Goal: Information Seeking & Learning: Find contact information

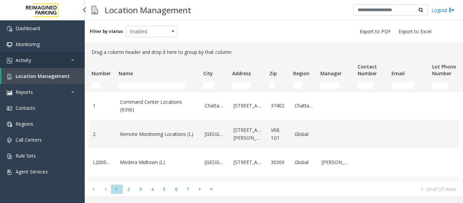
click at [71, 53] on link "Activity" at bounding box center [42, 60] width 85 height 16
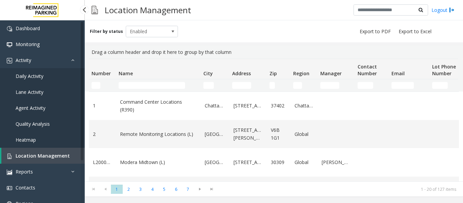
click at [36, 104] on link "Agent Activity" at bounding box center [42, 108] width 85 height 16
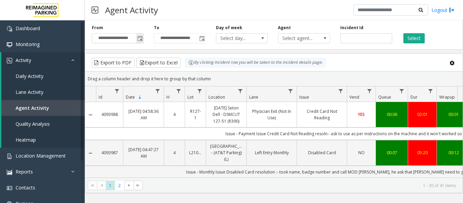
click at [141, 37] on span "Toggle popup" at bounding box center [139, 38] width 5 height 5
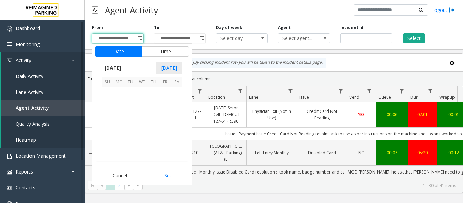
scroll to position [121804, 0]
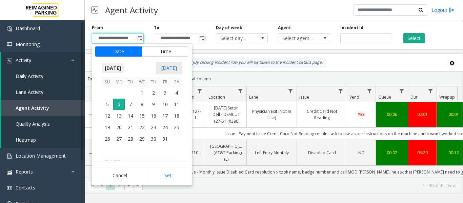
click at [123, 69] on span "October 2025" at bounding box center [113, 68] width 22 height 10
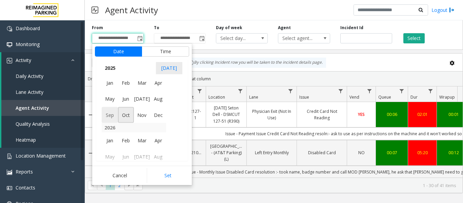
click at [107, 117] on span "Sep" at bounding box center [110, 115] width 16 height 16
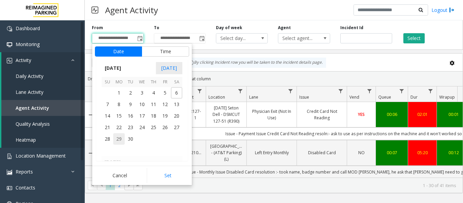
click at [121, 139] on span "29" at bounding box center [119, 139] width 12 height 12
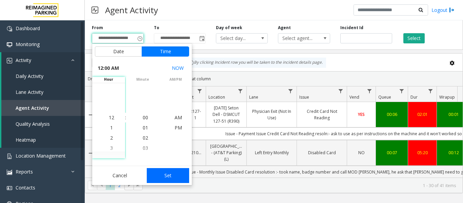
click at [180, 179] on button "Set" at bounding box center [168, 175] width 43 height 15
type input "**********"
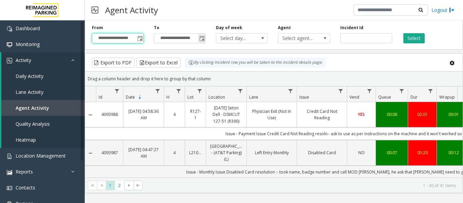
click at [202, 41] on span "Toggle popup" at bounding box center [201, 38] width 5 height 5
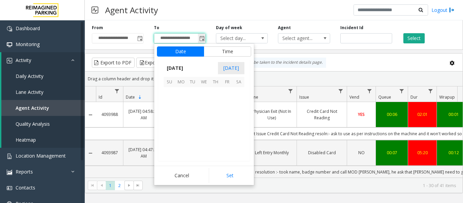
scroll to position [10, 0]
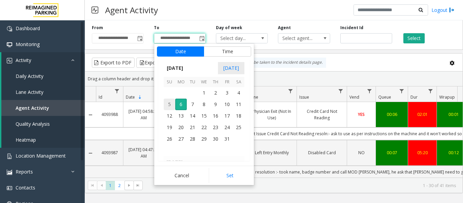
click at [167, 102] on span "5" at bounding box center [170, 105] width 12 height 12
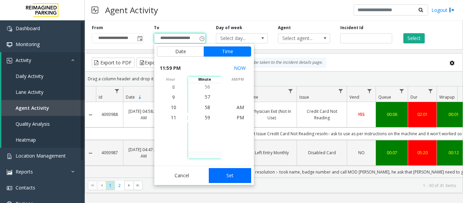
click at [237, 179] on button "Set" at bounding box center [230, 175] width 43 height 15
type input "**********"
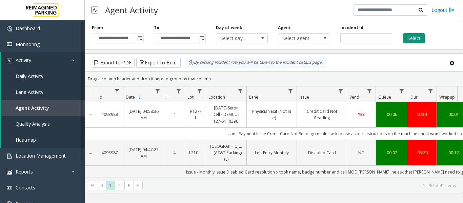
click at [409, 38] on button "Select" at bounding box center [414, 38] width 21 height 10
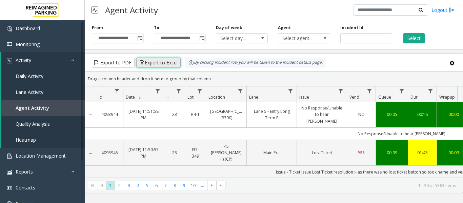
click at [158, 63] on button "Export to Excel" at bounding box center [158, 63] width 44 height 10
drag, startPoint x: 35, startPoint y: 109, endPoint x: 40, endPoint y: 109, distance: 5.4
click at [35, 109] on span "Agent Activity" at bounding box center [33, 108] width 34 height 6
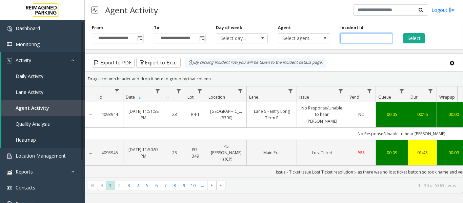
click at [363, 39] on input "number" at bounding box center [367, 38] width 52 height 10
paste input "*******"
type input "*******"
click at [418, 40] on button "Select" at bounding box center [414, 38] width 21 height 10
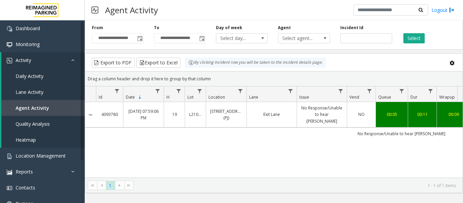
click at [404, 109] on td "00:05" at bounding box center [392, 114] width 32 height 25
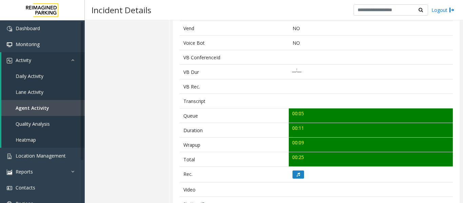
scroll to position [170, 0]
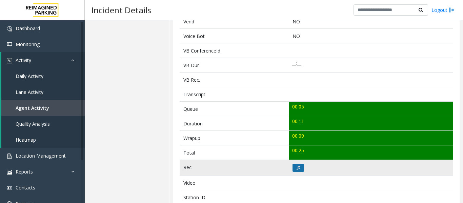
click at [298, 168] on icon at bounding box center [298, 168] width 3 height 4
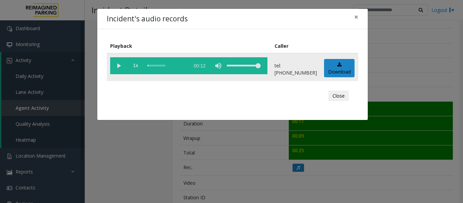
click at [122, 69] on vg-play-pause at bounding box center [118, 65] width 17 height 17
click at [116, 63] on vg-play-pause at bounding box center [118, 65] width 17 height 17
click at [356, 20] on span "×" at bounding box center [356, 16] width 4 height 9
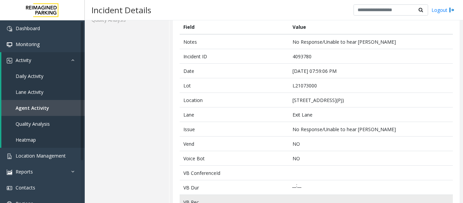
scroll to position [0, 0]
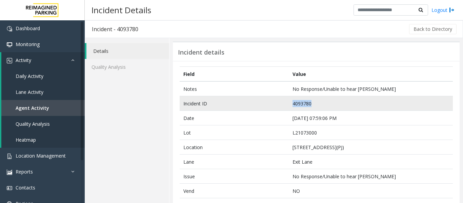
drag, startPoint x: 309, startPoint y: 102, endPoint x: 279, endPoint y: 104, distance: 29.9
click at [279, 104] on tr "Incident ID 4093780" at bounding box center [316, 103] width 273 height 15
copy tr "4093780"
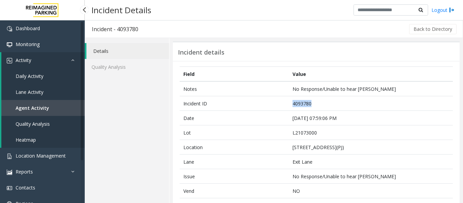
click at [43, 114] on link "Agent Activity" at bounding box center [42, 108] width 83 height 16
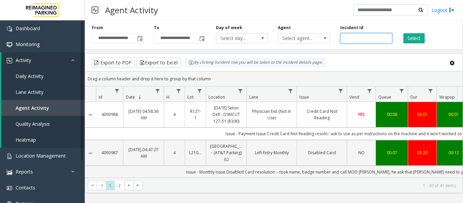
click at [356, 37] on input "number" at bounding box center [367, 38] width 52 height 10
paste input "*******"
type input "*******"
click at [414, 41] on button "Select" at bounding box center [414, 38] width 21 height 10
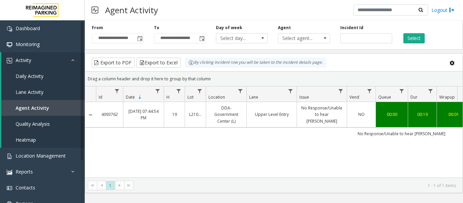
click at [392, 111] on div "00:00" at bounding box center [392, 114] width 24 height 6
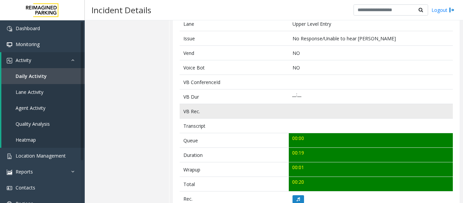
scroll to position [170, 0]
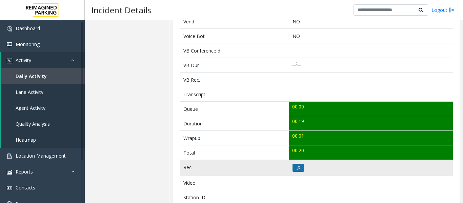
click at [297, 168] on icon at bounding box center [298, 168] width 3 height 4
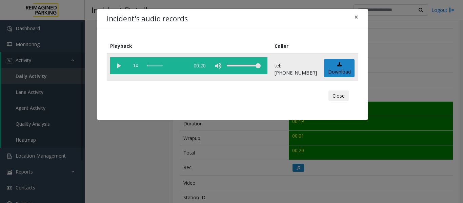
click at [116, 64] on vg-play-pause at bounding box center [118, 65] width 17 height 17
click at [349, 99] on div "Close" at bounding box center [233, 96] width 242 height 20
click at [347, 98] on button "Close" at bounding box center [339, 96] width 20 height 11
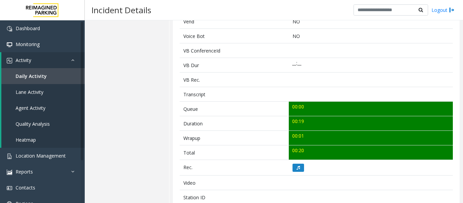
scroll to position [34, 0]
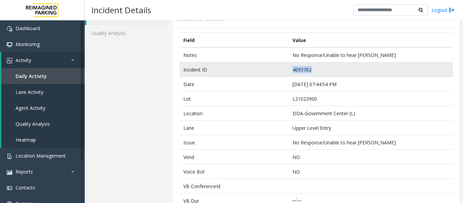
drag, startPoint x: 314, startPoint y: 72, endPoint x: 275, endPoint y: 72, distance: 38.7
click at [275, 72] on tr "Incident ID 4093762" at bounding box center [316, 69] width 273 height 15
copy tr "4093762"
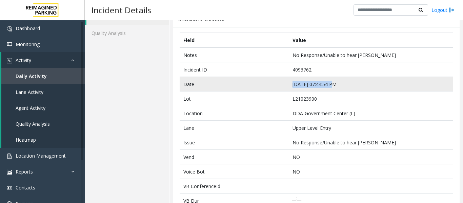
drag, startPoint x: 331, startPoint y: 84, endPoint x: 288, endPoint y: 85, distance: 43.1
click at [289, 85] on td "Oct 5 07:44:54 PM" at bounding box center [371, 84] width 164 height 15
copy td "Oct 5 07:44:54 PM"
click at [407, 77] on td "Oct 5 07:44:54 PM" at bounding box center [371, 84] width 164 height 15
click at [343, 85] on td "Oct 5 07:44:54 PM" at bounding box center [371, 84] width 164 height 15
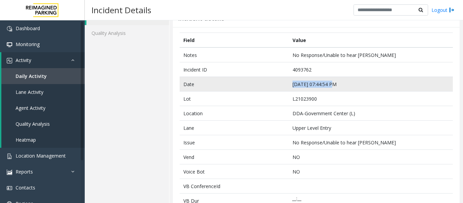
drag, startPoint x: 331, startPoint y: 85, endPoint x: 288, endPoint y: 86, distance: 43.1
click at [289, 86] on td "Oct 5 07:44:54 PM" at bounding box center [371, 84] width 164 height 15
copy td "Oct 5 07:44:54 PM"
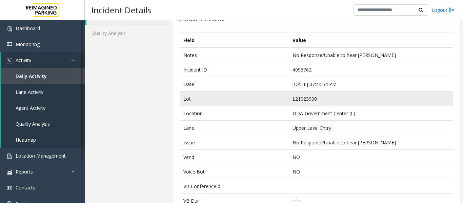
click at [336, 92] on td "L21023900" at bounding box center [371, 99] width 164 height 15
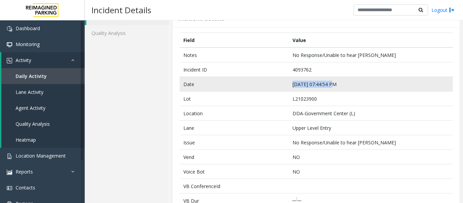
drag, startPoint x: 330, startPoint y: 85, endPoint x: 282, endPoint y: 89, distance: 48.0
click at [282, 89] on tr "Date Oct 5 07:44:54 PM" at bounding box center [316, 84] width 273 height 15
copy tr "Oct 5 07:44:54 PM"
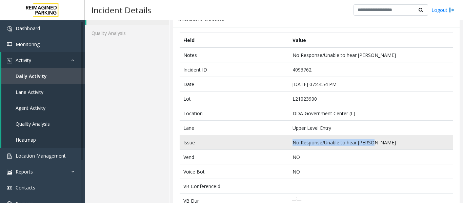
drag, startPoint x: 370, startPoint y: 143, endPoint x: 273, endPoint y: 139, distance: 97.1
click at [273, 139] on tr "Issue No Response/Unable to hear parker" at bounding box center [316, 142] width 273 height 15
copy tr "No Response/Unable to hear parker"
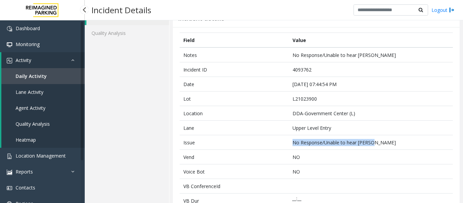
click at [46, 77] on link "Daily Activity" at bounding box center [42, 76] width 83 height 16
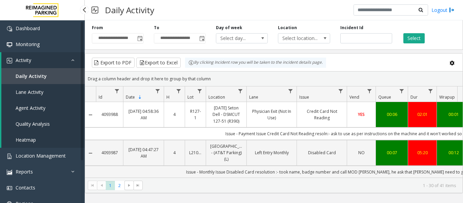
click at [43, 108] on span "Agent Activity" at bounding box center [31, 108] width 30 height 6
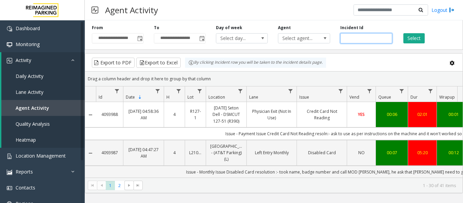
click at [358, 42] on input "number" at bounding box center [367, 38] width 52 height 10
paste input "*******"
type input "*******"
click at [412, 37] on button "Select" at bounding box center [414, 38] width 21 height 10
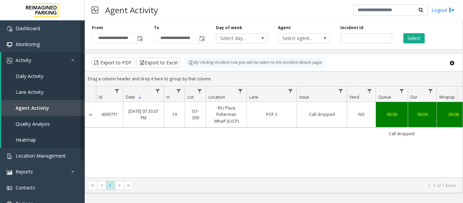
click at [324, 112] on link "Call dropped" at bounding box center [322, 114] width 42 height 6
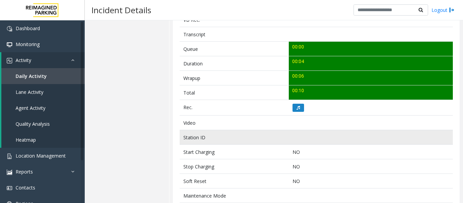
scroll to position [237, 0]
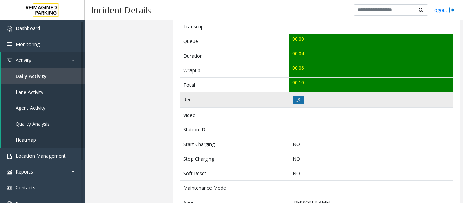
click at [297, 100] on icon at bounding box center [298, 100] width 3 height 4
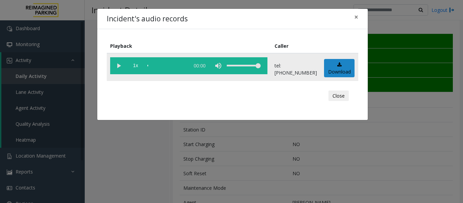
click at [119, 64] on vg-play-pause at bounding box center [118, 65] width 17 height 17
click at [340, 92] on button "Close" at bounding box center [339, 96] width 20 height 11
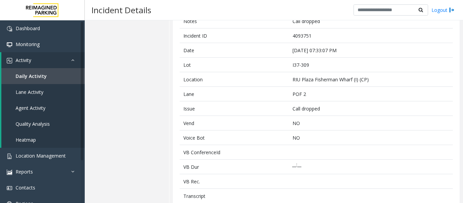
scroll to position [0, 0]
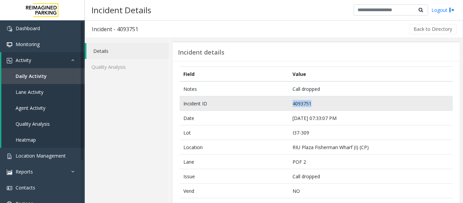
drag, startPoint x: 314, startPoint y: 103, endPoint x: 283, endPoint y: 104, distance: 31.2
click at [283, 104] on tr "Incident ID 4093751" at bounding box center [316, 103] width 273 height 15
copy tr "4093751"
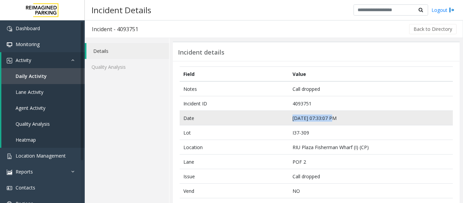
drag, startPoint x: 330, startPoint y: 117, endPoint x: 274, endPoint y: 120, distance: 56.8
click at [274, 120] on tr "Date Oct 5 07:33:07 PM" at bounding box center [316, 118] width 273 height 15
copy tr "Oct 5 07:33:07 PM"
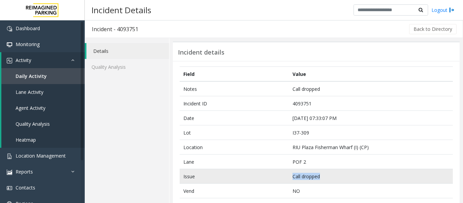
drag, startPoint x: 322, startPoint y: 177, endPoint x: 291, endPoint y: 177, distance: 31.2
click at [291, 177] on td "Call dropped" at bounding box center [371, 176] width 164 height 15
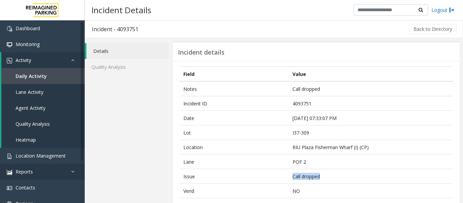
copy td "Call dropped"
click at [26, 108] on span "Agent Activity" at bounding box center [31, 108] width 30 height 6
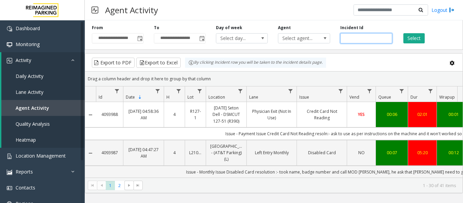
click at [359, 38] on input "number" at bounding box center [367, 38] width 52 height 10
paste input "*******"
type input "*******"
click at [407, 40] on button "Select" at bounding box center [414, 38] width 21 height 10
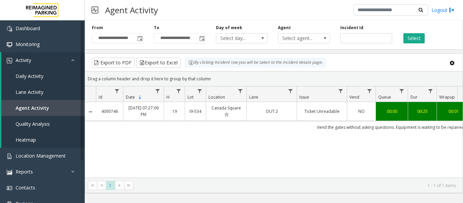
click at [301, 117] on td "Ticket Unreadable" at bounding box center [322, 111] width 50 height 19
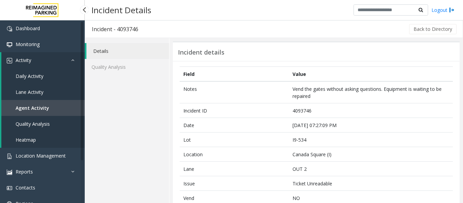
click at [57, 109] on link "Agent Activity" at bounding box center [42, 108] width 83 height 16
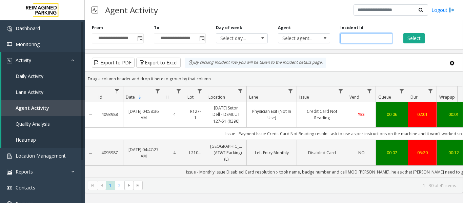
click at [366, 37] on input "number" at bounding box center [367, 38] width 52 height 10
paste input "*******"
type input "*******"
click at [408, 39] on button "Select" at bounding box center [414, 38] width 21 height 10
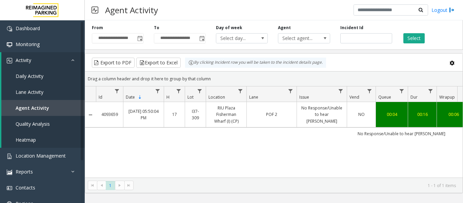
click at [139, 106] on td "Oct 5, 2025 05:50:04 PM" at bounding box center [143, 114] width 41 height 25
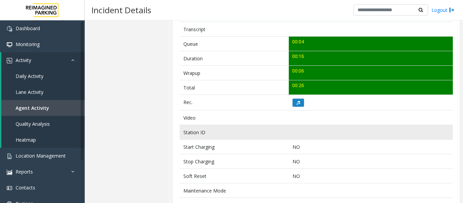
scroll to position [237, 0]
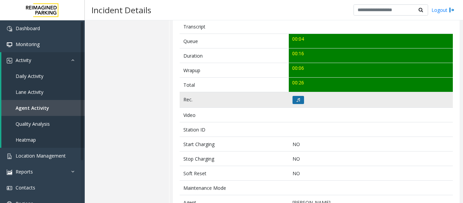
click at [299, 101] on button at bounding box center [299, 100] width 12 height 8
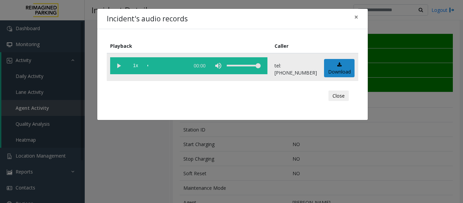
click at [117, 67] on vg-play-pause at bounding box center [118, 65] width 17 height 17
click at [342, 96] on button "Close" at bounding box center [339, 96] width 20 height 11
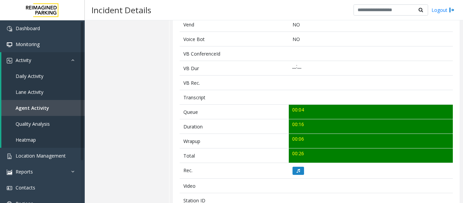
scroll to position [203, 0]
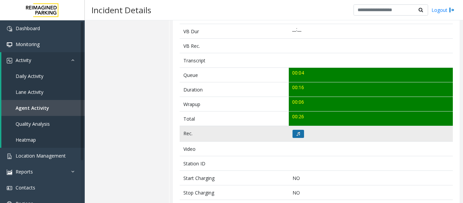
click at [299, 136] on button at bounding box center [299, 134] width 12 height 8
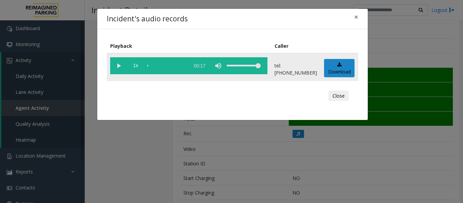
click at [118, 67] on vg-play-pause at bounding box center [118, 65] width 17 height 17
click at [346, 97] on button "Close" at bounding box center [339, 96] width 20 height 11
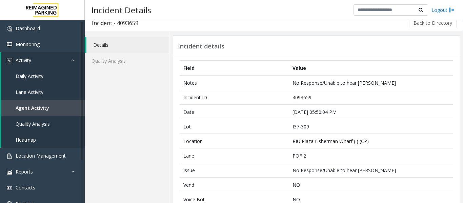
scroll to position [0, 0]
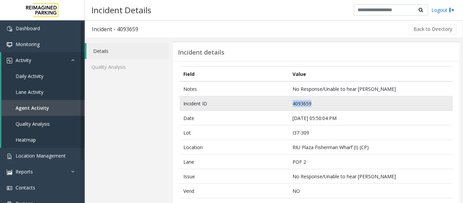
drag, startPoint x: 311, startPoint y: 104, endPoint x: 279, endPoint y: 104, distance: 31.5
click at [279, 104] on tr "Incident ID 4093659" at bounding box center [316, 103] width 273 height 15
copy tr "4093659"
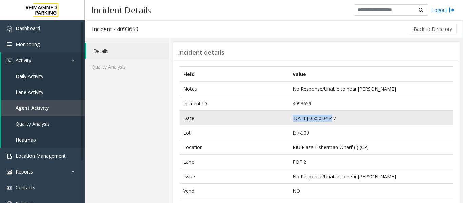
drag, startPoint x: 330, startPoint y: 116, endPoint x: 290, endPoint y: 119, distance: 39.8
click at [290, 119] on td "Oct 5 05:50:04 PM" at bounding box center [371, 118] width 164 height 15
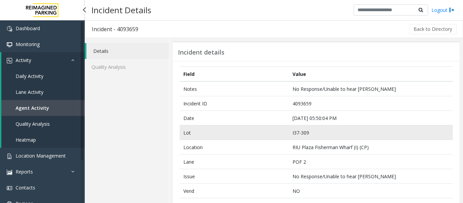
click at [293, 139] on td "I37-309" at bounding box center [371, 132] width 164 height 15
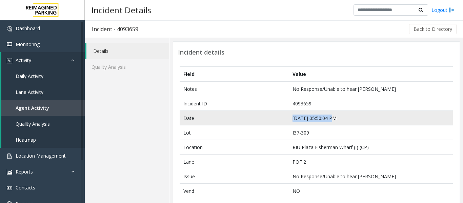
drag, startPoint x: 331, startPoint y: 118, endPoint x: 278, endPoint y: 120, distance: 53.3
click at [278, 120] on tr "Date Oct 5 05:50:04 PM" at bounding box center [316, 118] width 273 height 15
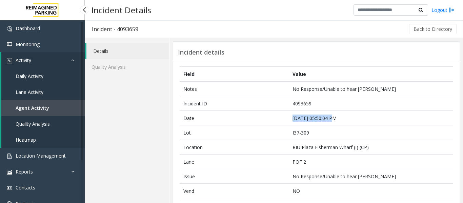
click at [53, 109] on link "Agent Activity" at bounding box center [42, 108] width 83 height 16
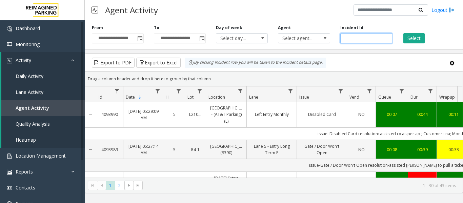
click at [348, 37] on input "number" at bounding box center [367, 38] width 52 height 10
paste input "*******"
type input "*******"
click at [418, 39] on button "Select" at bounding box center [414, 38] width 21 height 10
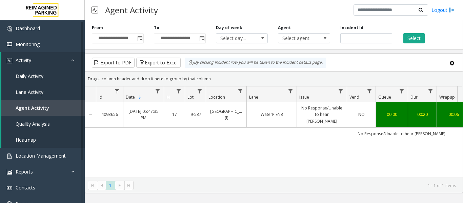
click at [320, 120] on td "No Response/Unable to hear parker" at bounding box center [322, 114] width 50 height 25
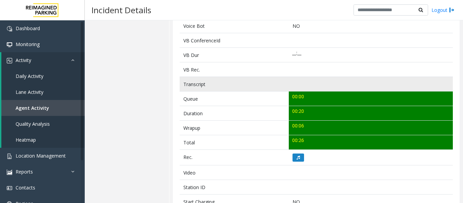
scroll to position [237, 0]
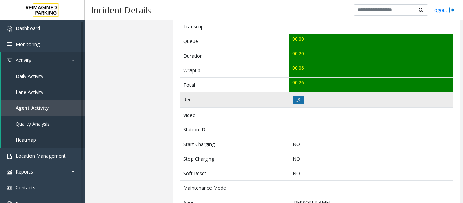
click at [296, 97] on button at bounding box center [299, 100] width 12 height 8
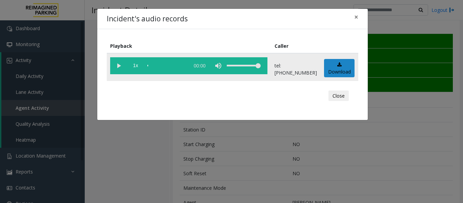
click at [116, 61] on vg-play-pause at bounding box center [118, 65] width 17 height 17
click at [336, 93] on button "Close" at bounding box center [339, 96] width 20 height 11
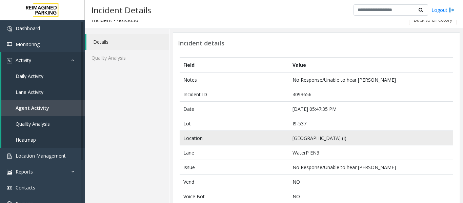
scroll to position [0, 0]
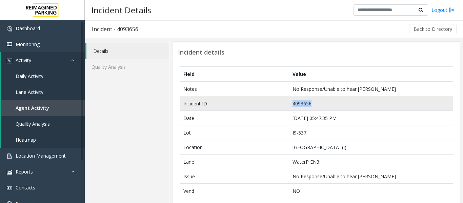
drag, startPoint x: 310, startPoint y: 104, endPoint x: 278, endPoint y: 103, distance: 31.6
click at [278, 103] on tr "Incident ID 4093656" at bounding box center [316, 103] width 273 height 15
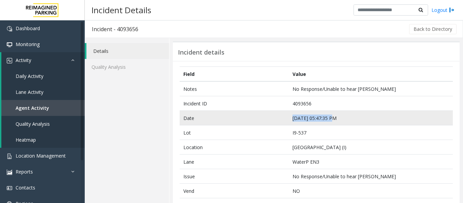
drag, startPoint x: 330, startPoint y: 118, endPoint x: 289, endPoint y: 122, distance: 40.9
click at [289, 122] on td "Oct 5 05:47:35 PM" at bounding box center [371, 118] width 164 height 15
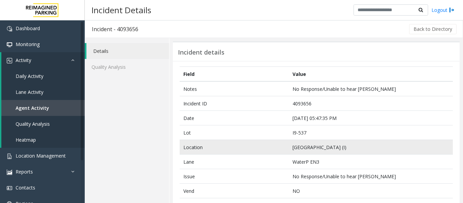
click at [265, 149] on td "Location" at bounding box center [234, 147] width 109 height 15
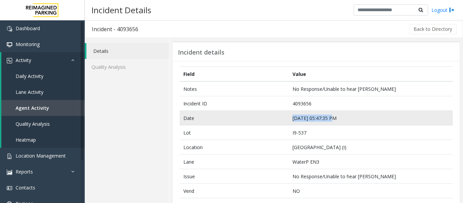
drag, startPoint x: 330, startPoint y: 119, endPoint x: 287, endPoint y: 120, distance: 43.1
click at [289, 120] on td "Oct 5 05:47:35 PM" at bounding box center [371, 118] width 164 height 15
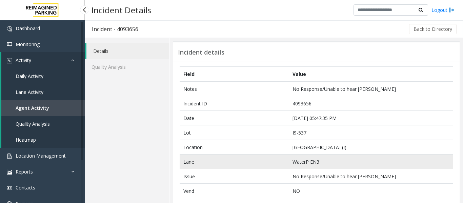
click at [378, 156] on td "WaterP EN3" at bounding box center [371, 162] width 164 height 15
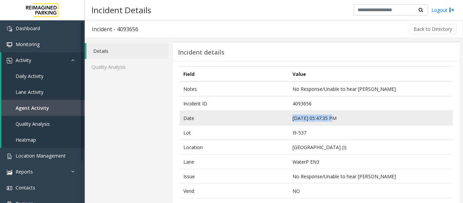
drag, startPoint x: 329, startPoint y: 118, endPoint x: 277, endPoint y: 123, distance: 52.4
click at [277, 123] on tr "Date Oct 5 05:47:35 PM" at bounding box center [316, 118] width 273 height 15
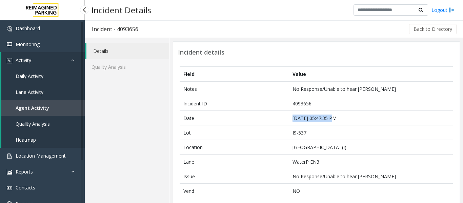
click at [56, 106] on link "Agent Activity" at bounding box center [42, 108] width 83 height 16
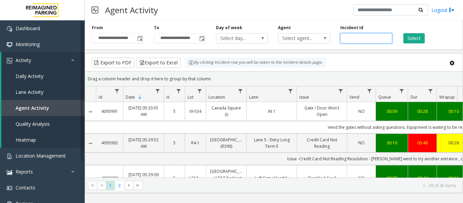
click at [361, 39] on input "number" at bounding box center [367, 38] width 52 height 10
paste input "*******"
type input "*******"
click at [421, 36] on button "Select" at bounding box center [414, 38] width 21 height 10
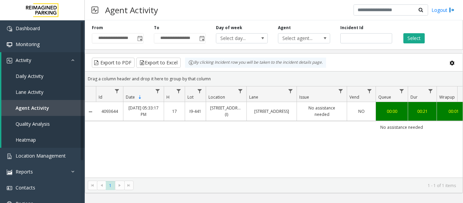
click at [311, 110] on link "No assistance needed" at bounding box center [322, 111] width 42 height 13
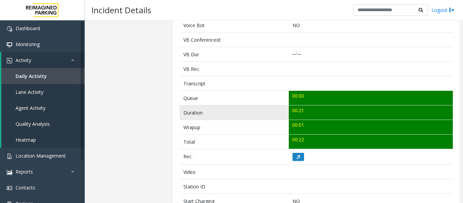
scroll to position [237, 0]
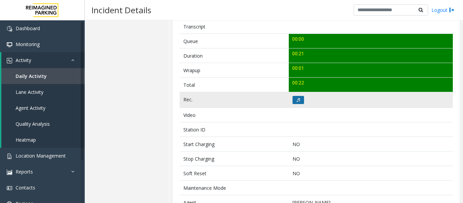
click at [301, 102] on button at bounding box center [299, 100] width 12 height 8
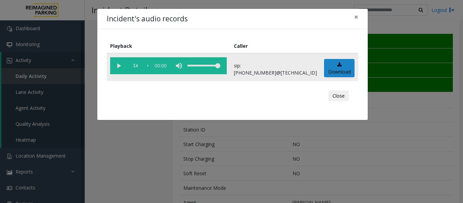
click at [121, 69] on vg-play-pause at bounding box center [118, 65] width 17 height 17
click at [334, 97] on button "Close" at bounding box center [339, 96] width 20 height 11
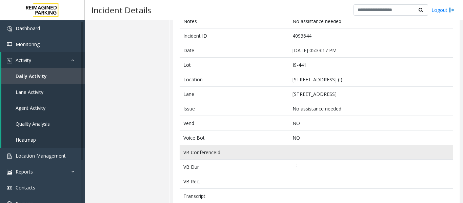
scroll to position [0, 0]
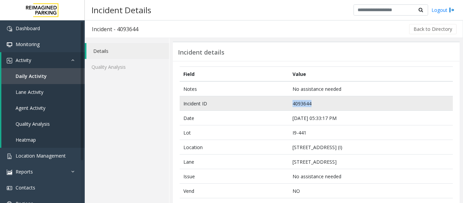
drag, startPoint x: 312, startPoint y: 108, endPoint x: 274, endPoint y: 109, distance: 38.0
click at [274, 109] on tr "Incident ID 4093644" at bounding box center [316, 103] width 273 height 15
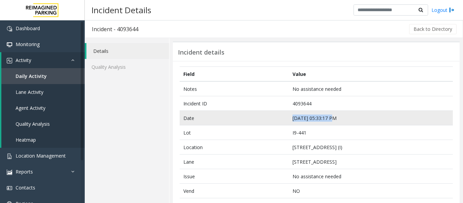
drag, startPoint x: 330, startPoint y: 118, endPoint x: 281, endPoint y: 121, distance: 48.6
click at [281, 121] on tr "Date Oct 5 05:33:17 PM" at bounding box center [316, 118] width 273 height 15
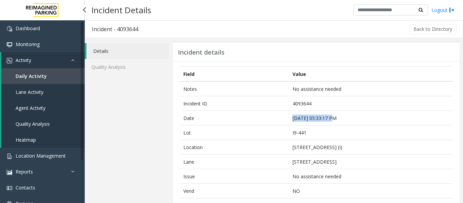
click at [19, 107] on span "Agent Activity" at bounding box center [31, 108] width 30 height 6
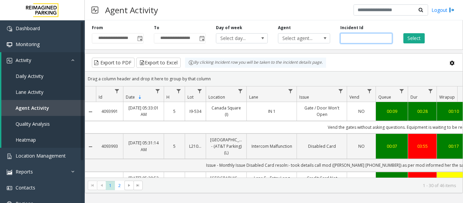
click at [369, 39] on input "number" at bounding box center [367, 38] width 52 height 10
paste input "*******"
type input "*******"
click at [408, 37] on button "Select" at bounding box center [414, 38] width 21 height 10
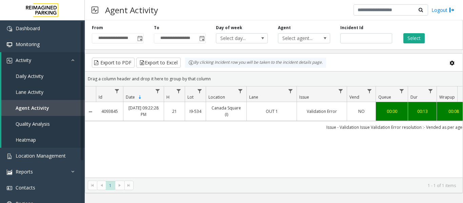
click at [307, 125] on td "Issue - Validation Issue Validation Error resolution :- Vended as per agent page" at bounding box center [401, 127] width 611 height 12
click at [317, 118] on td "Validation Error" at bounding box center [322, 111] width 50 height 19
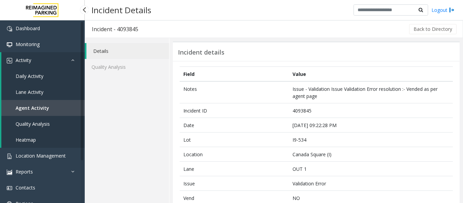
click at [46, 108] on span "Agent Activity" at bounding box center [33, 108] width 34 height 6
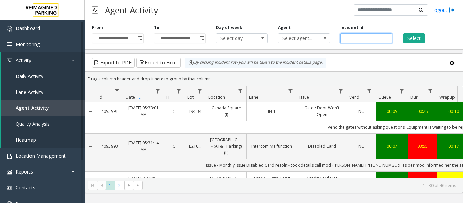
click at [364, 41] on input "number" at bounding box center [367, 38] width 52 height 10
paste input "*******"
type input "*******"
click at [417, 41] on button "Select" at bounding box center [414, 38] width 21 height 10
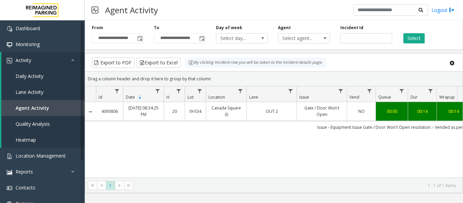
click at [279, 116] on td "OUT 2" at bounding box center [272, 111] width 50 height 19
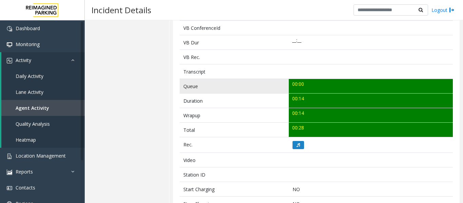
scroll to position [237, 0]
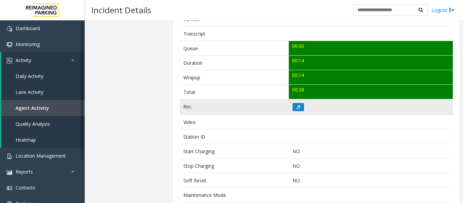
click at [296, 112] on td at bounding box center [371, 107] width 164 height 16
click at [297, 109] on icon at bounding box center [298, 107] width 3 height 4
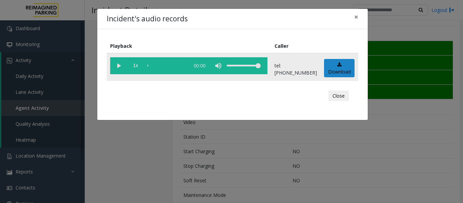
click at [118, 70] on vg-play-pause at bounding box center [118, 65] width 17 height 17
click at [339, 97] on button "Close" at bounding box center [339, 96] width 20 height 11
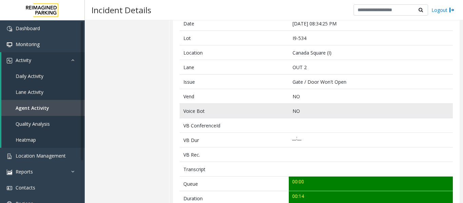
scroll to position [0, 0]
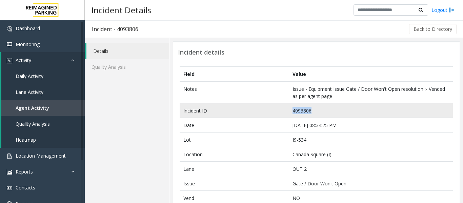
drag, startPoint x: 311, startPoint y: 108, endPoint x: 277, endPoint y: 112, distance: 33.9
click at [277, 112] on tr "Incident ID 4093806" at bounding box center [316, 110] width 273 height 15
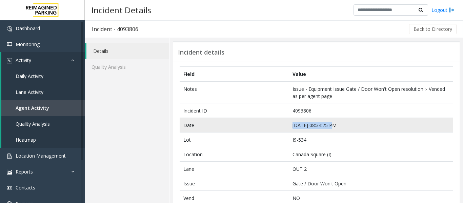
drag, startPoint x: 330, startPoint y: 124, endPoint x: 277, endPoint y: 124, distance: 53.3
click at [277, 124] on tr "Date Oct 5 08:34:25 PM" at bounding box center [316, 125] width 273 height 15
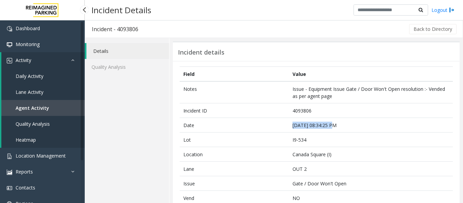
click at [53, 114] on link "Agent Activity" at bounding box center [42, 108] width 83 height 16
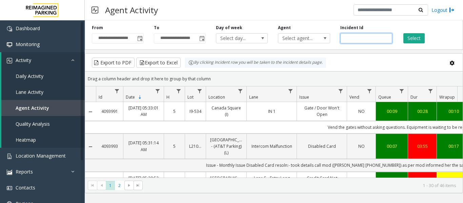
click at [348, 37] on input "number" at bounding box center [367, 38] width 52 height 10
paste input "*******"
type input "*******"
click at [410, 34] on button "Select" at bounding box center [414, 38] width 21 height 10
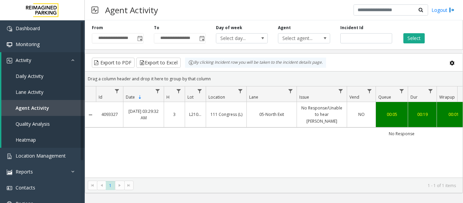
click at [264, 114] on link "05-North Exit" at bounding box center [272, 114] width 42 height 6
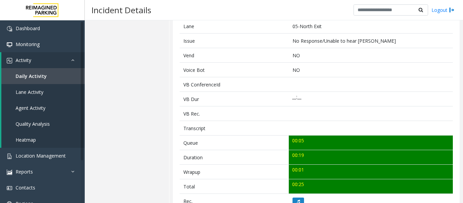
scroll to position [271, 0]
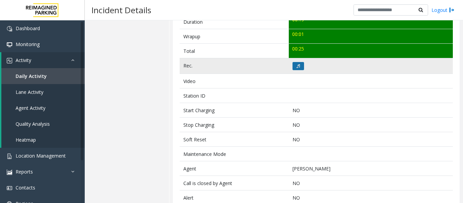
click at [298, 67] on icon at bounding box center [298, 66] width 3 height 4
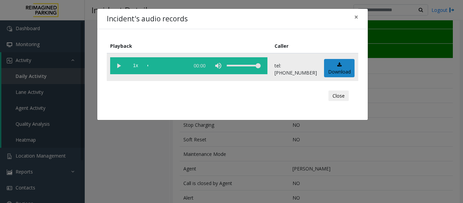
click at [122, 72] on vg-play-pause at bounding box center [118, 65] width 17 height 17
click at [344, 99] on button "Close" at bounding box center [339, 96] width 20 height 11
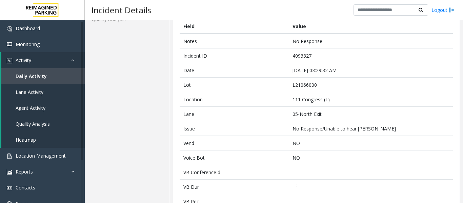
scroll to position [0, 0]
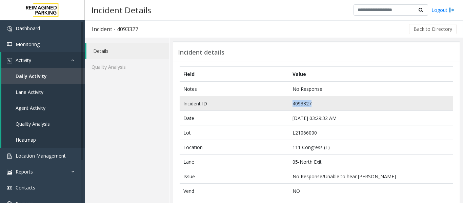
drag, startPoint x: 309, startPoint y: 103, endPoint x: 273, endPoint y: 105, distance: 36.0
click at [273, 105] on tr "Incident ID 4093327" at bounding box center [316, 103] width 273 height 15
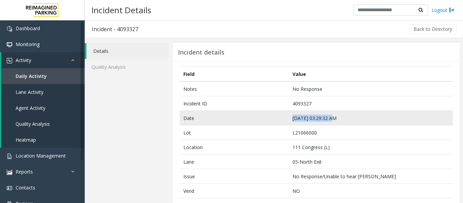
drag, startPoint x: 330, startPoint y: 117, endPoint x: 286, endPoint y: 119, distance: 44.1
click at [286, 119] on tr "Date Oct 5 03:29:32 AM" at bounding box center [316, 118] width 273 height 15
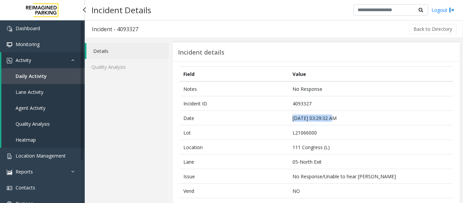
click at [24, 124] on span "Quality Analysis" at bounding box center [33, 124] width 34 height 6
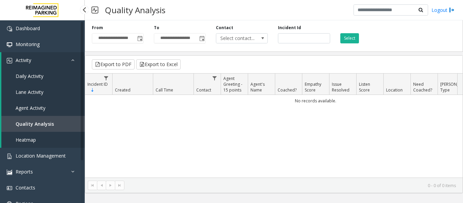
click at [36, 108] on span "Agent Activity" at bounding box center [31, 108] width 30 height 6
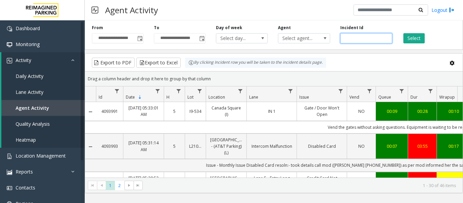
click at [355, 37] on input "number" at bounding box center [367, 38] width 52 height 10
paste input "*******"
type input "*******"
click at [418, 40] on button "Select" at bounding box center [414, 38] width 21 height 10
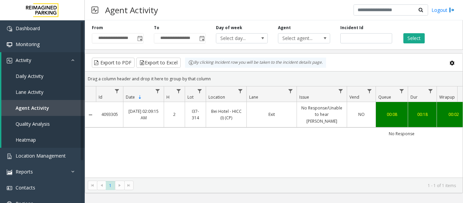
click at [338, 118] on link "No Response/Unable to hear parker" at bounding box center [322, 115] width 42 height 20
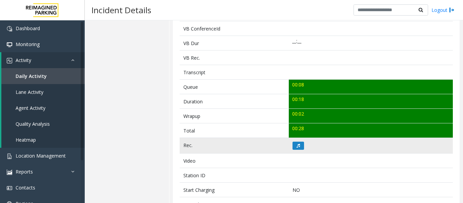
scroll to position [203, 0]
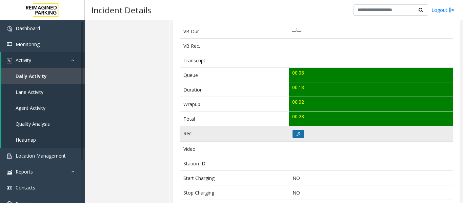
click at [297, 136] on icon at bounding box center [298, 134] width 3 height 4
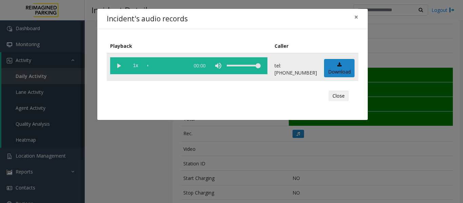
click at [116, 69] on vg-play-pause at bounding box center [118, 65] width 17 height 17
click at [121, 67] on vg-play-pause at bounding box center [118, 65] width 17 height 17
click at [118, 63] on vg-play-pause at bounding box center [118, 65] width 17 height 17
click at [119, 63] on vg-play-pause at bounding box center [118, 65] width 17 height 17
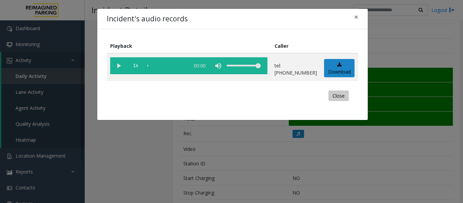
click at [336, 92] on button "Close" at bounding box center [339, 96] width 20 height 11
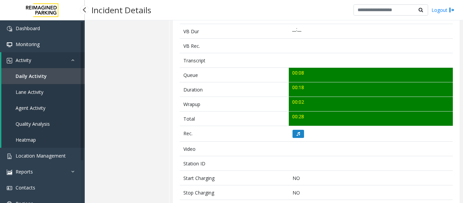
click at [34, 103] on link "Agent Activity" at bounding box center [42, 108] width 83 height 16
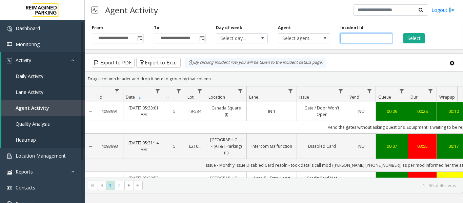
click at [346, 34] on input "number" at bounding box center [367, 38] width 52 height 10
paste input "*******"
type input "*******"
click at [414, 36] on button "Select" at bounding box center [414, 38] width 21 height 10
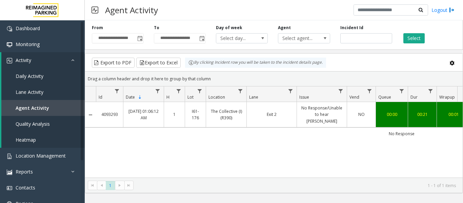
click at [287, 128] on td "No Response" at bounding box center [401, 134] width 611 height 12
click at [297, 112] on td "No Response/Unable to hear parker" at bounding box center [322, 114] width 50 height 25
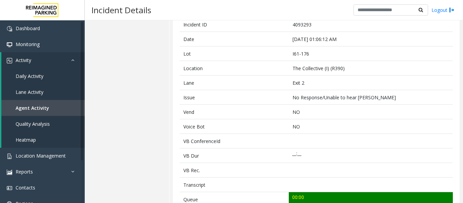
scroll to position [170, 0]
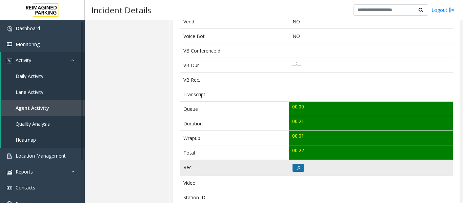
click at [297, 168] on icon at bounding box center [298, 168] width 3 height 4
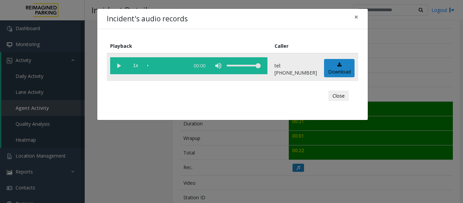
click at [120, 70] on vg-play-pause at bounding box center [118, 65] width 17 height 17
click at [341, 96] on button "Close" at bounding box center [339, 96] width 20 height 11
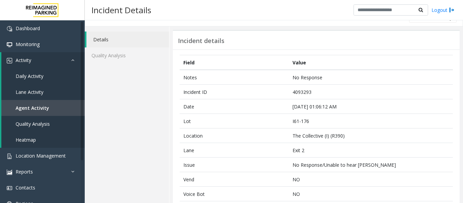
scroll to position [0, 0]
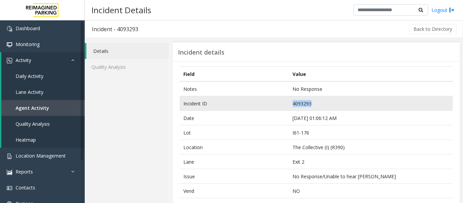
drag, startPoint x: 313, startPoint y: 102, endPoint x: 279, endPoint y: 103, distance: 33.9
click at [279, 103] on tr "Incident ID 4093293" at bounding box center [316, 103] width 273 height 15
click at [291, 108] on td "4093293" at bounding box center [371, 103] width 164 height 15
click at [308, 103] on td "4093293" at bounding box center [371, 103] width 164 height 15
drag, startPoint x: 309, startPoint y: 102, endPoint x: 253, endPoint y: 109, distance: 56.4
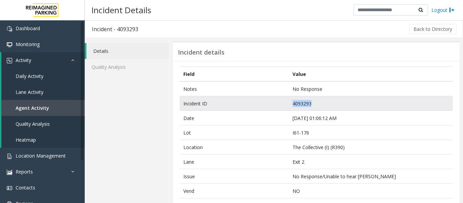
click at [253, 109] on tr "Incident ID 4093293" at bounding box center [316, 103] width 273 height 15
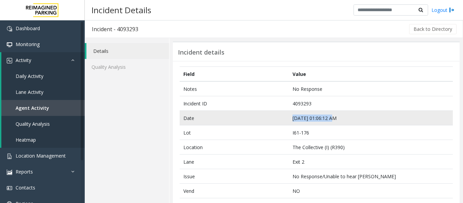
drag, startPoint x: 330, startPoint y: 118, endPoint x: 284, endPoint y: 121, distance: 45.9
click at [284, 121] on tr "Date Oct 5 01:06:12 AM" at bounding box center [316, 118] width 273 height 15
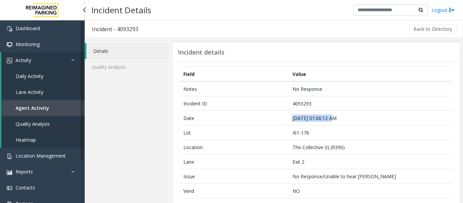
click at [63, 105] on link "Agent Activity" at bounding box center [42, 108] width 83 height 16
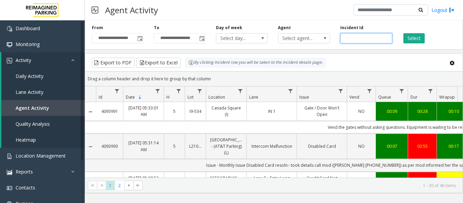
click at [344, 36] on input "number" at bounding box center [367, 38] width 52 height 10
paste input "*******"
type input "*******"
click at [424, 40] on button "Select" at bounding box center [414, 38] width 21 height 10
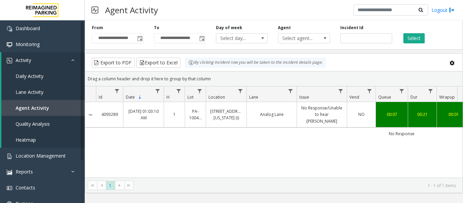
click at [309, 104] on td "No Response/Unable to hear parker" at bounding box center [322, 114] width 50 height 25
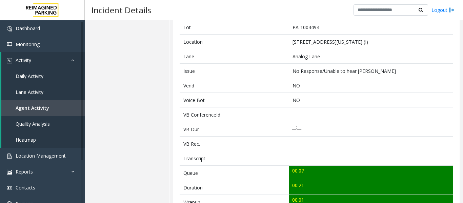
scroll to position [170, 0]
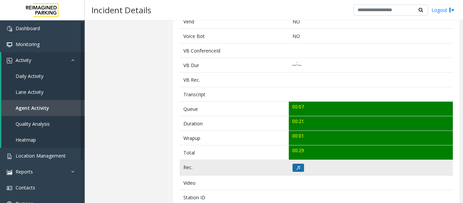
click at [297, 166] on icon at bounding box center [298, 168] width 3 height 4
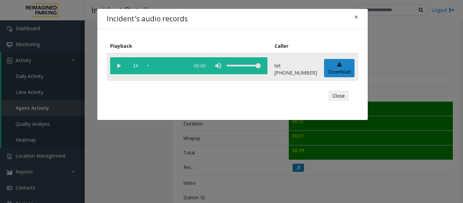
click at [123, 67] on vg-play-pause at bounding box center [118, 65] width 17 height 17
click at [120, 65] on vg-play-pause at bounding box center [118, 65] width 17 height 17
click at [119, 65] on vg-play-pause at bounding box center [118, 65] width 17 height 17
click at [352, 19] on button "×" at bounding box center [357, 17] width 14 height 17
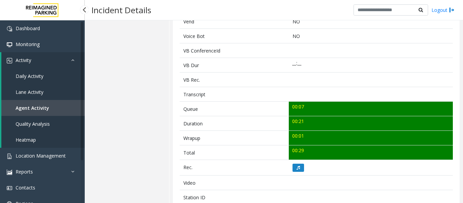
click at [40, 105] on span "Agent Activity" at bounding box center [33, 108] width 34 height 6
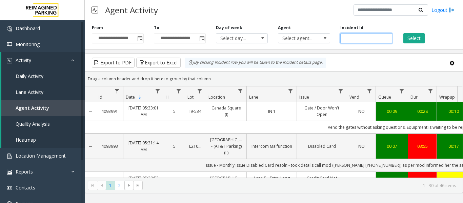
click at [366, 39] on input "number" at bounding box center [367, 38] width 52 height 10
paste input "*******"
type input "*******"
click at [423, 44] on div "**********" at bounding box center [274, 34] width 378 height 32
click at [422, 38] on button "Select" at bounding box center [414, 38] width 21 height 10
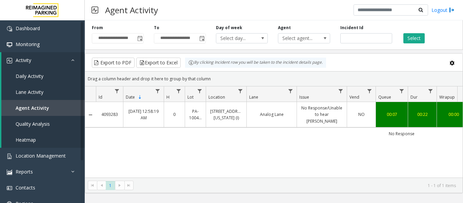
click at [303, 119] on td "No Response/Unable to hear parker" at bounding box center [322, 114] width 50 height 25
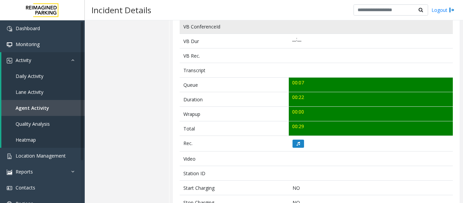
scroll to position [203, 0]
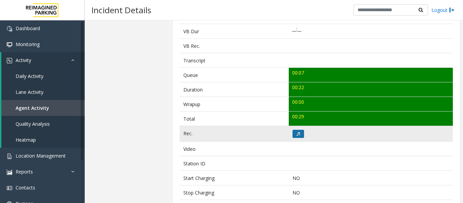
click at [297, 133] on icon at bounding box center [298, 134] width 3 height 4
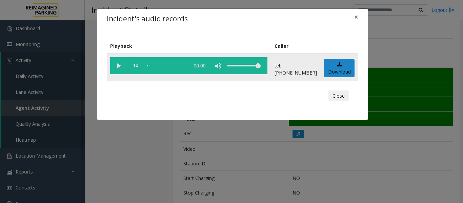
click at [122, 65] on vg-play-pause at bounding box center [118, 65] width 17 height 17
click at [331, 92] on button "Close" at bounding box center [339, 96] width 20 height 11
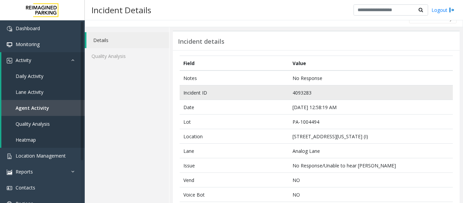
scroll to position [0, 0]
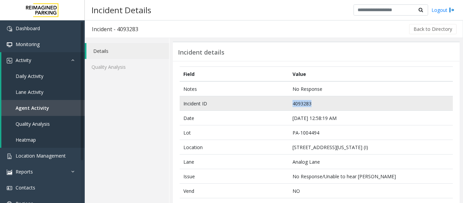
drag, startPoint x: 308, startPoint y: 102, endPoint x: 278, endPoint y: 105, distance: 30.4
click at [278, 105] on tr "Incident ID 4093283" at bounding box center [316, 103] width 273 height 15
click at [334, 104] on td "4093283" at bounding box center [371, 103] width 164 height 15
drag, startPoint x: 311, startPoint y: 102, endPoint x: 284, endPoint y: 103, distance: 27.8
click at [284, 103] on tr "Incident ID 4093283" at bounding box center [316, 103] width 273 height 15
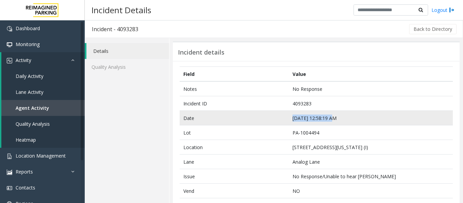
drag, startPoint x: 330, startPoint y: 116, endPoint x: 283, endPoint y: 123, distance: 48.0
click at [283, 123] on tr "Date Oct 5 12:58:19 AM" at bounding box center [316, 118] width 273 height 15
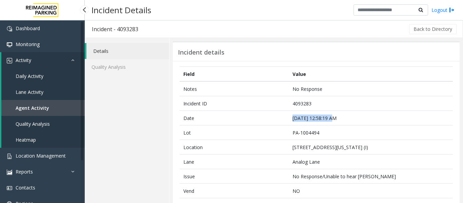
click at [36, 108] on span "Agent Activity" at bounding box center [33, 108] width 34 height 6
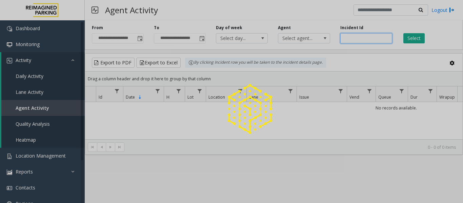
click at [362, 39] on input "number" at bounding box center [367, 38] width 52 height 10
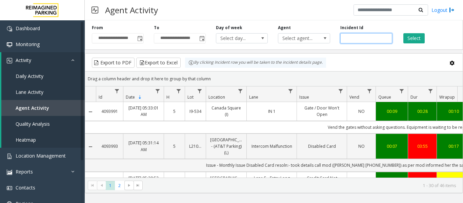
click at [362, 39] on input "number" at bounding box center [367, 38] width 52 height 10
paste input "*******"
type input "*******"
click at [414, 37] on button "Select" at bounding box center [414, 38] width 21 height 10
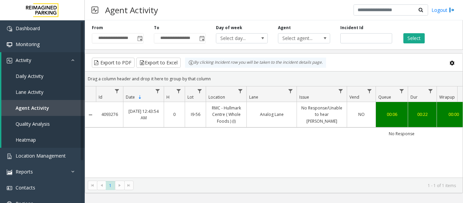
click at [286, 111] on link "Analog Lane" at bounding box center [272, 114] width 42 height 6
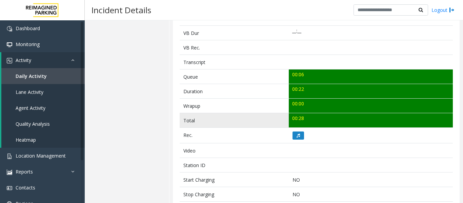
scroll to position [203, 0]
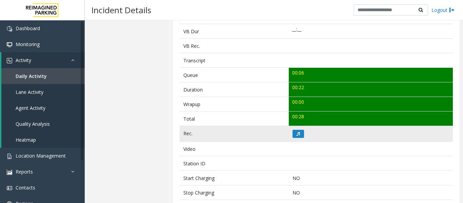
click at [301, 140] on td at bounding box center [371, 134] width 164 height 16
click at [300, 136] on button at bounding box center [299, 134] width 12 height 8
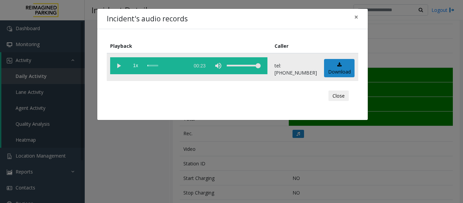
click at [118, 66] on vg-play-pause at bounding box center [118, 65] width 17 height 17
click at [334, 95] on button "Close" at bounding box center [339, 96] width 20 height 11
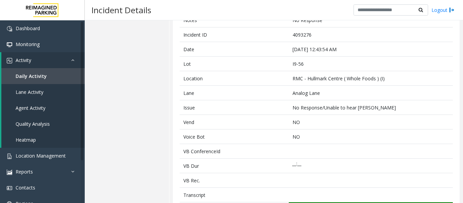
scroll to position [0, 0]
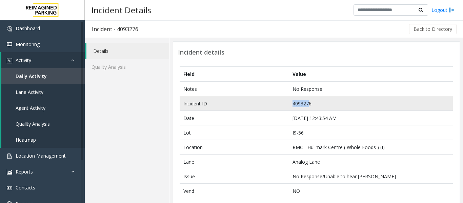
drag, startPoint x: 308, startPoint y: 106, endPoint x: 261, endPoint y: 103, distance: 46.9
click at [261, 103] on tr "Incident ID 4093276" at bounding box center [316, 103] width 273 height 15
click at [325, 108] on td "4093276" at bounding box center [371, 103] width 164 height 15
drag, startPoint x: 322, startPoint y: 103, endPoint x: 277, endPoint y: 101, distance: 45.5
click at [277, 101] on tr "Incident ID 4093276" at bounding box center [316, 103] width 273 height 15
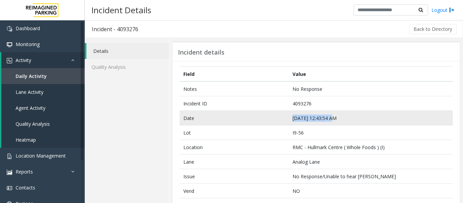
drag, startPoint x: 330, startPoint y: 117, endPoint x: 274, endPoint y: 120, distance: 56.0
click at [274, 120] on tr "Date Oct 5 12:43:54 AM" at bounding box center [316, 118] width 273 height 15
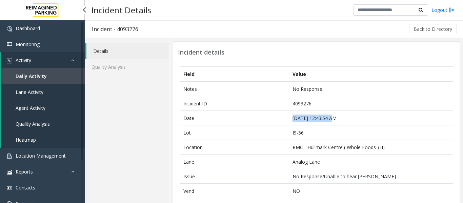
click at [39, 108] on span "Agent Activity" at bounding box center [31, 108] width 30 height 6
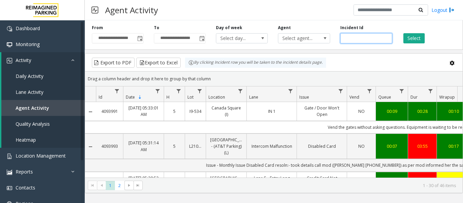
click at [368, 39] on input "number" at bounding box center [367, 38] width 52 height 10
paste input "*******"
type input "*******"
click at [412, 41] on button "Select" at bounding box center [414, 38] width 21 height 10
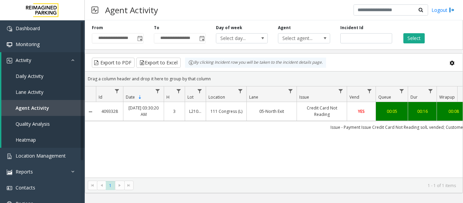
click at [296, 111] on td "05-North Exit" at bounding box center [272, 111] width 50 height 19
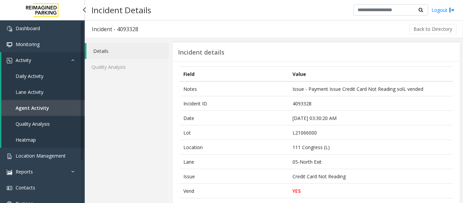
click at [40, 114] on link "Agent Activity" at bounding box center [42, 108] width 83 height 16
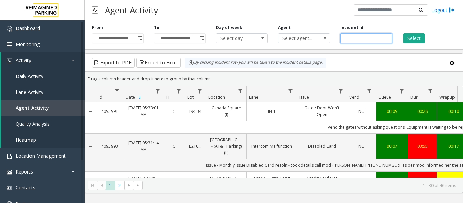
click at [361, 38] on input "number" at bounding box center [367, 38] width 52 height 10
paste input "*******"
type input "*******"
click at [411, 37] on button "Select" at bounding box center [414, 38] width 21 height 10
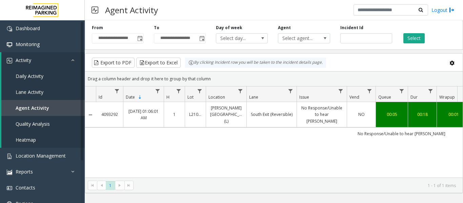
click at [348, 115] on td "NO" at bounding box center [361, 114] width 29 height 25
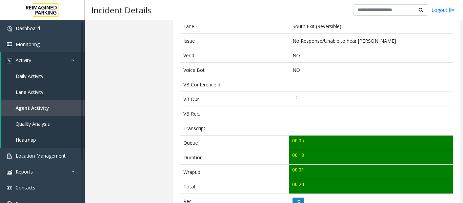
scroll to position [237, 0]
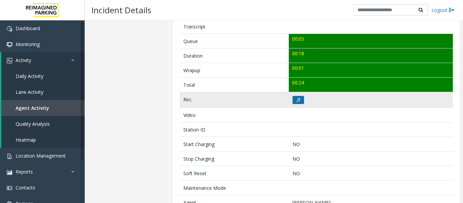
click at [299, 101] on button at bounding box center [299, 100] width 12 height 8
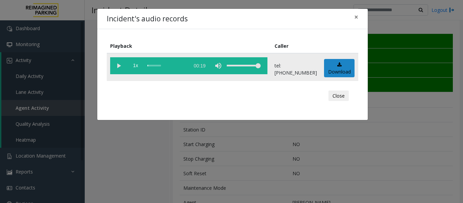
click at [120, 69] on vg-play-pause at bounding box center [118, 65] width 17 height 17
click at [152, 66] on div "scrub bar" at bounding box center [167, 65] width 39 height 17
click at [346, 96] on button "Close" at bounding box center [339, 96] width 20 height 11
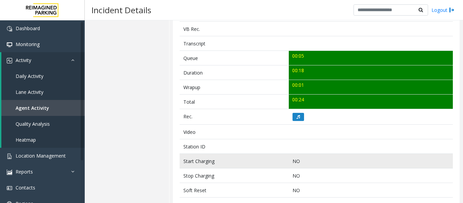
scroll to position [271, 0]
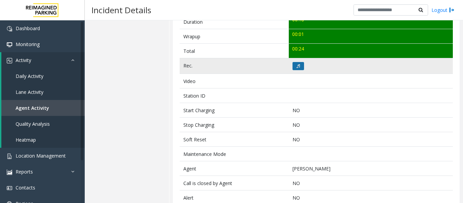
click at [301, 66] on button at bounding box center [299, 66] width 12 height 8
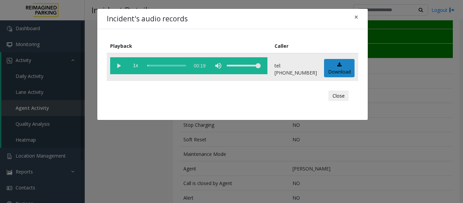
click at [120, 64] on vg-play-pause at bounding box center [118, 65] width 17 height 17
click at [354, 16] on span "×" at bounding box center [356, 16] width 4 height 9
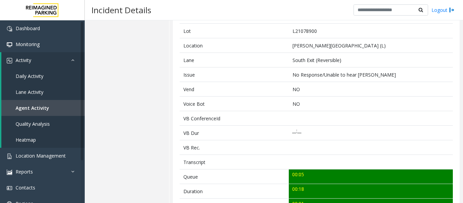
scroll to position [0, 0]
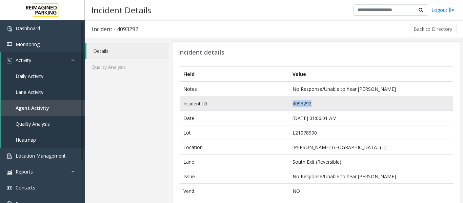
drag, startPoint x: 310, startPoint y: 103, endPoint x: 288, endPoint y: 103, distance: 21.7
click at [289, 103] on td "4093292" at bounding box center [371, 103] width 164 height 15
copy td "4093292"
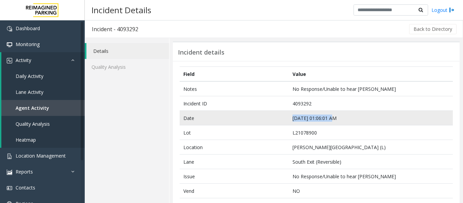
drag, startPoint x: 329, startPoint y: 118, endPoint x: 281, endPoint y: 116, distance: 48.5
click at [281, 116] on tr "Date Oct 5 01:06:01 AM" at bounding box center [316, 118] width 273 height 15
copy tr "Oct 5 01:06:01 AM"
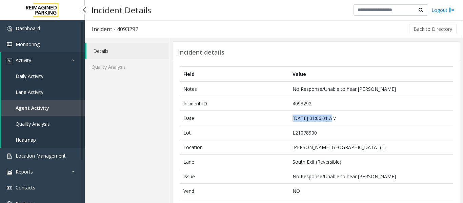
click at [46, 107] on span "Agent Activity" at bounding box center [33, 108] width 34 height 6
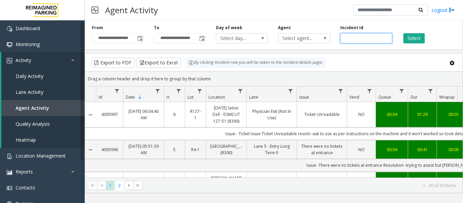
click at [355, 37] on input "number" at bounding box center [367, 38] width 52 height 10
paste input "*******"
type input "*******"
click at [420, 38] on button "Select" at bounding box center [414, 38] width 21 height 10
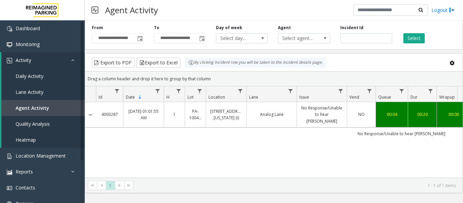
click at [298, 110] on td "No Response/Unable to hear [PERSON_NAME]" at bounding box center [322, 114] width 50 height 25
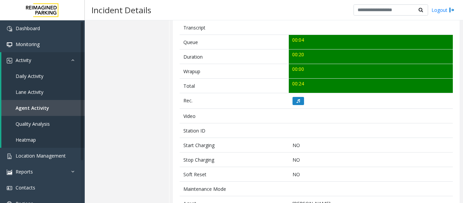
scroll to position [237, 0]
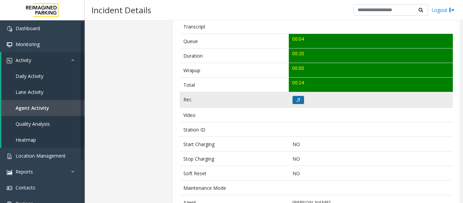
click at [301, 99] on button at bounding box center [299, 100] width 12 height 8
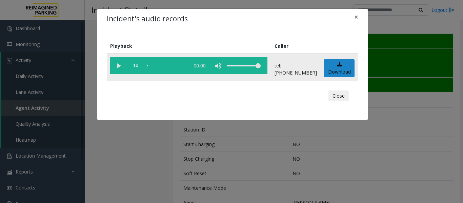
click at [119, 67] on vg-play-pause at bounding box center [118, 65] width 17 height 17
click at [345, 94] on button "Close" at bounding box center [339, 96] width 20 height 11
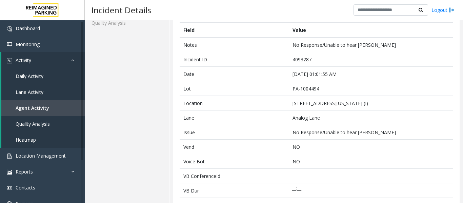
scroll to position [0, 0]
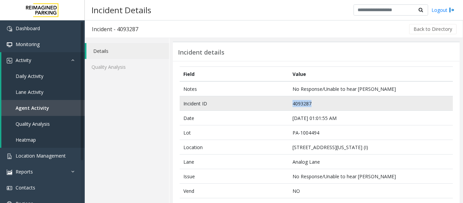
drag, startPoint x: 316, startPoint y: 104, endPoint x: 213, endPoint y: 100, distance: 102.8
click at [213, 100] on tr "Incident ID 4093287" at bounding box center [316, 103] width 273 height 15
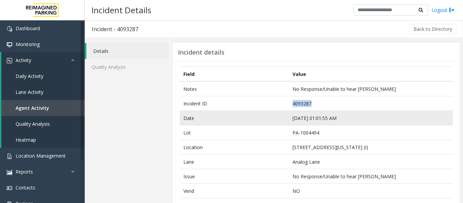
copy tr "4093287"
drag, startPoint x: 330, startPoint y: 119, endPoint x: 289, endPoint y: 121, distance: 41.4
click at [289, 121] on td "Oct 5 01:01:55 AM" at bounding box center [371, 118] width 164 height 15
copy td "Oct 5 01:01:55 AM"
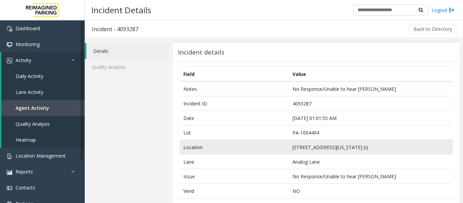
click at [242, 152] on td "Location" at bounding box center [234, 147] width 109 height 15
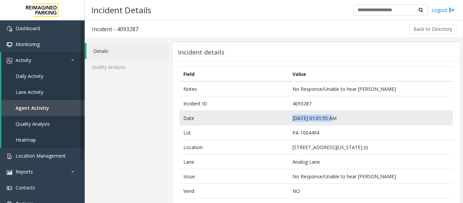
drag, startPoint x: 332, startPoint y: 118, endPoint x: 286, endPoint y: 117, distance: 46.1
click at [286, 117] on tr "Date Oct 5 01:01:55 AM" at bounding box center [316, 118] width 273 height 15
copy tr "Oct 5 01:01:55 AM"
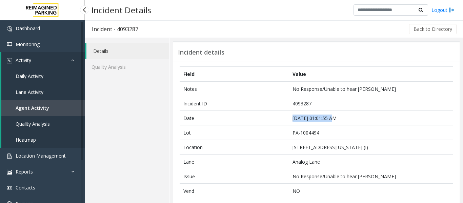
click at [38, 102] on link "Agent Activity" at bounding box center [42, 108] width 83 height 16
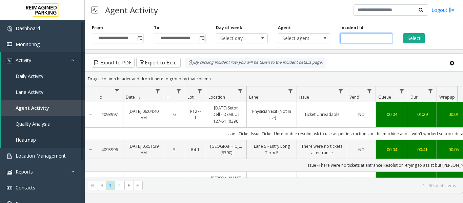
click at [352, 41] on input "number" at bounding box center [367, 38] width 52 height 10
paste input "*******"
type input "*******"
click at [412, 39] on button "Select" at bounding box center [414, 38] width 21 height 10
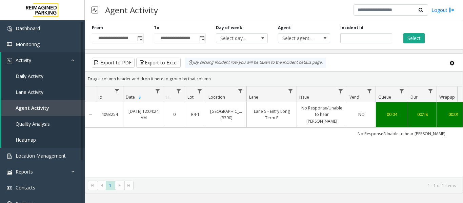
click at [285, 104] on td "Lane 5 - Entry Long Term E" at bounding box center [272, 114] width 50 height 25
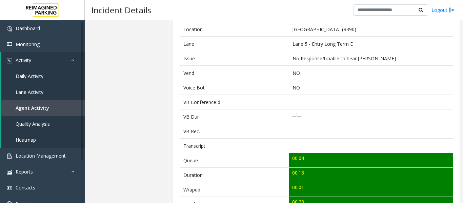
scroll to position [170, 0]
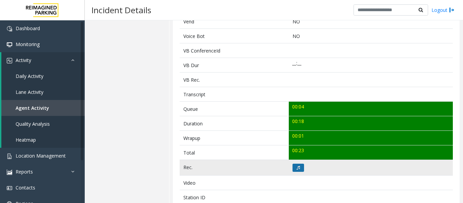
click at [300, 171] on button at bounding box center [299, 168] width 12 height 8
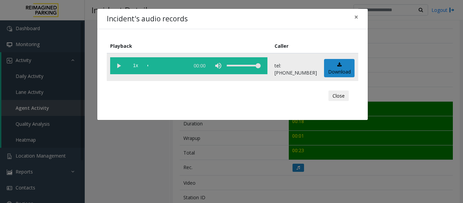
click at [118, 64] on vg-play-pause at bounding box center [118, 65] width 17 height 17
click at [339, 94] on button "Close" at bounding box center [339, 96] width 20 height 11
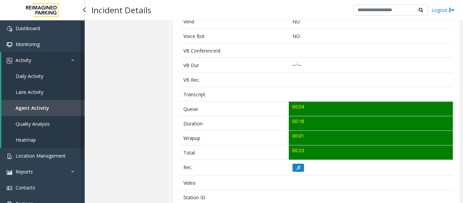
click at [16, 109] on span "Agent Activity" at bounding box center [33, 108] width 34 height 6
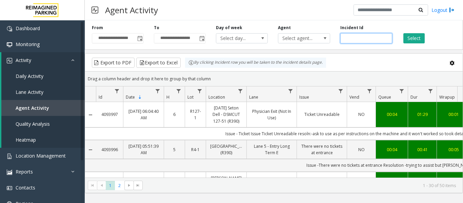
click at [357, 35] on input "number" at bounding box center [367, 38] width 52 height 10
paste input "*******"
type input "*******"
click at [409, 36] on button "Select" at bounding box center [414, 38] width 21 height 10
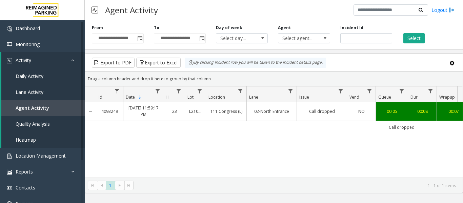
click at [287, 111] on link "02-North Entrance" at bounding box center [272, 111] width 42 height 6
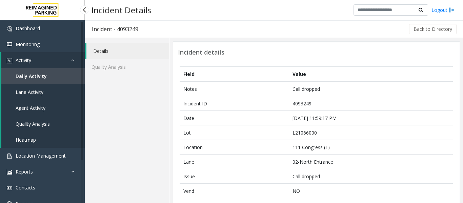
click at [28, 104] on link "Agent Activity" at bounding box center [42, 108] width 83 height 16
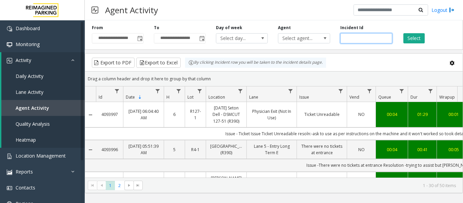
click at [369, 38] on input "number" at bounding box center [367, 38] width 52 height 10
paste input "*******"
type input "*******"
click at [409, 42] on button "Select" at bounding box center [414, 38] width 21 height 10
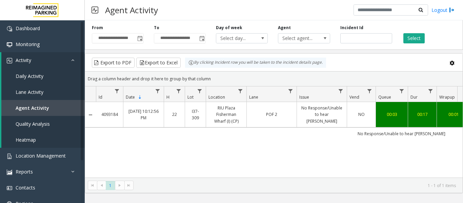
click at [298, 125] on td "No Response/Unable to hear parker" at bounding box center [322, 114] width 50 height 25
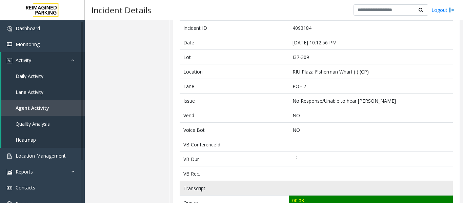
scroll to position [170, 0]
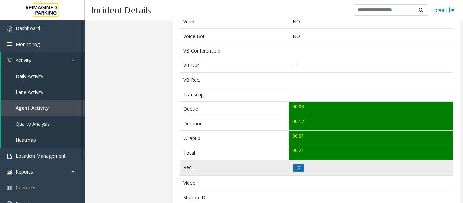
click at [297, 167] on icon at bounding box center [298, 168] width 3 height 4
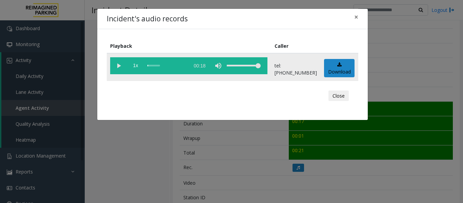
click at [120, 65] on vg-play-pause at bounding box center [118, 65] width 17 height 17
click at [121, 65] on vg-play-pause at bounding box center [118, 65] width 17 height 17
click at [116, 66] on vg-play-pause at bounding box center [118, 65] width 17 height 17
click at [345, 96] on button "Close" at bounding box center [339, 96] width 20 height 11
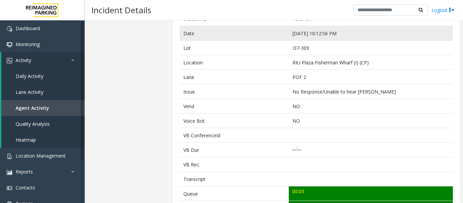
scroll to position [34, 0]
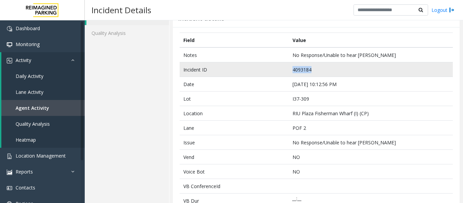
drag, startPoint x: 313, startPoint y: 70, endPoint x: 269, endPoint y: 70, distance: 44.1
click at [269, 70] on tr "Incident ID 4093184" at bounding box center [316, 69] width 273 height 15
copy tr "4093184"
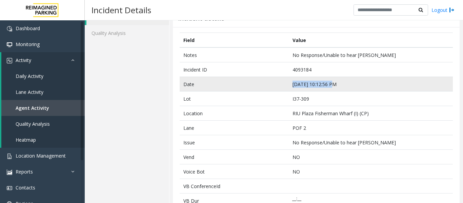
drag, startPoint x: 329, startPoint y: 83, endPoint x: 292, endPoint y: 85, distance: 37.0
click at [292, 85] on td "Oct 4 10:12:56 PM" at bounding box center [371, 84] width 164 height 15
copy td "Oct 4 10:12:56 PM"
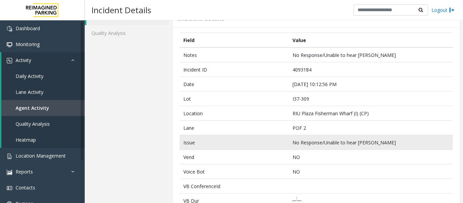
click at [415, 144] on td "No Response/Unable to hear parker" at bounding box center [371, 142] width 164 height 15
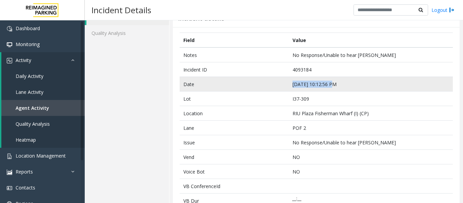
drag, startPoint x: 331, startPoint y: 84, endPoint x: 247, endPoint y: 81, distance: 83.5
click at [247, 81] on tr "Date Oct 4 10:12:56 PM" at bounding box center [316, 84] width 273 height 15
copy tr "Oct 4 10:12:56 PM"
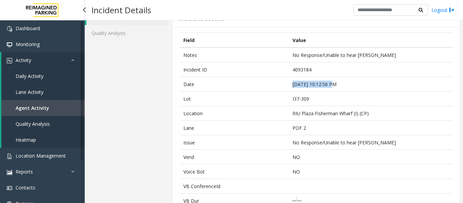
click at [55, 103] on link "Agent Activity" at bounding box center [42, 108] width 83 height 16
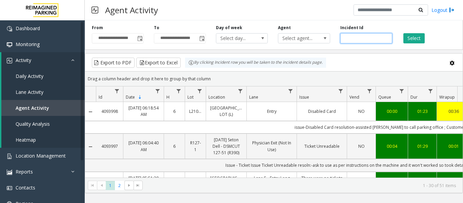
click at [347, 37] on input "number" at bounding box center [367, 38] width 52 height 10
paste input "*******"
type input "*******"
click at [399, 38] on div "Select" at bounding box center [428, 34] width 62 height 19
click at [414, 37] on button "Select" at bounding box center [414, 38] width 21 height 10
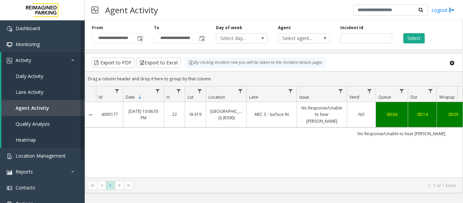
click at [306, 114] on link "No Response/Unable to hear parker" at bounding box center [322, 115] width 42 height 20
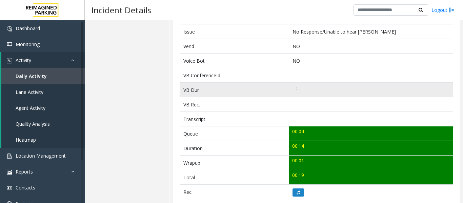
scroll to position [203, 0]
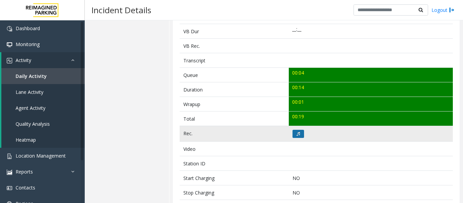
click at [296, 137] on button at bounding box center [299, 134] width 12 height 8
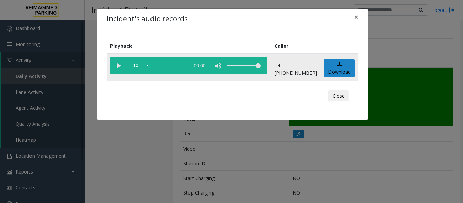
click at [120, 67] on vg-play-pause at bounding box center [118, 65] width 17 height 17
click at [345, 97] on button "Close" at bounding box center [339, 96] width 20 height 11
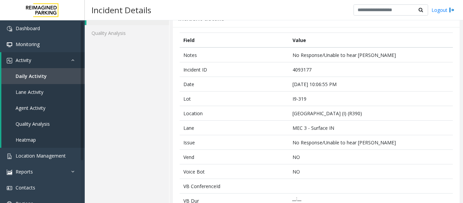
scroll to position [0, 0]
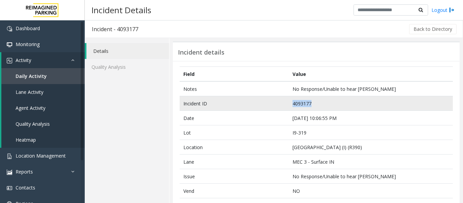
drag, startPoint x: 313, startPoint y: 102, endPoint x: 287, endPoint y: 103, distance: 26.5
click at [289, 103] on td "4093177" at bounding box center [371, 103] width 164 height 15
copy td "4093177"
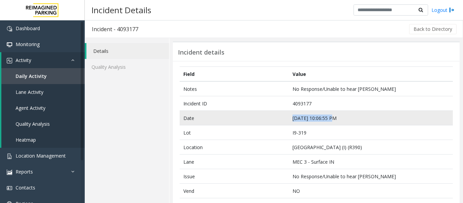
drag, startPoint x: 330, startPoint y: 117, endPoint x: 272, endPoint y: 118, distance: 57.3
click at [272, 118] on tr "Date Oct 4 10:06:55 PM" at bounding box center [316, 118] width 273 height 15
copy tr "Oct 4 10:06:55 PM"
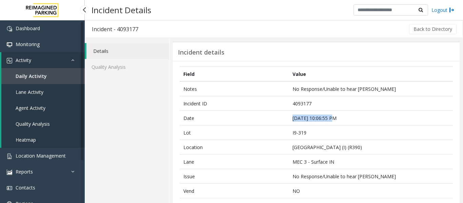
click at [35, 111] on span "Agent Activity" at bounding box center [31, 108] width 30 height 6
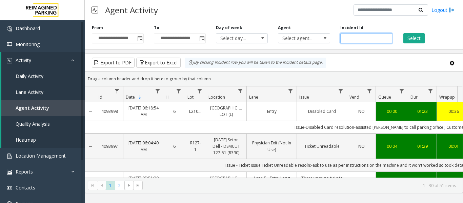
click at [352, 37] on input "number" at bounding box center [367, 38] width 52 height 10
paste input "*******"
type input "*******"
click at [413, 38] on button "Select" at bounding box center [414, 38] width 21 height 10
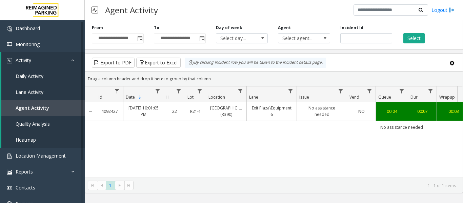
click at [244, 116] on td "Monterey Regional Airport (R390)" at bounding box center [226, 111] width 41 height 19
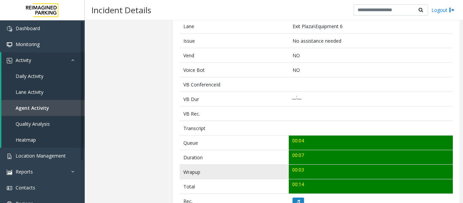
scroll to position [203, 0]
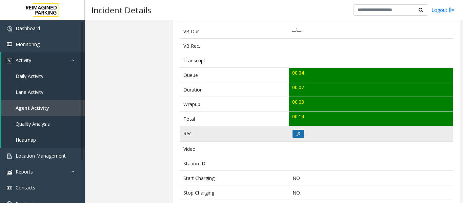
click at [297, 134] on icon at bounding box center [298, 134] width 3 height 4
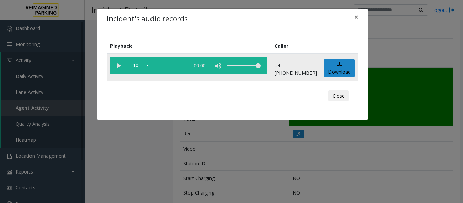
click at [118, 65] on vg-play-pause at bounding box center [118, 65] width 17 height 17
drag, startPoint x: 342, startPoint y: 96, endPoint x: 342, endPoint y: 104, distance: 7.8
click at [342, 96] on button "Close" at bounding box center [339, 96] width 20 height 11
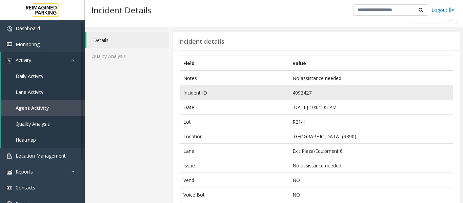
scroll to position [0, 0]
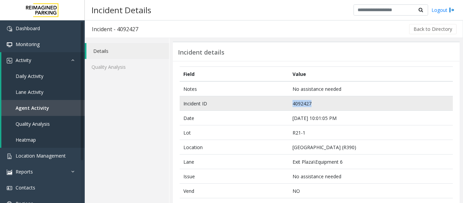
drag, startPoint x: 311, startPoint y: 104, endPoint x: 272, endPoint y: 102, distance: 39.1
click at [272, 102] on tr "Incident ID 4092427" at bounding box center [316, 103] width 273 height 15
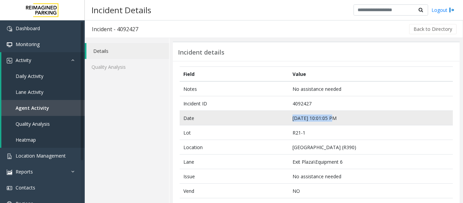
drag, startPoint x: 330, startPoint y: 118, endPoint x: 284, endPoint y: 113, distance: 46.4
click at [284, 113] on tr "Date Oct 3 10:01:05 PM" at bounding box center [316, 118] width 273 height 15
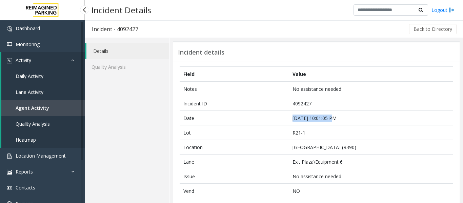
click at [39, 107] on span "Agent Activity" at bounding box center [33, 108] width 34 height 6
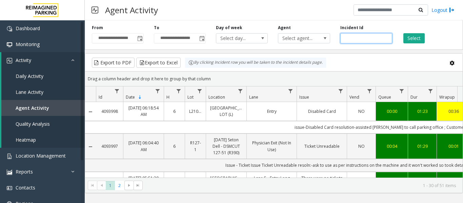
click at [354, 37] on input "number" at bounding box center [367, 38] width 52 height 10
paste input "*******"
type input "*******"
click at [414, 40] on button "Select" at bounding box center [414, 38] width 21 height 10
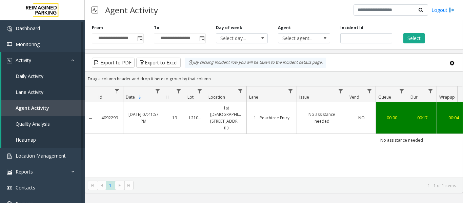
click at [310, 107] on td "No assistance needed" at bounding box center [322, 118] width 50 height 32
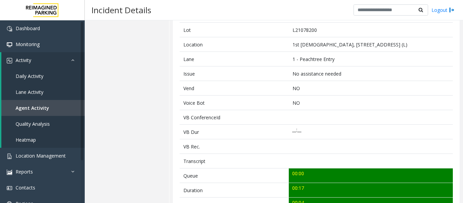
scroll to position [170, 0]
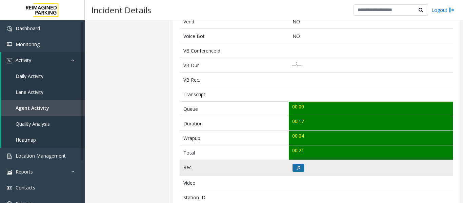
click at [297, 167] on icon at bounding box center [298, 168] width 3 height 4
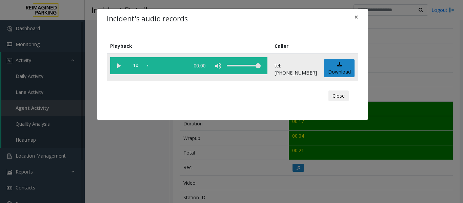
click at [112, 65] on vg-play-pause at bounding box center [118, 65] width 17 height 17
click at [343, 93] on button "Close" at bounding box center [339, 96] width 20 height 11
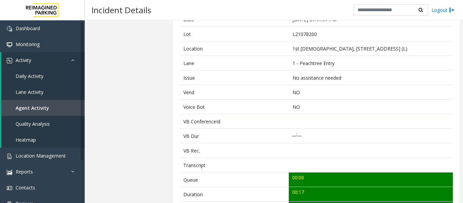
scroll to position [0, 0]
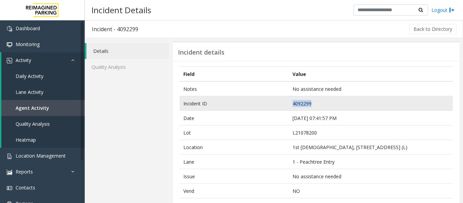
drag, startPoint x: 324, startPoint y: 102, endPoint x: 260, endPoint y: 106, distance: 64.5
click at [260, 106] on tr "Incident ID 4092299" at bounding box center [316, 103] width 273 height 15
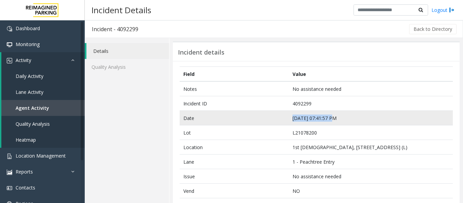
drag, startPoint x: 329, startPoint y: 119, endPoint x: 289, endPoint y: 120, distance: 40.4
click at [289, 120] on td "Oct 3 07:41:57 PM" at bounding box center [371, 118] width 164 height 15
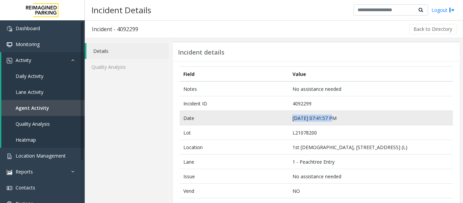
drag, startPoint x: 330, startPoint y: 116, endPoint x: 279, endPoint y: 118, distance: 51.6
click at [279, 118] on tr "Date Oct 3 07:41:57 PM" at bounding box center [316, 118] width 273 height 15
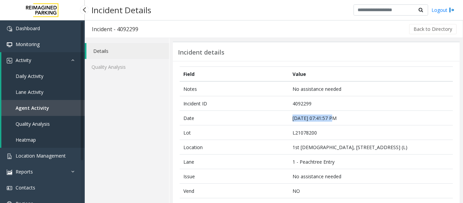
click at [38, 101] on link "Agent Activity" at bounding box center [42, 108] width 83 height 16
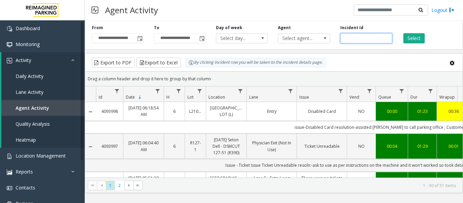
click at [356, 38] on input "number" at bounding box center [367, 38] width 52 height 10
paste input "*******"
type input "*******"
click at [422, 41] on button "Select" at bounding box center [414, 38] width 21 height 10
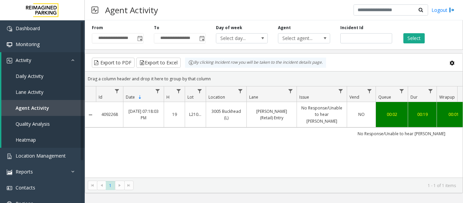
click at [351, 104] on td "NO" at bounding box center [361, 114] width 29 height 25
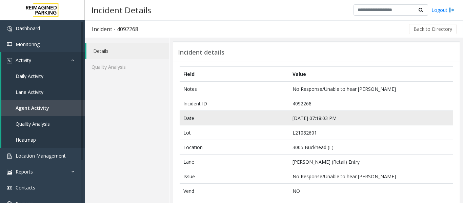
scroll to position [170, 0]
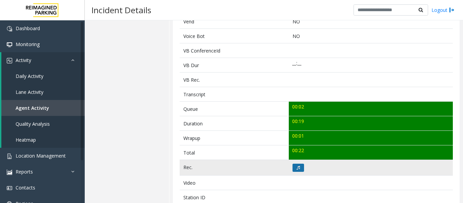
click at [296, 164] on button at bounding box center [299, 168] width 12 height 8
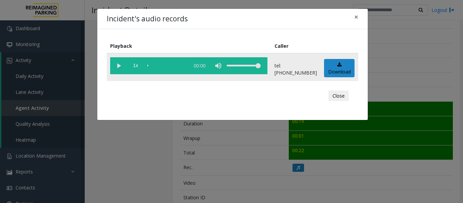
click at [119, 69] on vg-play-pause at bounding box center [118, 65] width 17 height 17
click at [337, 95] on button "Close" at bounding box center [339, 96] width 20 height 11
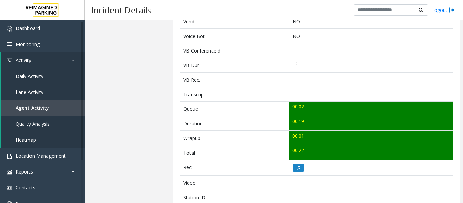
scroll to position [0, 0]
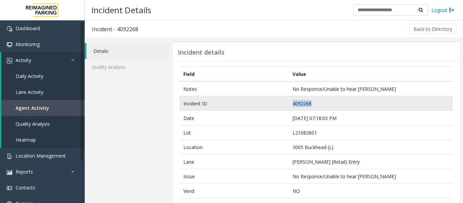
drag, startPoint x: 310, startPoint y: 104, endPoint x: 244, endPoint y: 96, distance: 66.6
click at [244, 96] on tr "Incident ID 4092268" at bounding box center [316, 103] width 273 height 15
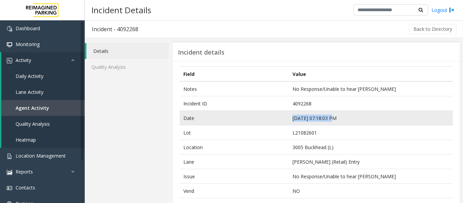
drag, startPoint x: 332, startPoint y: 118, endPoint x: 281, endPoint y: 118, distance: 51.2
click at [281, 118] on tr "Date Oct 3 07:18:03 PM" at bounding box center [316, 118] width 273 height 15
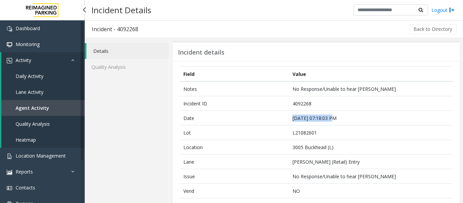
click at [44, 112] on link "Agent Activity" at bounding box center [42, 108] width 83 height 16
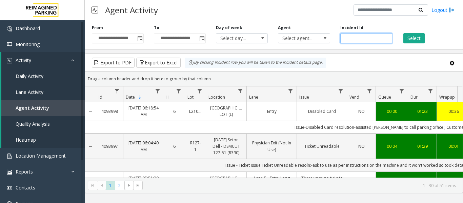
click at [356, 38] on input "number" at bounding box center [367, 38] width 52 height 10
paste input "*******"
type input "*******"
click at [404, 38] on button "Select" at bounding box center [414, 38] width 21 height 10
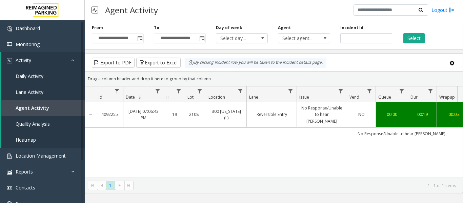
click at [300, 111] on td "No Response/Unable to hear parker" at bounding box center [322, 114] width 50 height 25
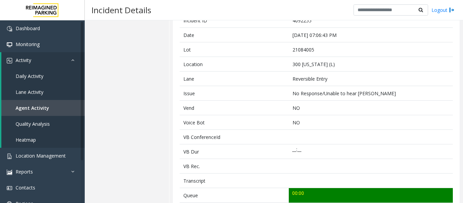
scroll to position [170, 0]
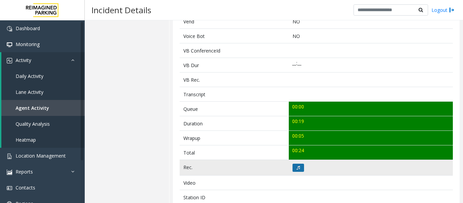
click at [298, 168] on icon at bounding box center [298, 168] width 3 height 4
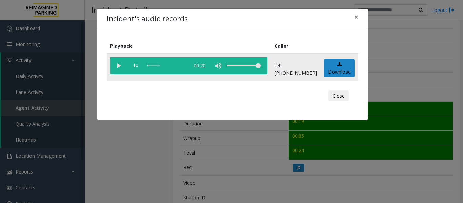
click at [124, 66] on vg-play-pause at bounding box center [118, 65] width 17 height 17
click at [339, 94] on button "Close" at bounding box center [339, 96] width 20 height 11
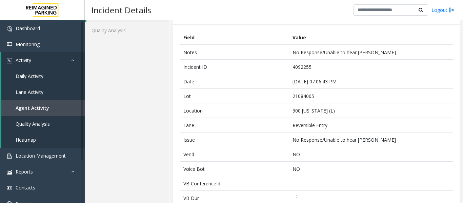
scroll to position [34, 0]
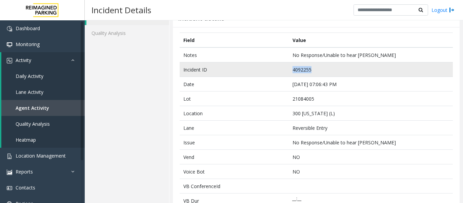
drag, startPoint x: 313, startPoint y: 70, endPoint x: 272, endPoint y: 69, distance: 41.0
click at [272, 69] on tr "Incident ID 4092255" at bounding box center [316, 69] width 273 height 15
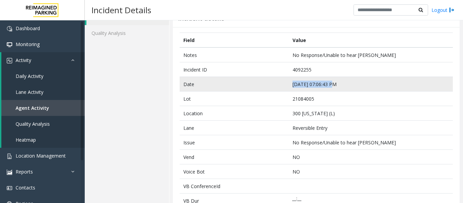
drag, startPoint x: 330, startPoint y: 84, endPoint x: 278, endPoint y: 82, distance: 51.6
click at [278, 82] on tr "Date Oct 3 07:06:43 PM" at bounding box center [316, 84] width 273 height 15
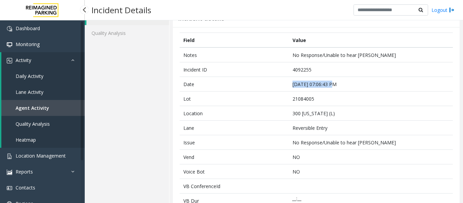
click at [37, 104] on link "Agent Activity" at bounding box center [42, 108] width 83 height 16
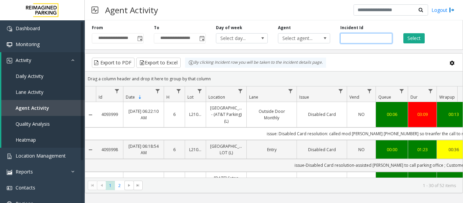
click at [362, 40] on input "number" at bounding box center [367, 38] width 52 height 10
paste input "*******"
type input "*******"
click at [427, 40] on div "Select" at bounding box center [428, 34] width 62 height 19
click at [421, 39] on button "Select" at bounding box center [414, 38] width 21 height 10
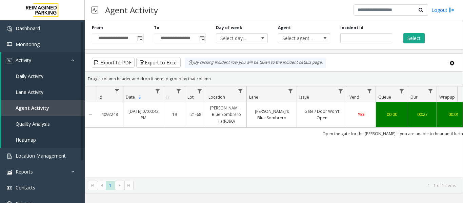
click at [330, 117] on link "Gate / Door Won't Open" at bounding box center [322, 114] width 42 height 13
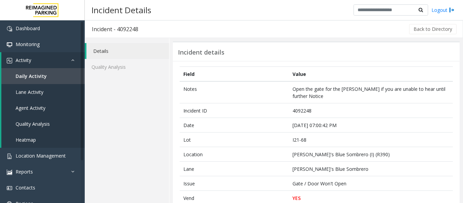
scroll to position [170, 0]
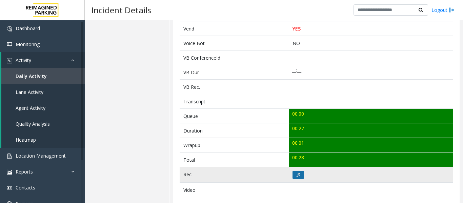
click at [293, 172] on button at bounding box center [299, 175] width 12 height 8
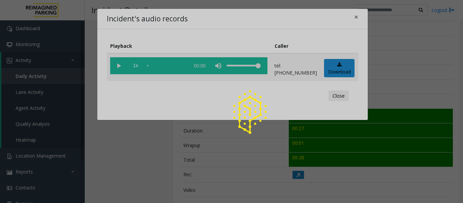
click at [119, 70] on div at bounding box center [231, 101] width 463 height 203
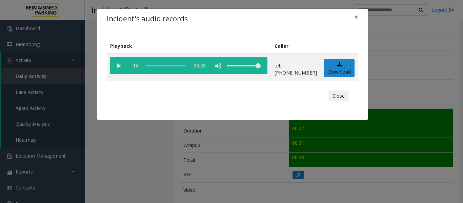
click at [119, 68] on vg-play-pause at bounding box center [118, 65] width 17 height 17
click at [341, 93] on button "Close" at bounding box center [339, 96] width 20 height 11
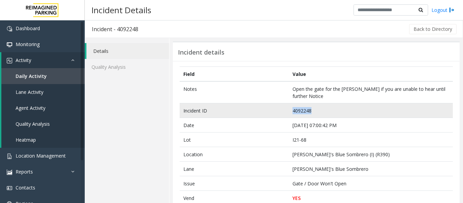
drag, startPoint x: 311, startPoint y: 112, endPoint x: 274, endPoint y: 113, distance: 36.3
click at [274, 113] on tr "Incident ID 4092248" at bounding box center [316, 110] width 273 height 15
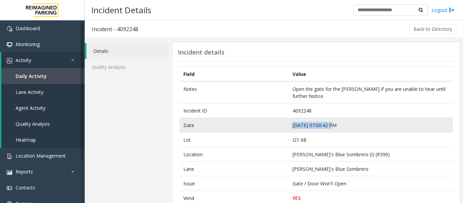
drag, startPoint x: 331, startPoint y: 127, endPoint x: 277, endPoint y: 127, distance: 53.2
click at [277, 127] on tr "Date Oct 3 07:00:42 PM" at bounding box center [316, 125] width 273 height 15
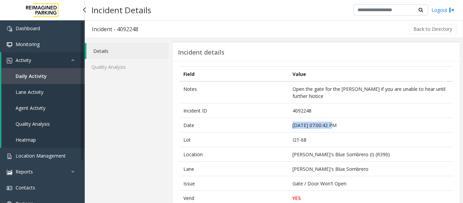
click at [37, 111] on span "Agent Activity" at bounding box center [31, 108] width 30 height 6
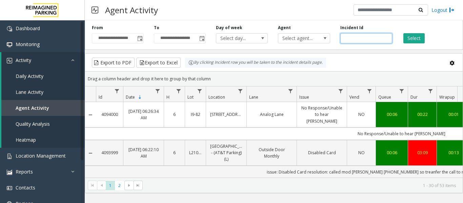
click at [358, 37] on input "number" at bounding box center [367, 38] width 52 height 10
paste input "*******"
type input "*******"
click at [408, 39] on button "Select" at bounding box center [414, 38] width 21 height 10
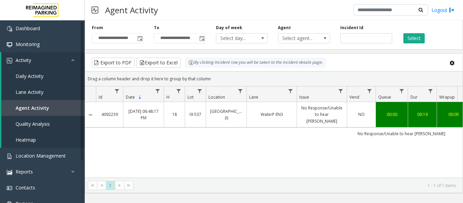
click at [313, 113] on link "No Response/Unable to hear parker" at bounding box center [322, 115] width 42 height 20
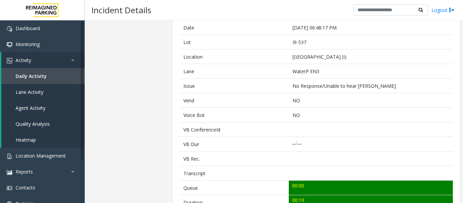
scroll to position [170, 0]
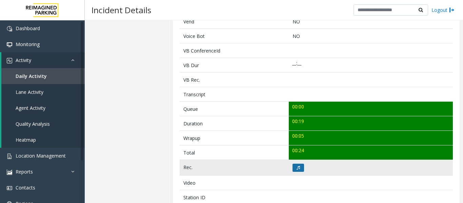
click at [297, 168] on icon at bounding box center [298, 168] width 3 height 4
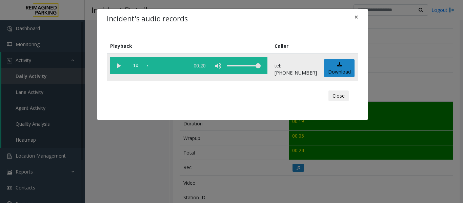
click at [116, 66] on vg-play-pause at bounding box center [118, 65] width 17 height 17
click at [344, 101] on button "Close" at bounding box center [339, 96] width 20 height 11
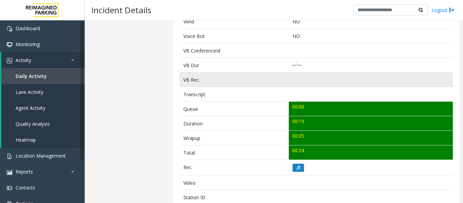
scroll to position [34, 0]
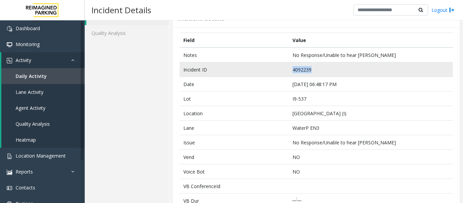
drag, startPoint x: 311, startPoint y: 70, endPoint x: 275, endPoint y: 71, distance: 35.6
click at [275, 71] on tr "Incident ID 4092239" at bounding box center [316, 69] width 273 height 15
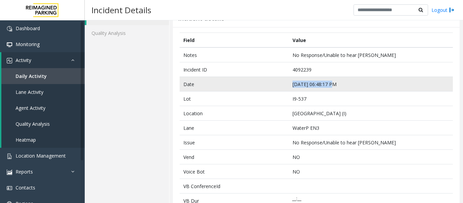
drag, startPoint x: 331, startPoint y: 83, endPoint x: 284, endPoint y: 85, distance: 46.5
click at [284, 85] on tr "Date Oct 3 06:48:17 PM" at bounding box center [316, 84] width 273 height 15
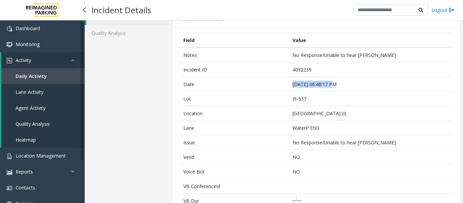
click at [34, 107] on span "Agent Activity" at bounding box center [31, 108] width 30 height 6
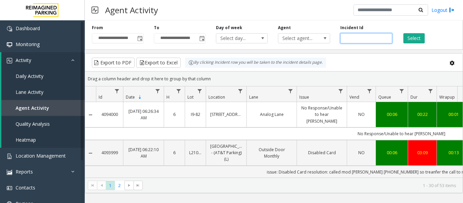
click at [352, 38] on input "number" at bounding box center [367, 38] width 52 height 10
paste input "*******"
type input "*******"
click at [412, 41] on button "Select" at bounding box center [414, 38] width 21 height 10
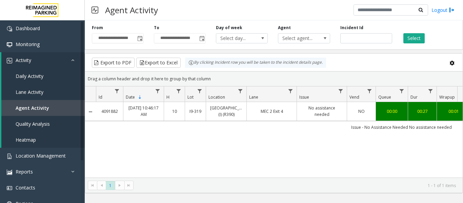
click at [288, 114] on link "MEC 2 Exit 4" at bounding box center [272, 111] width 42 height 6
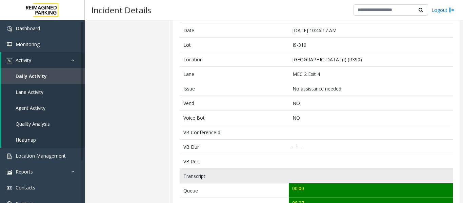
scroll to position [170, 0]
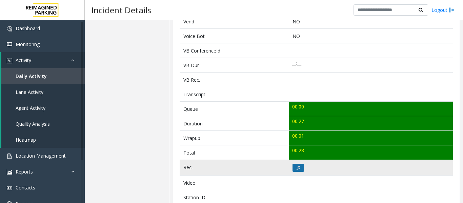
click at [294, 169] on button at bounding box center [299, 168] width 12 height 8
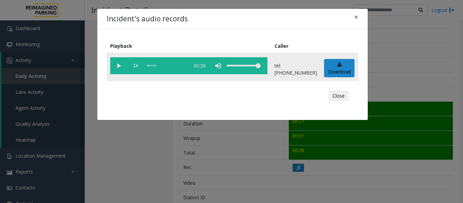
click at [118, 65] on vg-play-pause at bounding box center [118, 65] width 17 height 17
click at [346, 89] on div "Close" at bounding box center [233, 96] width 242 height 20
click at [344, 93] on button "Close" at bounding box center [339, 96] width 20 height 11
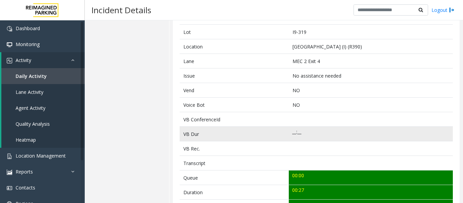
scroll to position [34, 0]
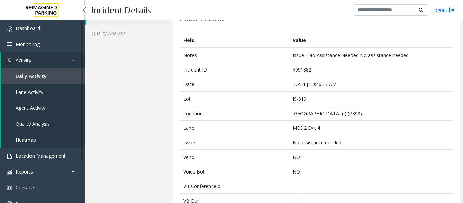
click at [22, 105] on span "Agent Activity" at bounding box center [31, 108] width 30 height 6
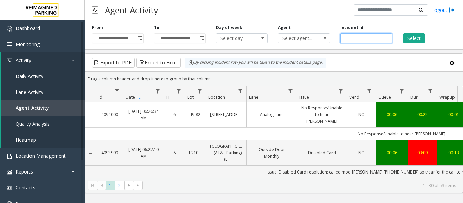
click at [364, 39] on input "number" at bounding box center [367, 38] width 52 height 10
paste input "*******"
type input "*******"
click at [408, 38] on button "Select" at bounding box center [414, 38] width 21 height 10
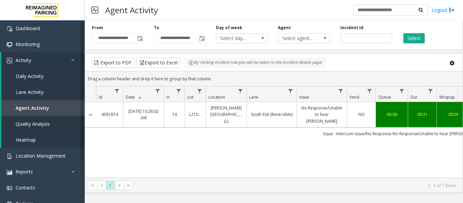
click at [251, 116] on td "South Exit (Reversible)" at bounding box center [272, 114] width 50 height 25
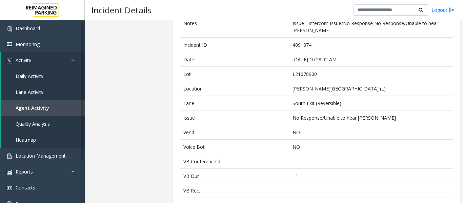
scroll to position [170, 0]
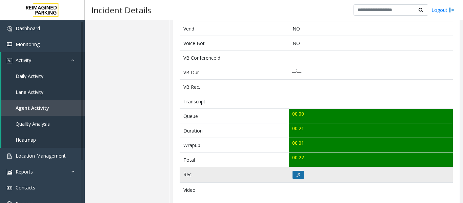
click at [293, 173] on button at bounding box center [299, 175] width 12 height 8
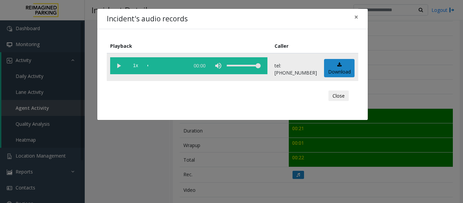
click at [118, 69] on vg-play-pause at bounding box center [118, 65] width 17 height 17
click at [334, 101] on button "Close" at bounding box center [339, 96] width 20 height 11
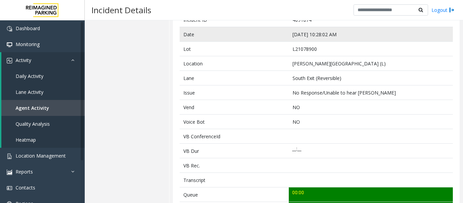
scroll to position [34, 0]
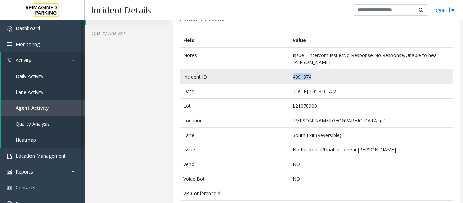
drag, startPoint x: 313, startPoint y: 77, endPoint x: 285, endPoint y: 80, distance: 28.4
click at [285, 80] on tr "Incident ID 4091874" at bounding box center [316, 77] width 273 height 15
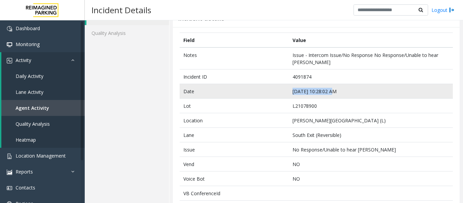
drag, startPoint x: 331, startPoint y: 90, endPoint x: 287, endPoint y: 94, distance: 44.2
click at [287, 94] on tr "Date Oct 3 10:28:02 AM" at bounding box center [316, 91] width 273 height 15
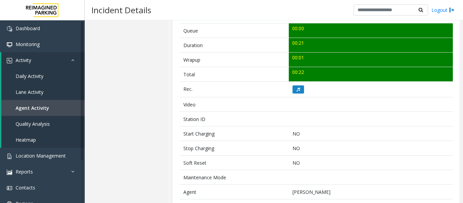
scroll to position [193, 0]
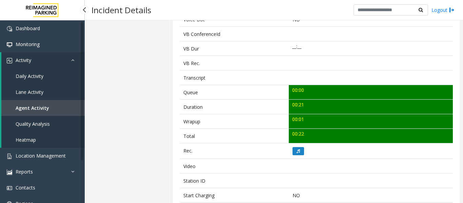
click at [47, 104] on link "Agent Activity" at bounding box center [42, 108] width 83 height 16
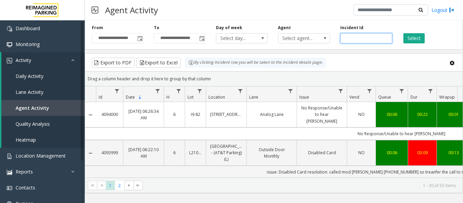
click at [351, 37] on input "number" at bounding box center [367, 38] width 52 height 10
paste input "*******"
type input "*******"
click at [411, 37] on button "Select" at bounding box center [414, 38] width 21 height 10
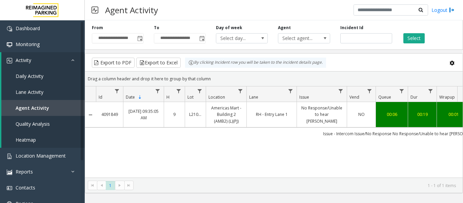
click at [304, 109] on link "No Response/Unable to hear parker" at bounding box center [322, 115] width 42 height 20
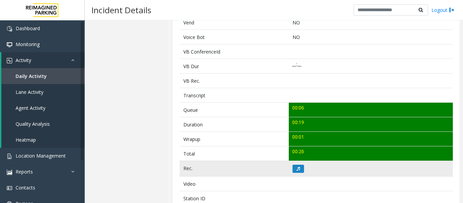
scroll to position [237, 0]
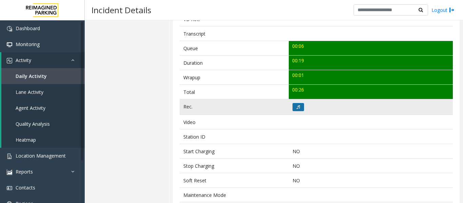
click at [299, 110] on button at bounding box center [299, 107] width 12 height 8
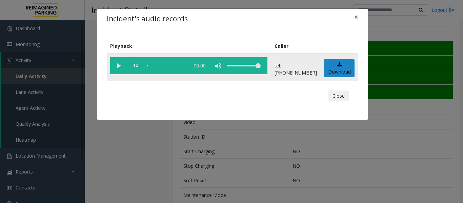
click at [119, 64] on vg-play-pause at bounding box center [118, 65] width 17 height 17
click at [345, 99] on button "Close" at bounding box center [339, 96] width 20 height 11
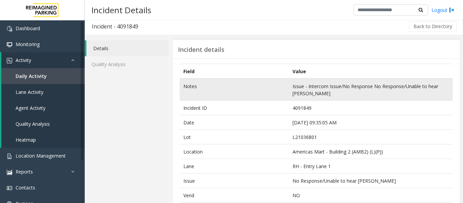
scroll to position [0, 0]
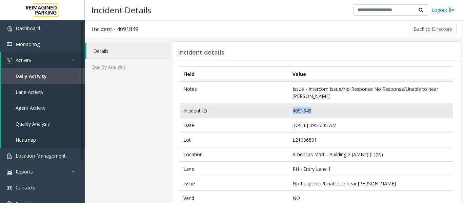
drag, startPoint x: 311, startPoint y: 109, endPoint x: 272, endPoint y: 112, distance: 39.1
click at [272, 112] on tr "Incident ID 4091849" at bounding box center [316, 110] width 273 height 15
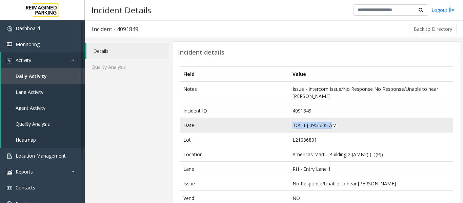
drag, startPoint x: 331, startPoint y: 125, endPoint x: 291, endPoint y: 128, distance: 39.8
click at [291, 128] on td "Oct 3 09:35:05 AM" at bounding box center [371, 125] width 164 height 15
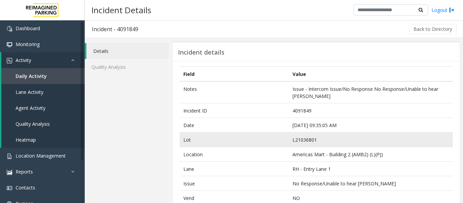
click at [307, 134] on td "L21036801" at bounding box center [371, 140] width 164 height 15
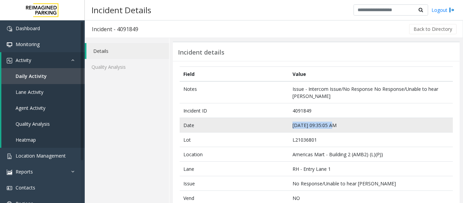
drag, startPoint x: 331, startPoint y: 126, endPoint x: 275, endPoint y: 126, distance: 56.3
click at [275, 126] on tr "Date Oct 3 09:35:05 AM" at bounding box center [316, 125] width 273 height 15
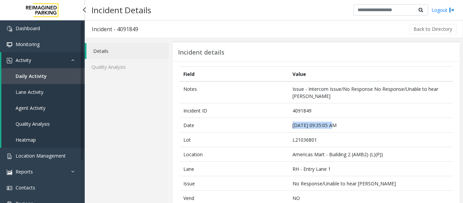
click at [31, 107] on span "Agent Activity" at bounding box center [31, 108] width 30 height 6
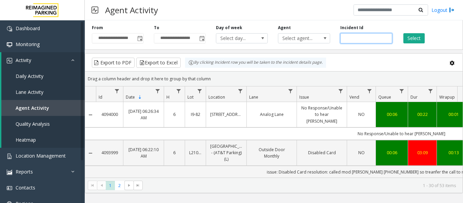
click at [363, 38] on input "number" at bounding box center [367, 38] width 52 height 10
paste input "*******"
type input "*******"
click at [412, 36] on button "Select" at bounding box center [414, 38] width 21 height 10
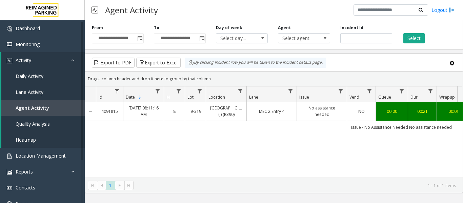
click at [308, 111] on td "No assistance needed" at bounding box center [322, 111] width 50 height 19
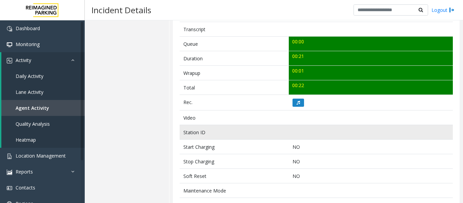
scroll to position [237, 0]
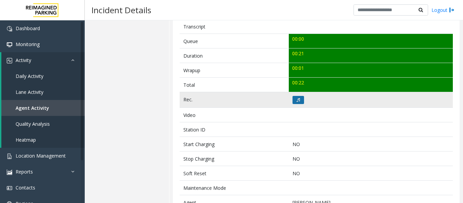
click at [299, 102] on button at bounding box center [299, 100] width 12 height 8
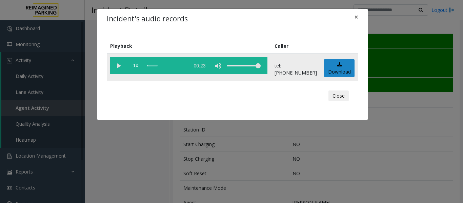
click at [118, 66] on vg-play-pause at bounding box center [118, 65] width 17 height 17
drag, startPoint x: 346, startPoint y: 94, endPoint x: 349, endPoint y: 90, distance: 5.6
click at [346, 94] on button "Close" at bounding box center [339, 96] width 20 height 11
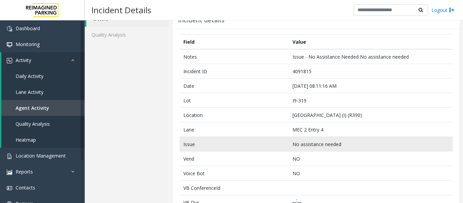
scroll to position [0, 0]
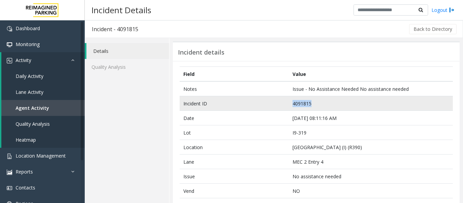
drag, startPoint x: 310, startPoint y: 104, endPoint x: 245, endPoint y: 102, distance: 65.5
click at [245, 102] on tr "Incident ID 4091815" at bounding box center [316, 103] width 273 height 15
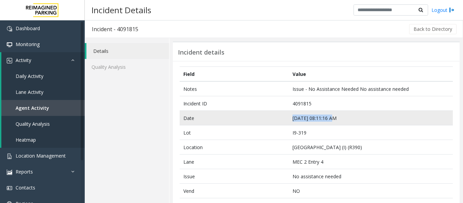
drag, startPoint x: 331, startPoint y: 116, endPoint x: 271, endPoint y: 116, distance: 59.7
click at [271, 116] on tr "Date Oct 3 08:11:16 AM" at bounding box center [316, 118] width 273 height 15
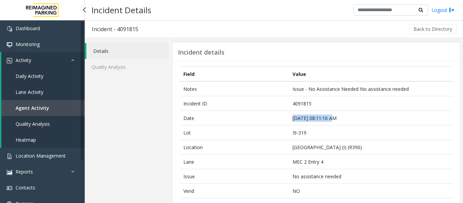
click at [26, 106] on span "Agent Activity" at bounding box center [33, 108] width 34 height 6
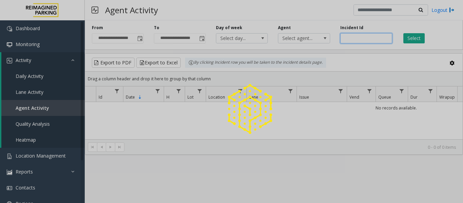
click at [353, 38] on input "number" at bounding box center [367, 38] width 52 height 10
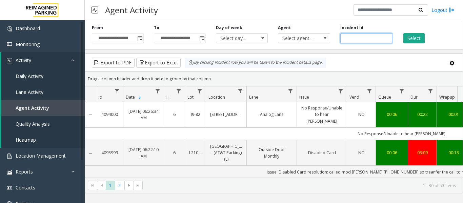
paste input "*******"
type input "*******"
click at [409, 42] on button "Select" at bounding box center [414, 38] width 21 height 10
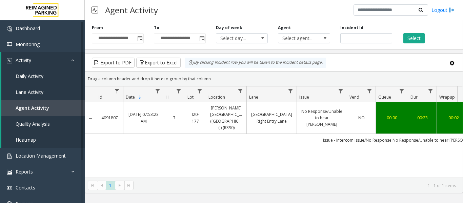
click at [309, 112] on link "No Response/Unable to hear parker" at bounding box center [322, 118] width 42 height 20
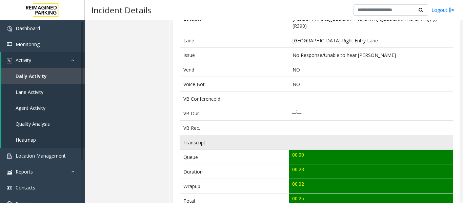
scroll to position [237, 0]
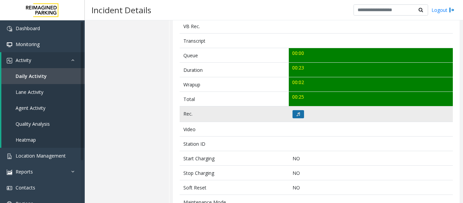
click at [298, 112] on icon at bounding box center [298, 114] width 3 height 4
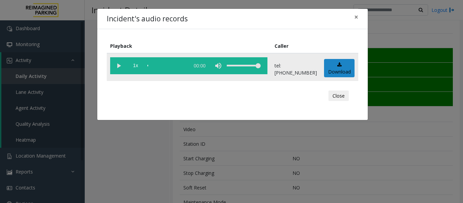
click at [115, 67] on vg-play-pause at bounding box center [118, 65] width 17 height 17
click at [346, 94] on button "Close" at bounding box center [339, 96] width 20 height 11
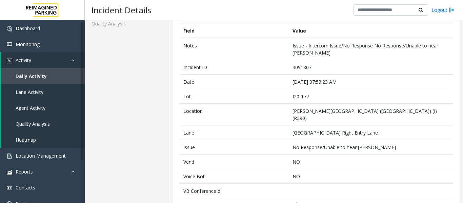
scroll to position [0, 0]
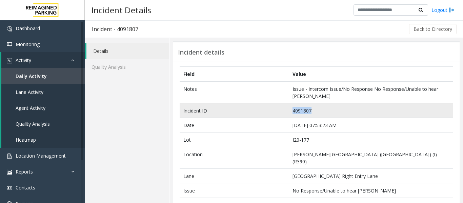
drag, startPoint x: 310, startPoint y: 111, endPoint x: 291, endPoint y: 112, distance: 19.7
click at [291, 112] on td "4091807" at bounding box center [371, 110] width 164 height 15
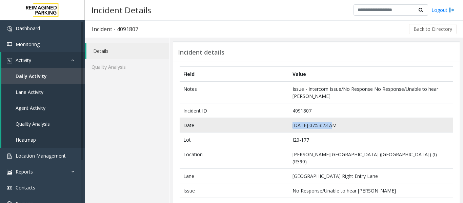
drag, startPoint x: 332, startPoint y: 125, endPoint x: 282, endPoint y: 128, distance: 49.6
click at [282, 128] on tr "Date Oct 3 07:53:23 AM" at bounding box center [316, 125] width 273 height 15
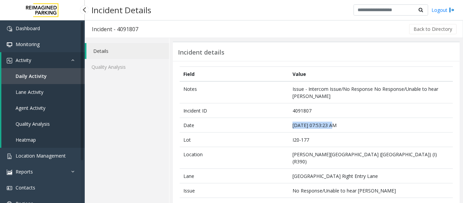
click at [24, 111] on span "Agent Activity" at bounding box center [31, 108] width 30 height 6
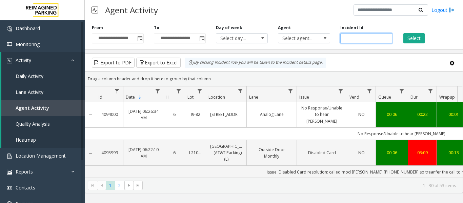
click at [368, 40] on input "number" at bounding box center [367, 38] width 52 height 10
paste input "*******"
type input "*******"
click at [413, 38] on button "Select" at bounding box center [414, 38] width 21 height 10
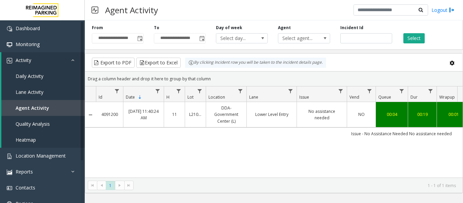
click at [324, 104] on td "No assistance needed" at bounding box center [322, 114] width 50 height 25
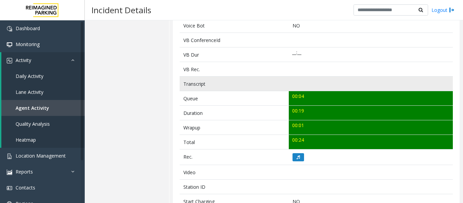
scroll to position [237, 0]
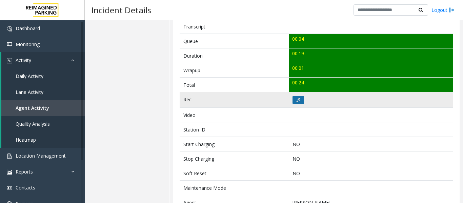
click at [297, 102] on button at bounding box center [299, 100] width 12 height 8
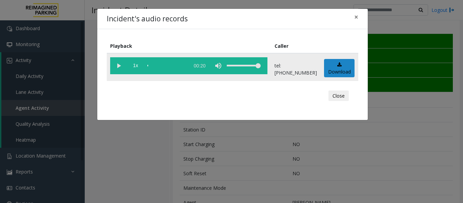
click at [118, 68] on vg-play-pause at bounding box center [118, 65] width 17 height 17
click at [344, 92] on button "Close" at bounding box center [339, 96] width 20 height 11
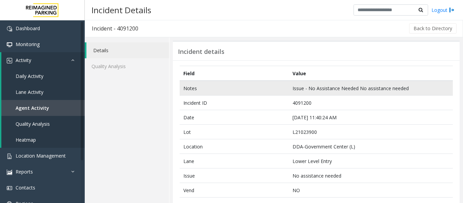
scroll to position [0, 0]
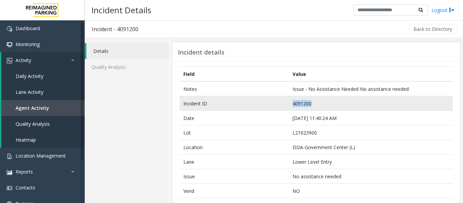
drag, startPoint x: 313, startPoint y: 102, endPoint x: 253, endPoint y: 103, distance: 60.4
click at [253, 103] on tr "Incident ID 4091200" at bounding box center [316, 103] width 273 height 15
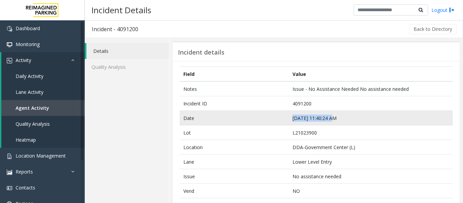
drag, startPoint x: 329, startPoint y: 117, endPoint x: 288, endPoint y: 119, distance: 41.1
click at [289, 119] on td "Oct 2 11:40:24 AM" at bounding box center [371, 118] width 164 height 15
click at [299, 122] on td "Oct 2 11:40:24 AM" at bounding box center [371, 118] width 164 height 15
drag, startPoint x: 332, startPoint y: 118, endPoint x: 276, endPoint y: 119, distance: 56.0
click at [276, 119] on tr "Date Oct 2 11:40:24 AM" at bounding box center [316, 118] width 273 height 15
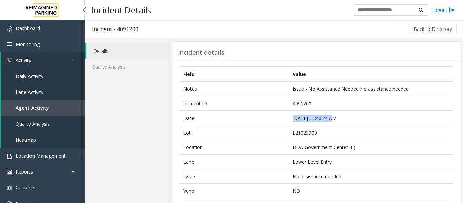
click at [23, 108] on span "Agent Activity" at bounding box center [33, 108] width 34 height 6
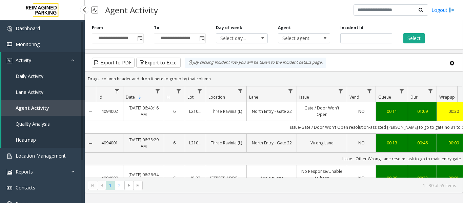
click at [48, 104] on link "Agent Activity" at bounding box center [42, 108] width 83 height 16
click at [359, 40] on input "number" at bounding box center [367, 38] width 52 height 10
paste input "*******"
type input "*******"
click at [416, 40] on button "Select" at bounding box center [414, 38] width 21 height 10
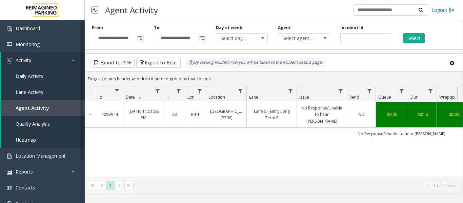
click at [270, 122] on td "Lane 5 - Entry Long Term E" at bounding box center [272, 114] width 50 height 25
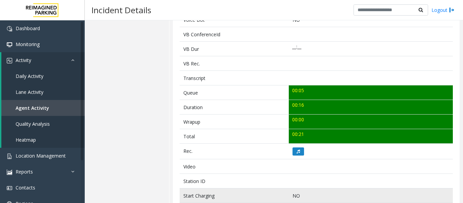
scroll to position [237, 0]
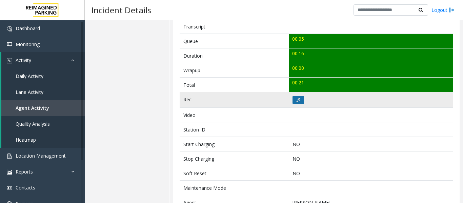
click at [302, 103] on button at bounding box center [299, 100] width 12 height 8
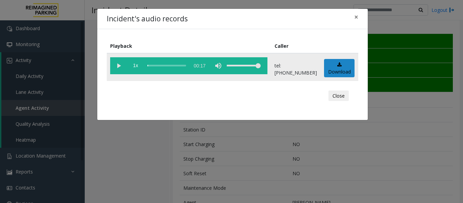
click at [124, 66] on vg-play-pause at bounding box center [118, 65] width 17 height 17
click at [166, 63] on div "scrub bar" at bounding box center [167, 65] width 39 height 17
click at [122, 65] on vg-play-pause at bounding box center [118, 65] width 17 height 17
click at [418, 117] on div "Incident's audio records × Playback Caller 1x 00:17 tel:+13796649005 Download C…" at bounding box center [231, 101] width 463 height 203
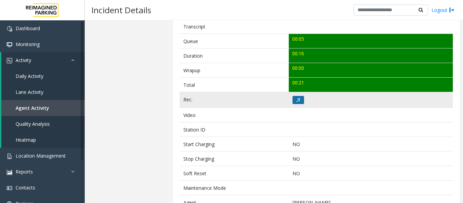
click at [301, 101] on button at bounding box center [299, 100] width 12 height 8
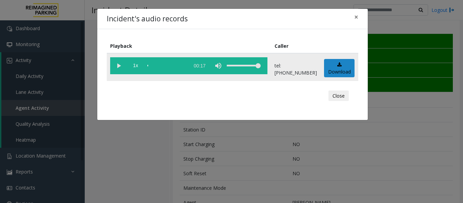
click at [118, 63] on vg-play-pause at bounding box center [118, 65] width 17 height 17
click at [353, 18] on button "×" at bounding box center [357, 17] width 14 height 17
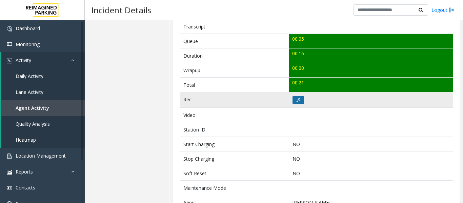
click at [295, 103] on button at bounding box center [299, 100] width 12 height 8
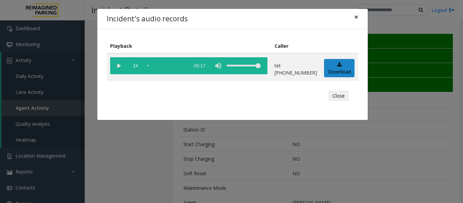
click at [354, 13] on span "×" at bounding box center [356, 16] width 4 height 9
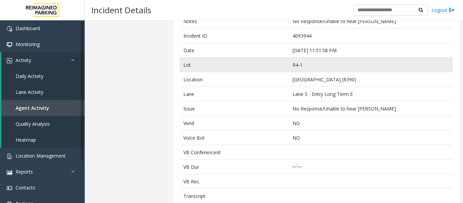
scroll to position [0, 0]
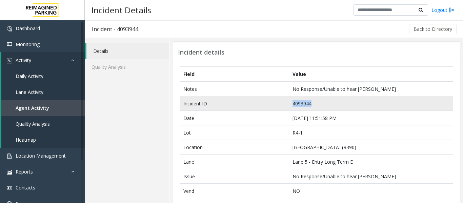
drag, startPoint x: 314, startPoint y: 103, endPoint x: 255, endPoint y: 108, distance: 58.5
click at [255, 108] on tr "Incident ID 4093944" at bounding box center [316, 103] width 273 height 15
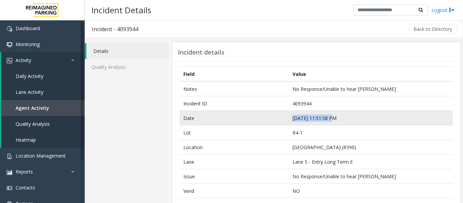
drag, startPoint x: 330, startPoint y: 118, endPoint x: 289, endPoint y: 117, distance: 41.1
click at [289, 117] on td "Oct 5 11:51:58 PM" at bounding box center [371, 118] width 164 height 15
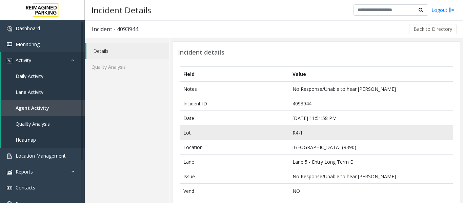
click at [257, 136] on td "Lot" at bounding box center [234, 132] width 109 height 15
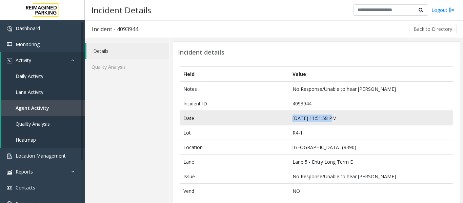
drag, startPoint x: 330, startPoint y: 117, endPoint x: 267, endPoint y: 119, distance: 63.1
click at [267, 119] on tr "Date Oct 5 11:51:58 PM" at bounding box center [316, 118] width 273 height 15
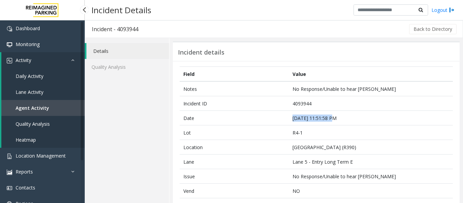
click at [42, 106] on span "Agent Activity" at bounding box center [33, 108] width 34 height 6
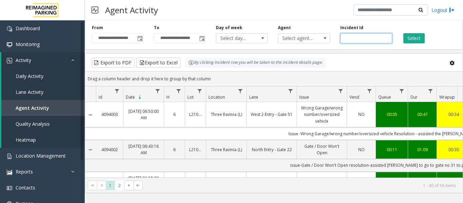
click at [351, 36] on input "number" at bounding box center [367, 38] width 52 height 10
paste input "*******"
type input "*******"
click at [400, 34] on div "Select" at bounding box center [428, 34] width 62 height 19
click at [409, 35] on button "Select" at bounding box center [414, 38] width 21 height 10
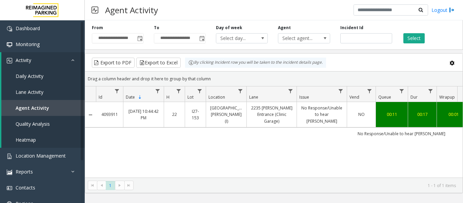
click at [315, 114] on link "No Response/Unable to hear parker" at bounding box center [322, 115] width 42 height 20
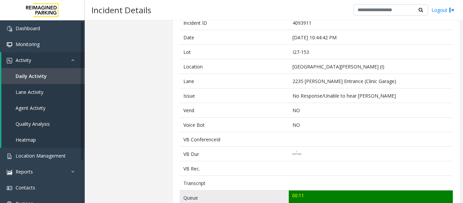
scroll to position [170, 0]
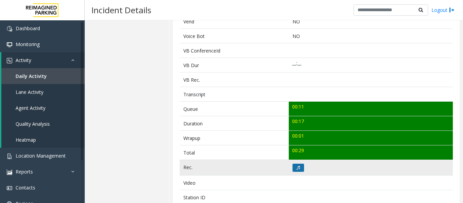
click at [293, 171] on button at bounding box center [299, 168] width 12 height 8
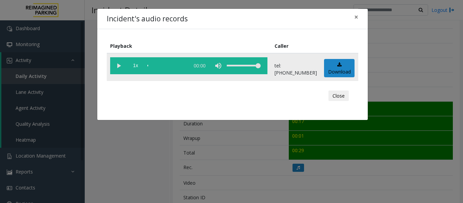
click at [116, 68] on vg-play-pause at bounding box center [118, 65] width 17 height 17
click at [343, 95] on button "Close" at bounding box center [339, 96] width 20 height 11
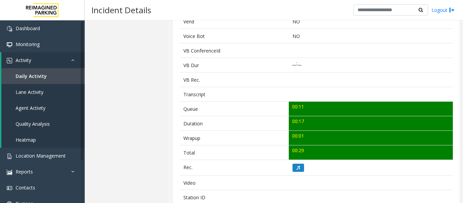
drag, startPoint x: 461, startPoint y: 0, endPoint x: 311, endPoint y: 15, distance: 151.0
click at [311, 15] on div "Incident Details Logout" at bounding box center [274, 10] width 378 height 20
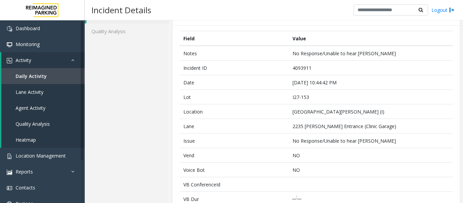
scroll to position [34, 0]
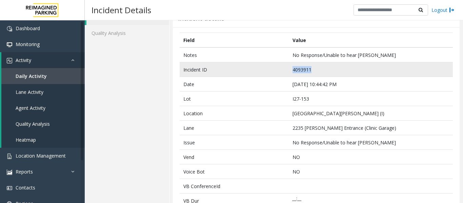
drag, startPoint x: 314, startPoint y: 71, endPoint x: 261, endPoint y: 72, distance: 52.9
click at [261, 72] on tr "Incident ID 4093911" at bounding box center [316, 69] width 273 height 15
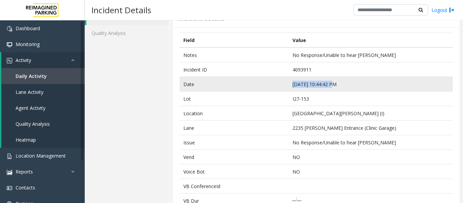
drag, startPoint x: 329, startPoint y: 84, endPoint x: 291, endPoint y: 89, distance: 38.6
click at [291, 89] on td "Oct 5 10:44:42 PM" at bounding box center [371, 84] width 164 height 15
click at [362, 79] on td "Oct 5 10:44:42 PM" at bounding box center [371, 84] width 164 height 15
drag, startPoint x: 330, startPoint y: 83, endPoint x: 259, endPoint y: 84, distance: 70.9
click at [259, 84] on tr "Date Oct 5 10:44:42 PM" at bounding box center [316, 84] width 273 height 15
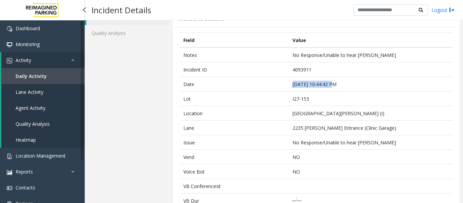
click at [51, 110] on link "Agent Activity" at bounding box center [42, 108] width 83 height 16
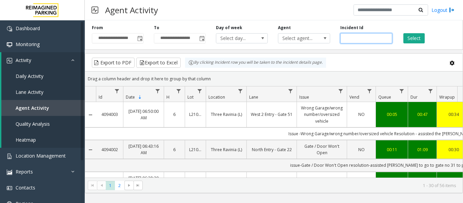
click at [345, 37] on input "number" at bounding box center [367, 38] width 52 height 10
paste input "*******"
type input "*******"
click at [416, 40] on button "Select" at bounding box center [414, 38] width 21 height 10
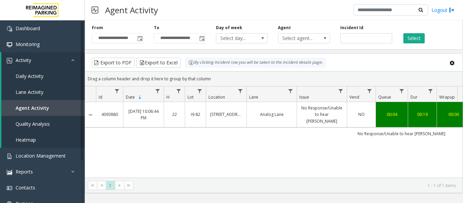
click at [319, 103] on td "No Response/Unable to hear parker" at bounding box center [322, 114] width 50 height 25
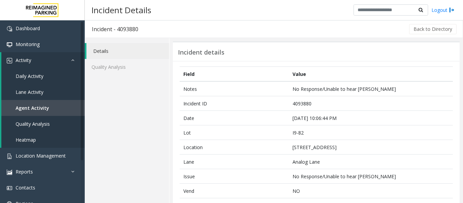
scroll to position [170, 0]
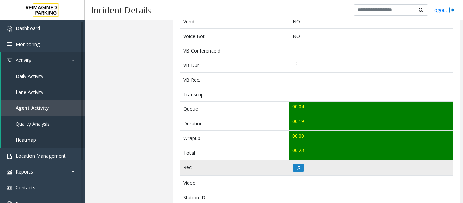
click at [297, 163] on td at bounding box center [371, 168] width 164 height 16
click at [297, 166] on icon at bounding box center [298, 168] width 3 height 4
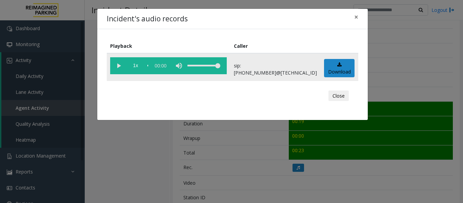
click at [118, 66] on vg-play-pause at bounding box center [118, 65] width 17 height 17
click at [456, 37] on div "Incident's audio records × Playback Caller 1x 00:22 sip:1030777900114165811148@…" at bounding box center [231, 101] width 463 height 203
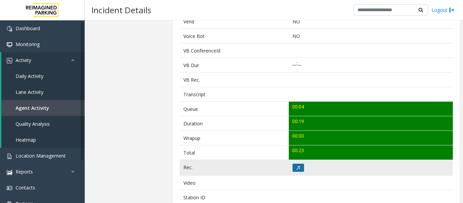
click at [301, 166] on button at bounding box center [299, 168] width 12 height 8
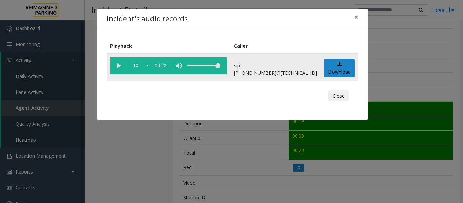
click at [123, 63] on vg-play-pause at bounding box center [118, 65] width 17 height 17
click at [346, 96] on button "Close" at bounding box center [339, 96] width 20 height 11
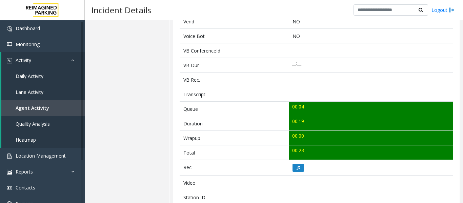
scroll to position [0, 0]
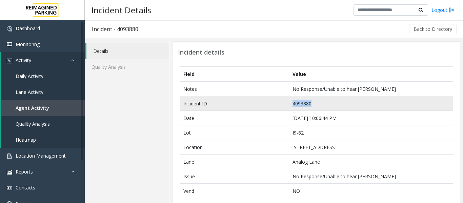
drag, startPoint x: 318, startPoint y: 99, endPoint x: 278, endPoint y: 106, distance: 40.6
click at [278, 106] on tr "Incident ID 4093880" at bounding box center [316, 103] width 273 height 15
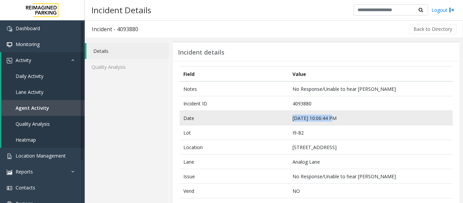
drag, startPoint x: 330, startPoint y: 117, endPoint x: 284, endPoint y: 125, distance: 46.2
click at [284, 125] on tr "Date Oct 5 10:06:44 PM" at bounding box center [316, 118] width 273 height 15
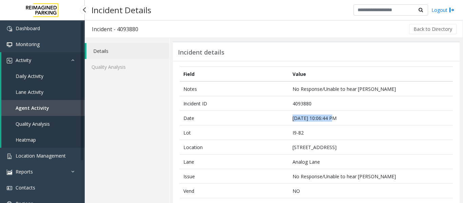
click at [64, 110] on link "Agent Activity" at bounding box center [42, 108] width 83 height 16
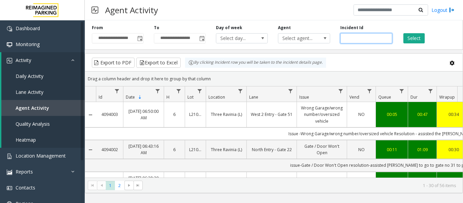
click at [351, 39] on input "number" at bounding box center [367, 38] width 52 height 10
paste input "*******"
type input "*******"
click at [403, 41] on div "Select" at bounding box center [428, 34] width 62 height 19
click at [404, 41] on button "Select" at bounding box center [414, 38] width 21 height 10
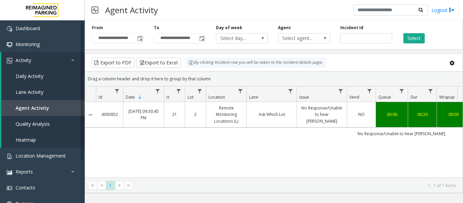
click at [298, 113] on td "No Response/Unable to hear parker" at bounding box center [322, 114] width 50 height 25
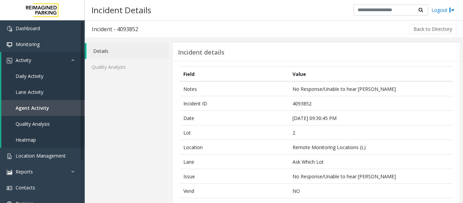
scroll to position [170, 0]
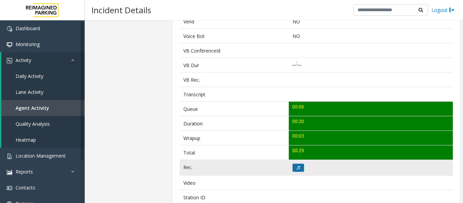
click at [293, 170] on button at bounding box center [299, 168] width 12 height 8
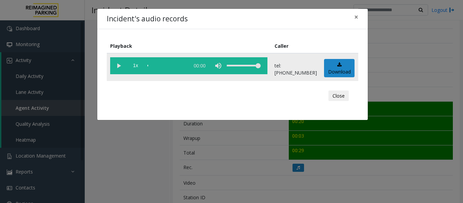
click at [115, 67] on vg-play-pause at bounding box center [118, 65] width 17 height 17
click at [156, 65] on div "scrub bar" at bounding box center [167, 65] width 39 height 17
click at [333, 95] on button "Close" at bounding box center [339, 96] width 20 height 11
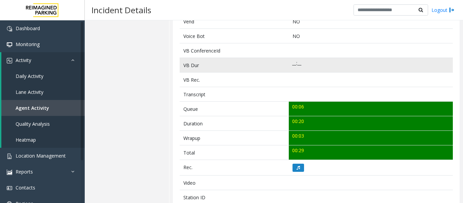
scroll to position [34, 0]
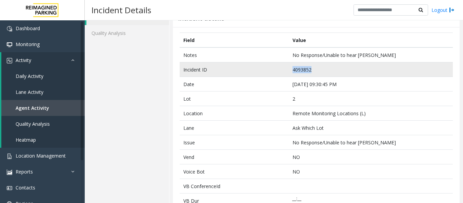
drag, startPoint x: 312, startPoint y: 72, endPoint x: 234, endPoint y: 74, distance: 77.7
click at [234, 74] on tr "Incident ID 4093852" at bounding box center [316, 69] width 273 height 15
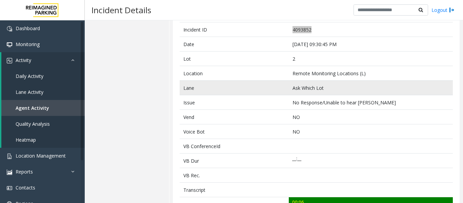
scroll to position [0, 0]
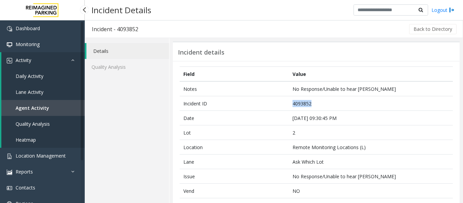
click at [47, 103] on link "Agent Activity" at bounding box center [42, 108] width 83 height 16
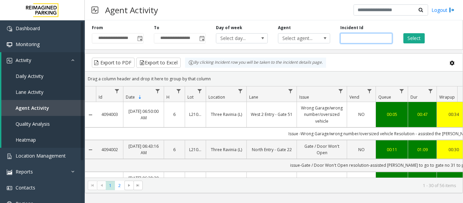
click at [358, 35] on input "number" at bounding box center [367, 38] width 52 height 10
paste input "*******"
type input "*******"
click at [417, 43] on div "**********" at bounding box center [274, 34] width 378 height 32
click at [417, 40] on button "Select" at bounding box center [414, 38] width 21 height 10
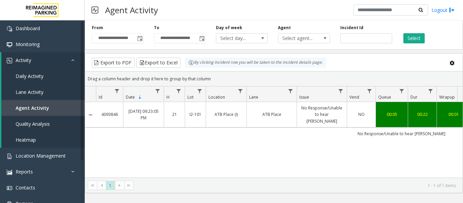
click at [320, 113] on link "No Response/Unable to hear parker" at bounding box center [322, 115] width 42 height 20
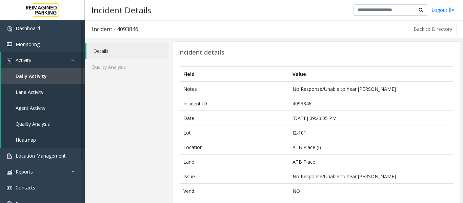
scroll to position [203, 0]
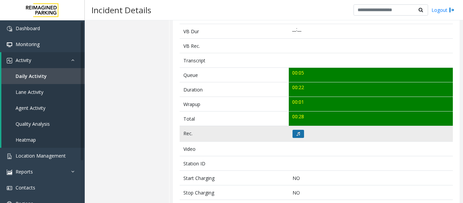
click at [297, 134] on icon at bounding box center [298, 134] width 3 height 4
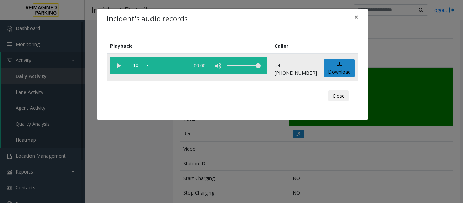
click at [116, 65] on vg-play-pause at bounding box center [118, 65] width 17 height 17
click at [351, 98] on div "Close" at bounding box center [233, 96] width 242 height 20
click at [345, 97] on button "Close" at bounding box center [339, 96] width 20 height 11
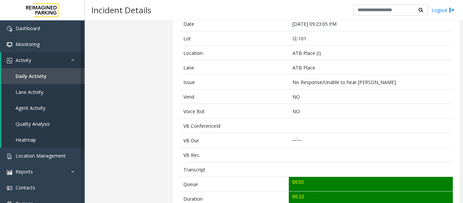
scroll to position [0, 0]
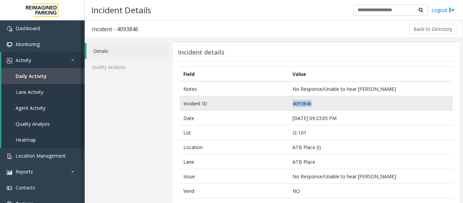
drag, startPoint x: 312, startPoint y: 105, endPoint x: 271, endPoint y: 108, distance: 40.4
click at [271, 108] on tr "Incident ID 4093846" at bounding box center [316, 103] width 273 height 15
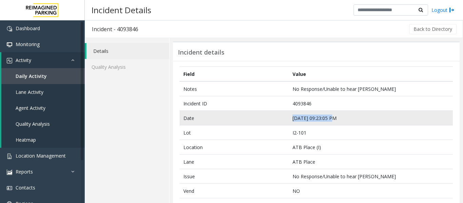
drag, startPoint x: 331, startPoint y: 117, endPoint x: 263, endPoint y: 118, distance: 68.2
click at [263, 118] on tr "Date Oct 5 09:23:05 PM" at bounding box center [316, 118] width 273 height 15
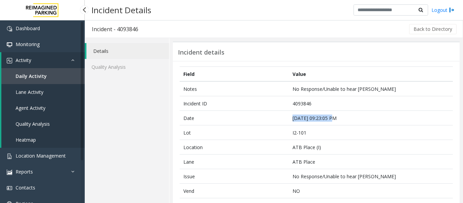
click at [48, 107] on link "Agent Activity" at bounding box center [42, 108] width 83 height 16
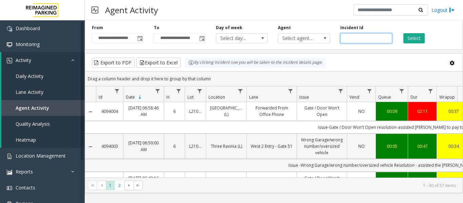
click at [354, 37] on input "number" at bounding box center [367, 38] width 52 height 10
paste input "*******"
type input "*******"
click at [412, 38] on button "Select" at bounding box center [414, 38] width 21 height 10
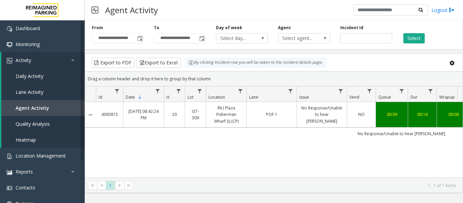
click at [318, 116] on link "No Response/Unable to hear parker" at bounding box center [322, 115] width 42 height 20
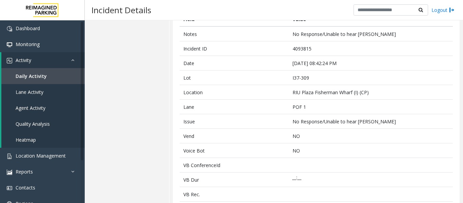
scroll to position [170, 0]
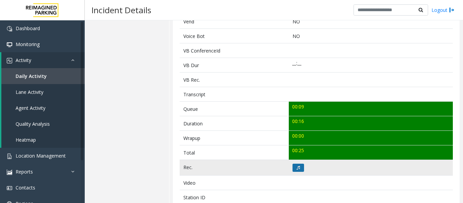
click at [297, 166] on icon at bounding box center [298, 168] width 3 height 4
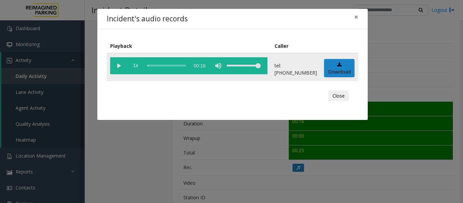
click at [120, 68] on vg-play-pause at bounding box center [118, 65] width 17 height 17
click at [341, 101] on button "Close" at bounding box center [339, 96] width 20 height 11
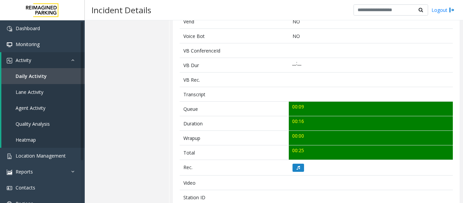
scroll to position [34, 0]
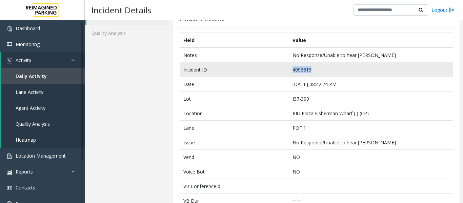
drag, startPoint x: 310, startPoint y: 68, endPoint x: 236, endPoint y: 76, distance: 74.0
click at [236, 76] on tr "Incident ID 4093815" at bounding box center [316, 69] width 273 height 15
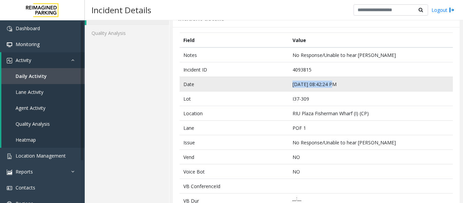
drag, startPoint x: 332, startPoint y: 83, endPoint x: 291, endPoint y: 85, distance: 40.4
click at [291, 85] on td "Oct 5 08:42:24 PM" at bounding box center [371, 84] width 164 height 15
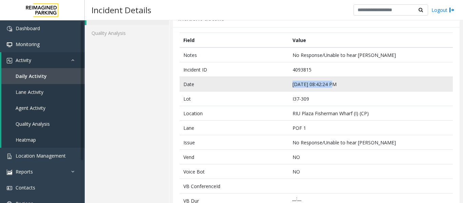
drag, startPoint x: 330, startPoint y: 85, endPoint x: 248, endPoint y: 82, distance: 81.5
click at [248, 82] on tr "Date Oct 5 08:42:24 PM" at bounding box center [316, 84] width 273 height 15
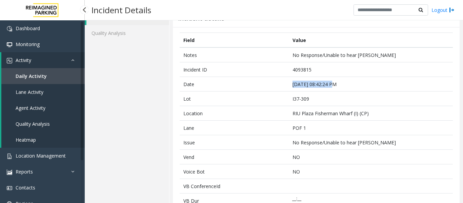
click at [37, 112] on link "Agent Activity" at bounding box center [42, 108] width 83 height 16
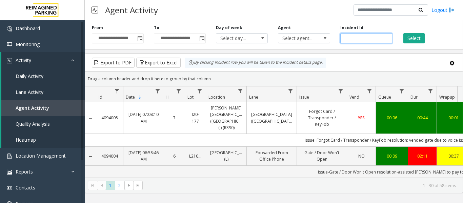
click at [362, 37] on input "number" at bounding box center [367, 38] width 52 height 10
paste input "*******"
type input "*******"
click at [415, 38] on button "Select" at bounding box center [414, 38] width 21 height 10
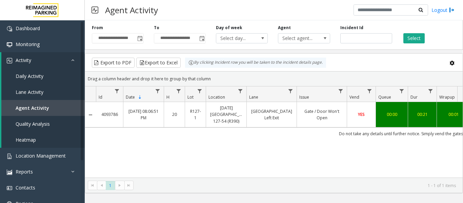
click at [260, 116] on link "34th Street Left Exit" at bounding box center [272, 114] width 42 height 13
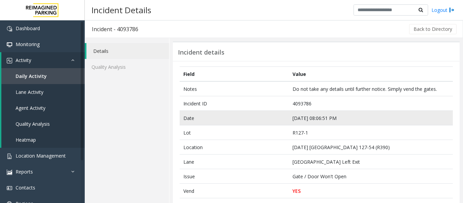
scroll to position [170, 0]
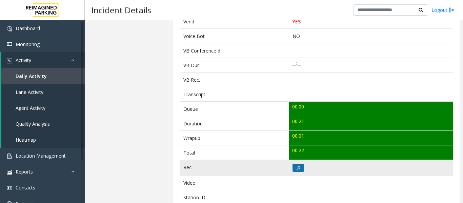
click at [298, 166] on icon at bounding box center [298, 168] width 3 height 4
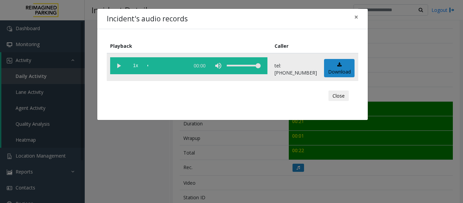
click at [116, 66] on vg-play-pause at bounding box center [118, 65] width 17 height 17
click at [343, 93] on button "Close" at bounding box center [339, 96] width 20 height 11
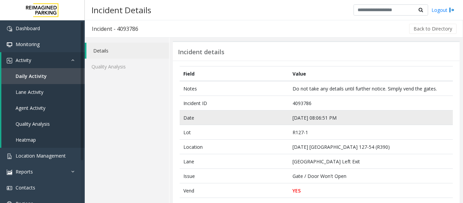
scroll to position [0, 0]
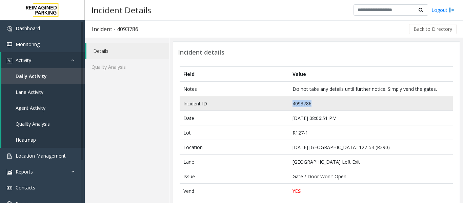
drag, startPoint x: 312, startPoint y: 103, endPoint x: 270, endPoint y: 105, distance: 41.4
click at [270, 105] on tr "Incident ID 4093786" at bounding box center [316, 103] width 273 height 15
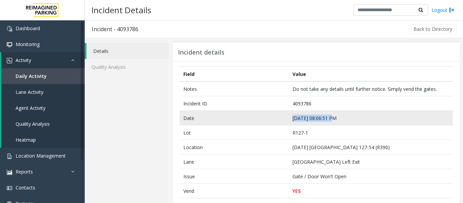
drag, startPoint x: 329, startPoint y: 117, endPoint x: 276, endPoint y: 122, distance: 53.5
click at [276, 122] on tr "Date Oct 5 08:06:51 PM" at bounding box center [316, 118] width 273 height 15
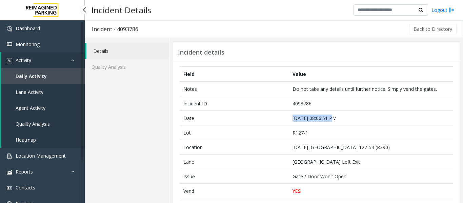
click at [61, 112] on link "Agent Activity" at bounding box center [42, 108] width 83 height 16
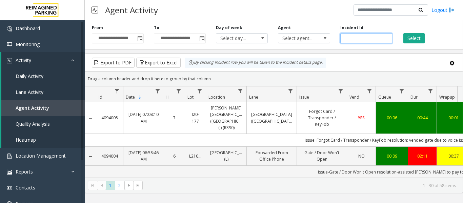
click at [357, 37] on input "number" at bounding box center [367, 38] width 52 height 10
paste input "*******"
type input "*******"
click at [412, 35] on button "Select" at bounding box center [414, 38] width 21 height 10
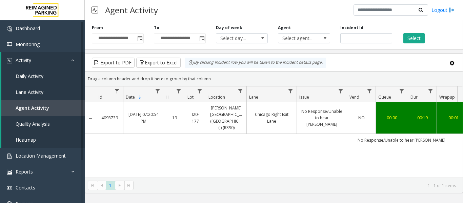
click at [304, 122] on td "No Response/Unable to hear parker" at bounding box center [322, 118] width 50 height 32
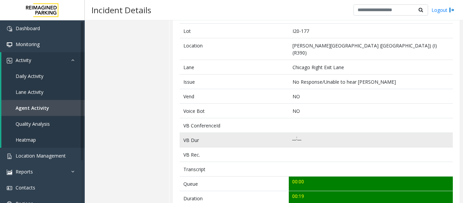
scroll to position [203, 0]
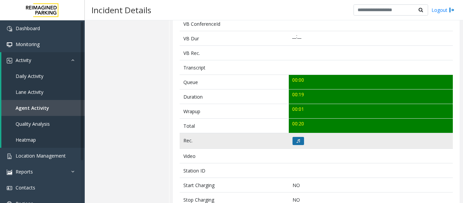
click at [299, 137] on button at bounding box center [299, 141] width 12 height 8
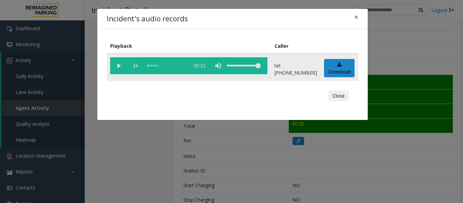
click at [117, 67] on vg-play-pause at bounding box center [118, 65] width 17 height 17
click at [344, 92] on button "Close" at bounding box center [339, 96] width 20 height 11
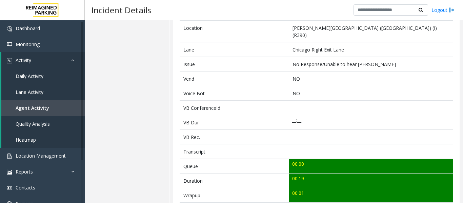
scroll to position [34, 0]
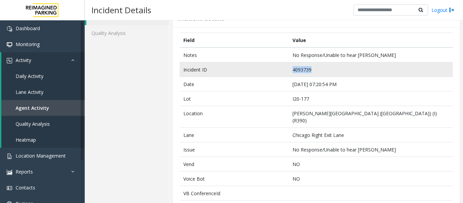
drag, startPoint x: 313, startPoint y: 70, endPoint x: 266, endPoint y: 70, distance: 46.5
click at [266, 70] on tr "Incident ID 4093739" at bounding box center [316, 69] width 273 height 15
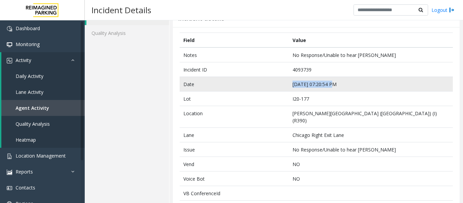
drag, startPoint x: 331, startPoint y: 84, endPoint x: 262, endPoint y: 79, distance: 69.7
click at [262, 79] on tr "Date Oct 5 07:20:54 PM" at bounding box center [316, 84] width 273 height 15
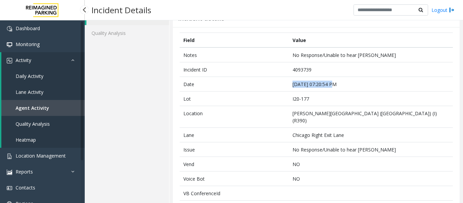
click at [43, 111] on span "Agent Activity" at bounding box center [33, 108] width 34 height 6
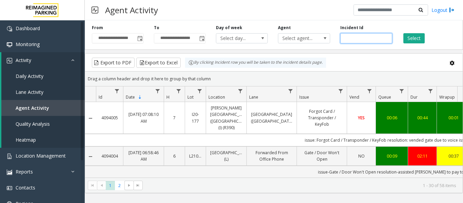
click at [363, 38] on input "number" at bounding box center [367, 38] width 52 height 10
paste input "*******"
type input "*******"
click at [409, 36] on button "Select" at bounding box center [414, 38] width 21 height 10
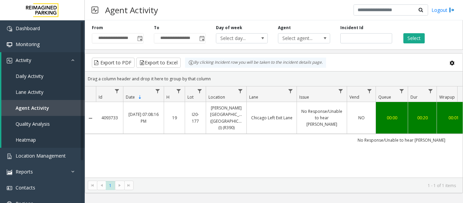
click at [290, 115] on link "Chicago Left Exit Lane" at bounding box center [272, 118] width 42 height 6
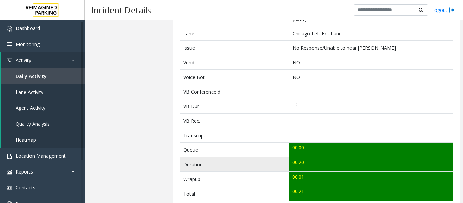
scroll to position [170, 0]
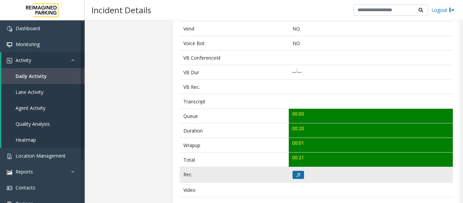
click at [299, 171] on button at bounding box center [299, 175] width 12 height 8
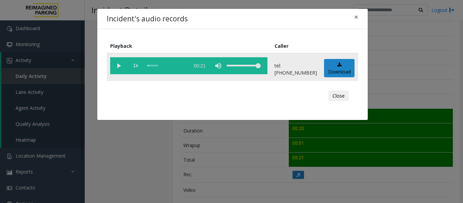
click at [121, 68] on vg-play-pause at bounding box center [118, 65] width 17 height 17
click at [329, 101] on button "Close" at bounding box center [339, 96] width 20 height 11
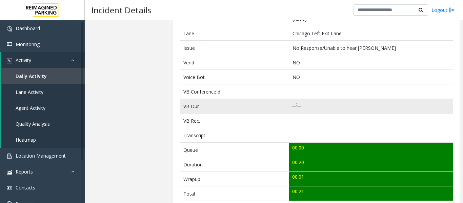
scroll to position [0, 0]
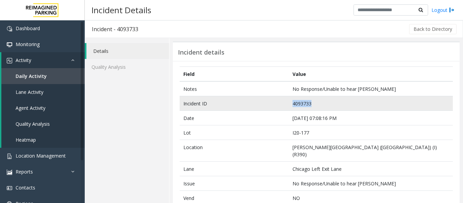
drag, startPoint x: 310, startPoint y: 103, endPoint x: 262, endPoint y: 105, distance: 48.2
click at [262, 105] on tr "Incident ID 4093733" at bounding box center [316, 103] width 273 height 15
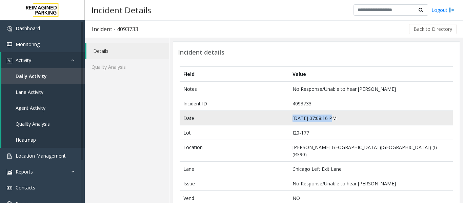
drag, startPoint x: 330, startPoint y: 117, endPoint x: 246, endPoint y: 117, distance: 84.1
click at [246, 117] on tr "Date Oct 5 07:08:16 PM" at bounding box center [316, 118] width 273 height 15
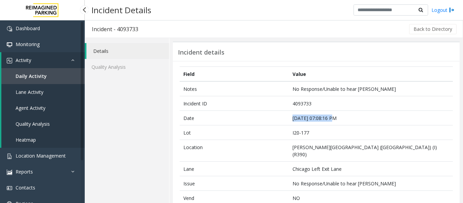
click at [33, 113] on link "Agent Activity" at bounding box center [42, 108] width 83 height 16
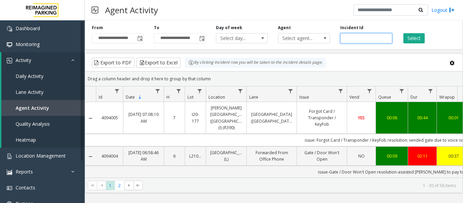
click at [368, 40] on input "number" at bounding box center [367, 38] width 52 height 10
paste input "*******"
type input "*******"
click at [406, 38] on button "Select" at bounding box center [414, 38] width 21 height 10
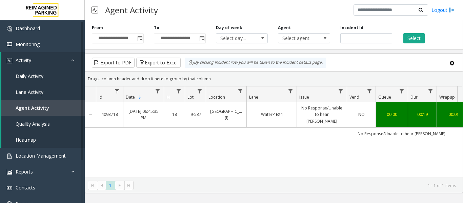
click at [301, 104] on td "No Response/Unable to hear parker" at bounding box center [322, 114] width 50 height 25
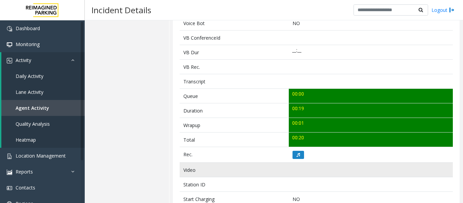
scroll to position [237, 0]
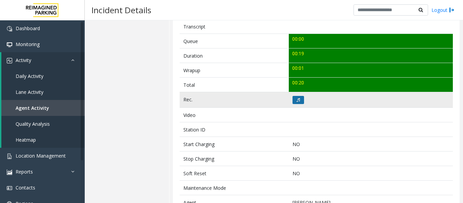
click at [298, 100] on icon at bounding box center [298, 100] width 3 height 4
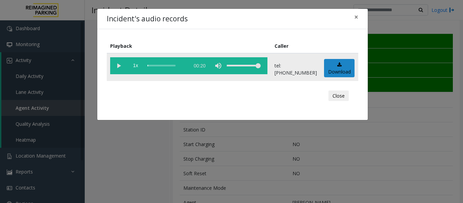
click at [118, 66] on vg-play-pause at bounding box center [118, 65] width 17 height 17
click at [345, 94] on button "Close" at bounding box center [339, 96] width 20 height 11
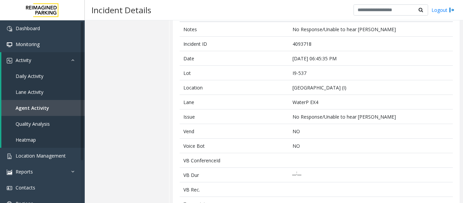
scroll to position [0, 0]
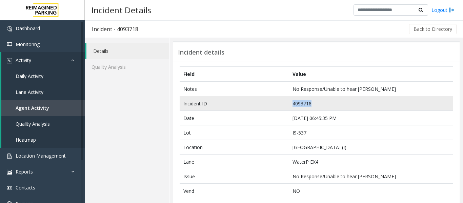
drag, startPoint x: 308, startPoint y: 102, endPoint x: 288, endPoint y: 103, distance: 20.4
click at [289, 103] on td "4093718" at bounding box center [371, 103] width 164 height 15
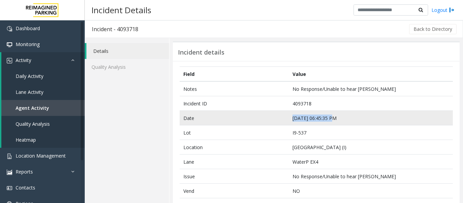
drag, startPoint x: 329, startPoint y: 117, endPoint x: 281, endPoint y: 118, distance: 47.8
click at [281, 118] on tr "Date Oct 5 06:45:35 PM" at bounding box center [316, 118] width 273 height 15
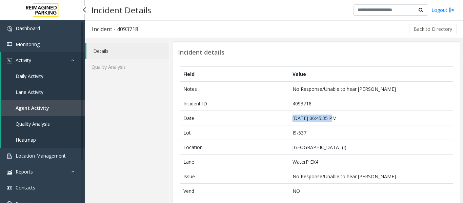
click at [57, 101] on link "Agent Activity" at bounding box center [42, 108] width 83 height 16
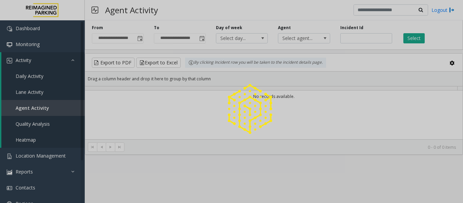
click at [365, 36] on div at bounding box center [231, 101] width 463 height 203
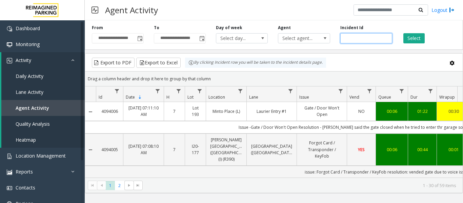
click at [364, 37] on input "number" at bounding box center [367, 38] width 52 height 10
paste input "*******"
type input "*******"
click at [411, 35] on button "Select" at bounding box center [414, 38] width 21 height 10
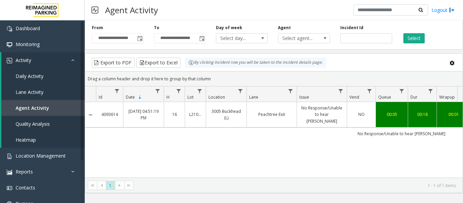
click at [313, 112] on link "No Response/Unable to hear parker" at bounding box center [322, 115] width 42 height 20
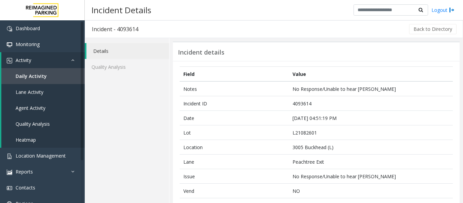
scroll to position [170, 0]
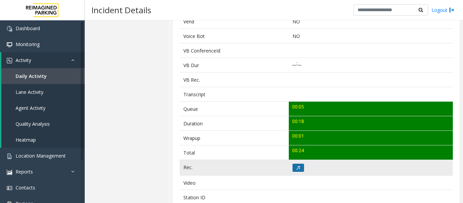
click at [297, 170] on icon at bounding box center [298, 168] width 3 height 4
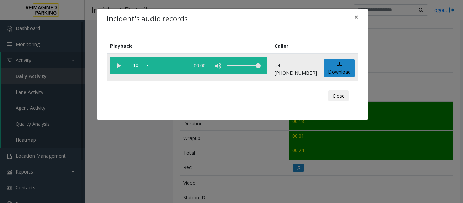
click at [121, 66] on vg-play-pause at bounding box center [118, 65] width 17 height 17
click at [348, 97] on button "Close" at bounding box center [339, 96] width 20 height 11
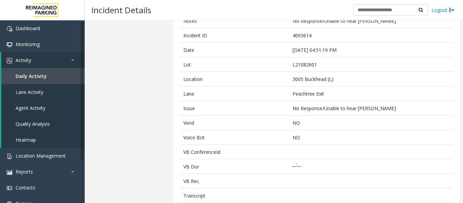
scroll to position [0, 0]
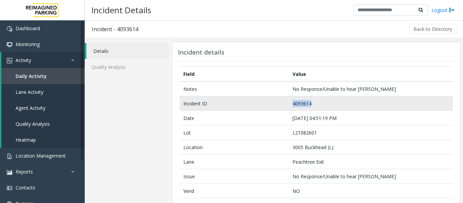
drag, startPoint x: 310, startPoint y: 103, endPoint x: 289, endPoint y: 108, distance: 21.9
click at [289, 108] on td "4093614" at bounding box center [371, 103] width 164 height 15
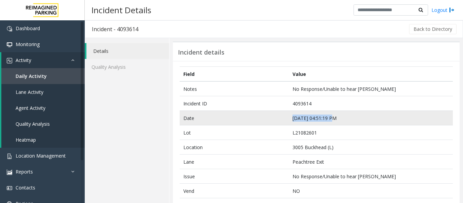
drag, startPoint x: 330, startPoint y: 117, endPoint x: 285, endPoint y: 120, distance: 44.9
click at [285, 120] on tr "Date Oct 5 04:51:19 PM" at bounding box center [316, 118] width 273 height 15
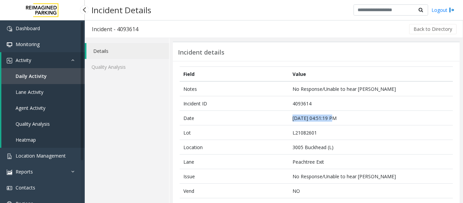
click at [33, 106] on span "Agent Activity" at bounding box center [31, 108] width 30 height 6
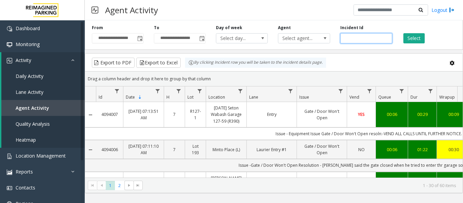
click at [353, 41] on input "number" at bounding box center [367, 38] width 52 height 10
paste input "*******"
type input "*******"
click at [417, 34] on button "Select" at bounding box center [414, 38] width 21 height 10
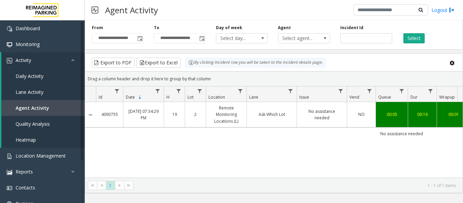
click at [321, 110] on td "No assistance needed" at bounding box center [322, 114] width 50 height 25
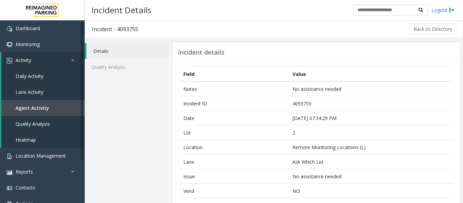
scroll to position [170, 0]
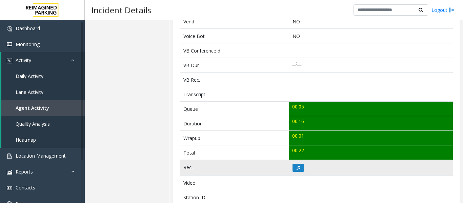
click at [296, 172] on td at bounding box center [371, 168] width 164 height 16
click at [289, 164] on td at bounding box center [371, 168] width 164 height 16
click at [293, 167] on button at bounding box center [299, 168] width 12 height 8
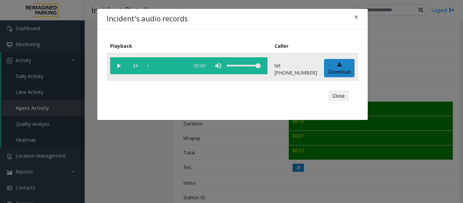
click at [122, 68] on vg-play-pause at bounding box center [118, 65] width 17 height 17
click at [353, 94] on div "Close" at bounding box center [233, 96] width 242 height 20
click at [347, 96] on button "Close" at bounding box center [339, 96] width 20 height 11
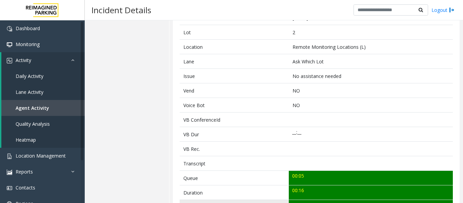
scroll to position [34, 0]
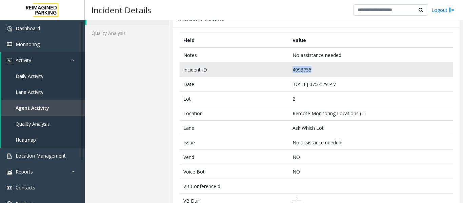
drag, startPoint x: 309, startPoint y: 70, endPoint x: 275, endPoint y: 68, distance: 33.6
click at [275, 68] on tr "Incident ID 4093755" at bounding box center [316, 69] width 273 height 15
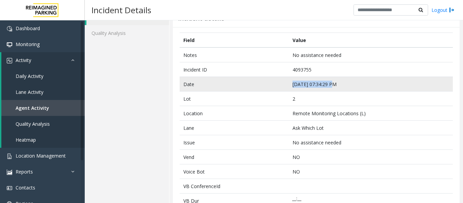
drag, startPoint x: 330, startPoint y: 83, endPoint x: 239, endPoint y: 82, distance: 90.2
click at [239, 82] on tr "Date Oct 5 07:34:29 PM" at bounding box center [316, 84] width 273 height 15
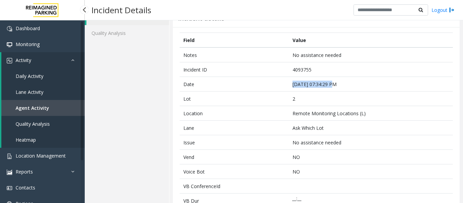
click at [48, 106] on link "Agent Activity" at bounding box center [42, 108] width 83 height 16
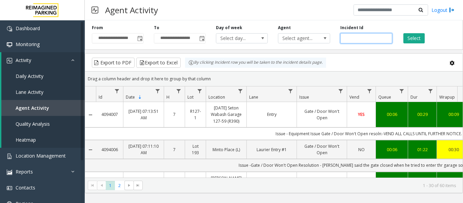
click at [352, 37] on input "number" at bounding box center [367, 38] width 52 height 10
paste input "*******"
type input "*******"
click at [415, 34] on button "Select" at bounding box center [414, 38] width 21 height 10
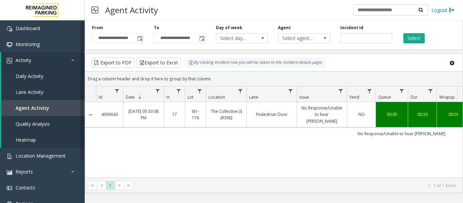
click at [284, 112] on link "Pedestrian Door" at bounding box center [272, 114] width 42 height 6
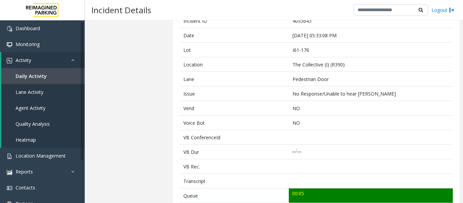
scroll to position [170, 0]
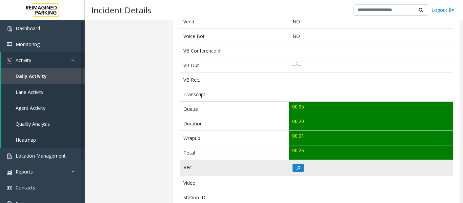
click at [289, 172] on td at bounding box center [371, 168] width 164 height 16
click at [297, 169] on icon at bounding box center [298, 168] width 3 height 4
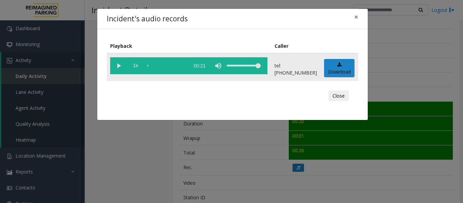
click at [117, 64] on vg-play-pause at bounding box center [118, 65] width 17 height 17
click at [341, 94] on button "Close" at bounding box center [339, 96] width 20 height 11
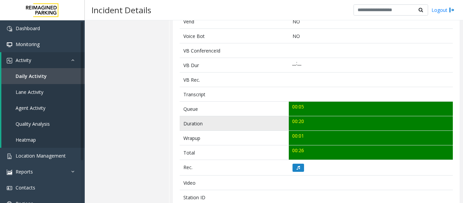
scroll to position [0, 0]
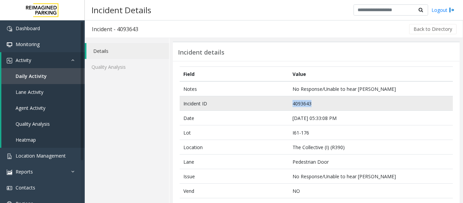
drag, startPoint x: 310, startPoint y: 104, endPoint x: 261, endPoint y: 104, distance: 48.8
click at [261, 104] on tr "Incident ID 4093643" at bounding box center [316, 103] width 273 height 15
drag, startPoint x: 332, startPoint y: 118, endPoint x: 275, endPoint y: 109, distance: 57.7
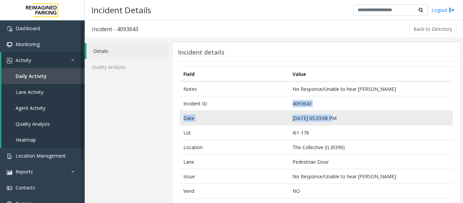
click at [302, 115] on td "Oct 5 05:33:08 PM" at bounding box center [371, 118] width 164 height 15
drag, startPoint x: 336, startPoint y: 118, endPoint x: 286, endPoint y: 116, distance: 49.9
click at [286, 116] on tr "Date Oct 5 05:33:08 PM" at bounding box center [316, 118] width 273 height 15
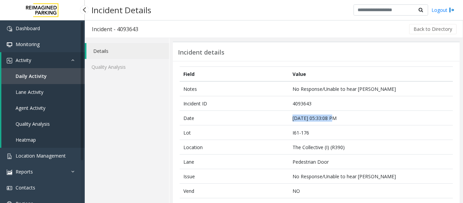
click at [35, 112] on link "Agent Activity" at bounding box center [42, 108] width 83 height 16
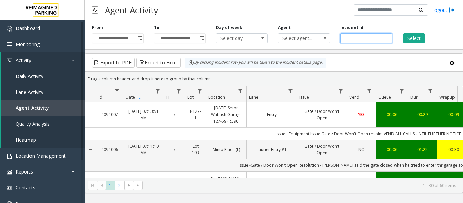
click at [359, 38] on input "number" at bounding box center [367, 38] width 52 height 10
paste input "*******"
type input "*******"
click at [412, 41] on button "Select" at bounding box center [414, 38] width 21 height 10
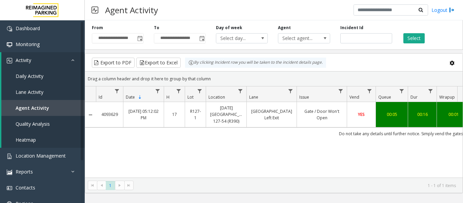
click at [336, 110] on link "Gate / Door Won't Open" at bounding box center [322, 114] width 42 height 13
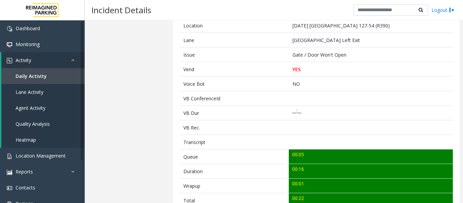
scroll to position [203, 0]
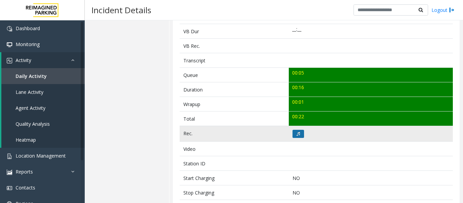
click at [297, 134] on icon at bounding box center [298, 134] width 3 height 4
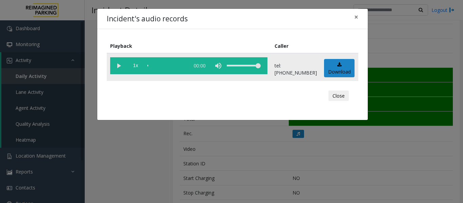
click at [119, 64] on vg-play-pause at bounding box center [118, 65] width 17 height 17
click at [337, 95] on button "Close" at bounding box center [339, 96] width 20 height 11
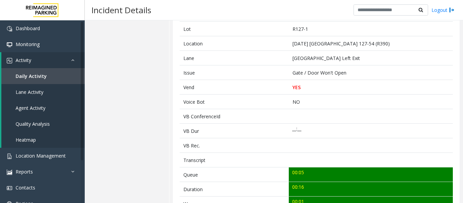
scroll to position [34, 0]
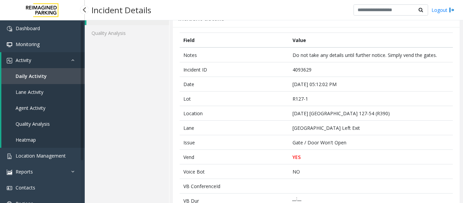
click at [44, 106] on span "Agent Activity" at bounding box center [31, 108] width 30 height 6
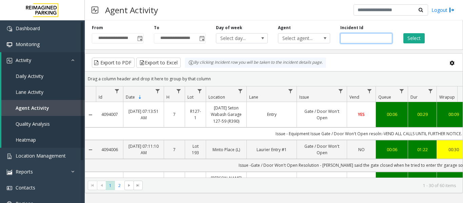
click at [371, 37] on input "number" at bounding box center [367, 38] width 52 height 10
paste input "*******"
type input "*******"
click at [408, 40] on button "Select" at bounding box center [414, 38] width 21 height 10
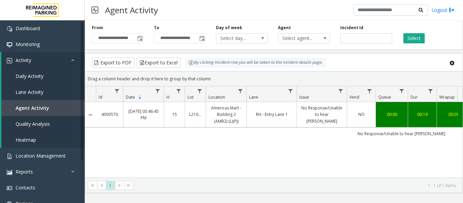
click at [312, 117] on link "No Response/Unable to hear parker" at bounding box center [322, 115] width 42 height 20
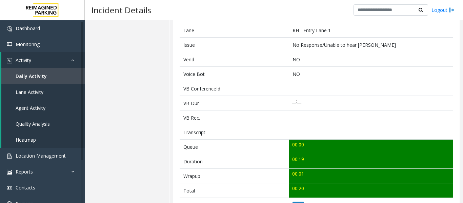
scroll to position [203, 0]
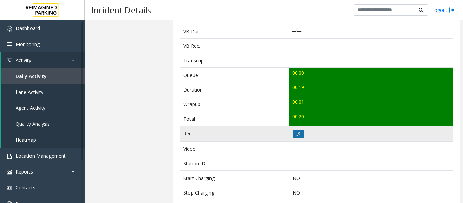
click at [300, 132] on button at bounding box center [299, 134] width 12 height 8
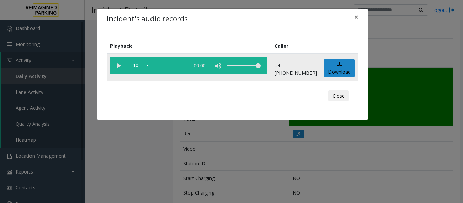
click at [116, 68] on vg-play-pause at bounding box center [118, 65] width 17 height 17
click at [335, 99] on button "Close" at bounding box center [339, 96] width 20 height 11
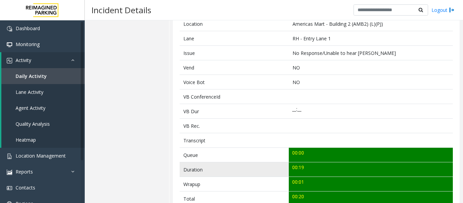
scroll to position [34, 0]
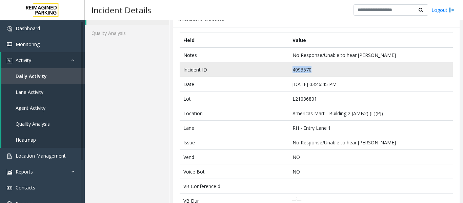
drag, startPoint x: 314, startPoint y: 66, endPoint x: 266, endPoint y: 74, distance: 48.5
click at [266, 74] on tr "Incident ID 4093570" at bounding box center [316, 69] width 273 height 15
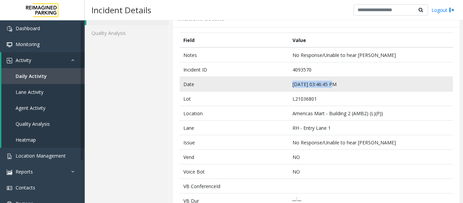
drag, startPoint x: 330, startPoint y: 85, endPoint x: 263, endPoint y: 88, distance: 67.2
click at [263, 88] on tr "Date Oct 5 03:46:45 PM" at bounding box center [316, 84] width 273 height 15
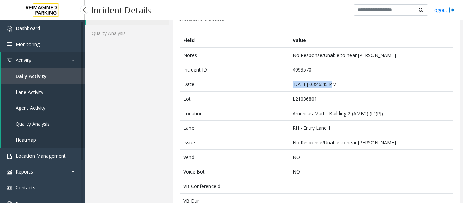
click at [37, 106] on span "Agent Activity" at bounding box center [31, 108] width 30 height 6
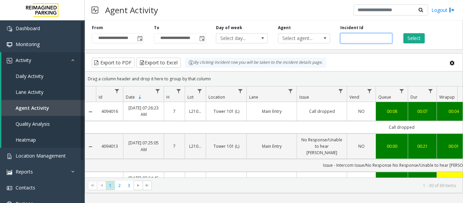
click at [352, 36] on input "number" at bounding box center [367, 38] width 52 height 10
paste input "*******"
type input "*******"
click at [422, 40] on button "Select" at bounding box center [414, 38] width 21 height 10
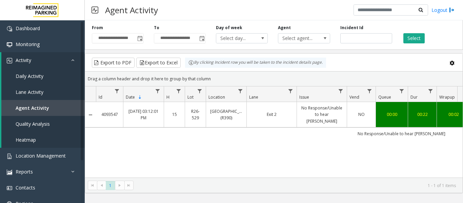
click at [330, 112] on link "No Response/Unable to hear parker" at bounding box center [322, 115] width 42 height 20
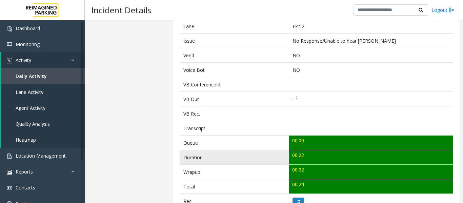
scroll to position [203, 0]
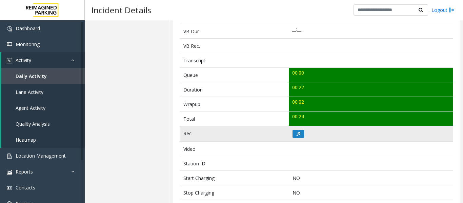
click at [299, 138] on td at bounding box center [371, 134] width 164 height 16
click at [297, 133] on icon at bounding box center [298, 134] width 3 height 4
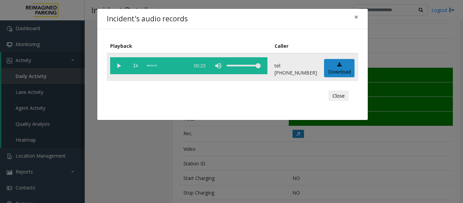
click at [119, 67] on vg-play-pause at bounding box center [118, 65] width 17 height 17
click at [148, 65] on div "scrub bar" at bounding box center [167, 65] width 39 height 17
click at [336, 97] on button "Close" at bounding box center [339, 96] width 20 height 11
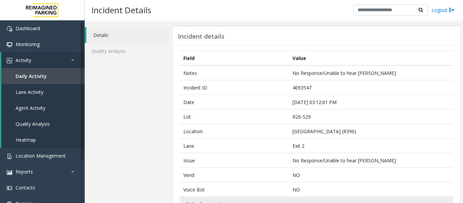
scroll to position [0, 0]
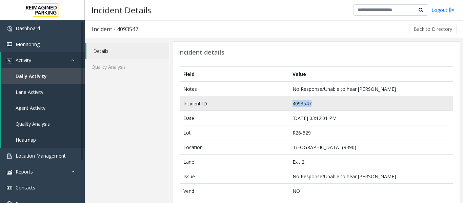
drag, startPoint x: 313, startPoint y: 104, endPoint x: 276, endPoint y: 106, distance: 37.0
click at [276, 106] on tr "Incident ID 4093547" at bounding box center [316, 103] width 273 height 15
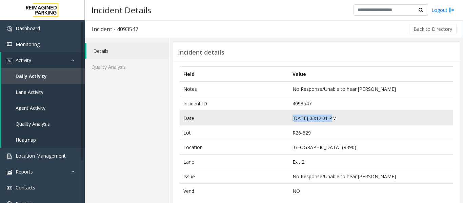
drag, startPoint x: 330, startPoint y: 119, endPoint x: 291, endPoint y: 123, distance: 39.1
click at [291, 123] on td "Oct 5 03:12:01 PM" at bounding box center [371, 118] width 164 height 15
click at [306, 124] on td "Oct 5 03:12:01 PM" at bounding box center [371, 118] width 164 height 15
drag, startPoint x: 330, startPoint y: 118, endPoint x: 264, endPoint y: 122, distance: 65.9
click at [264, 122] on tr "Date Oct 5 03:12:01 PM" at bounding box center [316, 118] width 273 height 15
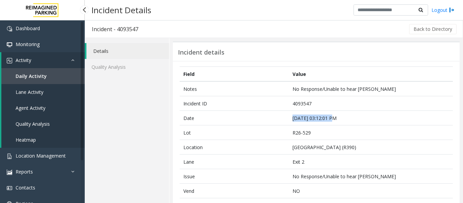
click at [31, 110] on span "Agent Activity" at bounding box center [31, 108] width 30 height 6
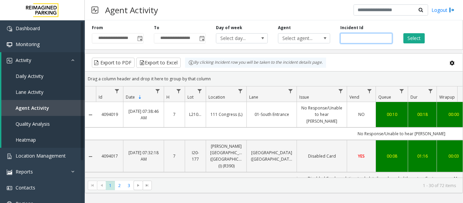
click at [365, 40] on input "number" at bounding box center [367, 38] width 52 height 10
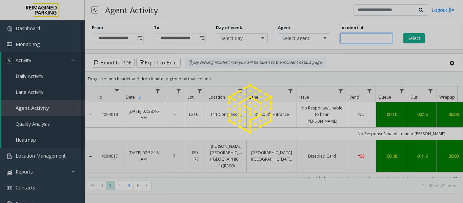
paste input "*******"
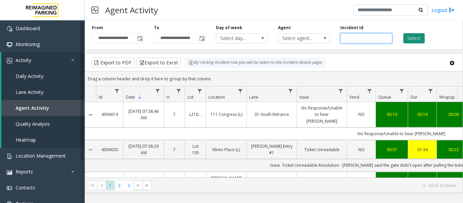
type input "*******"
click at [412, 38] on button "Select" at bounding box center [414, 38] width 21 height 10
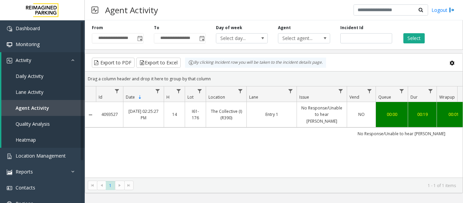
click at [284, 128] on td "No Response/Unable to hear parker" at bounding box center [401, 134] width 611 height 12
click at [286, 118] on td "Entry 1" at bounding box center [272, 114] width 50 height 25
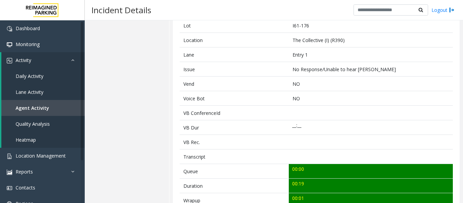
scroll to position [170, 0]
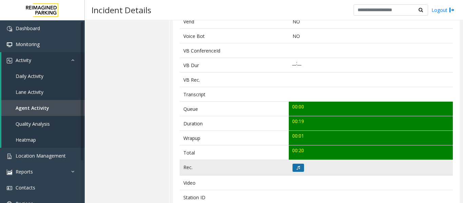
click at [300, 166] on button at bounding box center [299, 168] width 12 height 8
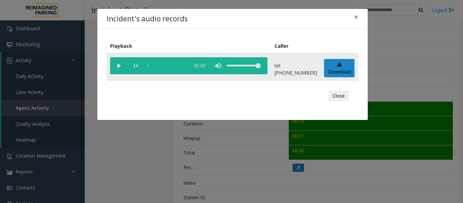
click at [116, 67] on vg-play-pause at bounding box center [118, 65] width 17 height 17
click at [337, 97] on button "Close" at bounding box center [339, 96] width 20 height 11
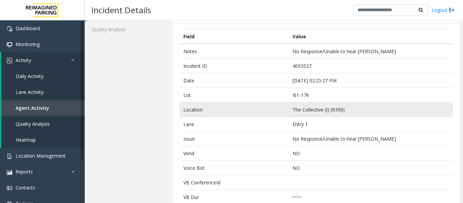
scroll to position [0, 0]
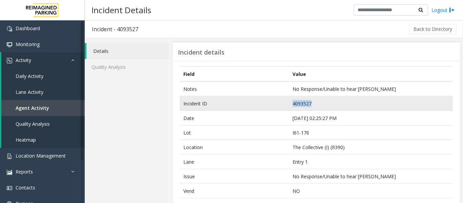
drag, startPoint x: 308, startPoint y: 103, endPoint x: 265, endPoint y: 106, distance: 43.5
click at [265, 106] on tr "Incident ID 4093527" at bounding box center [316, 103] width 273 height 15
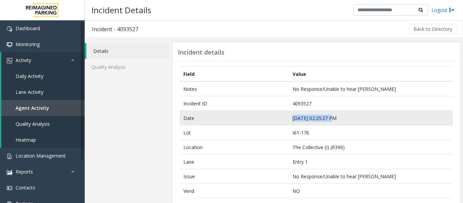
drag, startPoint x: 331, startPoint y: 118, endPoint x: 283, endPoint y: 121, distance: 48.6
click at [283, 121] on tr "Date Oct 5 02:25:27 PM" at bounding box center [316, 118] width 273 height 15
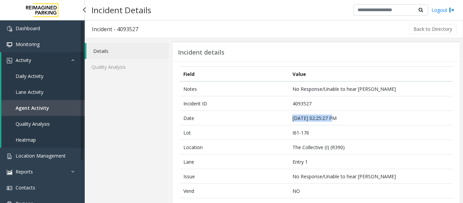
click at [51, 106] on link "Agent Activity" at bounding box center [42, 108] width 83 height 16
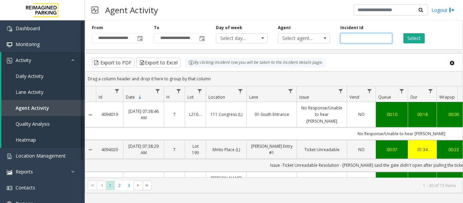
click at [360, 40] on input "number" at bounding box center [367, 38] width 52 height 10
paste input "*******"
type input "*******"
click at [406, 38] on button "Select" at bounding box center [414, 38] width 21 height 10
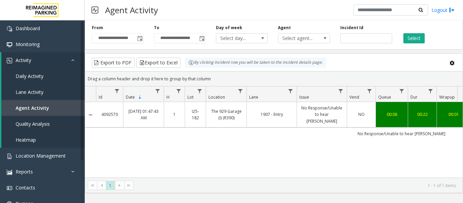
click at [335, 106] on link "No Response/Unable to hear parker" at bounding box center [322, 115] width 42 height 20
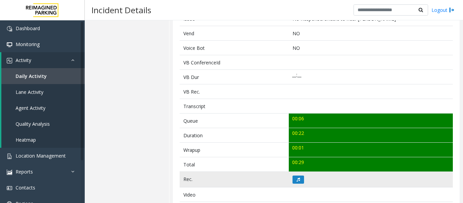
scroll to position [170, 0]
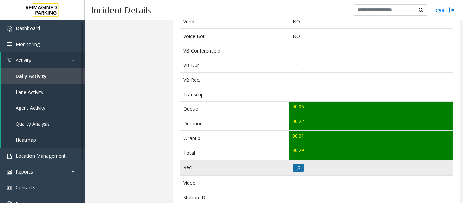
click at [297, 169] on icon at bounding box center [298, 168] width 3 height 4
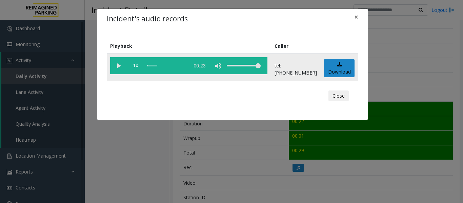
click at [117, 64] on vg-play-pause at bounding box center [118, 65] width 17 height 17
click at [338, 97] on button "Close" at bounding box center [339, 96] width 20 height 11
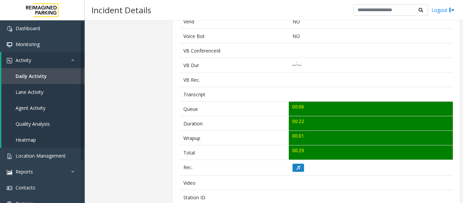
scroll to position [0, 0]
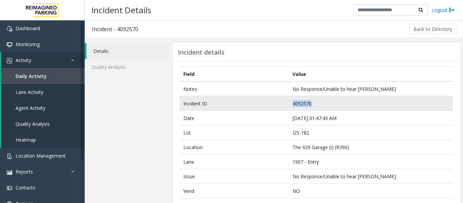
drag, startPoint x: 311, startPoint y: 101, endPoint x: 245, endPoint y: 106, distance: 66.3
click at [245, 106] on tr "Incident ID 4092570" at bounding box center [316, 103] width 273 height 15
drag, startPoint x: 331, startPoint y: 117, endPoint x: 234, endPoint y: 107, distance: 98.2
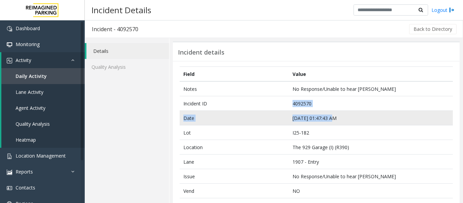
click at [306, 118] on td "Oct 4 01:47:43 AM" at bounding box center [371, 118] width 164 height 15
drag, startPoint x: 330, startPoint y: 118, endPoint x: 260, endPoint y: 116, distance: 69.5
click at [260, 116] on tr "Date Oct 4 01:47:43 AM" at bounding box center [316, 118] width 273 height 15
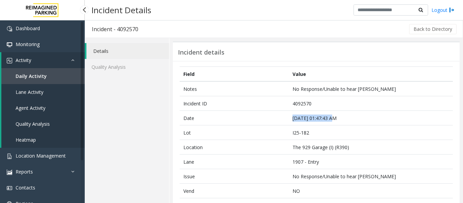
click at [60, 112] on link "Agent Activity" at bounding box center [42, 108] width 83 height 16
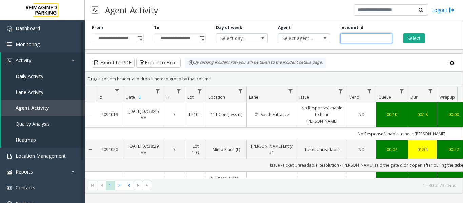
click at [358, 37] on input "number" at bounding box center [367, 38] width 52 height 10
paste input "*******"
type input "*******"
click at [410, 37] on button "Select" at bounding box center [414, 38] width 21 height 10
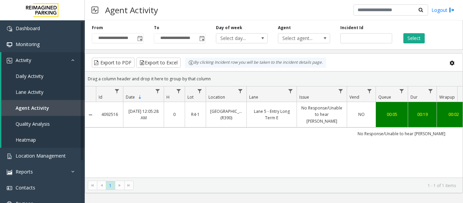
click at [303, 118] on link "No Response/Unable to hear parker" at bounding box center [322, 115] width 42 height 20
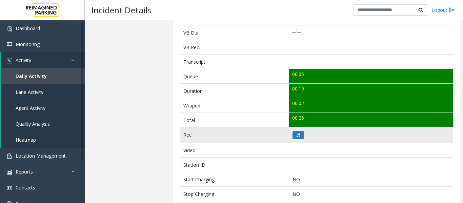
scroll to position [203, 0]
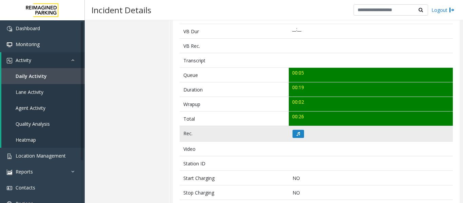
click at [299, 138] on td at bounding box center [371, 134] width 164 height 16
click at [293, 134] on button at bounding box center [299, 134] width 12 height 8
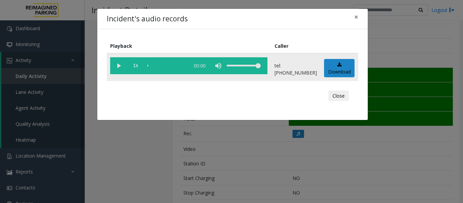
click at [124, 69] on vg-play-pause at bounding box center [118, 65] width 17 height 17
click at [342, 97] on button "Close" at bounding box center [339, 96] width 20 height 11
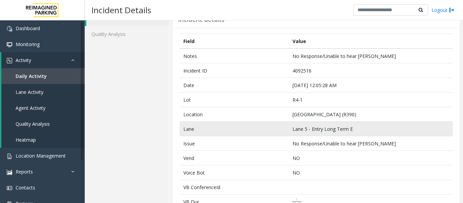
scroll to position [0, 0]
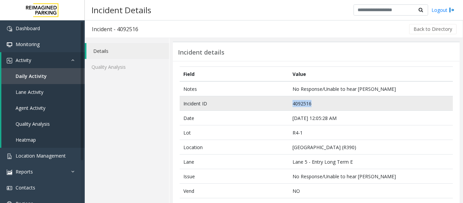
drag, startPoint x: 319, startPoint y: 100, endPoint x: 275, endPoint y: 103, distance: 44.5
click at [275, 103] on tr "Incident ID 4092516" at bounding box center [316, 103] width 273 height 15
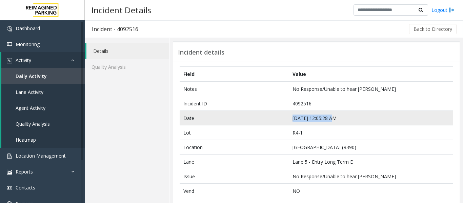
drag, startPoint x: 331, startPoint y: 117, endPoint x: 281, endPoint y: 118, distance: 49.9
click at [281, 118] on tr "Date Oct 4 12:05:28 AM" at bounding box center [316, 118] width 273 height 15
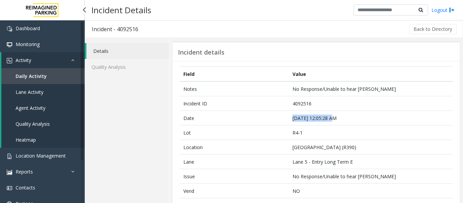
click at [46, 111] on link "Agent Activity" at bounding box center [42, 108] width 83 height 16
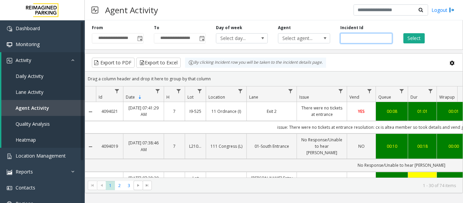
click at [362, 36] on input "number" at bounding box center [367, 38] width 52 height 10
paste input "*******"
type input "*******"
click at [414, 34] on button "Select" at bounding box center [414, 38] width 21 height 10
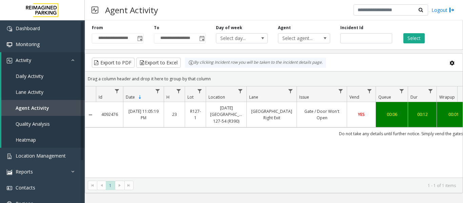
click at [314, 109] on link "Gate / Door Won't Open" at bounding box center [322, 114] width 42 height 13
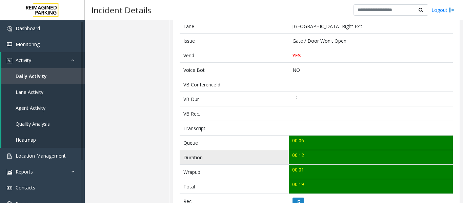
scroll to position [203, 0]
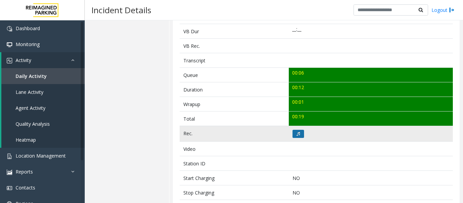
click at [299, 135] on button at bounding box center [299, 134] width 12 height 8
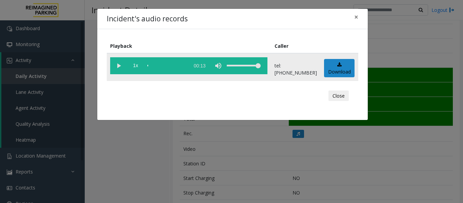
click at [117, 65] on vg-play-pause at bounding box center [118, 65] width 17 height 17
click at [335, 99] on button "Close" at bounding box center [339, 96] width 20 height 11
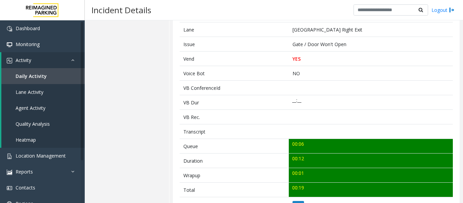
scroll to position [34, 0]
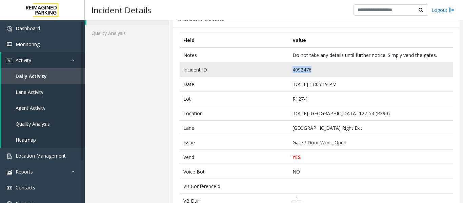
drag, startPoint x: 308, startPoint y: 71, endPoint x: 233, endPoint y: 66, distance: 75.8
click at [233, 66] on tr "Incident ID 4092476" at bounding box center [316, 69] width 273 height 15
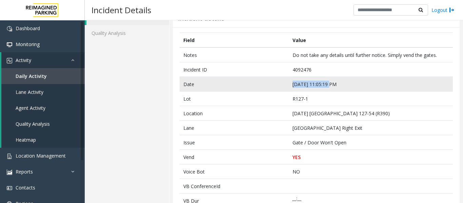
drag, startPoint x: 328, startPoint y: 85, endPoint x: 259, endPoint y: 87, distance: 69.5
click at [259, 87] on tr "Date Oct 3 11:05:19 PM" at bounding box center [316, 84] width 273 height 15
click at [350, 88] on td "Oct 3 11:05:19 PM" at bounding box center [371, 84] width 164 height 15
drag, startPoint x: 329, startPoint y: 84, endPoint x: 286, endPoint y: 87, distance: 43.2
click at [286, 87] on tr "Date Oct 3 11:05:19 PM" at bounding box center [316, 84] width 273 height 15
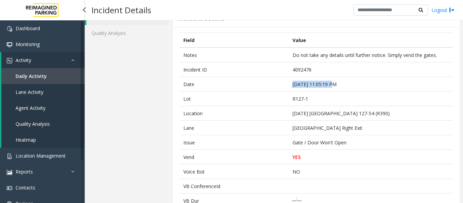
click at [29, 105] on span "Agent Activity" at bounding box center [31, 108] width 30 height 6
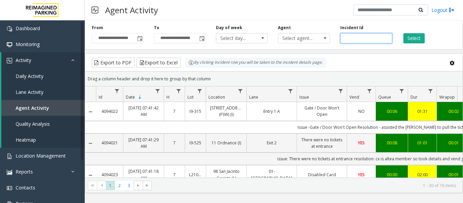
click at [365, 37] on input "number" at bounding box center [367, 38] width 52 height 10
paste input "*******"
type input "*******"
click at [421, 38] on button "Select" at bounding box center [414, 38] width 21 height 10
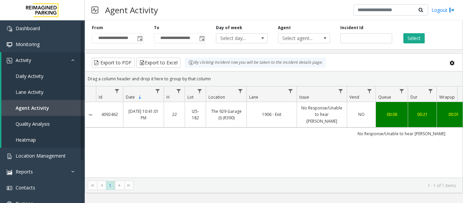
click at [293, 111] on td "1906 - Exit" at bounding box center [272, 114] width 50 height 25
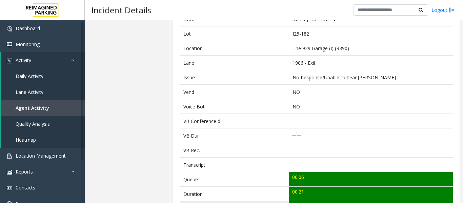
scroll to position [170, 0]
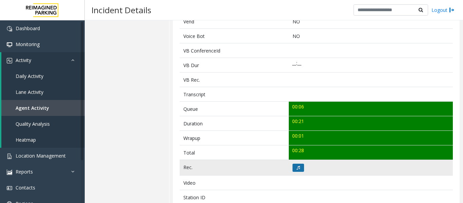
click at [298, 170] on button at bounding box center [299, 168] width 12 height 8
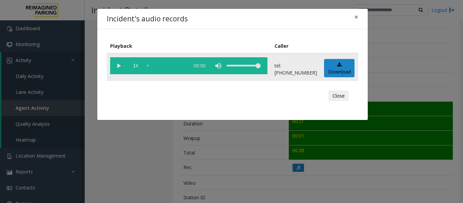
click at [121, 69] on vg-play-pause at bounding box center [118, 65] width 17 height 17
click at [336, 95] on button "Close" at bounding box center [339, 96] width 20 height 11
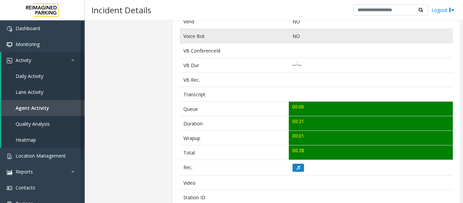
scroll to position [0, 0]
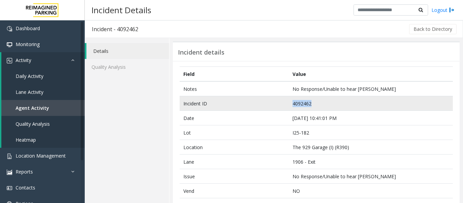
drag, startPoint x: 310, startPoint y: 102, endPoint x: 272, endPoint y: 104, distance: 37.4
click at [272, 104] on tr "Incident ID 4092462" at bounding box center [316, 103] width 273 height 15
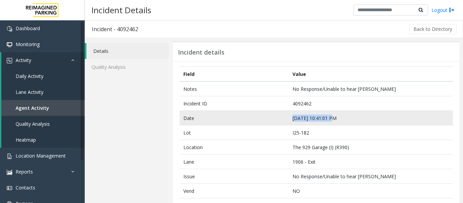
drag, startPoint x: 331, startPoint y: 119, endPoint x: 275, endPoint y: 117, distance: 55.7
click at [275, 117] on tr "Date Oct 3 10:41:01 PM" at bounding box center [316, 118] width 273 height 15
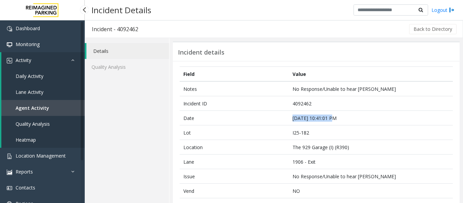
click at [58, 108] on link "Agent Activity" at bounding box center [42, 108] width 83 height 16
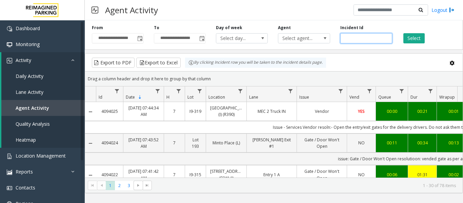
click at [342, 39] on input "number" at bounding box center [367, 38] width 52 height 10
paste input "*******"
type input "*******"
click at [420, 36] on button "Select" at bounding box center [414, 38] width 21 height 10
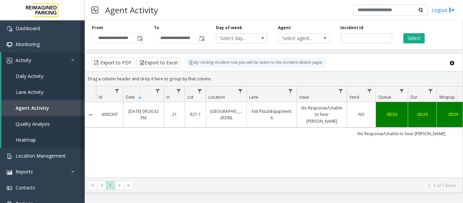
click at [329, 107] on td "No Response/Unable to hear parker" at bounding box center [322, 114] width 50 height 25
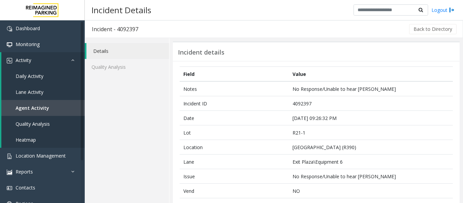
scroll to position [170, 0]
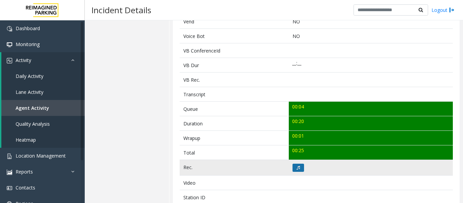
click at [300, 168] on button at bounding box center [299, 168] width 12 height 8
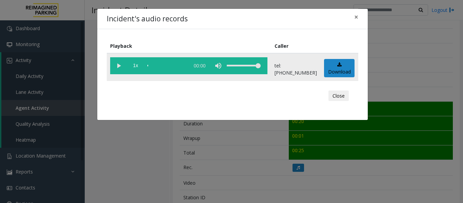
click at [122, 66] on vg-play-pause at bounding box center [118, 65] width 17 height 17
click at [344, 94] on button "Close" at bounding box center [339, 96] width 20 height 11
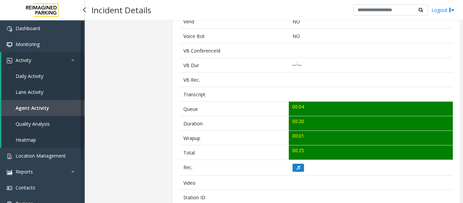
click at [17, 114] on link "Agent Activity" at bounding box center [42, 108] width 83 height 16
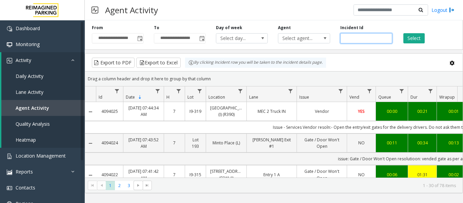
click at [365, 39] on input "number" at bounding box center [367, 38] width 52 height 10
paste input "*******"
type input "*******"
click at [413, 36] on button "Select" at bounding box center [414, 38] width 21 height 10
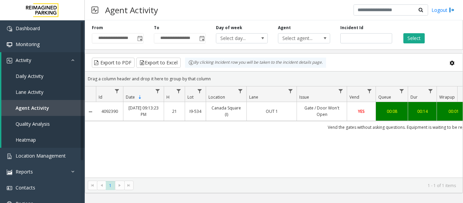
click at [290, 109] on link "OUT 1" at bounding box center [272, 111] width 42 height 6
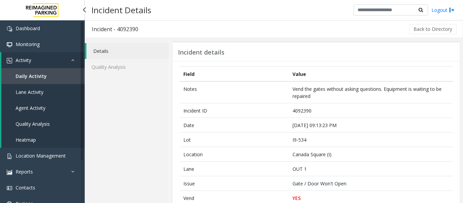
click at [38, 112] on link "Agent Activity" at bounding box center [42, 108] width 83 height 16
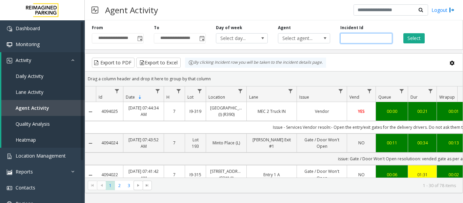
click at [348, 39] on input "number" at bounding box center [367, 38] width 52 height 10
paste input "*******"
type input "*******"
click at [422, 32] on div "Select" at bounding box center [428, 34] width 62 height 19
click at [421, 35] on button "Select" at bounding box center [414, 38] width 21 height 10
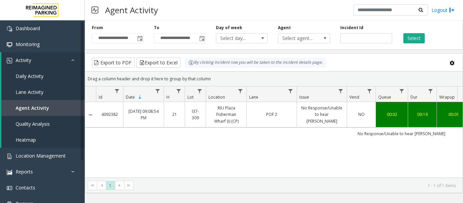
click at [306, 112] on link "No Response/Unable to hear parker" at bounding box center [322, 115] width 42 height 20
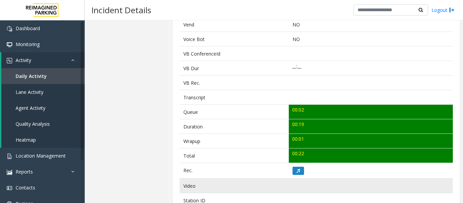
scroll to position [203, 0]
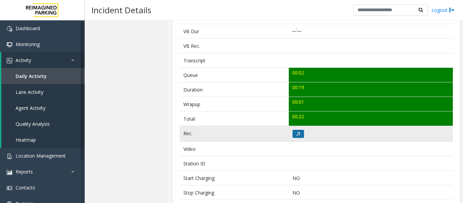
click at [298, 137] on button at bounding box center [299, 134] width 12 height 8
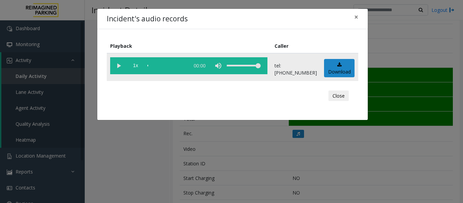
click at [120, 64] on vg-play-pause at bounding box center [118, 65] width 17 height 17
click at [151, 64] on div "scrub bar" at bounding box center [167, 65] width 39 height 17
click at [182, 65] on div "scrub bar" at bounding box center [167, 65] width 39 height 17
click at [341, 95] on button "Close" at bounding box center [339, 96] width 20 height 11
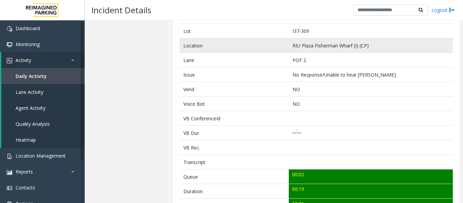
scroll to position [0, 0]
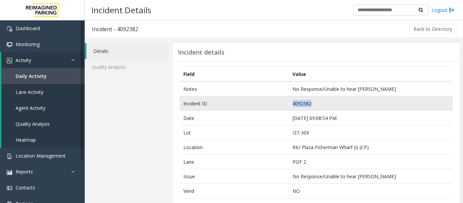
drag, startPoint x: 309, startPoint y: 106, endPoint x: 257, endPoint y: 106, distance: 51.2
click at [257, 106] on tr "Incident ID 4092382" at bounding box center [316, 103] width 273 height 15
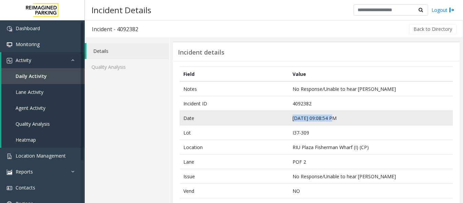
drag, startPoint x: 330, startPoint y: 116, endPoint x: 231, endPoint y: 116, distance: 99.0
click at [231, 116] on tr "Date Oct 3 09:08:54 PM" at bounding box center [316, 118] width 273 height 15
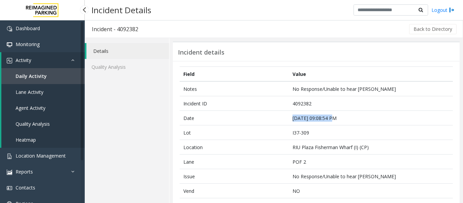
click at [38, 108] on span "Agent Activity" at bounding box center [31, 108] width 30 height 6
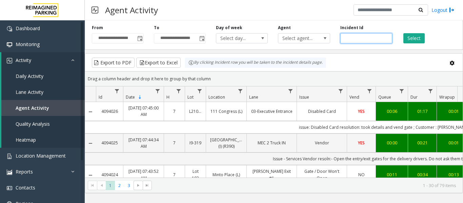
click at [351, 41] on input "number" at bounding box center [367, 38] width 52 height 10
paste input "*******"
type input "*******"
click at [405, 40] on button "Select" at bounding box center [414, 38] width 21 height 10
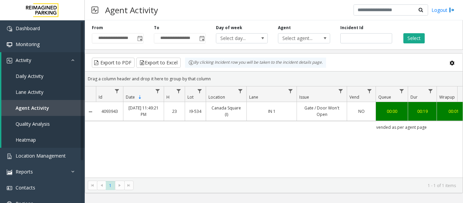
click at [326, 113] on link "Gate / Door Won't Open" at bounding box center [322, 111] width 42 height 13
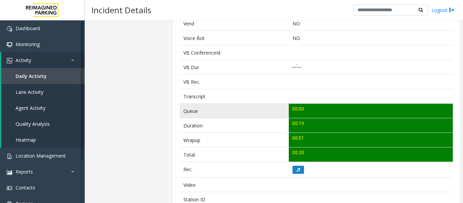
scroll to position [237, 0]
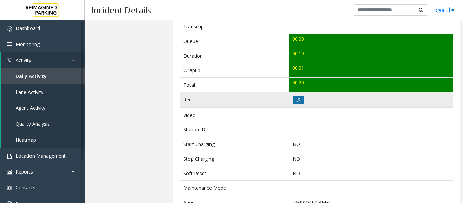
click at [298, 100] on icon at bounding box center [298, 100] width 3 height 4
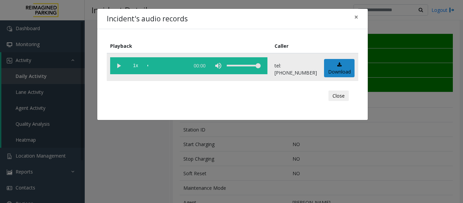
click at [118, 67] on vg-play-pause at bounding box center [118, 65] width 17 height 17
click at [331, 95] on button "Close" at bounding box center [339, 96] width 20 height 11
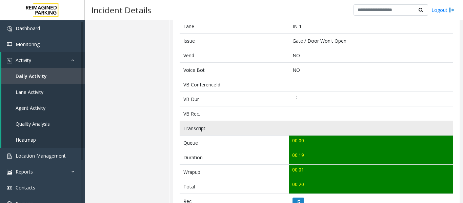
scroll to position [0, 0]
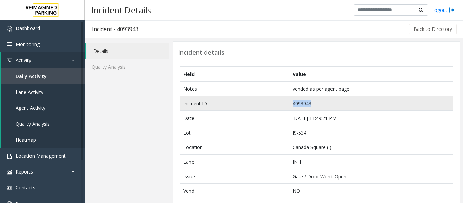
drag, startPoint x: 311, startPoint y: 105, endPoint x: 272, endPoint y: 109, distance: 38.8
click at [272, 109] on tr "Incident ID 4093943" at bounding box center [316, 103] width 273 height 15
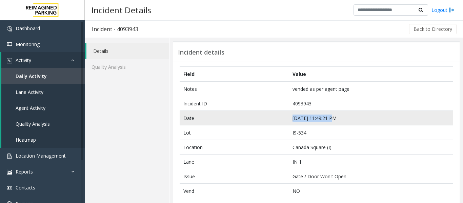
drag, startPoint x: 332, startPoint y: 118, endPoint x: 247, endPoint y: 119, distance: 85.5
click at [247, 119] on tr "Date Oct 5 11:49:21 PM" at bounding box center [316, 118] width 273 height 15
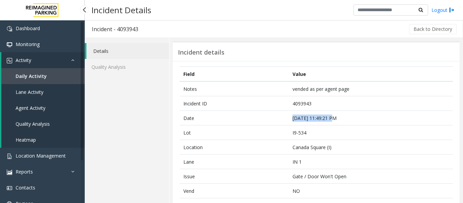
click at [54, 109] on link "Agent Activity" at bounding box center [42, 108] width 83 height 16
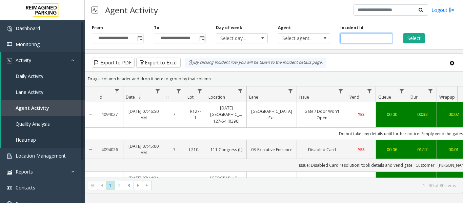
click at [363, 39] on input "number" at bounding box center [367, 38] width 52 height 10
paste input "*******"
type input "*******"
click at [404, 39] on button "Select" at bounding box center [414, 38] width 21 height 10
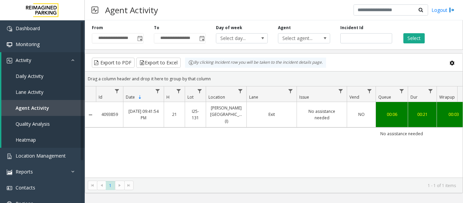
click at [330, 108] on link "No assistance needed" at bounding box center [322, 114] width 42 height 13
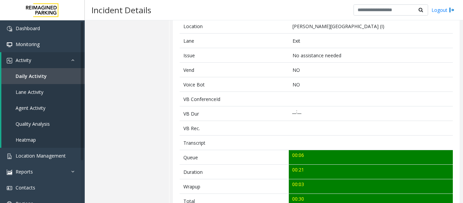
scroll to position [170, 0]
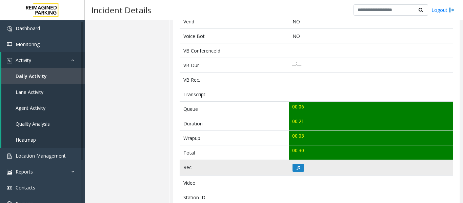
click at [300, 162] on td at bounding box center [371, 168] width 164 height 16
click at [299, 168] on button at bounding box center [299, 168] width 12 height 8
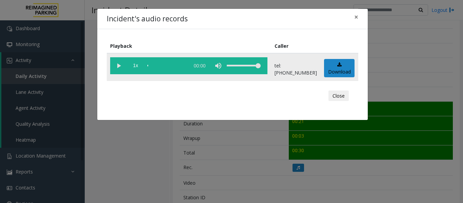
click at [121, 66] on vg-play-pause at bounding box center [118, 65] width 17 height 17
click at [343, 80] on td "Download" at bounding box center [340, 67] width 38 height 28
click at [341, 96] on button "Close" at bounding box center [339, 96] width 20 height 11
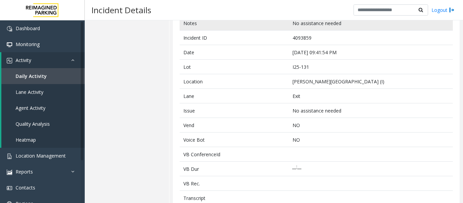
scroll to position [0, 0]
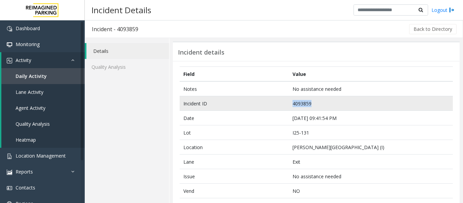
drag, startPoint x: 314, startPoint y: 103, endPoint x: 268, endPoint y: 105, distance: 45.9
click at [268, 105] on tr "Incident ID 4093859" at bounding box center [316, 103] width 273 height 15
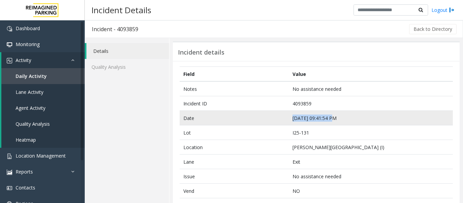
drag, startPoint x: 332, startPoint y: 118, endPoint x: 260, endPoint y: 117, distance: 71.2
click at [260, 117] on tr "Date Oct 5 09:41:54 PM" at bounding box center [316, 118] width 273 height 15
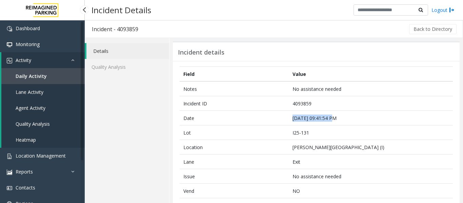
click at [36, 106] on span "Agent Activity" at bounding box center [31, 108] width 30 height 6
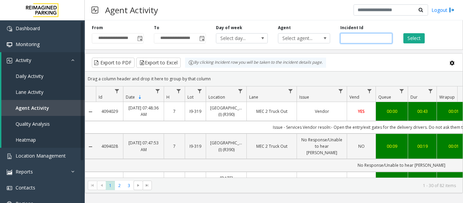
click at [349, 37] on input "number" at bounding box center [367, 38] width 52 height 10
paste input "*******"
type input "*******"
click at [416, 39] on button "Select" at bounding box center [414, 38] width 21 height 10
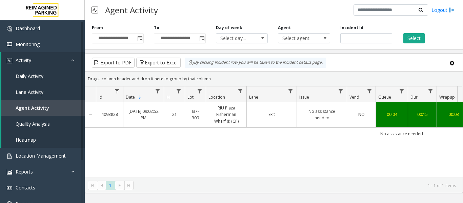
click at [288, 113] on link "Exit" at bounding box center [272, 114] width 42 height 6
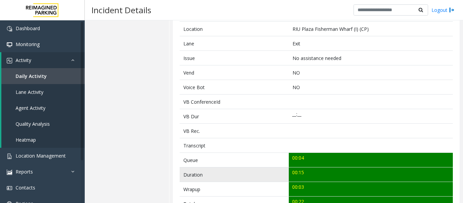
scroll to position [170, 0]
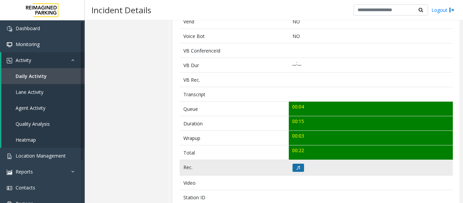
click at [297, 166] on icon at bounding box center [298, 168] width 3 height 4
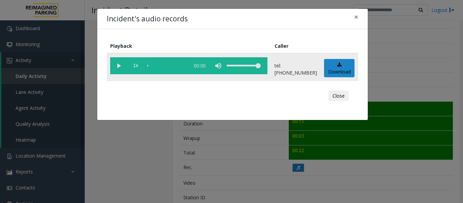
click at [114, 64] on vg-play-pause at bounding box center [118, 65] width 17 height 17
click at [334, 96] on button "Close" at bounding box center [339, 96] width 20 height 11
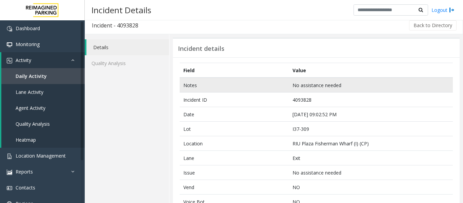
scroll to position [0, 0]
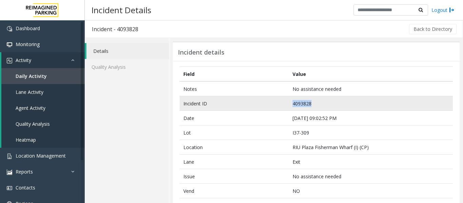
drag, startPoint x: 314, startPoint y: 103, endPoint x: 253, endPoint y: 105, distance: 61.1
click at [253, 105] on tr "Incident ID 4093828" at bounding box center [316, 103] width 273 height 15
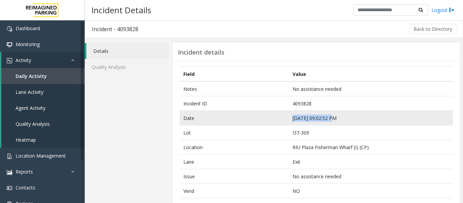
drag, startPoint x: 331, startPoint y: 119, endPoint x: 259, endPoint y: 119, distance: 72.2
click at [259, 119] on tr "Date Oct 5 09:02:52 PM" at bounding box center [316, 118] width 273 height 15
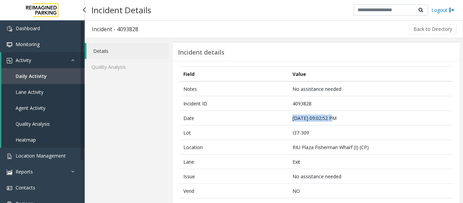
click at [46, 109] on link "Agent Activity" at bounding box center [42, 108] width 83 height 16
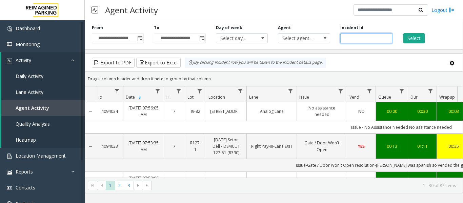
click at [375, 40] on input "number" at bounding box center [367, 38] width 52 height 10
paste input "*******"
type input "*******"
click at [412, 37] on button "Select" at bounding box center [414, 38] width 21 height 10
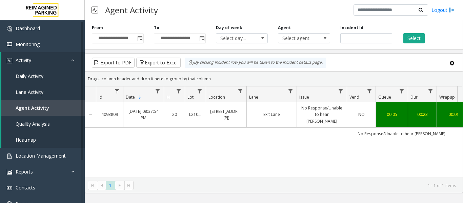
click at [281, 119] on td "Exit Lane" at bounding box center [272, 114] width 50 height 25
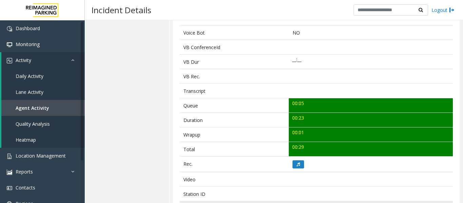
scroll to position [237, 0]
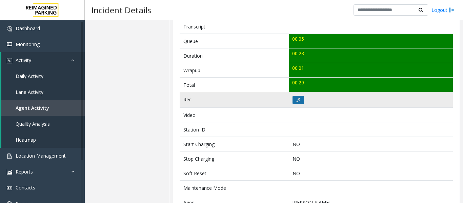
click at [294, 100] on button at bounding box center [299, 100] width 12 height 8
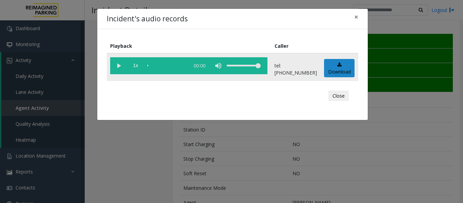
click at [116, 70] on vg-play-pause at bounding box center [118, 65] width 17 height 17
click at [337, 97] on button "Close" at bounding box center [339, 96] width 20 height 11
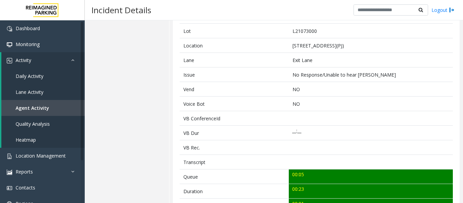
scroll to position [0, 0]
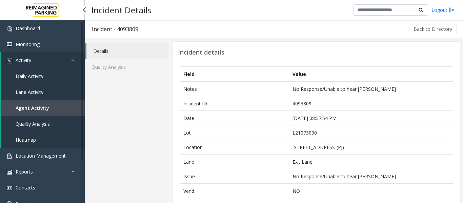
click at [42, 108] on span "Agent Activity" at bounding box center [33, 108] width 34 height 6
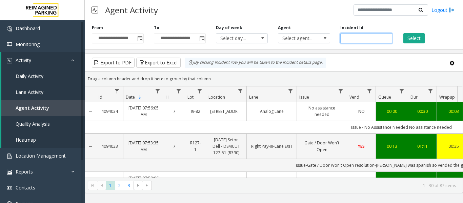
click at [355, 37] on input "number" at bounding box center [367, 38] width 52 height 10
paste input "*******"
type input "*******"
click at [412, 38] on button "Select" at bounding box center [414, 38] width 21 height 10
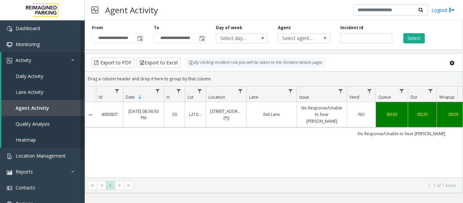
click at [294, 115] on td "Exit Lane" at bounding box center [272, 114] width 50 height 25
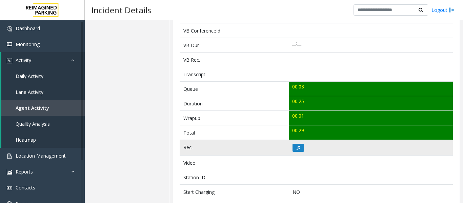
scroll to position [237, 0]
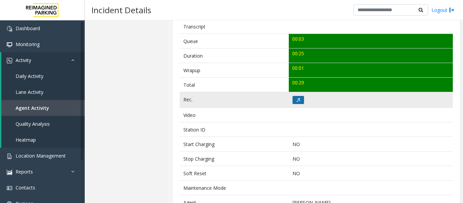
click at [293, 100] on button at bounding box center [299, 100] width 12 height 8
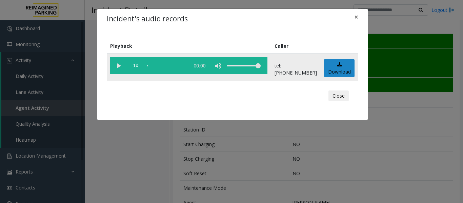
click at [118, 64] on vg-play-pause at bounding box center [118, 65] width 17 height 17
click at [174, 62] on div "scrub bar" at bounding box center [167, 65] width 39 height 17
click at [339, 96] on button "Close" at bounding box center [339, 96] width 20 height 11
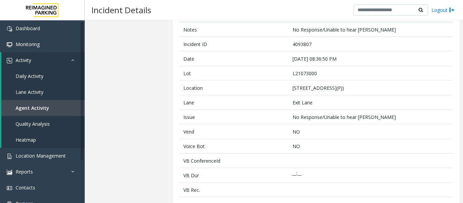
scroll to position [0, 0]
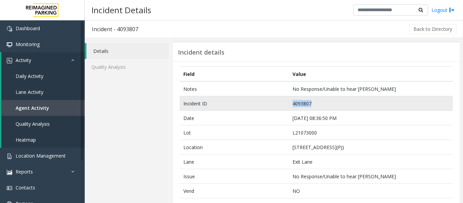
drag, startPoint x: 310, startPoint y: 104, endPoint x: 281, endPoint y: 106, distance: 28.9
click at [281, 106] on tr "Incident ID 4093807" at bounding box center [316, 103] width 273 height 15
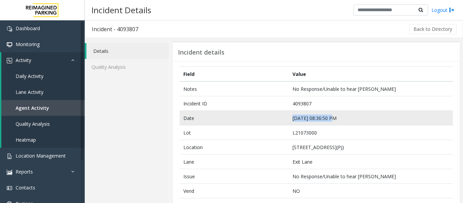
drag, startPoint x: 333, startPoint y: 118, endPoint x: 264, endPoint y: 121, distance: 69.9
click at [264, 121] on tr "Date Oct 5 08:36:50 PM" at bounding box center [316, 118] width 273 height 15
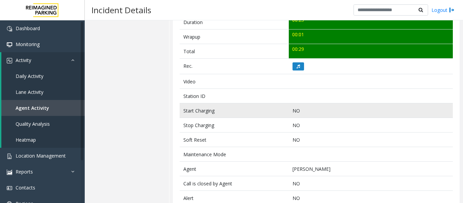
scroll to position [271, 0]
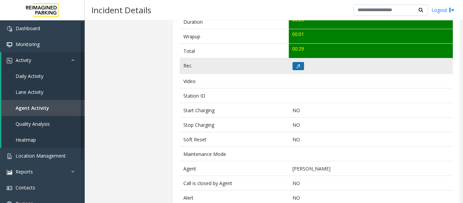
click at [297, 70] on button at bounding box center [299, 66] width 12 height 8
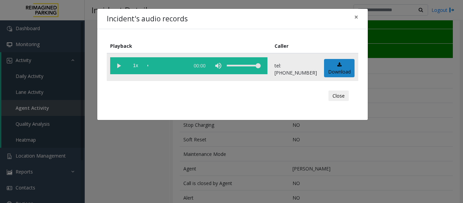
click at [114, 65] on vg-play-pause at bounding box center [118, 65] width 17 height 17
click at [177, 65] on div "scrub bar" at bounding box center [167, 65] width 39 height 17
click at [337, 98] on button "Close" at bounding box center [339, 96] width 20 height 11
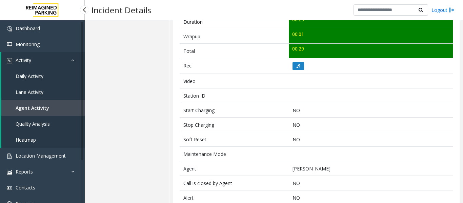
click at [36, 102] on link "Agent Activity" at bounding box center [42, 108] width 83 height 16
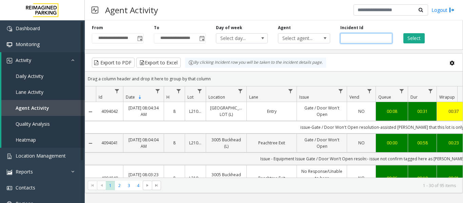
click at [350, 38] on input "number" at bounding box center [367, 38] width 52 height 10
paste input "*******"
type input "*******"
click at [415, 41] on button "Select" at bounding box center [414, 38] width 21 height 10
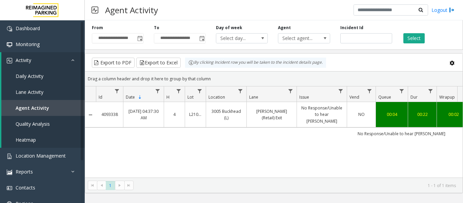
click at [317, 115] on link "No Response/Unable to hear parker" at bounding box center [322, 115] width 42 height 20
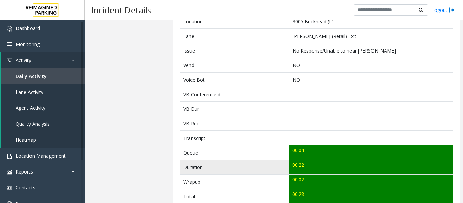
scroll to position [170, 0]
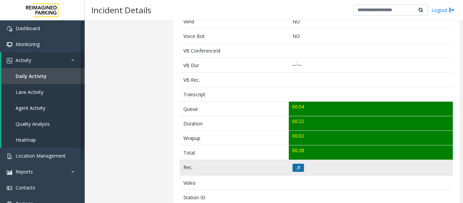
click at [301, 164] on button at bounding box center [299, 168] width 12 height 8
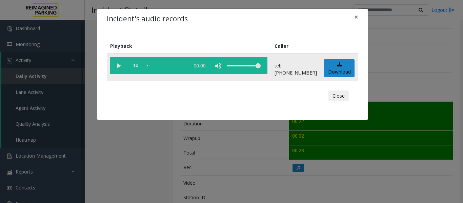
click at [120, 69] on vg-play-pause at bounding box center [118, 65] width 17 height 17
click at [336, 93] on button "Close" at bounding box center [339, 96] width 20 height 11
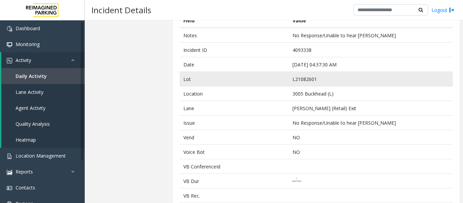
scroll to position [0, 0]
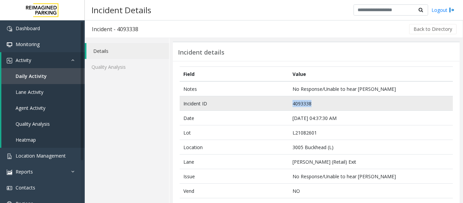
drag, startPoint x: 320, startPoint y: 101, endPoint x: 283, endPoint y: 103, distance: 37.0
click at [283, 103] on tr "Incident ID 4093338" at bounding box center [316, 103] width 273 height 15
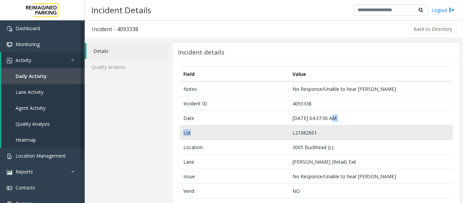
drag, startPoint x: 331, startPoint y: 118, endPoint x: 275, endPoint y: 125, distance: 56.5
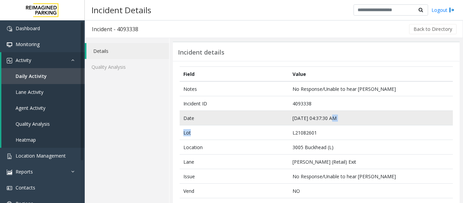
click at [333, 120] on td "Oct 5 04:37:30 AM" at bounding box center [371, 118] width 164 height 15
drag, startPoint x: 332, startPoint y: 118, endPoint x: 288, endPoint y: 121, distance: 43.9
click at [289, 121] on td "Oct 5 04:37:30 AM" at bounding box center [371, 118] width 164 height 15
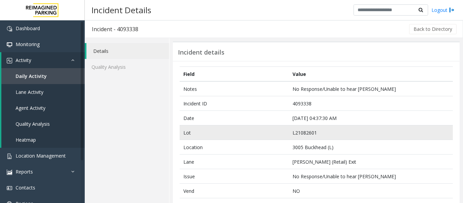
click at [375, 128] on td "L21082601" at bounding box center [371, 132] width 164 height 15
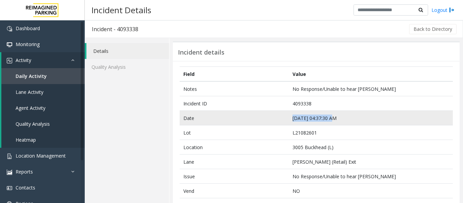
drag, startPoint x: 332, startPoint y: 118, endPoint x: 269, endPoint y: 121, distance: 63.2
click at [269, 121] on tr "Date Oct 5 04:37:30 AM" at bounding box center [316, 118] width 273 height 15
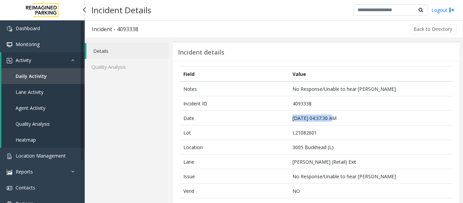
click at [44, 103] on link "Agent Activity" at bounding box center [42, 108] width 83 height 16
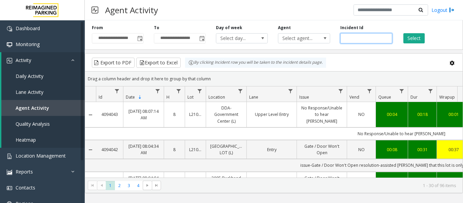
click at [365, 39] on input "number" at bounding box center [367, 38] width 52 height 10
paste input "*******"
drag, startPoint x: 364, startPoint y: 39, endPoint x: 326, endPoint y: 43, distance: 38.8
click at [326, 43] on div "**********" at bounding box center [274, 34] width 378 height 32
paste input "number"
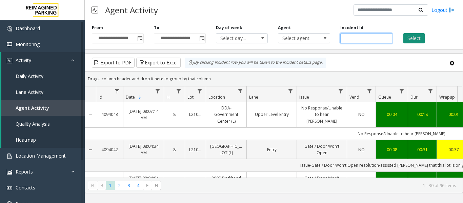
type input "*******"
click at [417, 36] on button "Select" at bounding box center [414, 38] width 21 height 10
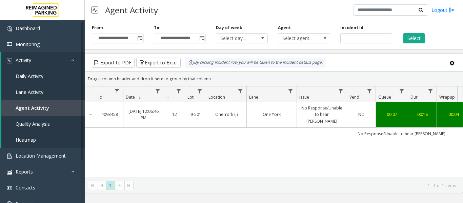
click at [300, 128] on td "No Response/Unable to hear parker" at bounding box center [401, 134] width 611 height 12
click at [305, 114] on link "No Response/Unable to hear parker" at bounding box center [322, 115] width 42 height 20
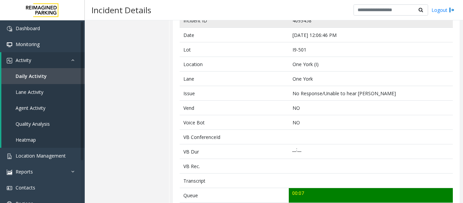
scroll to position [170, 0]
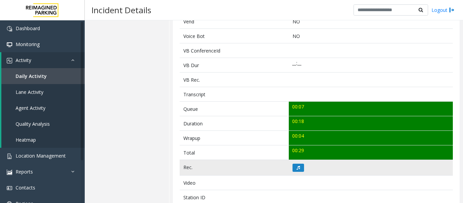
click at [304, 167] on td at bounding box center [371, 168] width 164 height 16
click at [300, 167] on button at bounding box center [299, 168] width 12 height 8
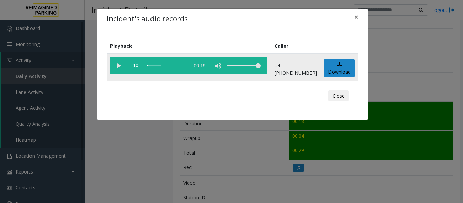
click at [118, 64] on vg-play-pause at bounding box center [118, 65] width 17 height 17
click at [342, 102] on div "Close" at bounding box center [233, 96] width 242 height 20
click at [341, 94] on button "Close" at bounding box center [339, 96] width 20 height 11
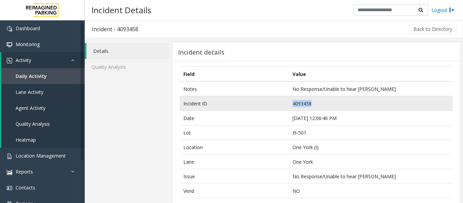
drag, startPoint x: 313, startPoint y: 102, endPoint x: 256, endPoint y: 105, distance: 56.7
click at [256, 105] on tr "Incident ID 4093458" at bounding box center [316, 103] width 273 height 15
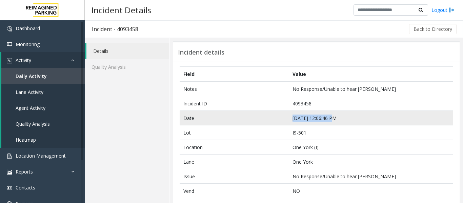
drag, startPoint x: 329, startPoint y: 115, endPoint x: 251, endPoint y: 118, distance: 78.4
click at [251, 118] on tr "Date Oct 5 12:06:46 PM" at bounding box center [316, 118] width 273 height 15
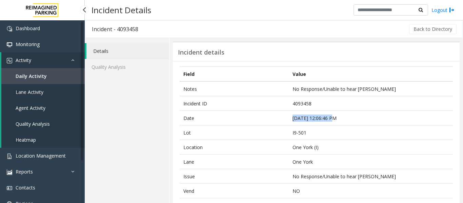
click at [46, 110] on link "Agent Activity" at bounding box center [42, 108] width 83 height 16
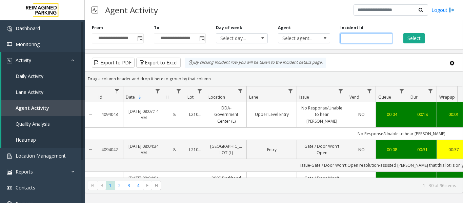
click at [362, 36] on input "number" at bounding box center [367, 38] width 52 height 10
paste input "*******"
type input "*******"
click at [416, 42] on button "Select" at bounding box center [414, 38] width 21 height 10
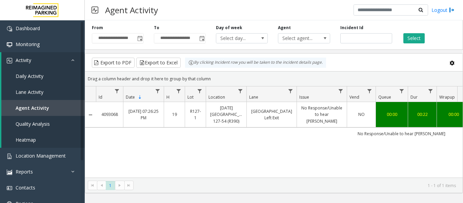
click at [308, 117] on link "No Response/Unable to hear parker" at bounding box center [322, 115] width 42 height 20
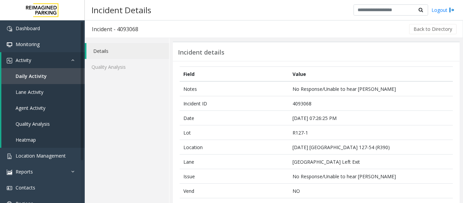
scroll to position [170, 0]
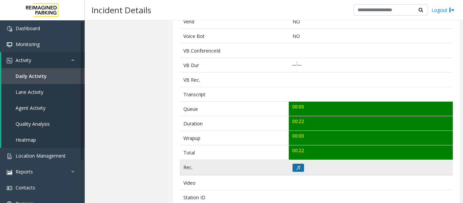
drag, startPoint x: 293, startPoint y: 163, endPoint x: 296, endPoint y: 167, distance: 4.7
click at [296, 167] on td at bounding box center [371, 168] width 164 height 16
click at [297, 167] on icon at bounding box center [298, 168] width 3 height 4
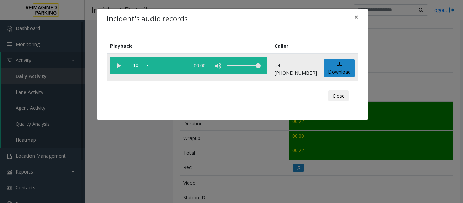
click at [120, 70] on vg-play-pause at bounding box center [118, 65] width 17 height 17
click at [150, 64] on div "scrub bar" at bounding box center [167, 65] width 39 height 17
click at [170, 66] on div "scrub bar" at bounding box center [167, 65] width 39 height 17
click at [333, 100] on button "Close" at bounding box center [339, 96] width 20 height 11
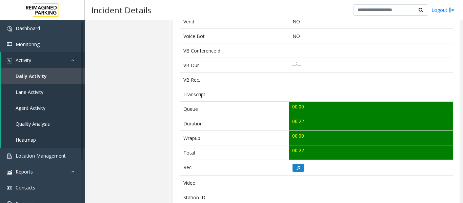
scroll to position [0, 0]
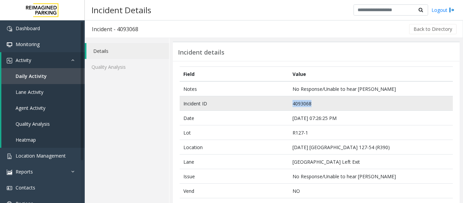
drag, startPoint x: 321, startPoint y: 102, endPoint x: 230, endPoint y: 110, distance: 91.2
click at [230, 110] on tr "Incident ID 4093068" at bounding box center [316, 103] width 273 height 15
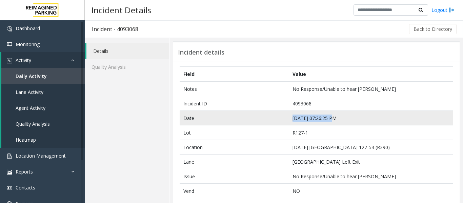
drag, startPoint x: 327, startPoint y: 117, endPoint x: 278, endPoint y: 120, distance: 48.2
click at [278, 120] on tr "Date Oct 4 07:26:25 PM" at bounding box center [316, 118] width 273 height 15
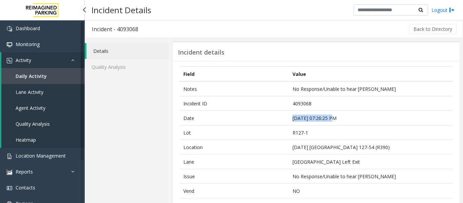
click at [53, 105] on link "Agent Activity" at bounding box center [42, 108] width 83 height 16
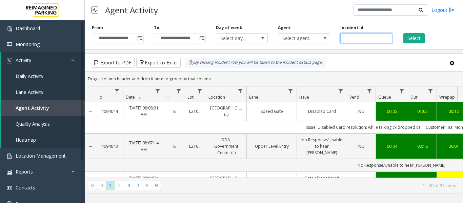
click at [372, 39] on input "number" at bounding box center [367, 38] width 52 height 10
paste input "*******"
type input "*******"
click at [415, 40] on button "Select" at bounding box center [414, 38] width 21 height 10
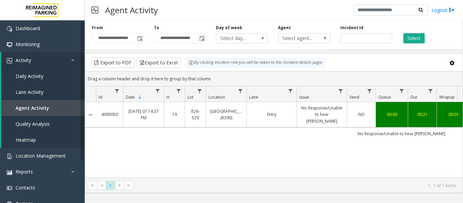
click at [312, 115] on link "No Response/Unable to hear parker" at bounding box center [322, 115] width 42 height 20
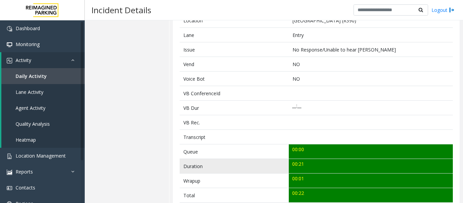
scroll to position [170, 0]
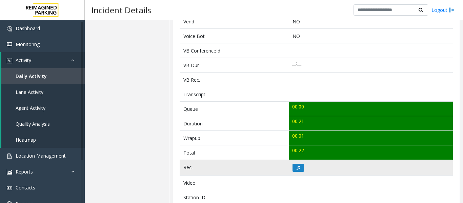
click at [297, 161] on td at bounding box center [371, 168] width 164 height 16
click at [297, 165] on button at bounding box center [299, 168] width 12 height 8
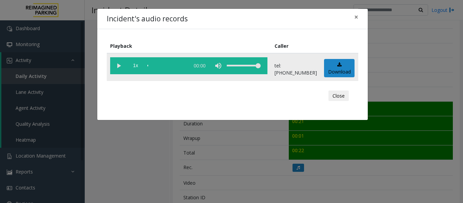
click at [121, 67] on vg-play-pause at bounding box center [118, 65] width 17 height 17
click at [337, 97] on button "Close" at bounding box center [339, 96] width 20 height 11
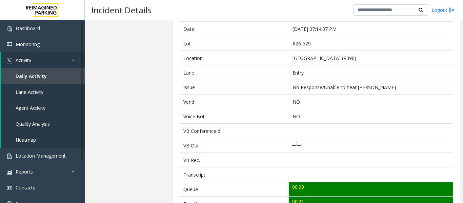
scroll to position [0, 0]
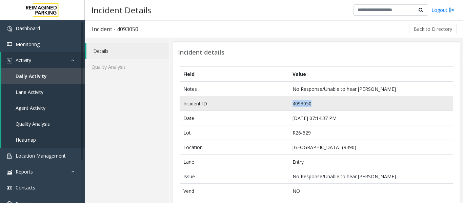
drag, startPoint x: 314, startPoint y: 104, endPoint x: 217, endPoint y: 99, distance: 97.1
click at [217, 99] on tr "Incident ID 4093050" at bounding box center [316, 103] width 273 height 15
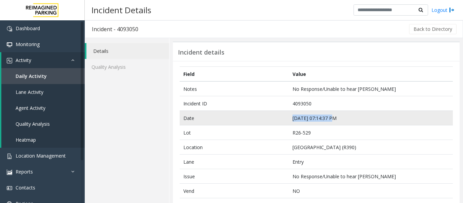
drag, startPoint x: 333, startPoint y: 118, endPoint x: 278, endPoint y: 119, distance: 55.3
click at [278, 119] on tr "Date Oct 4 07:14:37 PM" at bounding box center [316, 118] width 273 height 15
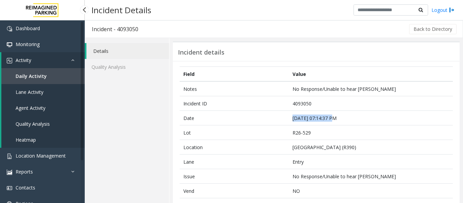
click at [54, 107] on link "Agent Activity" at bounding box center [42, 108] width 83 height 16
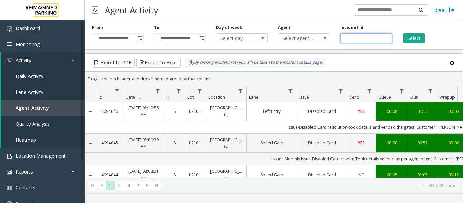
click at [369, 37] on input "number" at bounding box center [367, 38] width 52 height 10
paste input "*******"
type input "*******"
click at [422, 37] on button "Select" at bounding box center [414, 38] width 21 height 10
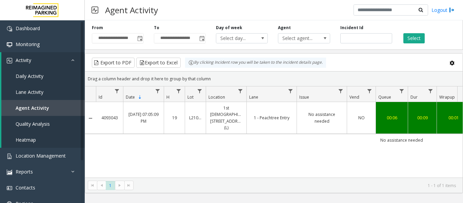
click at [326, 114] on link "No assistance needed" at bounding box center [322, 117] width 42 height 13
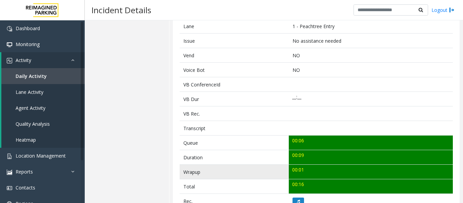
scroll to position [237, 0]
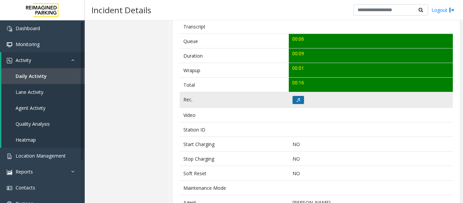
click at [295, 97] on button at bounding box center [299, 100] width 12 height 8
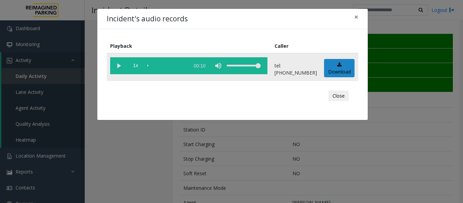
click at [119, 71] on vg-play-pause at bounding box center [118, 65] width 17 height 17
click at [350, 96] on div "Close" at bounding box center [233, 96] width 242 height 20
click at [349, 96] on button "Close" at bounding box center [339, 96] width 20 height 11
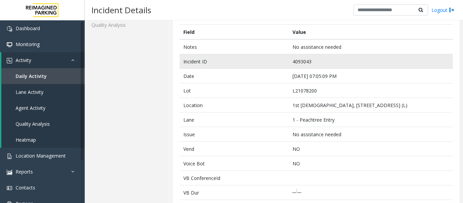
scroll to position [34, 0]
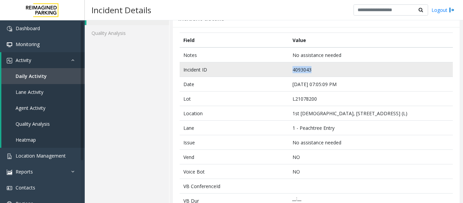
drag, startPoint x: 323, startPoint y: 68, endPoint x: 265, endPoint y: 73, distance: 57.5
click at [265, 73] on tr "Incident ID 4093043" at bounding box center [316, 69] width 273 height 15
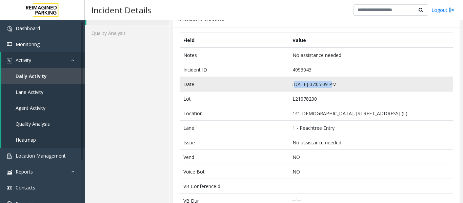
drag, startPoint x: 331, startPoint y: 82, endPoint x: 294, endPoint y: 90, distance: 38.2
click at [294, 90] on td "Oct 4 07:05:09 PM" at bounding box center [371, 84] width 164 height 15
click at [348, 88] on td "Oct 4 07:05:09 PM" at bounding box center [371, 84] width 164 height 15
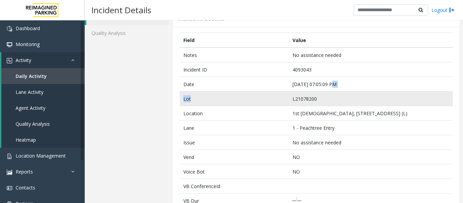
drag, startPoint x: 338, startPoint y: 86, endPoint x: 274, endPoint y: 91, distance: 64.7
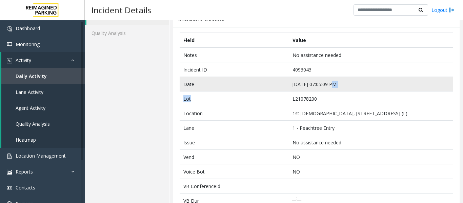
click at [339, 83] on td "Oct 4 07:05:09 PM" at bounding box center [371, 84] width 164 height 15
click at [334, 89] on td "Oct 4 07:05:09 PM" at bounding box center [371, 84] width 164 height 15
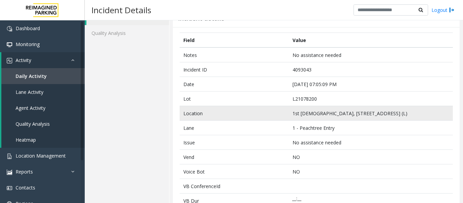
click at [318, 108] on td "1st Presbyterian, 1337 Peachtree St (L)" at bounding box center [371, 113] width 164 height 15
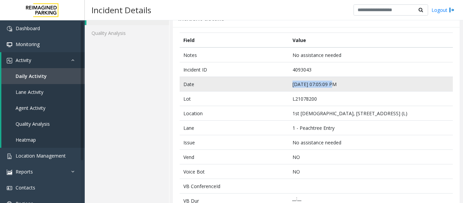
drag, startPoint x: 331, startPoint y: 84, endPoint x: 289, endPoint y: 85, distance: 41.4
click at [289, 85] on td "Oct 4 07:05:09 PM" at bounding box center [371, 84] width 164 height 15
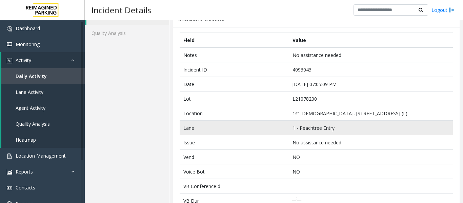
click at [284, 128] on td "Lane" at bounding box center [234, 128] width 109 height 15
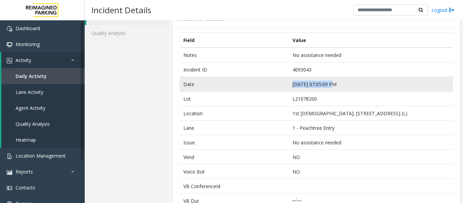
drag, startPoint x: 330, startPoint y: 84, endPoint x: 264, endPoint y: 86, distance: 66.2
click at [264, 86] on tr "Date Oct 4 07:05:09 PM" at bounding box center [316, 84] width 273 height 15
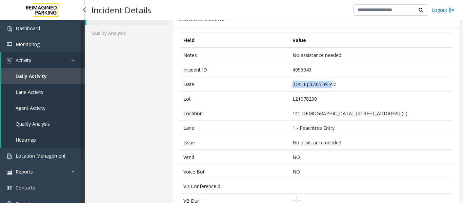
click at [38, 103] on link "Agent Activity" at bounding box center [42, 108] width 83 height 16
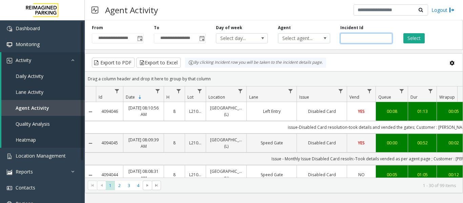
click at [366, 36] on input "number" at bounding box center [367, 38] width 52 height 10
paste input "*******"
type input "*******"
click at [421, 39] on button "Select" at bounding box center [414, 38] width 21 height 10
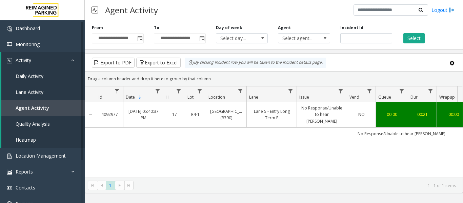
click at [322, 124] on td "No Response/Unable to hear parker" at bounding box center [322, 114] width 50 height 25
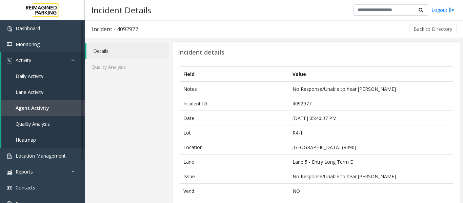
scroll to position [170, 0]
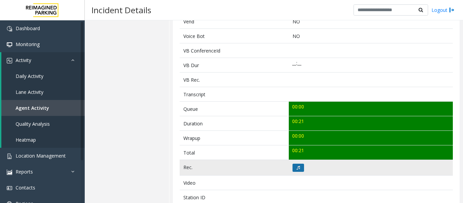
click at [299, 169] on button at bounding box center [299, 168] width 12 height 8
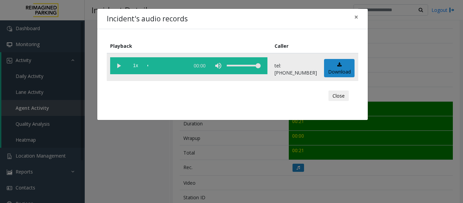
click at [118, 64] on vg-play-pause at bounding box center [118, 65] width 17 height 17
click at [341, 95] on button "Close" at bounding box center [339, 96] width 20 height 11
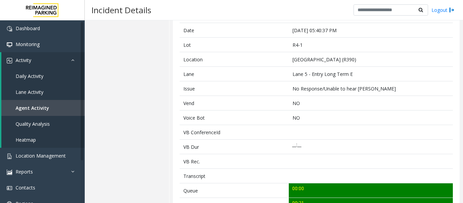
scroll to position [0, 0]
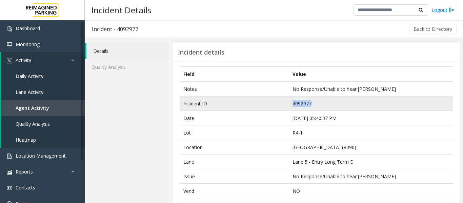
drag, startPoint x: 316, startPoint y: 106, endPoint x: 278, endPoint y: 105, distance: 38.0
click at [278, 105] on tr "Incident ID 4092977" at bounding box center [316, 103] width 273 height 15
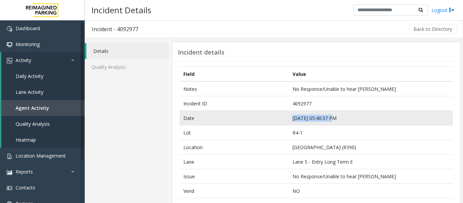
drag, startPoint x: 329, startPoint y: 117, endPoint x: 285, endPoint y: 117, distance: 44.4
click at [285, 117] on tr "Date Oct 4 05:40:37 PM" at bounding box center [316, 118] width 273 height 15
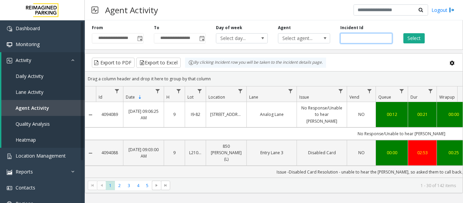
click at [361, 39] on input "number" at bounding box center [367, 38] width 52 height 10
paste input "*******"
type input "*******"
click at [416, 40] on button "Select" at bounding box center [414, 38] width 21 height 10
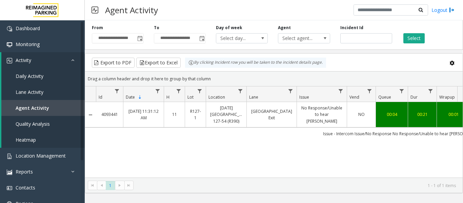
click at [276, 122] on td "[GEOGRAPHIC_DATA] Exit" at bounding box center [272, 114] width 50 height 25
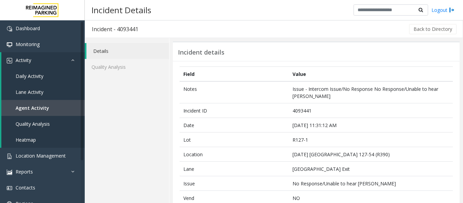
scroll to position [203, 0]
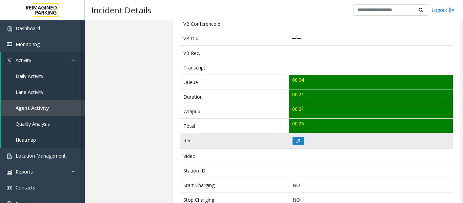
drag, startPoint x: 295, startPoint y: 149, endPoint x: 297, endPoint y: 145, distance: 4.2
click at [295, 149] on td at bounding box center [371, 156] width 164 height 15
click at [299, 142] on button at bounding box center [299, 141] width 12 height 8
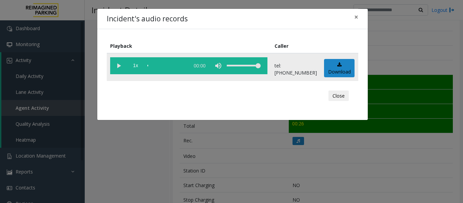
click at [113, 68] on vg-play-pause at bounding box center [118, 65] width 17 height 17
click at [341, 95] on button "Close" at bounding box center [339, 96] width 20 height 11
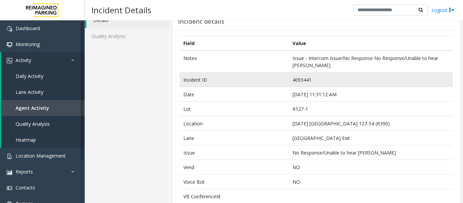
scroll to position [0, 0]
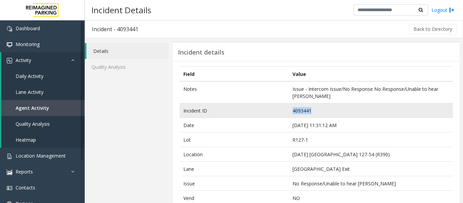
drag, startPoint x: 311, startPoint y: 109, endPoint x: 264, endPoint y: 108, distance: 47.1
click at [264, 108] on tr "Incident ID 4093441" at bounding box center [316, 110] width 273 height 15
copy tr "4093441"
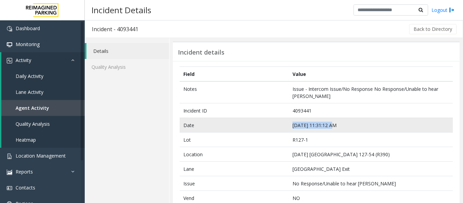
drag, startPoint x: 330, startPoint y: 125, endPoint x: 241, endPoint y: 125, distance: 88.9
click at [241, 125] on tr "Date Oct 5 11:31:12 AM" at bounding box center [316, 125] width 273 height 15
copy tr "Oct 5 11:31:12 AM"
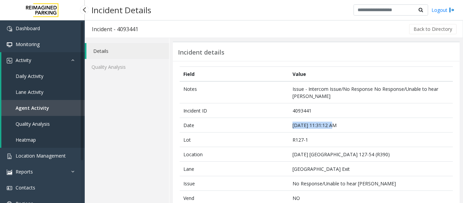
click at [44, 106] on span "Agent Activity" at bounding box center [33, 108] width 34 height 6
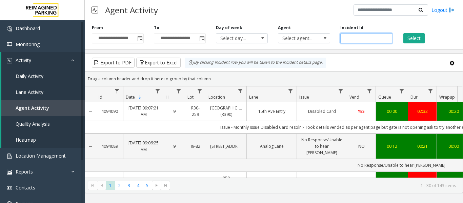
click at [360, 42] on input "number" at bounding box center [367, 38] width 52 height 10
paste input "*******"
type input "*******"
click at [418, 38] on button "Select" at bounding box center [414, 38] width 21 height 10
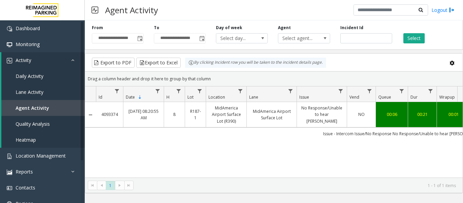
click at [256, 120] on link "MidAmerica Airport Surface Lot" at bounding box center [272, 114] width 42 height 13
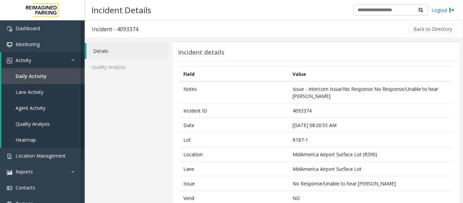
scroll to position [170, 0]
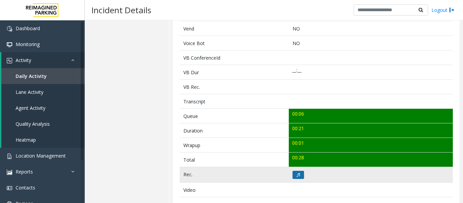
click at [294, 176] on button at bounding box center [299, 175] width 12 height 8
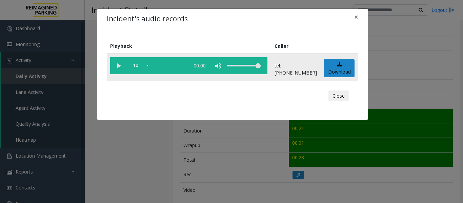
click at [117, 67] on vg-play-pause at bounding box center [118, 65] width 17 height 17
click at [118, 64] on vg-play-pause at bounding box center [118, 65] width 17 height 17
click at [336, 95] on button "Close" at bounding box center [339, 96] width 20 height 11
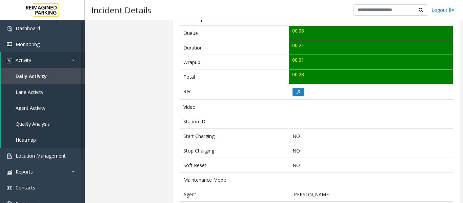
scroll to position [271, 0]
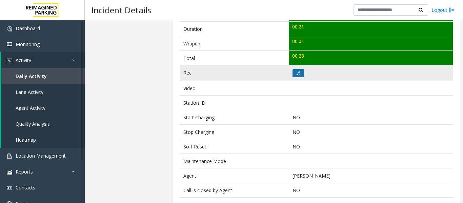
click at [297, 74] on icon at bounding box center [298, 73] width 3 height 4
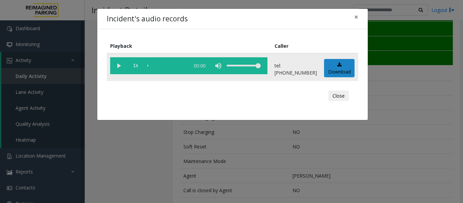
click at [119, 67] on vg-play-pause at bounding box center [118, 65] width 17 height 17
click at [331, 95] on button "Close" at bounding box center [339, 96] width 20 height 11
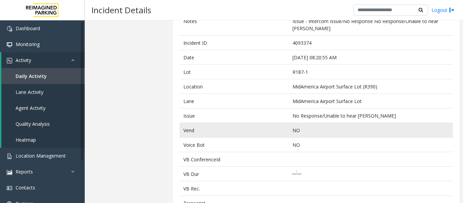
scroll to position [0, 0]
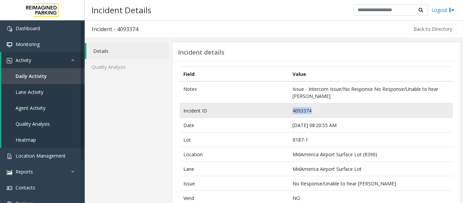
drag, startPoint x: 313, startPoint y: 111, endPoint x: 278, endPoint y: 111, distance: 34.3
click at [278, 111] on tr "Incident ID 4093374" at bounding box center [316, 110] width 273 height 15
copy tr "4093374"
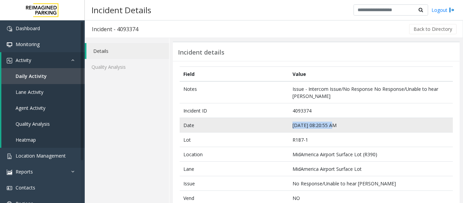
drag, startPoint x: 329, startPoint y: 126, endPoint x: 269, endPoint y: 128, distance: 60.1
click at [269, 128] on tr "Date Oct 5 08:20:55 AM" at bounding box center [316, 125] width 273 height 15
copy tr "Oct 5 08:20:55 AM"
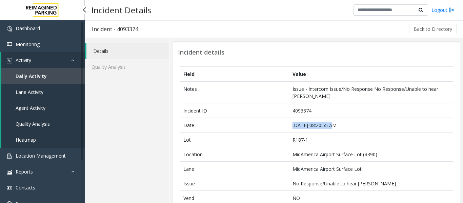
click at [56, 101] on link "Agent Activity" at bounding box center [42, 108] width 83 height 16
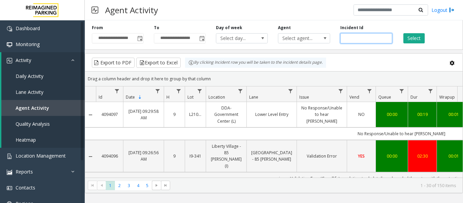
click at [371, 40] on input "number" at bounding box center [367, 38] width 52 height 10
paste input "*******"
type input "*******"
click at [417, 38] on button "Select" at bounding box center [414, 38] width 21 height 10
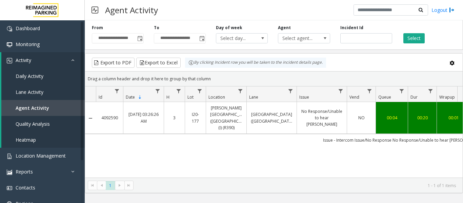
click at [298, 121] on td "No Response/Unable to hear parker" at bounding box center [322, 118] width 50 height 32
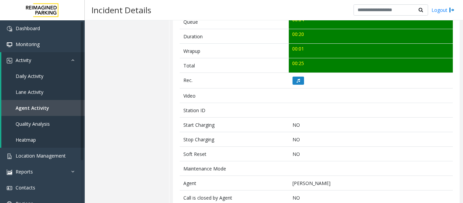
scroll to position [271, 0]
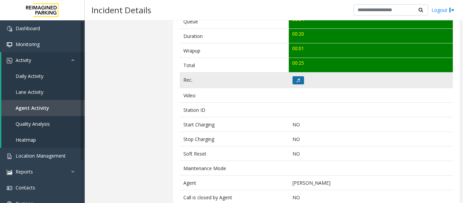
click at [296, 77] on button at bounding box center [299, 80] width 12 height 8
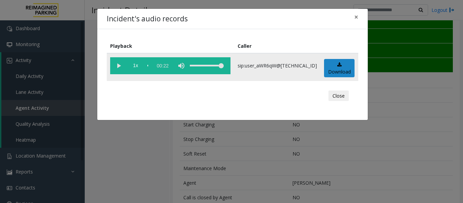
click at [121, 66] on vg-play-pause at bounding box center [118, 65] width 17 height 17
click at [342, 95] on button "Close" at bounding box center [339, 96] width 20 height 11
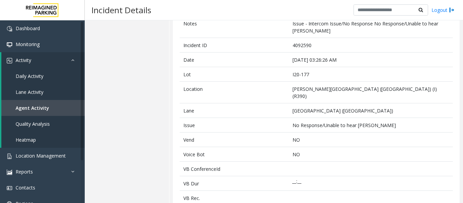
scroll to position [0, 0]
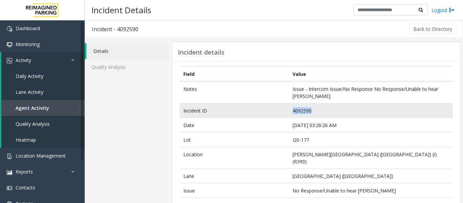
drag, startPoint x: 314, startPoint y: 110, endPoint x: 275, endPoint y: 113, distance: 38.8
click at [275, 113] on tr "Incident ID 4092590" at bounding box center [316, 110] width 273 height 15
copy tr "4092590"
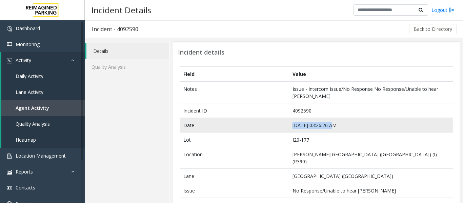
drag, startPoint x: 331, startPoint y: 126, endPoint x: 291, endPoint y: 128, distance: 40.4
click at [291, 128] on td "Oct 4 03:26:26 AM" at bounding box center [371, 125] width 164 height 15
copy td "Oct 4 03:26:26 AM"
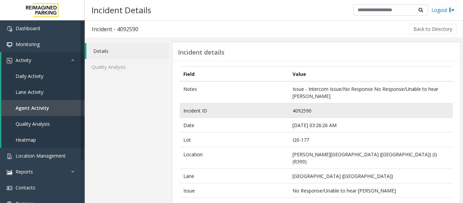
click at [358, 109] on td "4092590" at bounding box center [371, 110] width 164 height 15
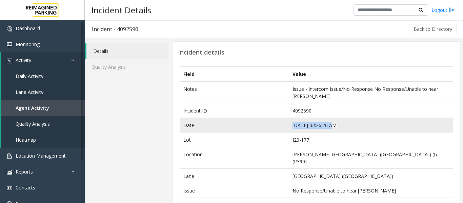
drag, startPoint x: 332, startPoint y: 124, endPoint x: 255, endPoint y: 125, distance: 77.3
click at [255, 125] on tr "Date Oct 4 03:26:26 AM" at bounding box center [316, 125] width 273 height 15
copy tr "Oct 4 03:26:26 AM"
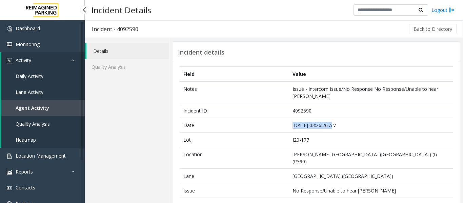
click at [43, 102] on link "Agent Activity" at bounding box center [42, 108] width 83 height 16
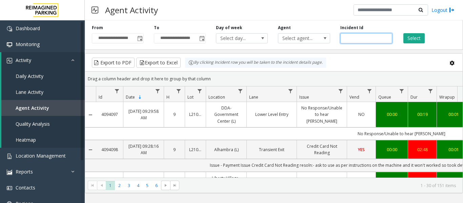
click at [353, 39] on input "number" at bounding box center [367, 38] width 52 height 10
paste input "*******"
type input "*******"
click at [419, 39] on button "Select" at bounding box center [414, 38] width 21 height 10
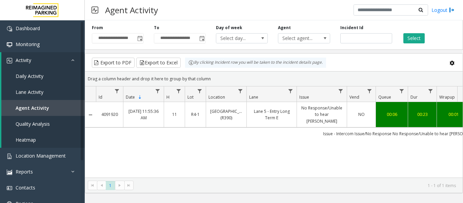
click at [288, 112] on link "Lane 5 - Entry Long Term E" at bounding box center [272, 114] width 42 height 13
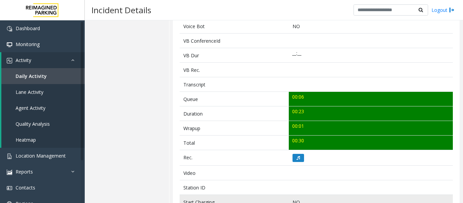
scroll to position [237, 0]
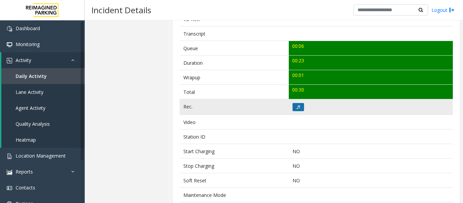
click at [297, 107] on icon at bounding box center [298, 107] width 3 height 4
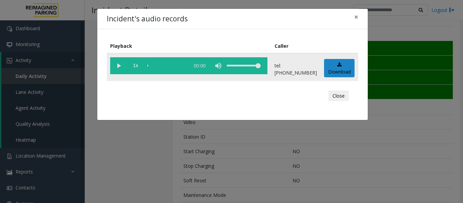
click at [117, 71] on vg-play-pause at bounding box center [118, 65] width 17 height 17
click at [342, 94] on button "Close" at bounding box center [339, 96] width 20 height 11
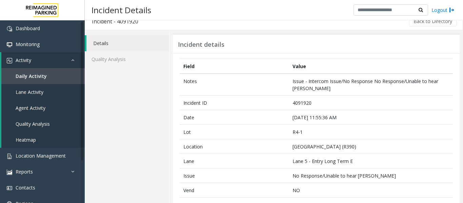
scroll to position [0, 0]
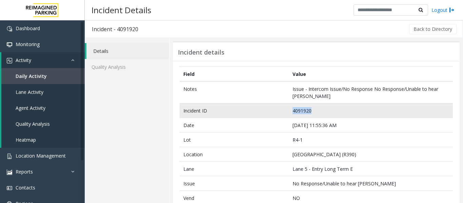
drag, startPoint x: 312, startPoint y: 112, endPoint x: 260, endPoint y: 113, distance: 52.2
click at [260, 113] on tr "Incident ID 4091920" at bounding box center [316, 110] width 273 height 15
copy tr "4091920"
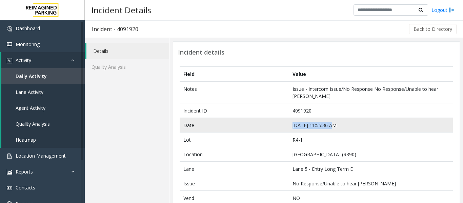
drag, startPoint x: 330, startPoint y: 125, endPoint x: 226, endPoint y: 122, distance: 104.5
click at [226, 122] on tr "Date Oct 3 11:55:36 AM" at bounding box center [316, 125] width 273 height 15
copy tr "Oct 3 11:55:36 AM"
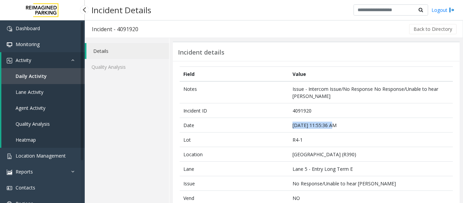
click at [36, 114] on link "Agent Activity" at bounding box center [42, 108] width 83 height 16
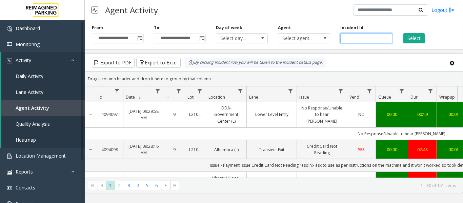
click at [344, 36] on input "number" at bounding box center [367, 38] width 52 height 10
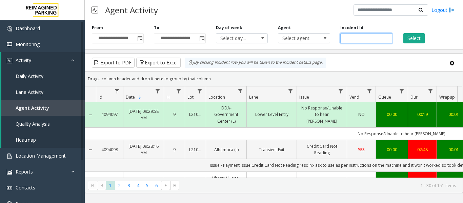
paste input "*******"
type input "*******"
click at [423, 37] on button "Select" at bounding box center [414, 38] width 21 height 10
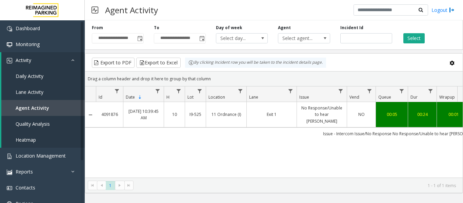
click at [256, 113] on link "Exit 1" at bounding box center [272, 114] width 42 height 6
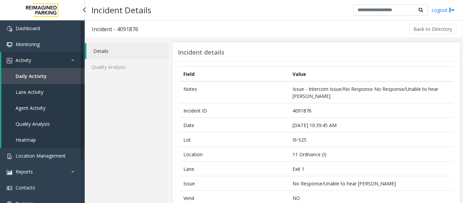
click at [27, 116] on link "Quality Analysis" at bounding box center [42, 124] width 83 height 16
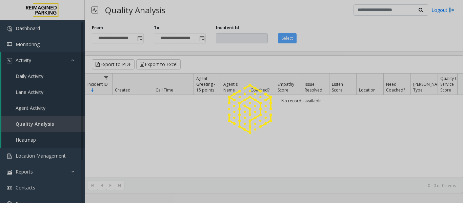
click at [31, 108] on div at bounding box center [231, 101] width 463 height 203
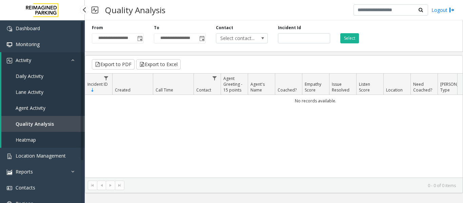
click at [40, 110] on span "Agent Activity" at bounding box center [31, 108] width 30 height 6
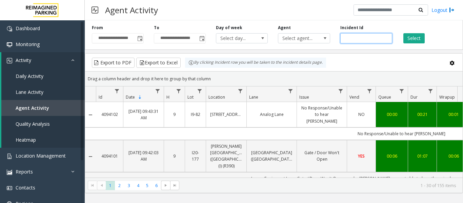
click at [353, 36] on input "number" at bounding box center [367, 38] width 52 height 10
paste input "*******"
type input "*******"
click at [418, 33] on div "Select" at bounding box center [428, 34] width 62 height 19
click at [416, 36] on button "Select" at bounding box center [414, 38] width 21 height 10
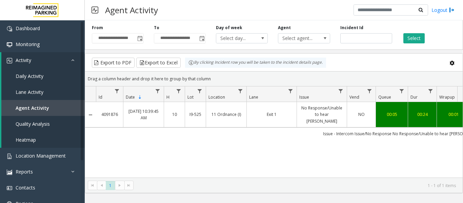
click at [221, 111] on link "11 Ordnance (I)" at bounding box center [226, 114] width 32 height 6
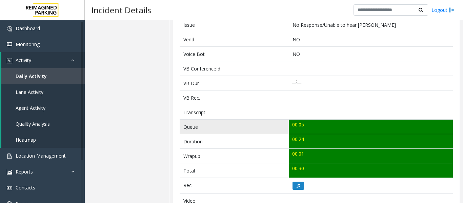
scroll to position [170, 0]
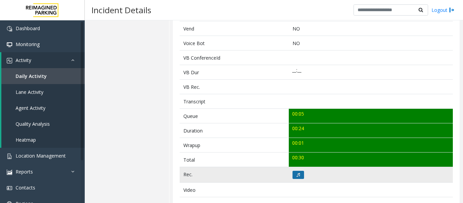
click at [297, 172] on button at bounding box center [299, 175] width 12 height 8
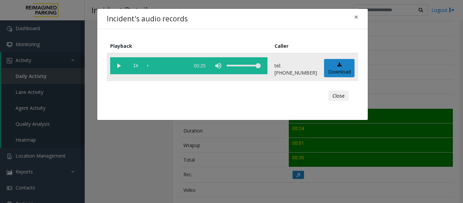
click at [115, 66] on vg-play-pause at bounding box center [118, 65] width 17 height 17
click at [337, 95] on button "Close" at bounding box center [339, 96] width 20 height 11
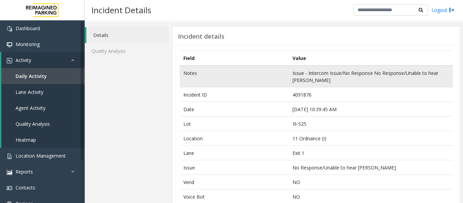
scroll to position [0, 0]
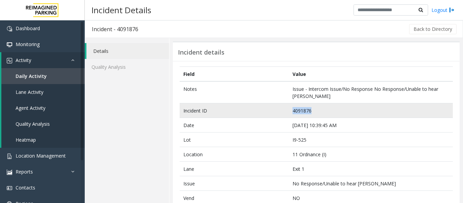
drag, startPoint x: 317, startPoint y: 111, endPoint x: 254, endPoint y: 111, distance: 62.4
click at [254, 111] on tr "Incident ID 4091876" at bounding box center [316, 110] width 273 height 15
copy tr "4091876"
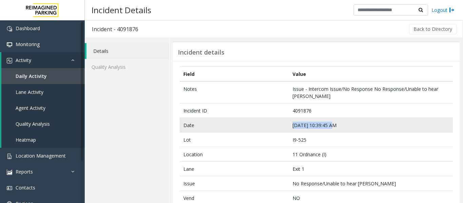
drag, startPoint x: 332, startPoint y: 125, endPoint x: 271, endPoint y: 125, distance: 60.7
click at [271, 125] on tr "Date Oct 3 10:39:45 AM" at bounding box center [316, 125] width 273 height 15
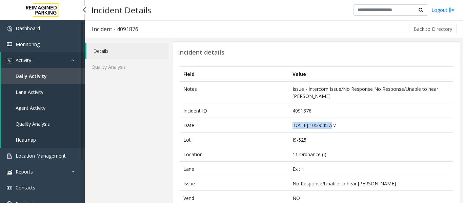
click at [45, 107] on span "Agent Activity" at bounding box center [31, 108] width 30 height 6
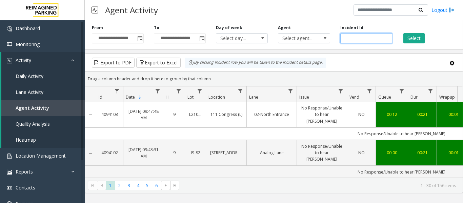
click at [359, 37] on input "number" at bounding box center [367, 38] width 52 height 10
paste input "*******"
type input "*******"
click at [414, 36] on button "Select" at bounding box center [414, 38] width 21 height 10
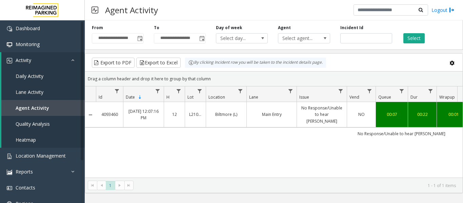
click at [332, 114] on link "No Response/Unable to hear parker" at bounding box center [322, 115] width 42 height 20
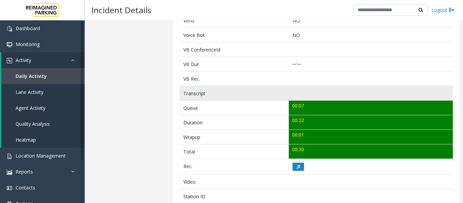
scroll to position [203, 0]
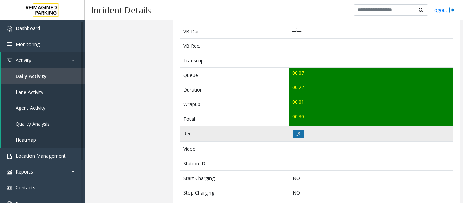
click at [301, 137] on button at bounding box center [299, 134] width 12 height 8
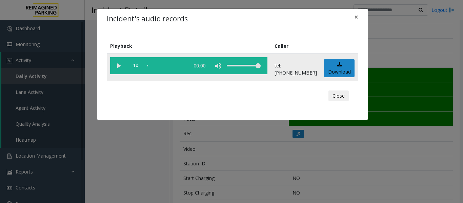
click at [119, 66] on vg-play-pause at bounding box center [118, 65] width 17 height 17
click at [119, 67] on vg-play-pause at bounding box center [118, 65] width 17 height 17
click at [355, 20] on span "×" at bounding box center [356, 16] width 4 height 9
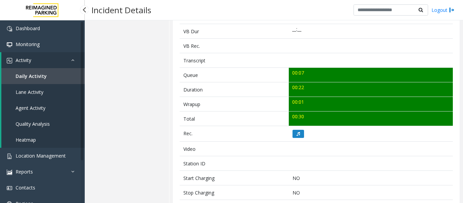
click at [45, 105] on span "Agent Activity" at bounding box center [31, 108] width 30 height 6
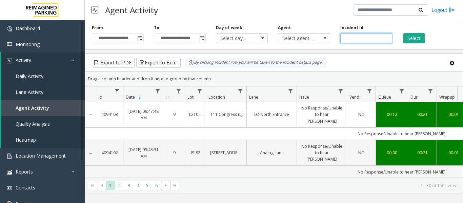
click at [365, 37] on input "number" at bounding box center [367, 38] width 52 height 10
paste input "*******"
type input "*******"
click at [410, 40] on button "Select" at bounding box center [414, 38] width 21 height 10
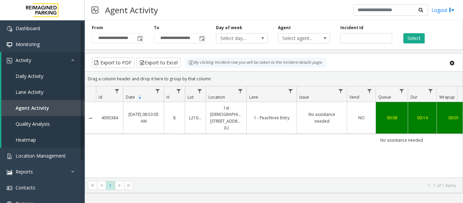
click at [254, 126] on td "1 - Peachtree Entry" at bounding box center [272, 118] width 50 height 32
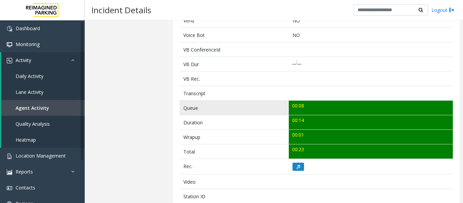
scroll to position [203, 0]
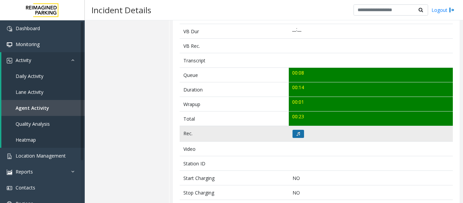
click at [293, 135] on button at bounding box center [299, 134] width 12 height 8
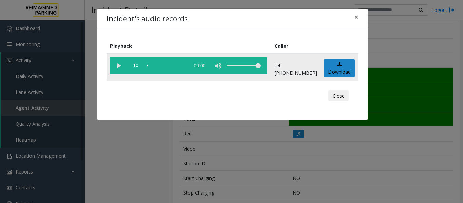
click at [118, 63] on vg-play-pause at bounding box center [118, 65] width 17 height 17
click at [334, 94] on button "Close" at bounding box center [339, 96] width 20 height 11
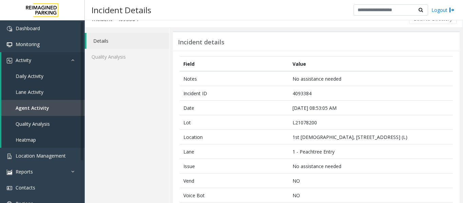
scroll to position [0, 0]
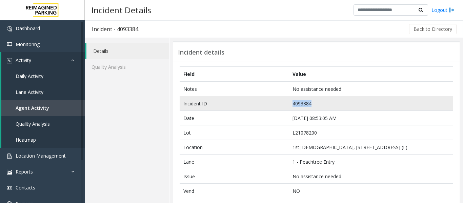
drag, startPoint x: 312, startPoint y: 104, endPoint x: 271, endPoint y: 103, distance: 41.1
click at [271, 103] on tr "Incident ID 4093384" at bounding box center [316, 103] width 273 height 15
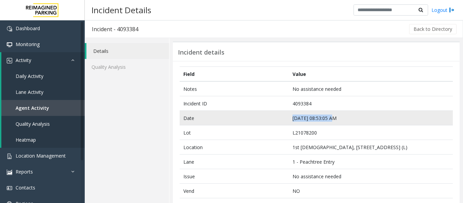
drag, startPoint x: 331, startPoint y: 119, endPoint x: 266, endPoint y: 118, distance: 65.5
click at [266, 118] on tr "Date Oct 5 08:53:05 AM" at bounding box center [316, 118] width 273 height 15
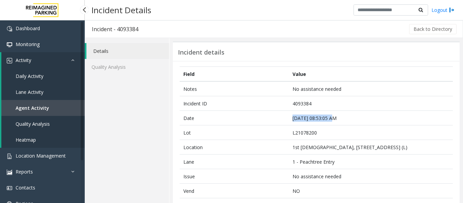
click at [62, 105] on link "Agent Activity" at bounding box center [42, 108] width 83 height 16
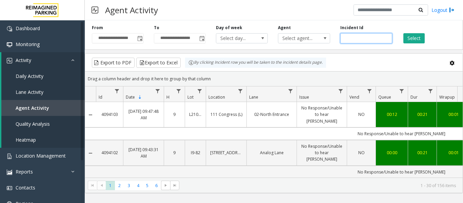
click at [351, 39] on input "number" at bounding box center [367, 38] width 52 height 10
paste input "*******"
type input "*******"
click at [420, 39] on button "Select" at bounding box center [414, 38] width 21 height 10
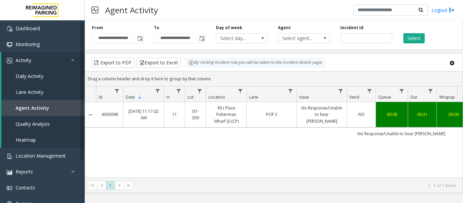
click at [288, 110] on td "POF 2" at bounding box center [272, 114] width 50 height 25
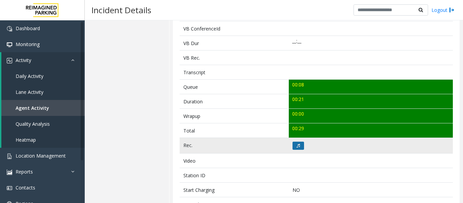
scroll to position [203, 0]
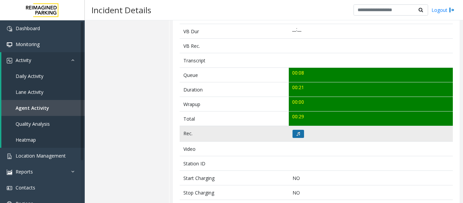
click at [297, 132] on icon at bounding box center [298, 134] width 3 height 4
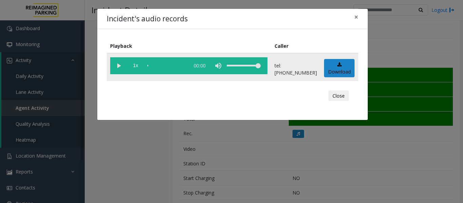
click at [113, 66] on vg-play-pause at bounding box center [118, 65] width 17 height 17
click at [337, 94] on button "Close" at bounding box center [339, 96] width 20 height 11
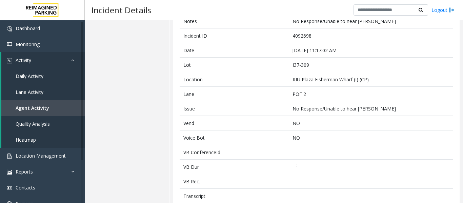
scroll to position [0, 0]
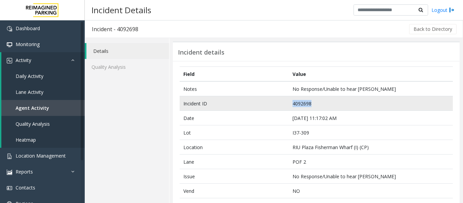
drag, startPoint x: 317, startPoint y: 105, endPoint x: 275, endPoint y: 109, distance: 42.6
click at [275, 109] on tr "Incident ID 4092698" at bounding box center [316, 103] width 273 height 15
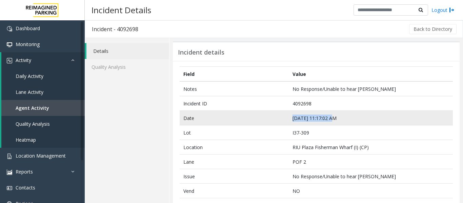
drag, startPoint x: 335, startPoint y: 118, endPoint x: 228, endPoint y: 118, distance: 107.2
click at [228, 118] on tr "Date Oct 4 11:17:02 AM" at bounding box center [316, 118] width 273 height 15
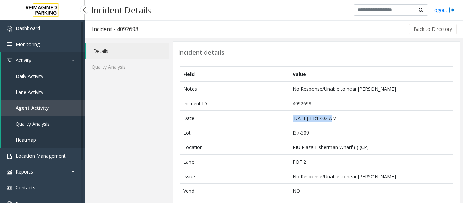
click at [27, 108] on span "Agent Activity" at bounding box center [33, 108] width 34 height 6
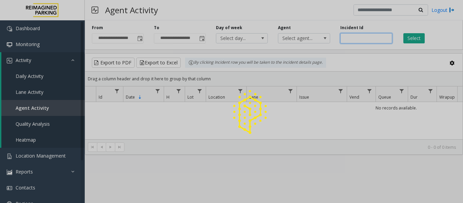
click at [365, 37] on input "number" at bounding box center [367, 38] width 52 height 10
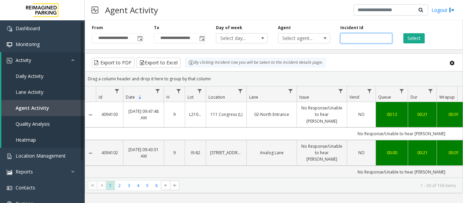
paste input "*******"
type input "*******"
click at [413, 40] on button "Select" at bounding box center [414, 38] width 21 height 10
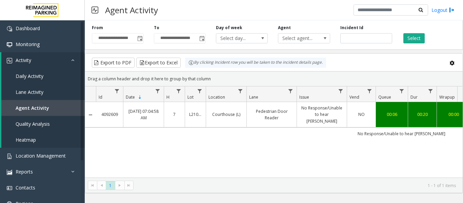
click at [304, 113] on link "No Response/Unable to hear parker" at bounding box center [322, 115] width 42 height 20
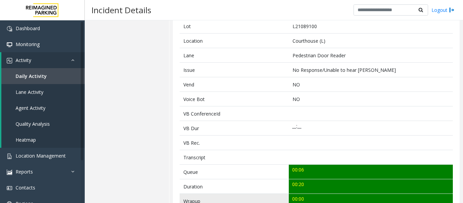
scroll to position [170, 0]
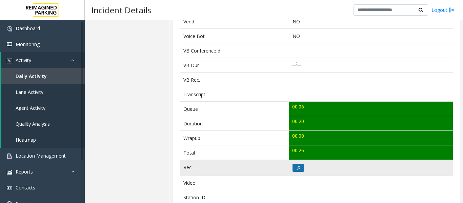
click at [293, 170] on button at bounding box center [299, 168] width 12 height 8
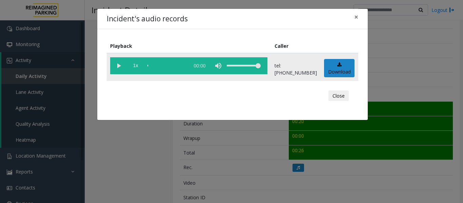
click at [121, 66] on vg-play-pause at bounding box center [118, 65] width 17 height 17
click at [338, 99] on button "Close" at bounding box center [339, 96] width 20 height 11
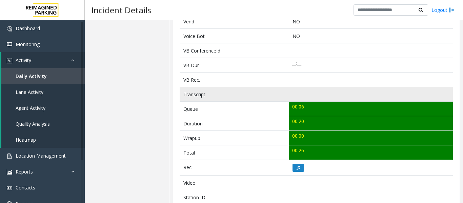
scroll to position [0, 0]
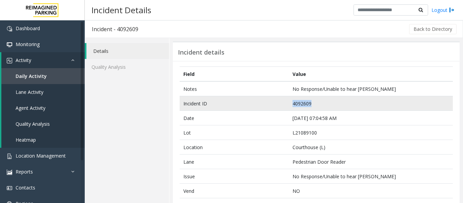
drag, startPoint x: 317, startPoint y: 105, endPoint x: 263, endPoint y: 104, distance: 53.9
click at [263, 104] on tr "Incident ID 4092609" at bounding box center [316, 103] width 273 height 15
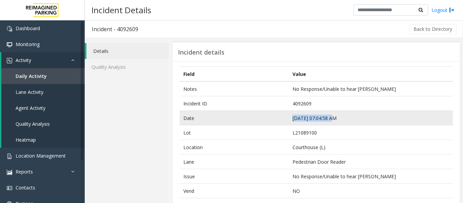
drag, startPoint x: 329, startPoint y: 118, endPoint x: 277, endPoint y: 120, distance: 52.3
click at [277, 120] on tr "Date Oct 4 07:04:58 AM" at bounding box center [316, 118] width 273 height 15
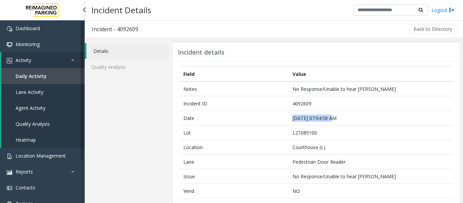
click at [34, 109] on span "Agent Activity" at bounding box center [31, 108] width 30 height 6
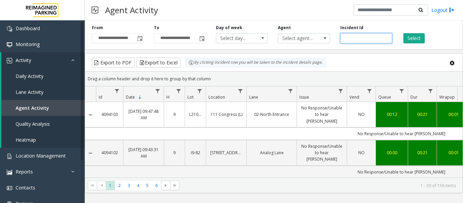
click at [364, 40] on input "number" at bounding box center [367, 38] width 52 height 10
paste input "*******"
type input "*******"
click at [412, 38] on button "Select" at bounding box center [414, 38] width 21 height 10
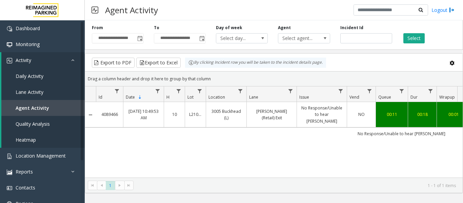
click at [315, 110] on link "No Response/Unable to hear parker" at bounding box center [322, 115] width 42 height 20
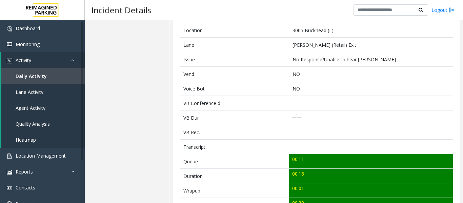
scroll to position [170, 0]
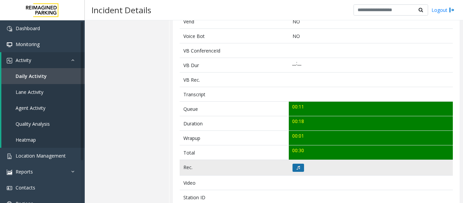
click at [298, 168] on icon at bounding box center [298, 168] width 3 height 4
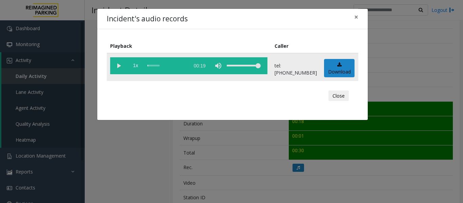
click at [122, 66] on vg-play-pause at bounding box center [118, 65] width 17 height 17
click at [338, 94] on button "Close" at bounding box center [339, 96] width 20 height 11
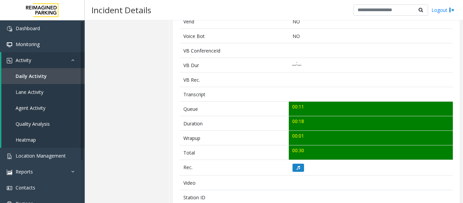
scroll to position [0, 0]
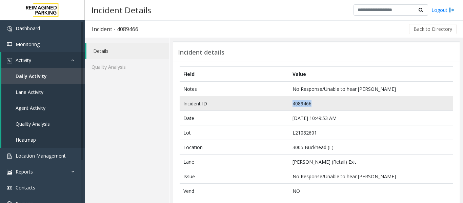
drag, startPoint x: 326, startPoint y: 106, endPoint x: 263, endPoint y: 107, distance: 63.1
click at [263, 107] on tr "Incident ID 4089466" at bounding box center [316, 103] width 273 height 15
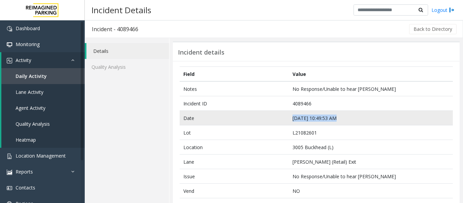
drag, startPoint x: 336, startPoint y: 116, endPoint x: 281, endPoint y: 117, distance: 54.6
click at [281, 117] on tr "Date Sep 30 10:49:53 AM" at bounding box center [316, 118] width 273 height 15
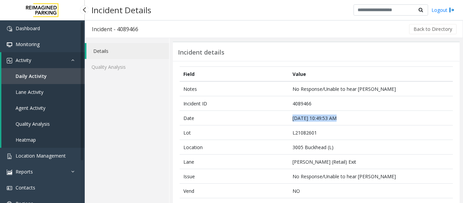
click at [38, 109] on span "Agent Activity" at bounding box center [31, 108] width 30 height 6
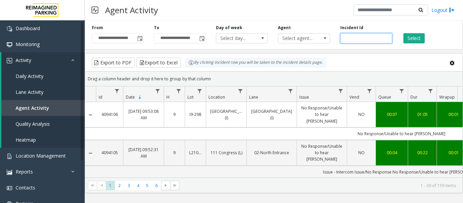
click at [366, 36] on input "number" at bounding box center [367, 38] width 52 height 10
paste input "*******"
type input "*******"
click at [406, 36] on button "Select" at bounding box center [414, 38] width 21 height 10
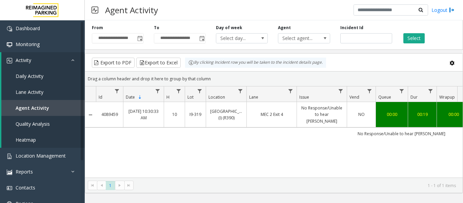
click at [278, 111] on td "MEC 2 Exit 4" at bounding box center [272, 114] width 50 height 25
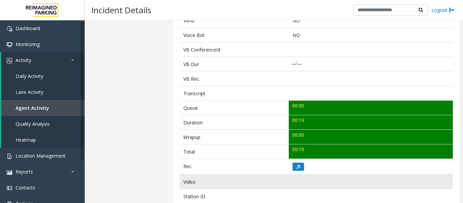
scroll to position [203, 0]
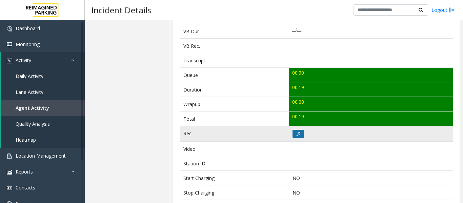
click at [300, 134] on button at bounding box center [299, 134] width 12 height 8
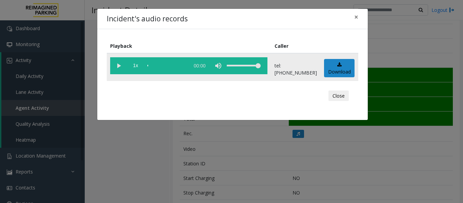
click at [118, 68] on vg-play-pause at bounding box center [118, 65] width 17 height 17
click at [345, 93] on button "Close" at bounding box center [339, 96] width 20 height 11
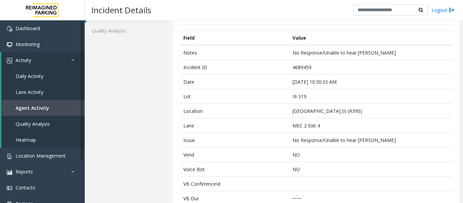
scroll to position [0, 0]
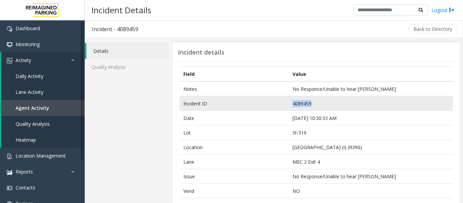
drag, startPoint x: 316, startPoint y: 108, endPoint x: 274, endPoint y: 105, distance: 42.2
click at [274, 105] on tr "Incident ID 4089459" at bounding box center [316, 103] width 273 height 15
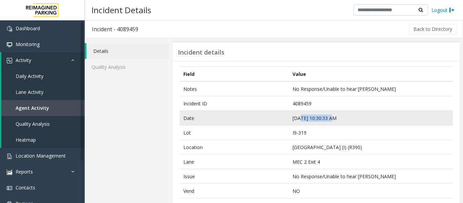
drag, startPoint x: 331, startPoint y: 118, endPoint x: 297, endPoint y: 121, distance: 34.1
click at [297, 121] on td "Sep 30 10:30:33 AM" at bounding box center [371, 118] width 164 height 15
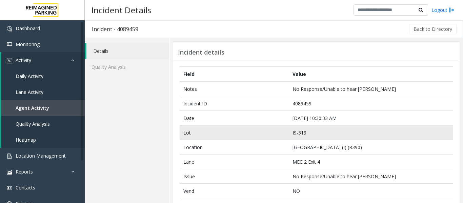
click at [345, 125] on td "I9-319" at bounding box center [371, 132] width 164 height 15
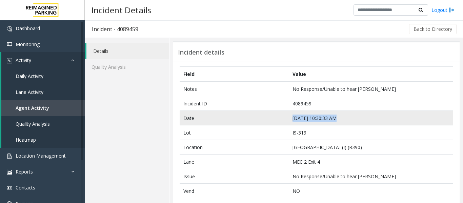
drag, startPoint x: 335, startPoint y: 116, endPoint x: 280, endPoint y: 116, distance: 54.3
click at [280, 116] on tr "Date Sep 30 10:30:33 AM" at bounding box center [316, 118] width 273 height 15
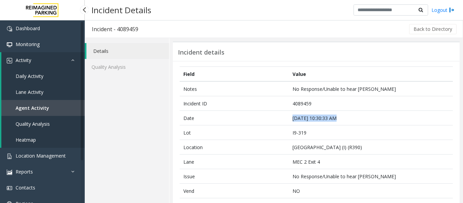
click at [30, 106] on span "Agent Activity" at bounding box center [33, 108] width 34 height 6
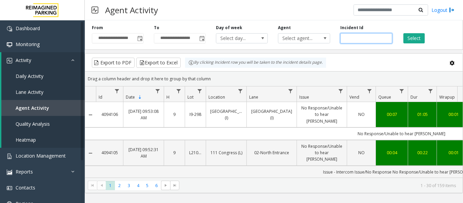
click at [368, 38] on input "number" at bounding box center [367, 38] width 52 height 10
paste input "*******"
type input "*******"
click at [414, 38] on button "Select" at bounding box center [414, 38] width 21 height 10
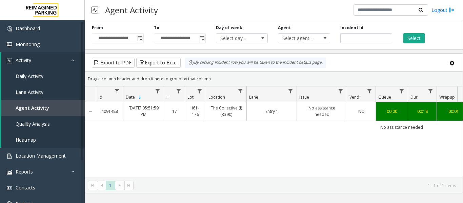
click at [342, 109] on link "No assistance needed" at bounding box center [322, 111] width 42 height 13
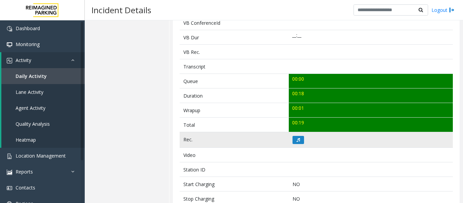
scroll to position [203, 0]
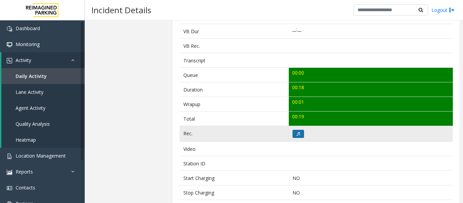
click at [300, 138] on button at bounding box center [299, 134] width 12 height 8
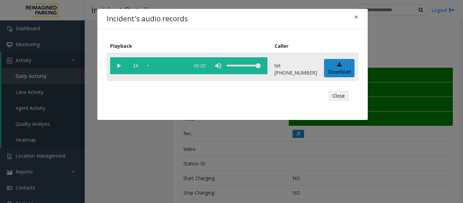
click at [117, 65] on vg-play-pause at bounding box center [118, 65] width 17 height 17
click at [359, 17] on button "×" at bounding box center [357, 17] width 14 height 17
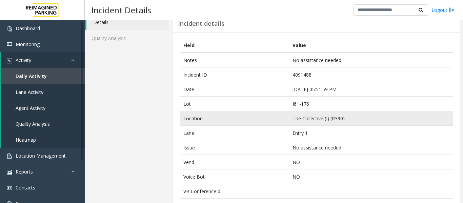
scroll to position [0, 0]
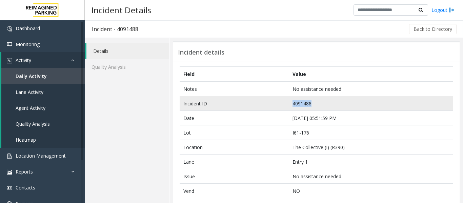
drag, startPoint x: 313, startPoint y: 101, endPoint x: 257, endPoint y: 106, distance: 55.8
click at [257, 106] on tr "Incident ID 4091488" at bounding box center [316, 103] width 273 height 15
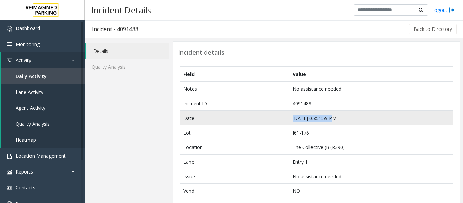
drag, startPoint x: 334, startPoint y: 118, endPoint x: 252, endPoint y: 120, distance: 82.8
click at [252, 120] on tr "Date Oct 2 05:51:59 PM" at bounding box center [316, 118] width 273 height 15
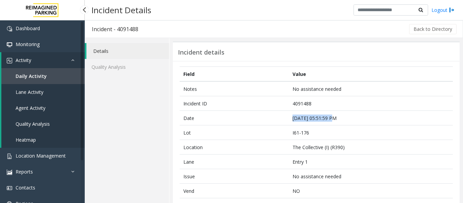
click at [43, 108] on span "Agent Activity" at bounding box center [31, 108] width 30 height 6
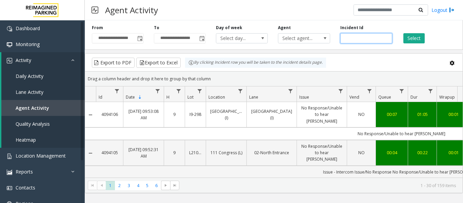
click at [364, 41] on input "number" at bounding box center [367, 38] width 52 height 10
paste input "*******"
type input "*******"
click at [405, 37] on button "Select" at bounding box center [414, 38] width 21 height 10
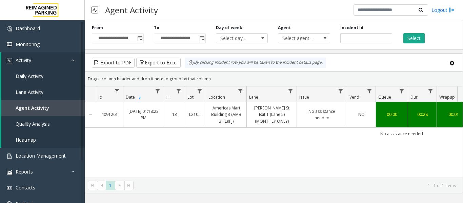
click at [316, 105] on td "No assistance needed" at bounding box center [322, 114] width 50 height 25
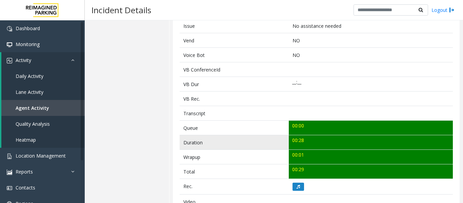
scroll to position [170, 0]
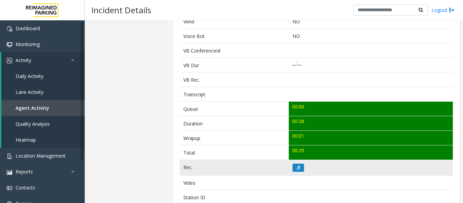
click at [300, 163] on td at bounding box center [371, 168] width 164 height 16
click at [299, 167] on button at bounding box center [299, 168] width 12 height 8
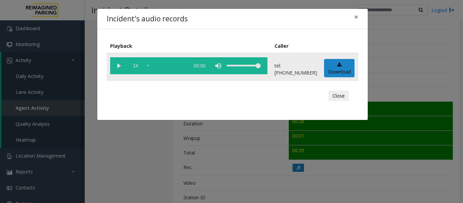
click at [117, 68] on vg-play-pause at bounding box center [118, 65] width 17 height 17
click at [344, 97] on button "Close" at bounding box center [339, 96] width 20 height 11
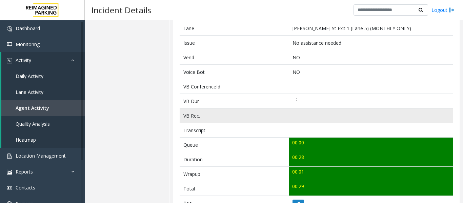
scroll to position [34, 0]
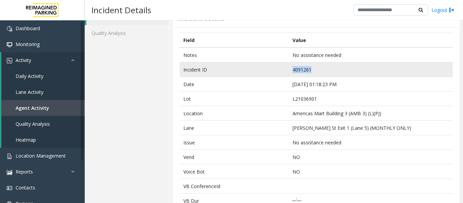
drag, startPoint x: 317, startPoint y: 70, endPoint x: 255, endPoint y: 70, distance: 62.1
click at [255, 70] on tr "Incident ID 4091261" at bounding box center [316, 69] width 273 height 15
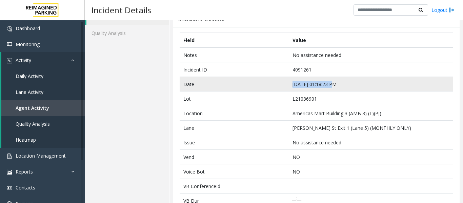
drag, startPoint x: 334, startPoint y: 84, endPoint x: 279, endPoint y: 85, distance: 55.3
click at [279, 85] on tr "Date Oct 2 01:18:23 PM" at bounding box center [316, 84] width 273 height 15
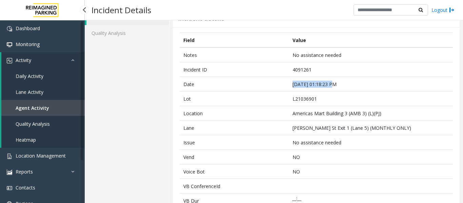
click at [52, 108] on link "Agent Activity" at bounding box center [42, 108] width 83 height 16
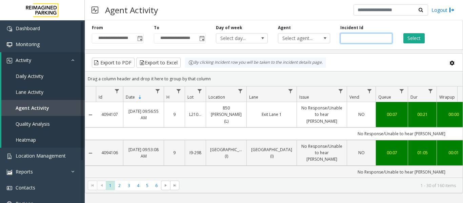
click at [349, 38] on input "number" at bounding box center [367, 38] width 52 height 10
paste input "*******"
type input "*******"
click at [417, 37] on button "Select" at bounding box center [414, 38] width 21 height 10
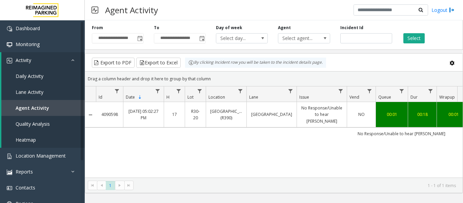
click at [213, 128] on td "No Response/Unable to hear parker" at bounding box center [401, 134] width 611 height 12
click at [224, 114] on link "Green Lake Village (R390)" at bounding box center [226, 114] width 32 height 13
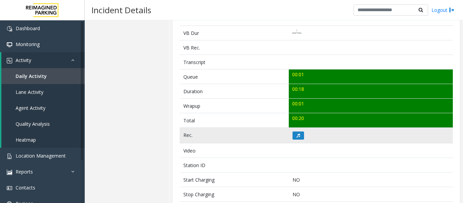
scroll to position [203, 0]
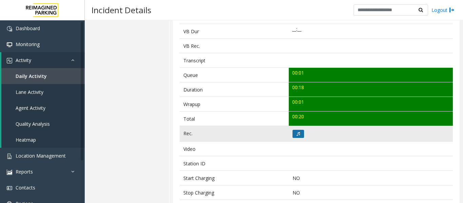
click at [297, 134] on icon at bounding box center [298, 134] width 3 height 4
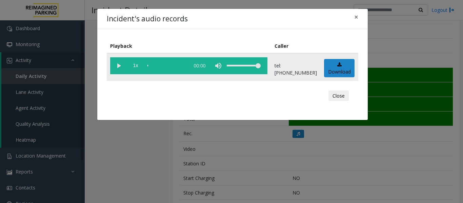
click at [117, 65] on vg-play-pause at bounding box center [118, 65] width 17 height 17
click at [337, 97] on button "Close" at bounding box center [339, 96] width 20 height 11
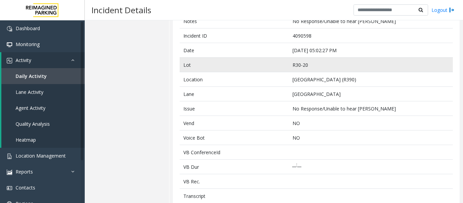
scroll to position [0, 0]
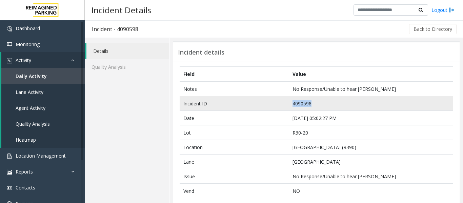
drag, startPoint x: 315, startPoint y: 103, endPoint x: 257, endPoint y: 105, distance: 58.0
click at [257, 105] on tr "Incident ID 4090598" at bounding box center [316, 103] width 273 height 15
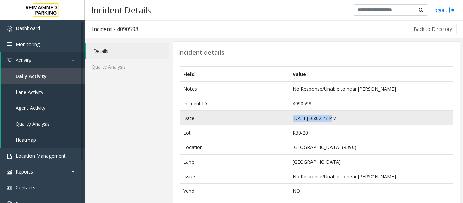
drag, startPoint x: 332, startPoint y: 117, endPoint x: 289, endPoint y: 121, distance: 43.6
click at [289, 121] on td "Oct 1 05:02:27 PM" at bounding box center [371, 118] width 164 height 15
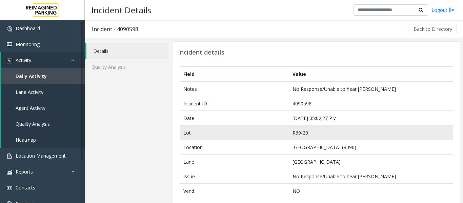
click at [415, 135] on td "R30-20" at bounding box center [371, 132] width 164 height 15
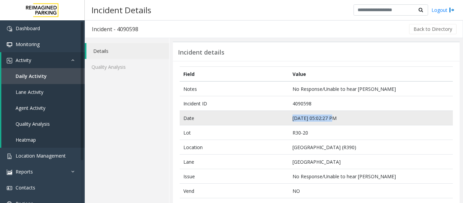
drag, startPoint x: 331, startPoint y: 117, endPoint x: 240, endPoint y: 118, distance: 90.9
click at [240, 118] on tr "Date Oct 1 05:02:27 PM" at bounding box center [316, 118] width 273 height 15
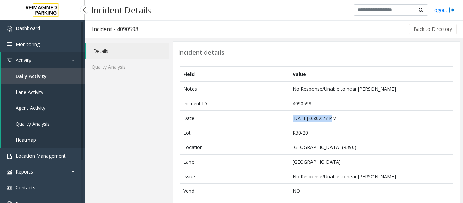
click at [32, 110] on span "Agent Activity" at bounding box center [31, 108] width 30 height 6
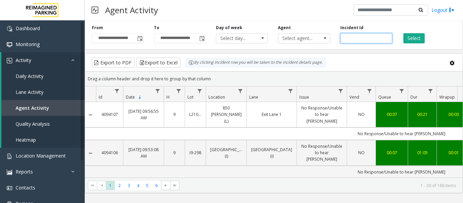
click at [353, 36] on input "number" at bounding box center [367, 38] width 52 height 10
paste input "*******"
type input "*******"
click at [404, 39] on button "Select" at bounding box center [414, 38] width 21 height 10
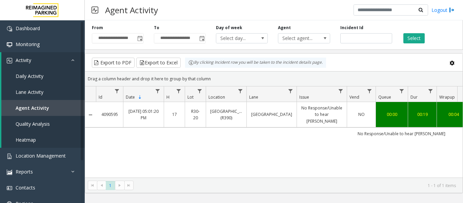
click at [332, 103] on div "Id Date Sorted Descending H Lot Location Lane Issue Vend Queue Dur Wrapup Total…" at bounding box center [274, 131] width 378 height 91
click at [330, 106] on link "No Response/Unable to hear parker" at bounding box center [322, 115] width 42 height 20
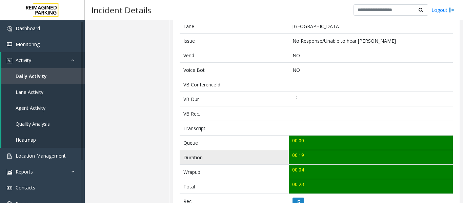
scroll to position [203, 0]
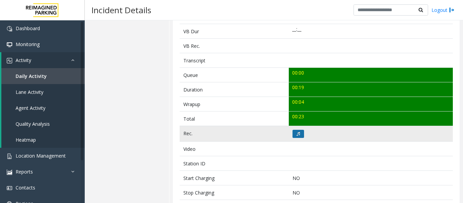
click at [298, 137] on button at bounding box center [299, 134] width 12 height 8
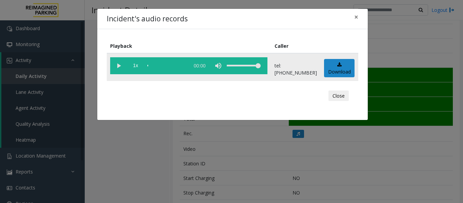
click at [114, 70] on vg-play-pause at bounding box center [118, 65] width 17 height 17
click at [335, 96] on button "Close" at bounding box center [339, 96] width 20 height 11
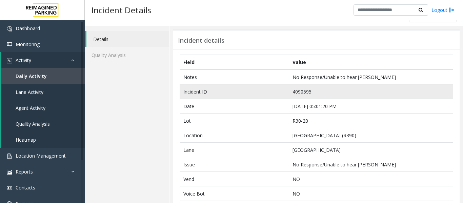
scroll to position [0, 0]
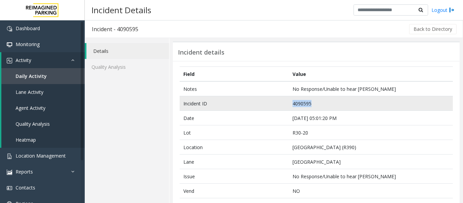
drag, startPoint x: 322, startPoint y: 99, endPoint x: 276, endPoint y: 109, distance: 47.0
click at [276, 109] on tr "Incident ID 4090595" at bounding box center [316, 103] width 273 height 15
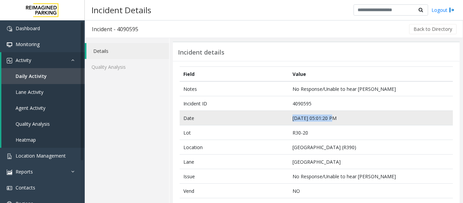
drag, startPoint x: 339, startPoint y: 114, endPoint x: 290, endPoint y: 121, distance: 49.3
click at [290, 121] on td "Oct 1 05:01:20 PM" at bounding box center [371, 118] width 164 height 15
click at [345, 123] on td "Oct 1 05:01:20 PM" at bounding box center [371, 118] width 164 height 15
drag, startPoint x: 337, startPoint y: 117, endPoint x: 268, endPoint y: 121, distance: 69.3
click at [268, 121] on tr "Date Oct 1 05:01:20 PM" at bounding box center [316, 118] width 273 height 15
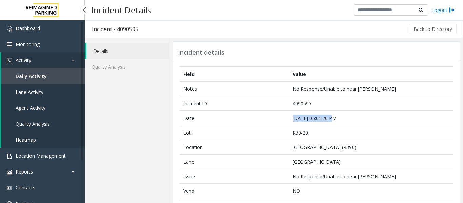
click at [27, 112] on link "Agent Activity" at bounding box center [42, 108] width 83 height 16
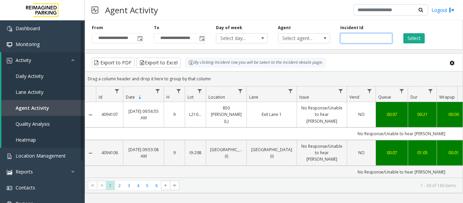
click at [356, 38] on input "number" at bounding box center [367, 38] width 52 height 10
paste input "*******"
type input "*******"
click at [417, 40] on button "Select" at bounding box center [414, 38] width 21 height 10
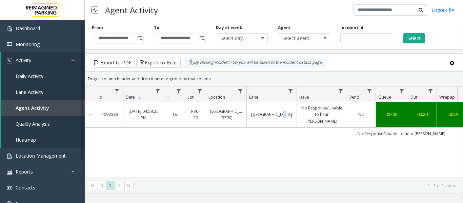
click at [280, 116] on td "Exit Center Lane" at bounding box center [272, 114] width 50 height 25
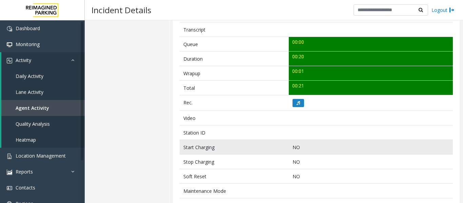
scroll to position [237, 0]
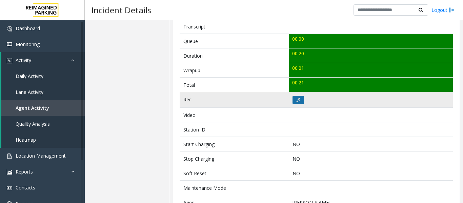
click at [297, 99] on icon at bounding box center [298, 100] width 3 height 4
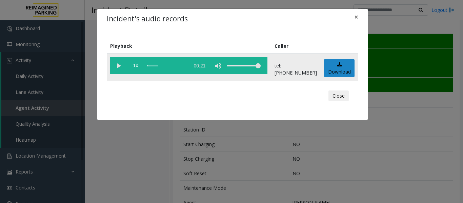
click at [120, 64] on vg-play-pause at bounding box center [118, 65] width 17 height 17
click at [348, 93] on button "Close" at bounding box center [339, 96] width 20 height 11
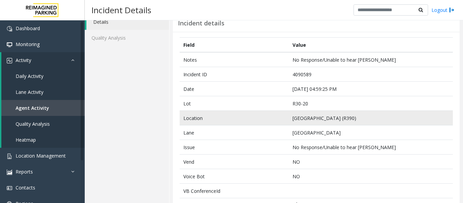
scroll to position [0, 0]
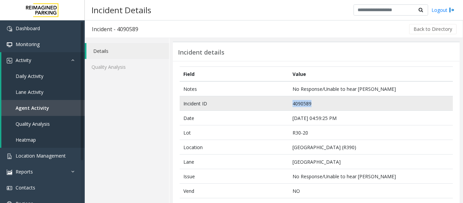
drag, startPoint x: 314, startPoint y: 102, endPoint x: 259, endPoint y: 109, distance: 55.4
click at [259, 109] on tr "Incident ID 4090589" at bounding box center [316, 103] width 273 height 15
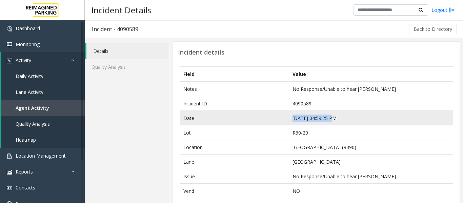
drag, startPoint x: 335, startPoint y: 119, endPoint x: 271, endPoint y: 120, distance: 64.4
click at [271, 120] on tr "Date Oct 1 04:59:25 PM" at bounding box center [316, 118] width 273 height 15
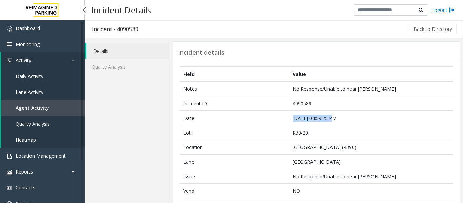
click at [47, 109] on span "Agent Activity" at bounding box center [33, 108] width 34 height 6
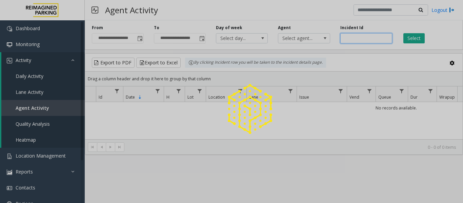
click at [366, 36] on input "number" at bounding box center [367, 38] width 52 height 10
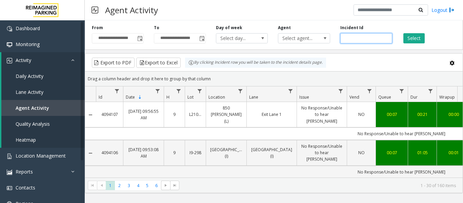
click at [367, 39] on input "number" at bounding box center [367, 38] width 52 height 10
paste input "*******"
type input "*******"
click at [414, 38] on button "Select" at bounding box center [414, 38] width 21 height 10
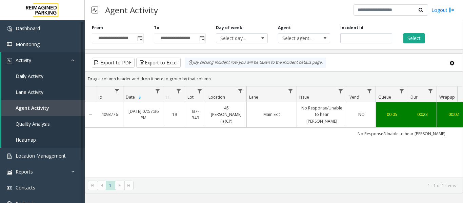
click at [261, 116] on td "Main Exit" at bounding box center [272, 114] width 50 height 25
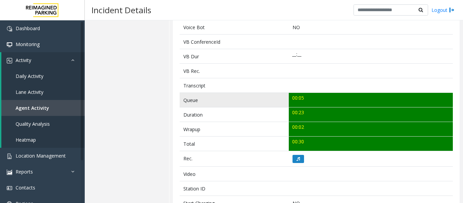
scroll to position [237, 0]
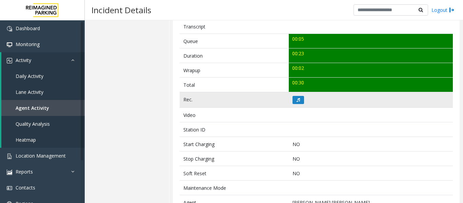
click at [295, 93] on td at bounding box center [371, 100] width 164 height 16
click at [297, 99] on icon at bounding box center [298, 100] width 3 height 4
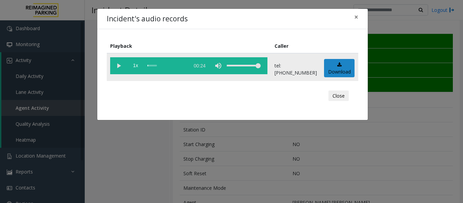
click at [122, 66] on vg-play-pause at bounding box center [118, 65] width 17 height 17
click at [332, 93] on button "Close" at bounding box center [339, 96] width 20 height 11
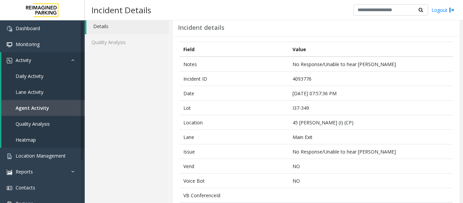
scroll to position [0, 0]
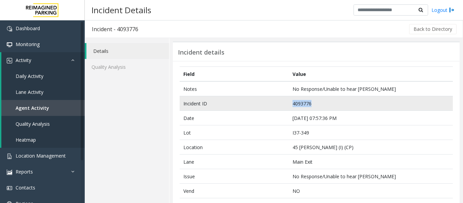
drag, startPoint x: 314, startPoint y: 101, endPoint x: 247, endPoint y: 101, distance: 66.8
click at [247, 101] on tr "Incident ID 4093776" at bounding box center [316, 103] width 273 height 15
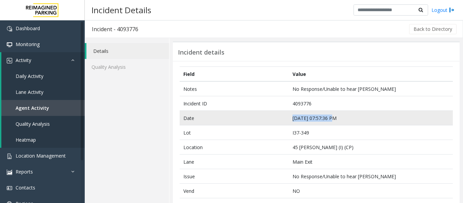
drag, startPoint x: 333, startPoint y: 118, endPoint x: 281, endPoint y: 120, distance: 51.3
click at [281, 120] on tr "Date Oct 5 07:57:36 PM" at bounding box center [316, 118] width 273 height 15
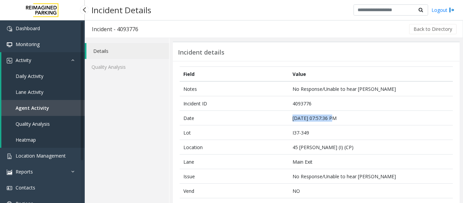
click at [65, 101] on link "Agent Activity" at bounding box center [42, 108] width 83 height 16
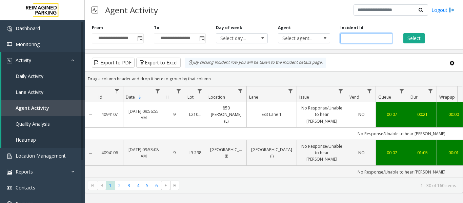
click at [351, 38] on input "number" at bounding box center [367, 38] width 52 height 10
paste input "*******"
type input "*******"
click at [420, 36] on button "Select" at bounding box center [414, 38] width 21 height 10
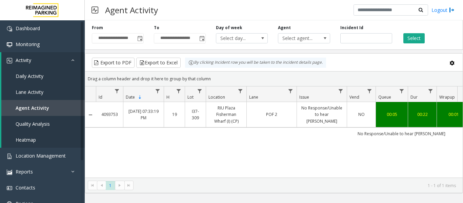
click at [301, 117] on td "No Response/Unable to hear parker" at bounding box center [322, 114] width 50 height 25
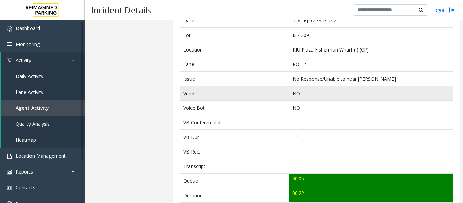
scroll to position [170, 0]
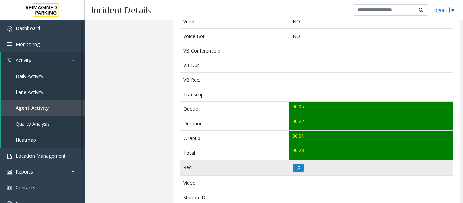
click at [303, 174] on td at bounding box center [371, 168] width 164 height 16
click at [299, 171] on button at bounding box center [299, 168] width 12 height 8
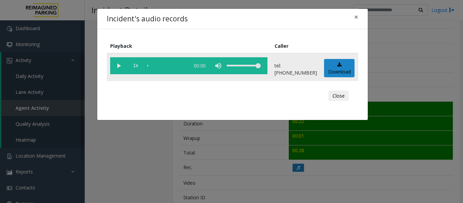
click at [113, 67] on vg-play-pause at bounding box center [118, 65] width 17 height 17
click at [332, 97] on button "Close" at bounding box center [339, 96] width 20 height 11
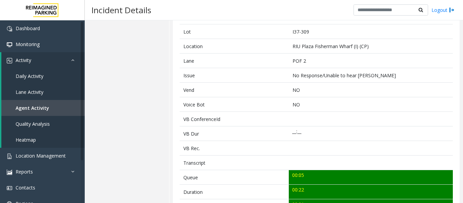
scroll to position [34, 0]
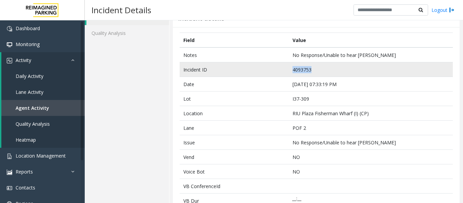
drag, startPoint x: 322, startPoint y: 69, endPoint x: 246, endPoint y: 69, distance: 76.0
click at [246, 69] on tr "Incident ID 4093753" at bounding box center [316, 69] width 273 height 15
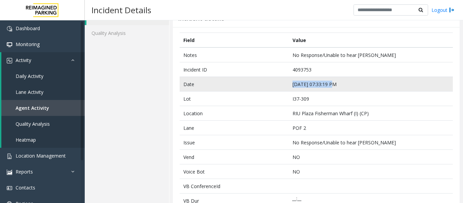
drag, startPoint x: 330, startPoint y: 84, endPoint x: 283, endPoint y: 85, distance: 46.8
click at [283, 85] on tr "Date Oct 5 07:33:19 PM" at bounding box center [316, 84] width 273 height 15
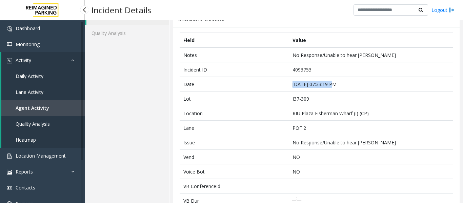
click at [59, 104] on link "Agent Activity" at bounding box center [42, 108] width 83 height 16
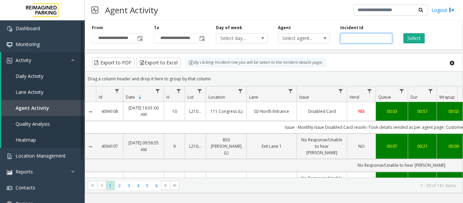
click at [357, 36] on input "number" at bounding box center [367, 38] width 52 height 10
paste input "*******"
type input "*******"
click at [415, 40] on button "Select" at bounding box center [414, 38] width 21 height 10
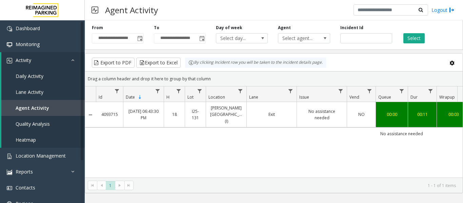
click at [317, 111] on link "No assistance needed" at bounding box center [322, 114] width 42 height 13
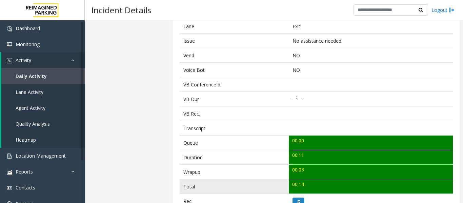
scroll to position [170, 0]
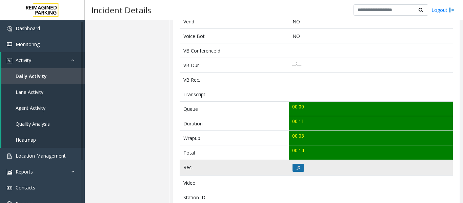
click at [301, 167] on button at bounding box center [299, 168] width 12 height 8
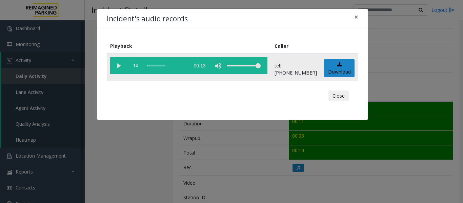
click at [123, 66] on vg-play-pause at bounding box center [118, 65] width 17 height 17
click at [343, 94] on button "Close" at bounding box center [339, 96] width 20 height 11
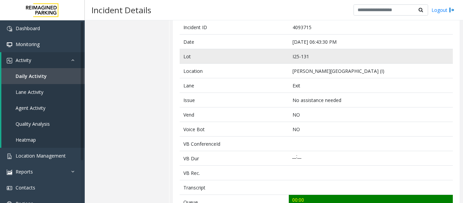
scroll to position [0, 0]
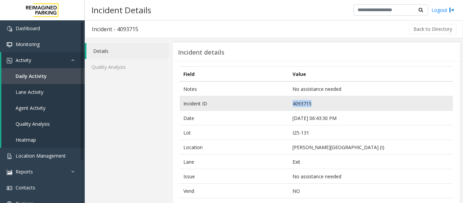
drag, startPoint x: 322, startPoint y: 101, endPoint x: 230, endPoint y: 104, distance: 91.6
click at [230, 104] on tr "Incident ID 4093715" at bounding box center [316, 103] width 273 height 15
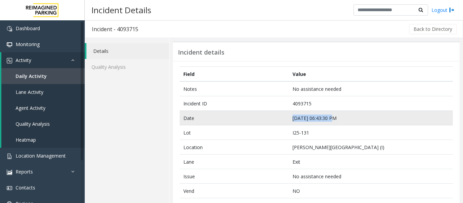
drag, startPoint x: 330, startPoint y: 118, endPoint x: 254, endPoint y: 118, distance: 76.3
click at [254, 118] on tr "Date Oct 5 06:43:30 PM" at bounding box center [316, 118] width 273 height 15
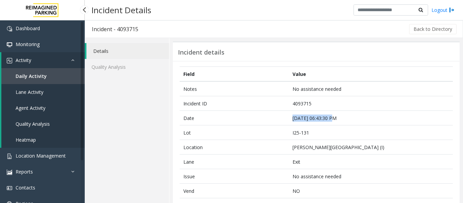
click at [43, 103] on link "Agent Activity" at bounding box center [42, 108] width 83 height 16
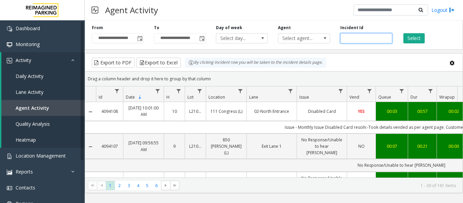
click at [352, 37] on input "number" at bounding box center [367, 38] width 52 height 10
paste input "*******"
type input "*******"
click at [414, 38] on button "Select" at bounding box center [414, 38] width 21 height 10
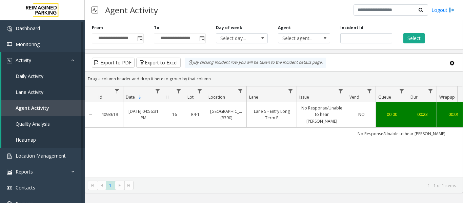
click at [368, 118] on td "NO" at bounding box center [361, 114] width 29 height 25
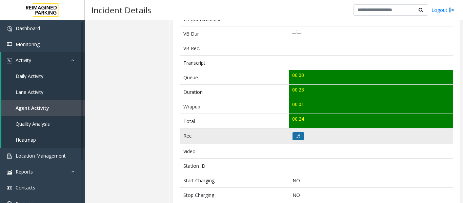
scroll to position [203, 0]
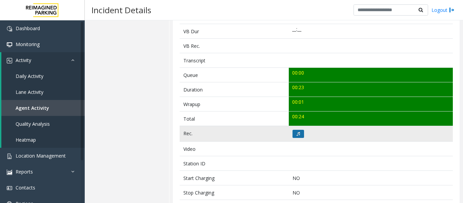
click at [293, 135] on button at bounding box center [299, 134] width 12 height 8
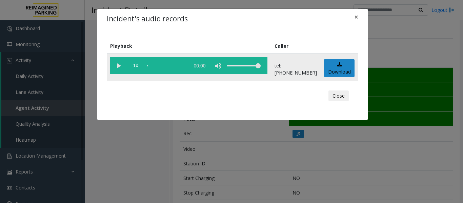
click at [120, 70] on vg-play-pause at bounding box center [118, 65] width 17 height 17
click at [345, 94] on button "Close" at bounding box center [339, 96] width 20 height 11
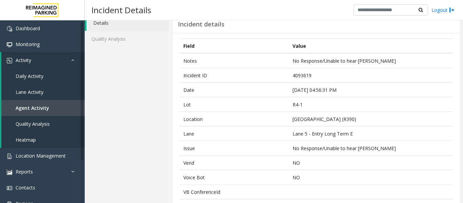
scroll to position [0, 0]
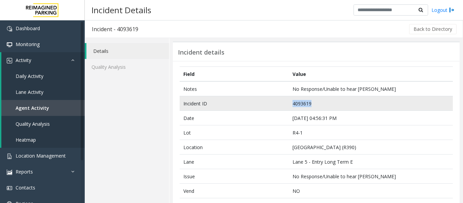
drag, startPoint x: 317, startPoint y: 99, endPoint x: 258, endPoint y: 101, distance: 58.7
click at [258, 101] on tr "Incident ID 4093619" at bounding box center [316, 103] width 273 height 15
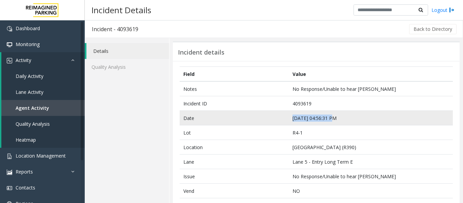
drag, startPoint x: 331, startPoint y: 118, endPoint x: 268, endPoint y: 115, distance: 63.5
click at [268, 115] on tr "Date Oct 5 04:56:31 PM" at bounding box center [316, 118] width 273 height 15
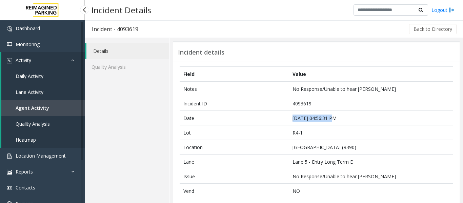
click at [41, 112] on link "Agent Activity" at bounding box center [42, 108] width 83 height 16
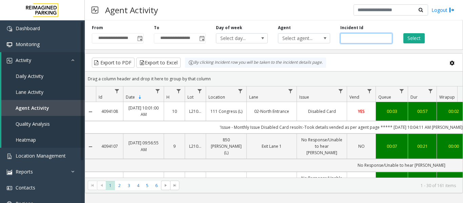
click at [372, 37] on input "number" at bounding box center [367, 38] width 52 height 10
paste input "*******"
type input "*******"
click at [413, 35] on button "Select" at bounding box center [414, 38] width 21 height 10
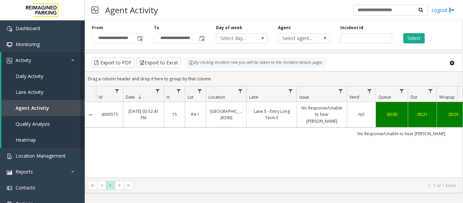
click at [318, 113] on link "No Response/Unable to hear parker" at bounding box center [322, 115] width 42 height 20
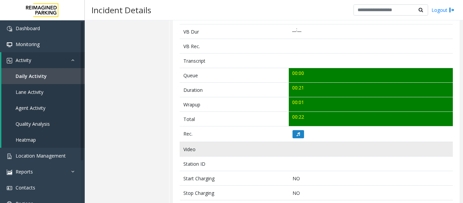
scroll to position [203, 0]
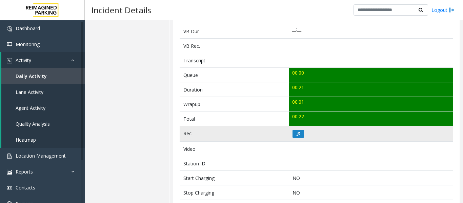
click at [299, 140] on td at bounding box center [371, 134] width 164 height 16
click at [300, 137] on button at bounding box center [299, 134] width 12 height 8
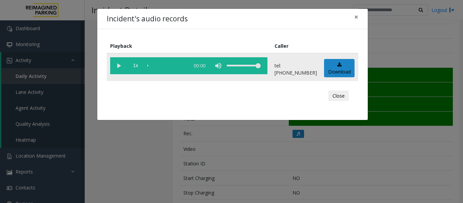
click at [119, 67] on vg-play-pause at bounding box center [118, 65] width 17 height 17
click at [151, 63] on div "scrub bar" at bounding box center [167, 65] width 39 height 17
click at [119, 67] on vg-play-pause at bounding box center [118, 65] width 17 height 17
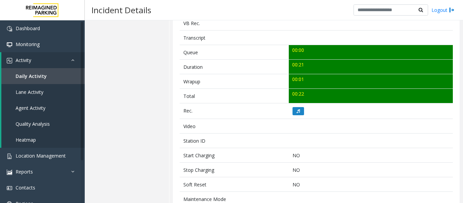
scroll to position [288, 0]
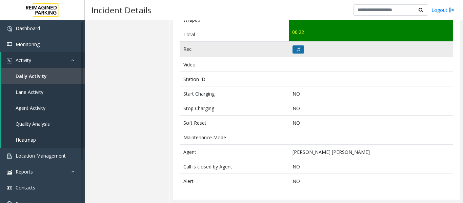
click at [297, 51] on icon at bounding box center [298, 49] width 3 height 4
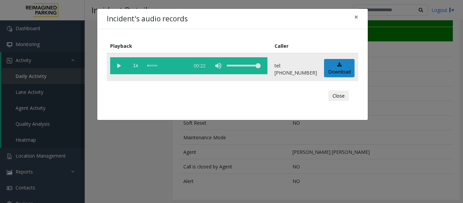
click at [118, 68] on vg-play-pause at bounding box center [118, 65] width 17 height 17
click at [345, 97] on button "Close" at bounding box center [339, 96] width 20 height 11
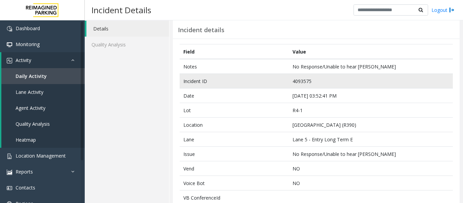
scroll to position [17, 0]
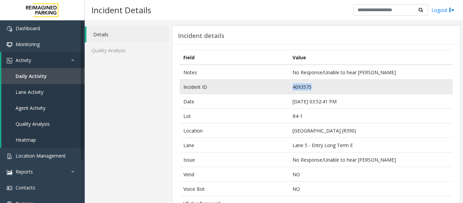
drag, startPoint x: 321, startPoint y: 89, endPoint x: 277, endPoint y: 90, distance: 43.1
click at [277, 90] on tr "Incident ID 4093575" at bounding box center [316, 87] width 273 height 15
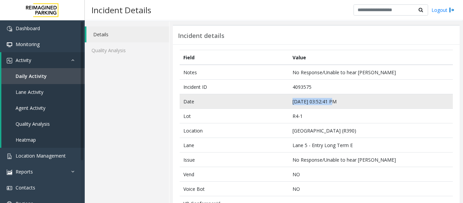
drag, startPoint x: 334, startPoint y: 100, endPoint x: 271, endPoint y: 103, distance: 63.9
click at [271, 103] on tr "Date Oct 5 03:52:41 PM" at bounding box center [316, 101] width 273 height 15
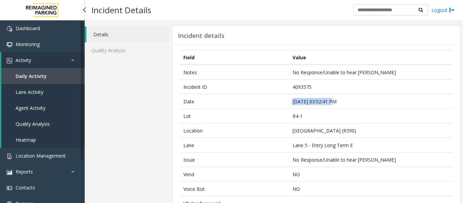
click at [41, 109] on span "Agent Activity" at bounding box center [31, 108] width 30 height 6
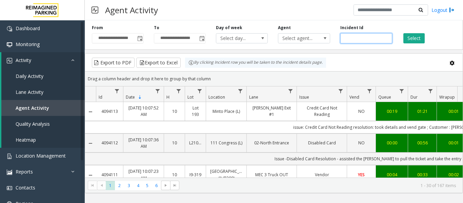
click at [361, 37] on input "number" at bounding box center [367, 38] width 52 height 10
paste input "*******"
type input "*******"
click at [412, 38] on button "Select" at bounding box center [414, 38] width 21 height 10
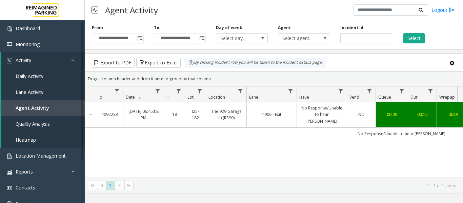
click at [298, 114] on td "No Response/Unable to hear parker" at bounding box center [322, 114] width 50 height 25
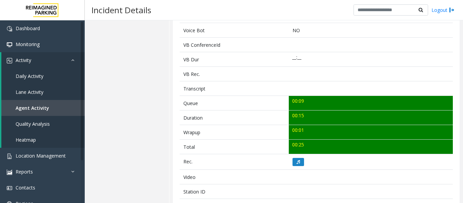
scroll to position [237, 0]
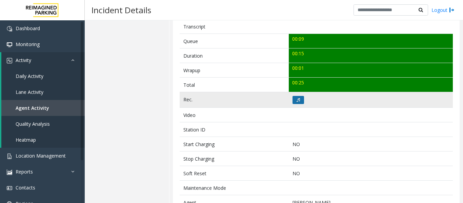
click at [297, 99] on icon at bounding box center [298, 100] width 3 height 4
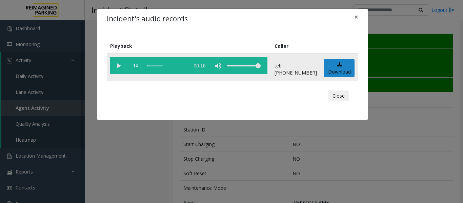
click at [119, 61] on vg-play-pause at bounding box center [118, 65] width 17 height 17
click at [153, 67] on div "scrub bar" at bounding box center [167, 65] width 39 height 17
click at [331, 94] on button "Close" at bounding box center [339, 96] width 20 height 11
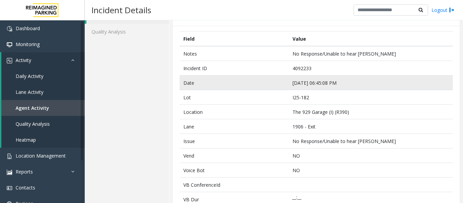
scroll to position [34, 0]
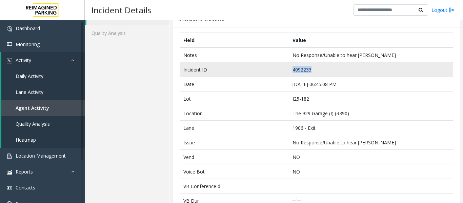
drag, startPoint x: 318, startPoint y: 66, endPoint x: 280, endPoint y: 71, distance: 37.9
click at [280, 71] on tr "Incident ID 4092233" at bounding box center [316, 69] width 273 height 15
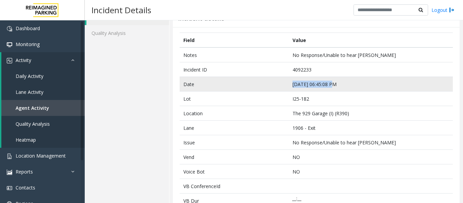
drag, startPoint x: 333, startPoint y: 81, endPoint x: 282, endPoint y: 83, distance: 51.2
click at [282, 83] on tr "Date Oct 3 06:45:08 PM" at bounding box center [316, 84] width 273 height 15
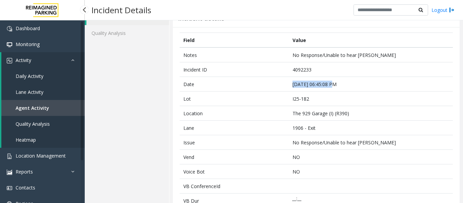
click at [70, 100] on link "Agent Activity" at bounding box center [42, 108] width 83 height 16
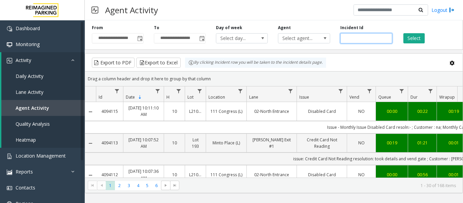
click at [361, 40] on input "number" at bounding box center [367, 38] width 52 height 10
paste input "*******"
type input "*******"
click at [407, 37] on button "Select" at bounding box center [414, 38] width 21 height 10
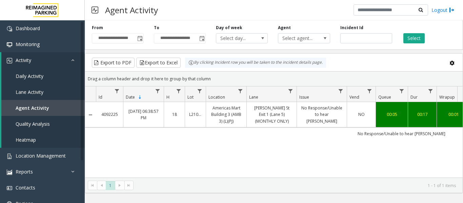
click at [245, 115] on td "Americas Mart Building 3 (AMB 3) (L)(PJ)" at bounding box center [226, 114] width 41 height 25
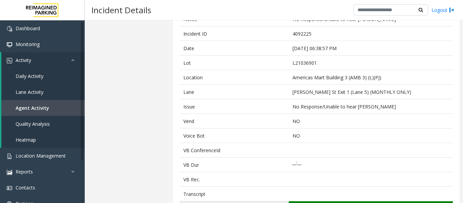
scroll to position [170, 0]
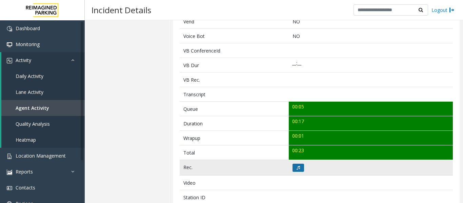
click at [293, 167] on button at bounding box center [299, 168] width 12 height 8
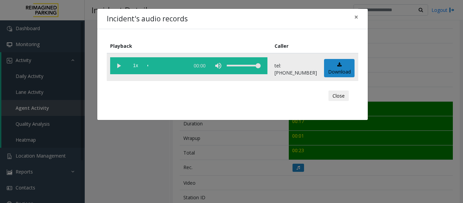
click at [118, 66] on vg-play-pause at bounding box center [118, 65] width 17 height 17
click at [344, 95] on button "Close" at bounding box center [339, 96] width 20 height 11
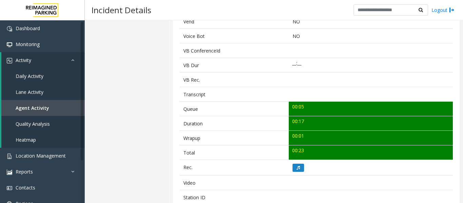
scroll to position [34, 0]
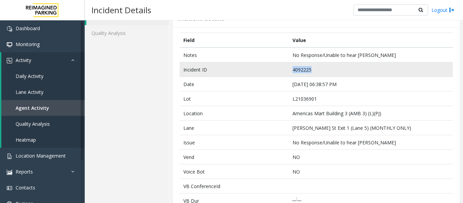
drag, startPoint x: 317, startPoint y: 70, endPoint x: 271, endPoint y: 70, distance: 46.1
click at [271, 70] on tr "Incident ID 4092225" at bounding box center [316, 69] width 273 height 15
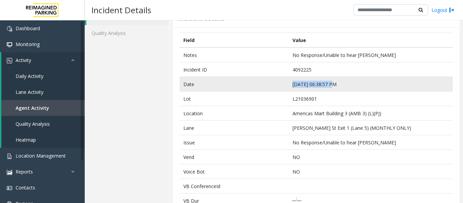
drag, startPoint x: 331, startPoint y: 84, endPoint x: 259, endPoint y: 80, distance: 72.0
click at [259, 80] on tr "Date Oct 3 06:38:57 PM" at bounding box center [316, 84] width 273 height 15
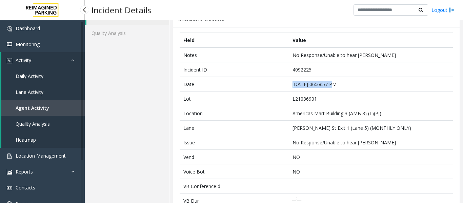
click at [71, 107] on link "Agent Activity" at bounding box center [42, 108] width 83 height 16
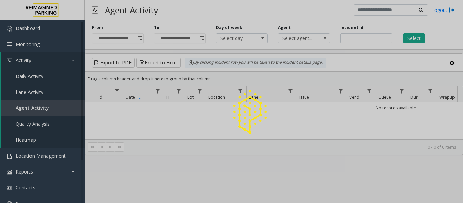
click at [355, 37] on div at bounding box center [231, 101] width 463 height 203
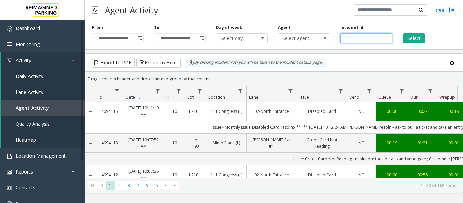
click at [355, 37] on input "number" at bounding box center [367, 38] width 52 height 10
paste input "*******"
type input "*******"
click at [412, 37] on button "Select" at bounding box center [414, 38] width 21 height 10
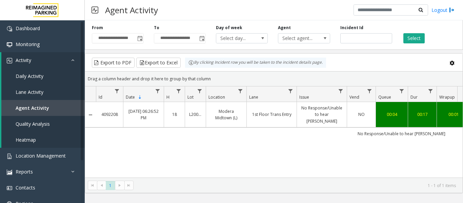
click at [287, 112] on link "1st Floor Trans Entry" at bounding box center [272, 114] width 42 height 6
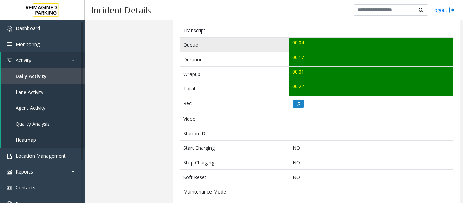
scroll to position [237, 0]
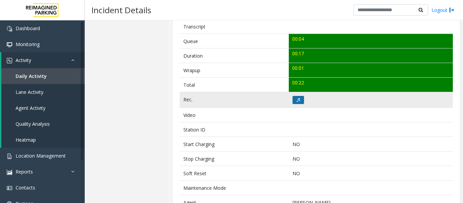
click at [297, 98] on icon at bounding box center [298, 100] width 3 height 4
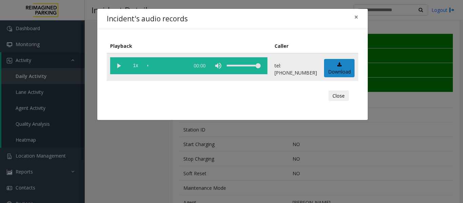
click at [118, 67] on vg-play-pause at bounding box center [118, 65] width 17 height 17
drag, startPoint x: 347, startPoint y: 93, endPoint x: 340, endPoint y: 94, distance: 6.9
click at [347, 93] on button "Close" at bounding box center [339, 96] width 20 height 11
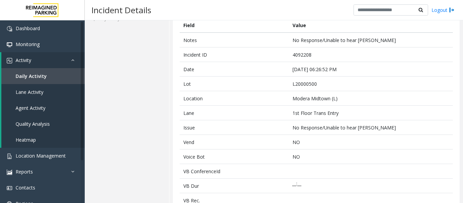
scroll to position [0, 0]
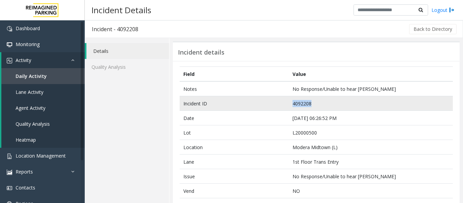
drag, startPoint x: 315, startPoint y: 101, endPoint x: 265, endPoint y: 103, distance: 50.6
click at [265, 103] on tr "Incident ID 4092208" at bounding box center [316, 103] width 273 height 15
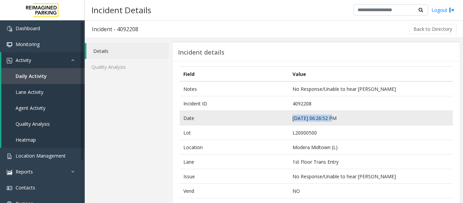
drag, startPoint x: 333, startPoint y: 117, endPoint x: 275, endPoint y: 119, distance: 58.7
click at [275, 119] on tr "Date Oct 3 06:26:52 PM" at bounding box center [316, 118] width 273 height 15
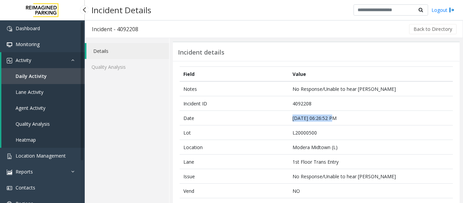
click at [32, 111] on link "Agent Activity" at bounding box center [42, 108] width 83 height 16
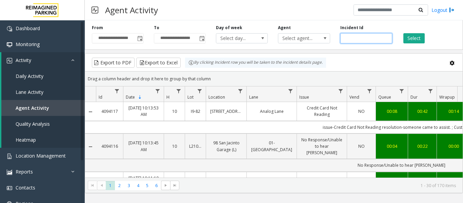
click at [373, 39] on input "number" at bounding box center [367, 38] width 52 height 10
paste input "*******"
type input "*******"
click at [411, 37] on button "Select" at bounding box center [414, 38] width 21 height 10
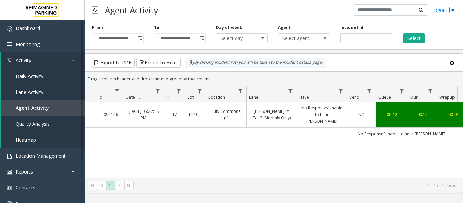
click at [323, 113] on link "No Response/Unable to hear parker" at bounding box center [322, 115] width 42 height 20
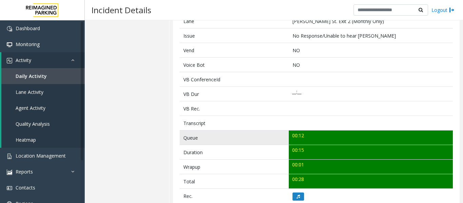
scroll to position [170, 0]
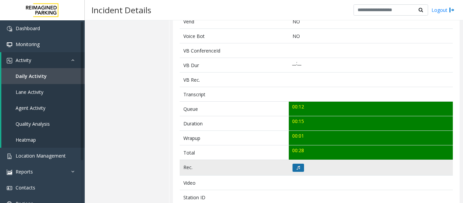
click at [297, 166] on icon at bounding box center [298, 168] width 3 height 4
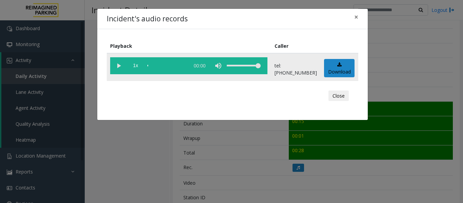
click at [117, 68] on vg-play-pause at bounding box center [118, 65] width 17 height 17
click at [148, 66] on div "scrub bar" at bounding box center [167, 65] width 39 height 17
click at [120, 64] on vg-play-pause at bounding box center [118, 65] width 17 height 17
click at [349, 94] on div "Close" at bounding box center [233, 96] width 242 height 20
click at [342, 95] on button "Close" at bounding box center [339, 96] width 20 height 11
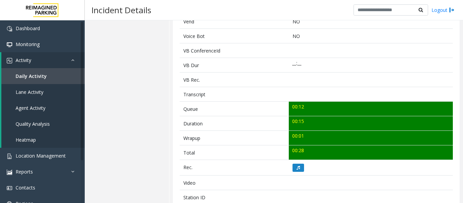
scroll to position [34, 0]
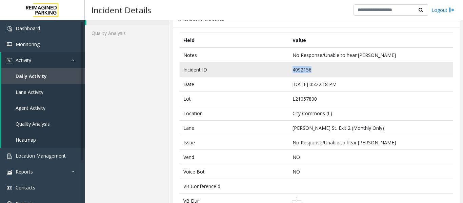
drag, startPoint x: 317, startPoint y: 68, endPoint x: 287, endPoint y: 68, distance: 29.8
click at [289, 68] on td "4092156" at bounding box center [371, 69] width 164 height 15
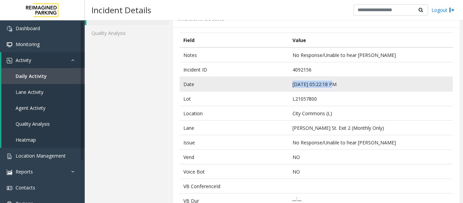
drag, startPoint x: 332, startPoint y: 83, endPoint x: 290, endPoint y: 85, distance: 42.1
click at [290, 85] on td "Oct 3 05:22:18 PM" at bounding box center [371, 84] width 164 height 15
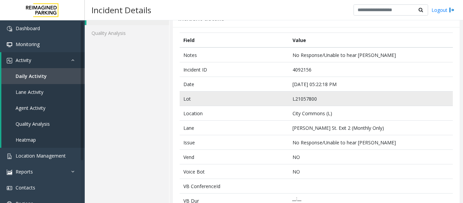
drag, startPoint x: 237, startPoint y: 107, endPoint x: 254, endPoint y: 99, distance: 17.9
click at [237, 107] on td "Location" at bounding box center [234, 113] width 109 height 15
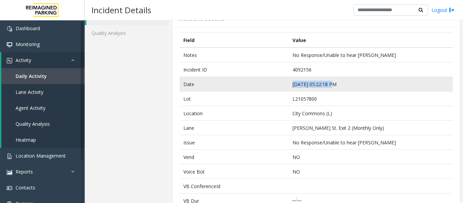
drag, startPoint x: 331, startPoint y: 84, endPoint x: 273, endPoint y: 86, distance: 58.0
click at [273, 86] on tr "Date Oct 3 05:22:18 PM" at bounding box center [316, 84] width 273 height 15
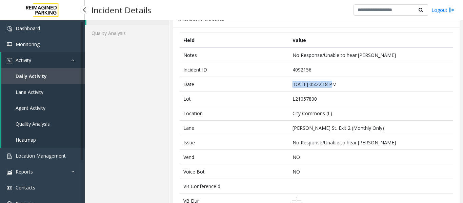
click at [45, 109] on span "Agent Activity" at bounding box center [31, 108] width 30 height 6
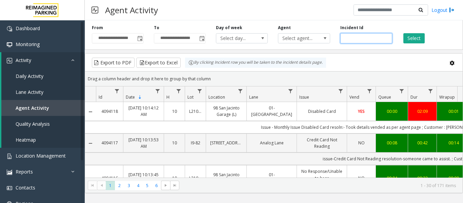
click at [354, 39] on input "number" at bounding box center [367, 38] width 52 height 10
paste input "*******"
type input "*******"
click at [415, 38] on button "Select" at bounding box center [414, 38] width 21 height 10
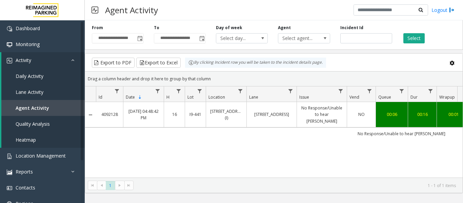
click at [313, 117] on link "No Response/Unable to hear parker" at bounding box center [322, 115] width 42 height 20
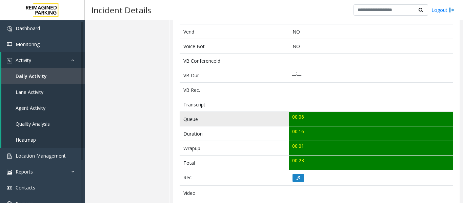
scroll to position [203, 0]
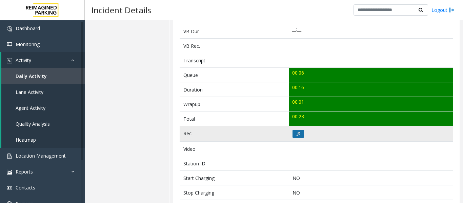
click at [300, 135] on button at bounding box center [299, 134] width 12 height 8
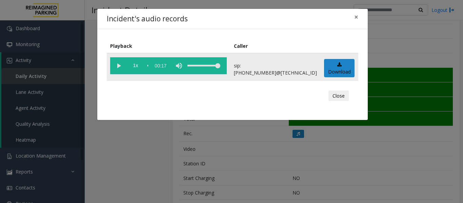
click at [116, 65] on vg-play-pause at bounding box center [118, 65] width 17 height 17
click at [337, 94] on button "Close" at bounding box center [339, 96] width 20 height 11
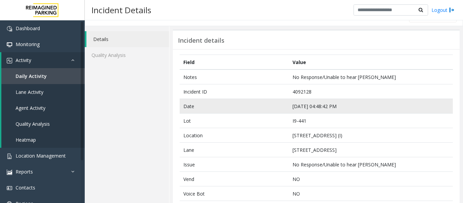
scroll to position [0, 0]
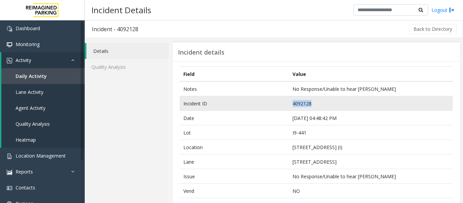
drag, startPoint x: 315, startPoint y: 104, endPoint x: 279, endPoint y: 103, distance: 36.0
click at [279, 103] on tr "Incident ID 4092128" at bounding box center [316, 103] width 273 height 15
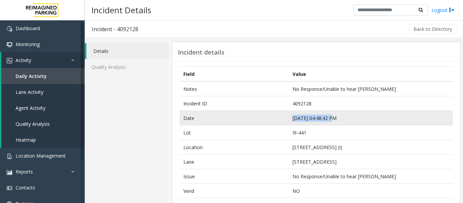
drag, startPoint x: 332, startPoint y: 119, endPoint x: 291, endPoint y: 118, distance: 41.0
click at [291, 118] on td "Oct 3 04:48:42 PM" at bounding box center [371, 118] width 164 height 15
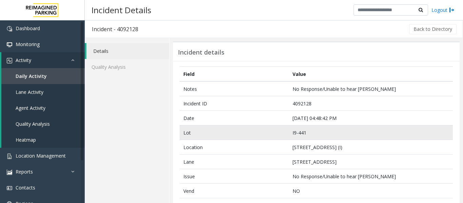
click at [306, 127] on td "I9-441" at bounding box center [371, 132] width 164 height 15
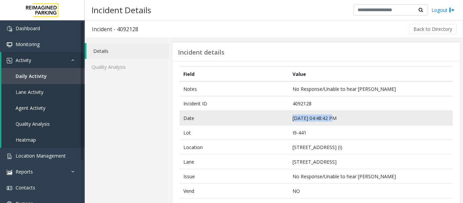
drag, startPoint x: 332, startPoint y: 117, endPoint x: 270, endPoint y: 117, distance: 62.7
click at [270, 117] on tr "Date Oct 3 04:48:42 PM" at bounding box center [316, 118] width 273 height 15
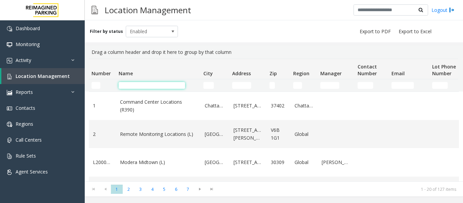
click at [126, 82] on input "Name Filter" at bounding box center [152, 85] width 66 height 7
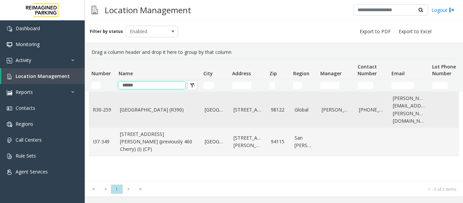
type input "******"
click at [131, 107] on link "[GEOGRAPHIC_DATA] (R390)" at bounding box center [158, 109] width 77 height 7
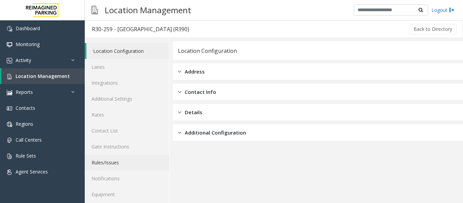
scroll to position [20, 0]
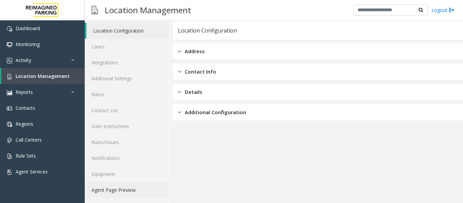
click at [124, 183] on link "Agent Page Preview" at bounding box center [127, 190] width 84 height 16
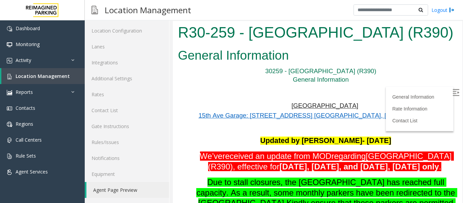
click at [453, 93] on img at bounding box center [456, 92] width 7 height 7
click at [458, 34] on div at bounding box center [318, 112] width 290 height 182
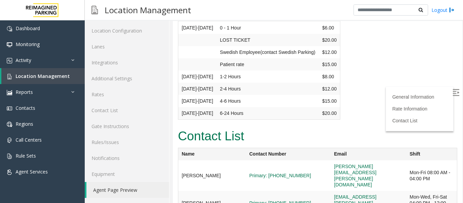
scroll to position [2659, 0]
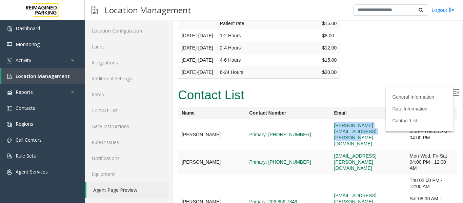
drag, startPoint x: 308, startPoint y: 48, endPoint x: 402, endPoint y: 51, distance: 94.0
click at [402, 119] on td "aron.garavaglia@reimaginedparking.com" at bounding box center [369, 134] width 76 height 31
click at [50, 81] on link "Location Management" at bounding box center [42, 76] width 83 height 16
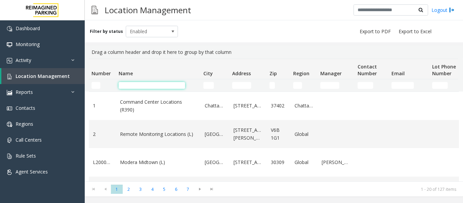
click at [128, 87] on input "Name Filter" at bounding box center [152, 85] width 66 height 7
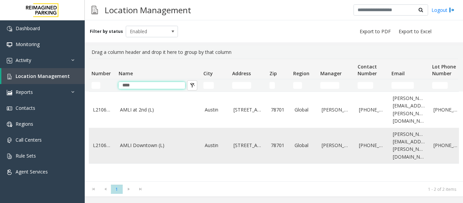
type input "****"
click at [138, 129] on td "AMLI Downtown (L)" at bounding box center [158, 146] width 85 height 36
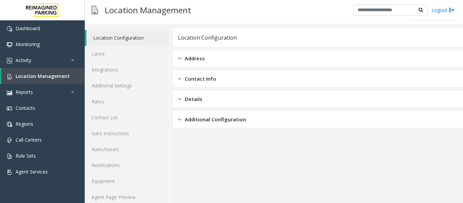
scroll to position [20, 0]
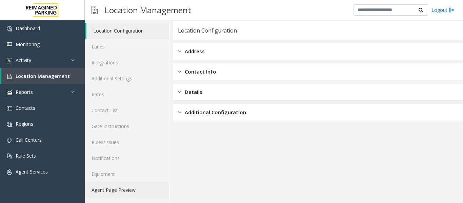
click at [141, 193] on link "Agent Page Preview" at bounding box center [127, 190] width 84 height 16
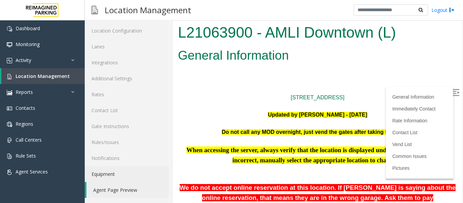
scroll to position [68, 0]
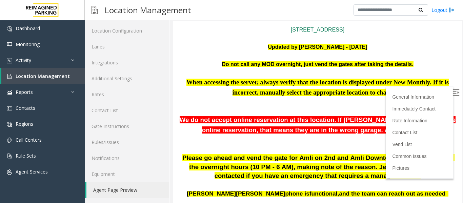
click at [453, 92] on img at bounding box center [456, 92] width 7 height 7
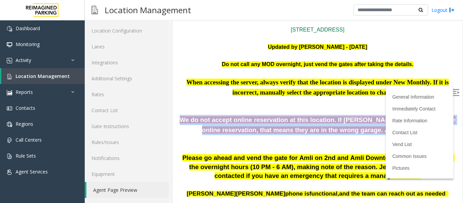
drag, startPoint x: 182, startPoint y: 122, endPoint x: 389, endPoint y: 131, distance: 207.8
click at [389, 131] on p "We do not accept online reservation at this location. If parker is saying about…" at bounding box center [317, 125] width 279 height 20
click at [218, 133] on p "We do not accept online reservation at this location. If parker is saying about…" at bounding box center [317, 125] width 279 height 20
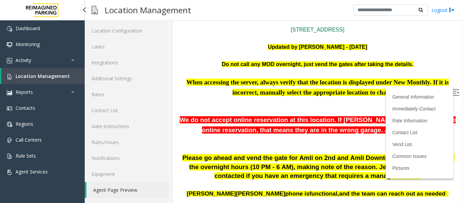
click at [16, 71] on link "Location Management" at bounding box center [42, 76] width 83 height 16
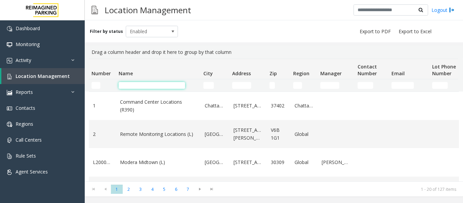
click at [141, 83] on input "Name Filter" at bounding box center [152, 85] width 66 height 7
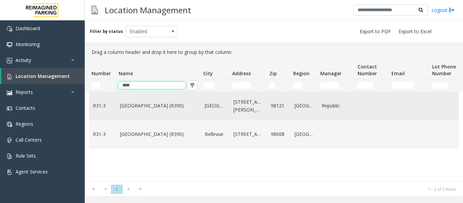
type input "****"
click at [165, 112] on td "[GEOGRAPHIC_DATA] (R390)" at bounding box center [158, 106] width 85 height 28
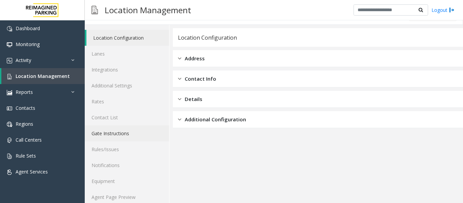
scroll to position [20, 0]
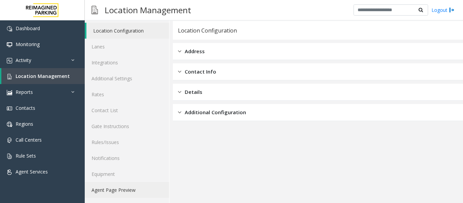
click at [132, 189] on link "Agent Page Preview" at bounding box center [127, 190] width 84 height 16
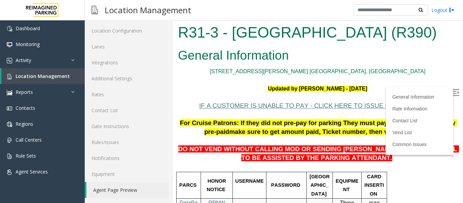
click at [453, 92] on img at bounding box center [456, 92] width 7 height 7
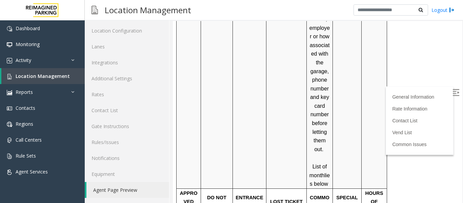
scroll to position [273, 0]
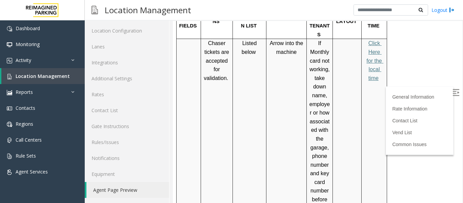
click at [375, 56] on span "Click Here for the local time" at bounding box center [375, 60] width 17 height 40
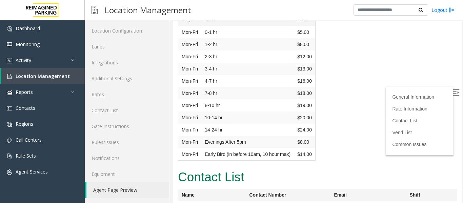
scroll to position [1697, 0]
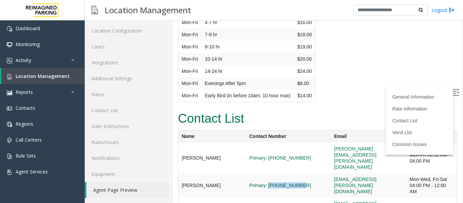
drag, startPoint x: 290, startPoint y: 143, endPoint x: 255, endPoint y: 147, distance: 35.2
click at [255, 182] on span "Primary: [PHONE_NUMBER]" at bounding box center [289, 185] width 78 height 6
copy link "[PHONE_NUMBER]"
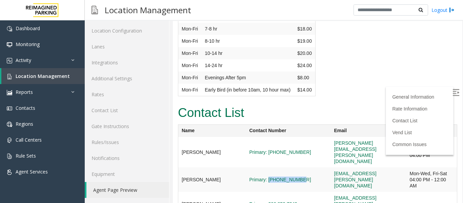
scroll to position [1765, 0]
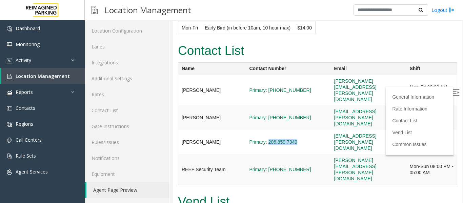
drag, startPoint x: 289, startPoint y: 93, endPoint x: 255, endPoint y: 91, distance: 33.6
click at [255, 130] on td "Primary: 206.859.7349" at bounding box center [288, 142] width 85 height 24
copy link "206.859.7349"
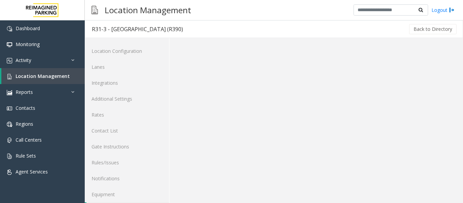
click at [445, 14] on div "Logout" at bounding box center [404, 10] width 101 height 12
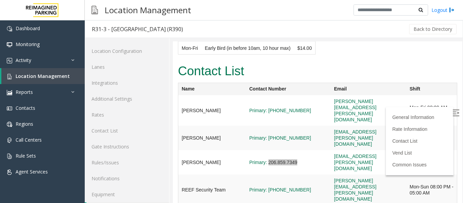
scroll to position [20, 0]
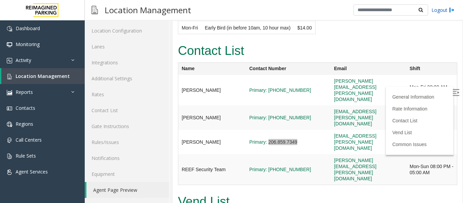
click at [446, 13] on link "Logout" at bounding box center [443, 9] width 23 height 7
